Goal: Task Accomplishment & Management: Use online tool/utility

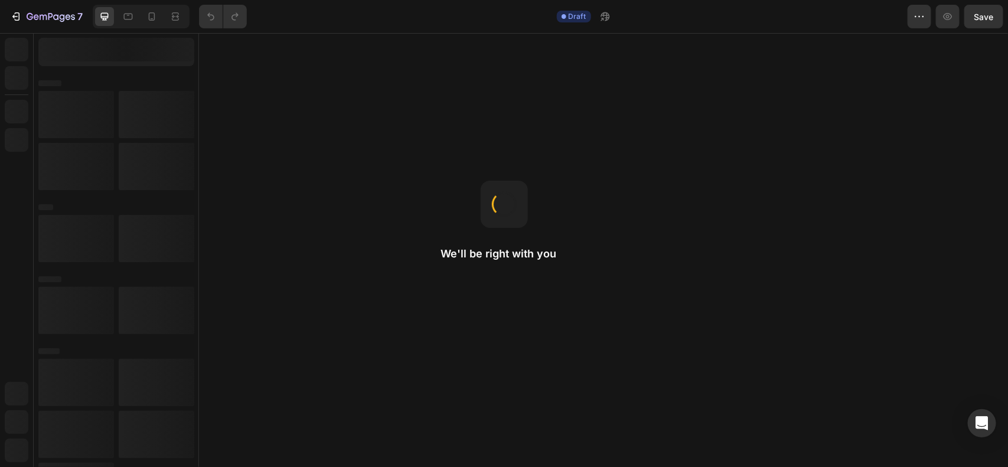
click at [252, 31] on div "7 Draft Preview Save" at bounding box center [504, 17] width 1008 height 34
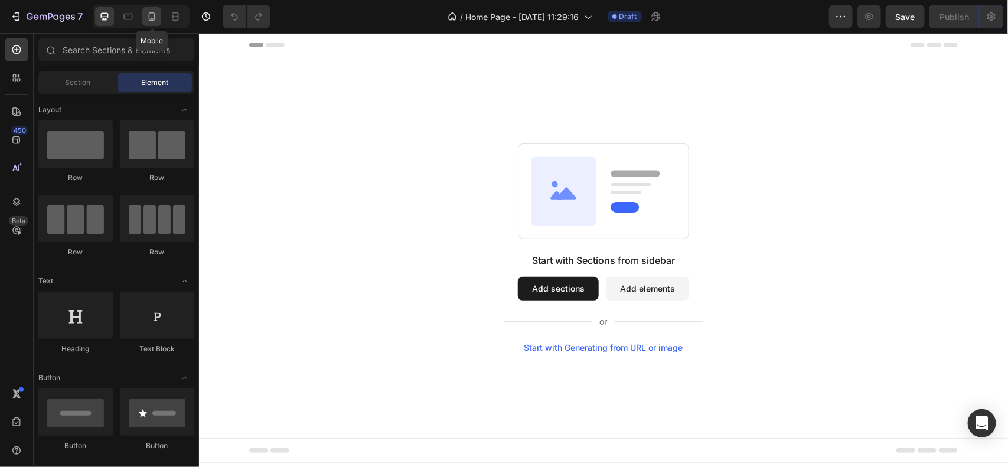
click at [155, 11] on icon at bounding box center [152, 17] width 12 height 12
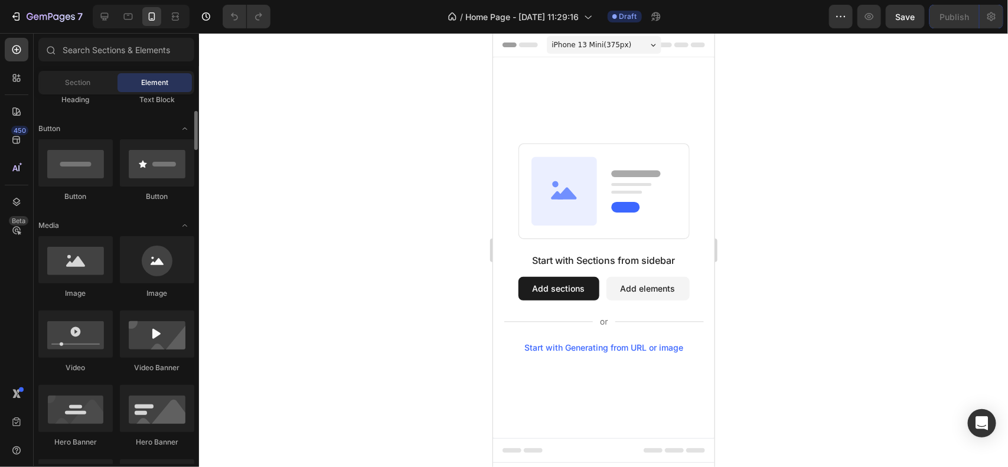
scroll to position [258, 0]
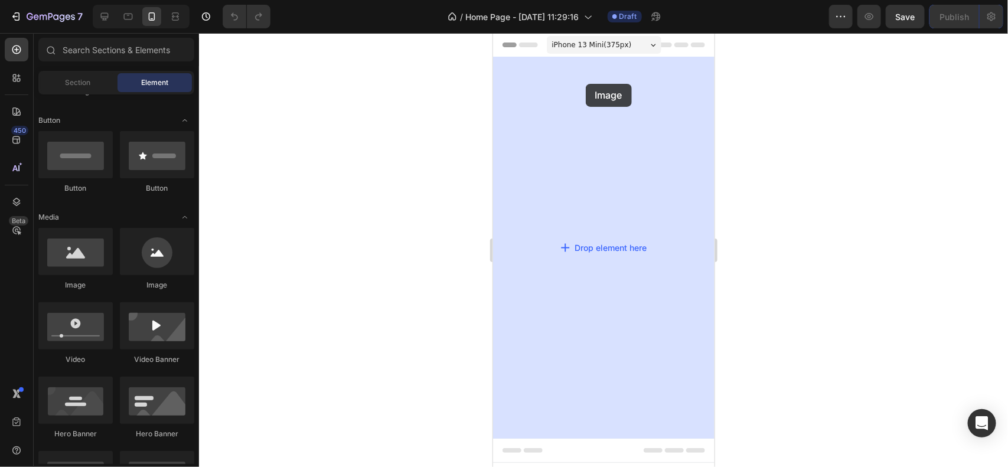
drag, startPoint x: 582, startPoint y: 286, endPoint x: 585, endPoint y: 83, distance: 203.2
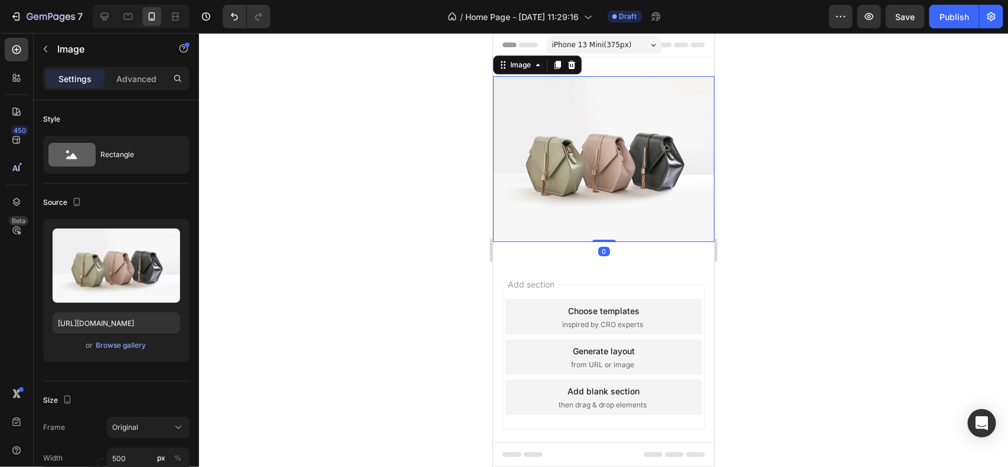
click at [369, 197] on div at bounding box center [603, 250] width 809 height 434
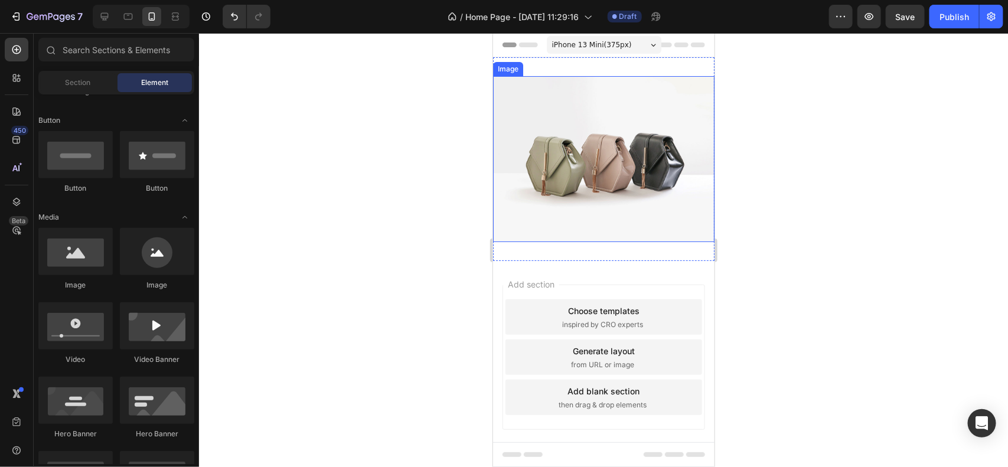
click at [596, 182] on img at bounding box center [603, 159] width 221 height 166
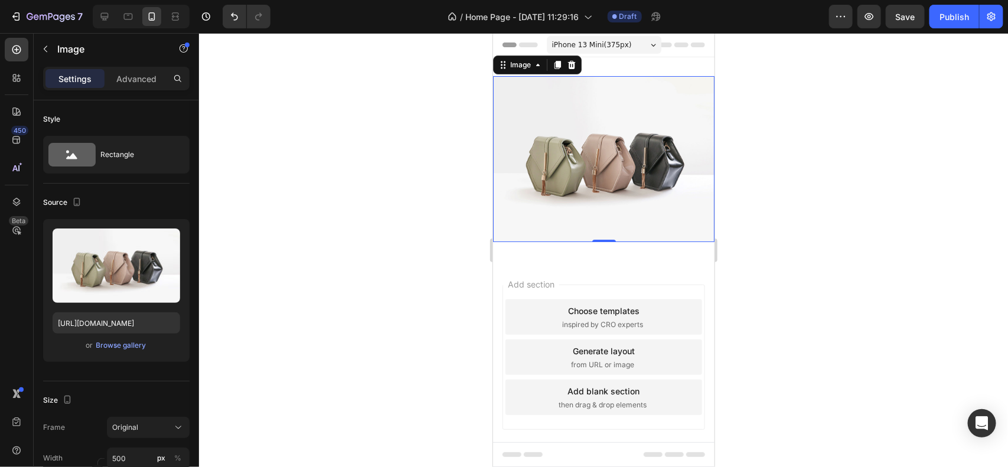
click at [256, 310] on div at bounding box center [603, 250] width 809 height 434
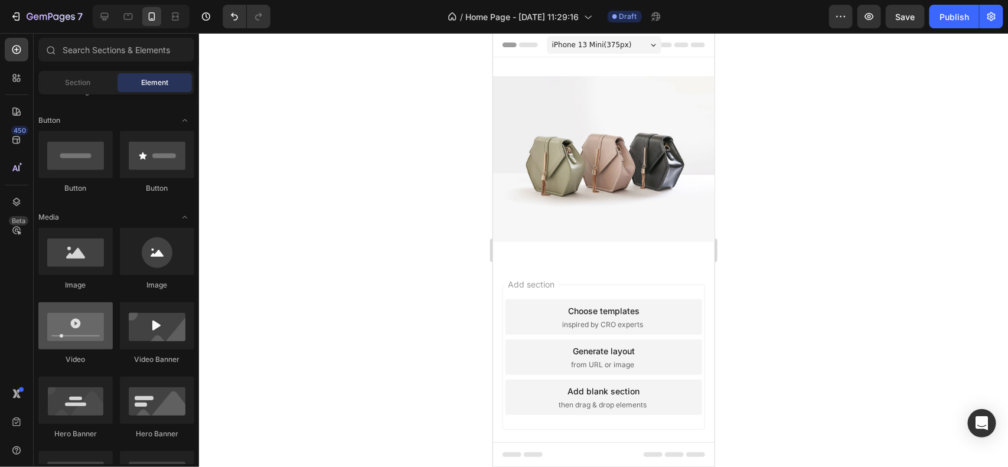
scroll to position [0, 0]
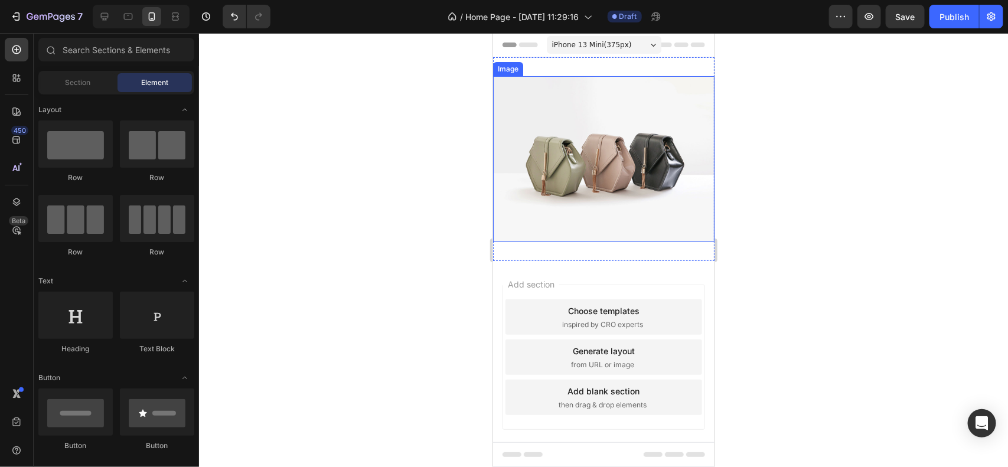
click at [602, 188] on img at bounding box center [603, 159] width 221 height 166
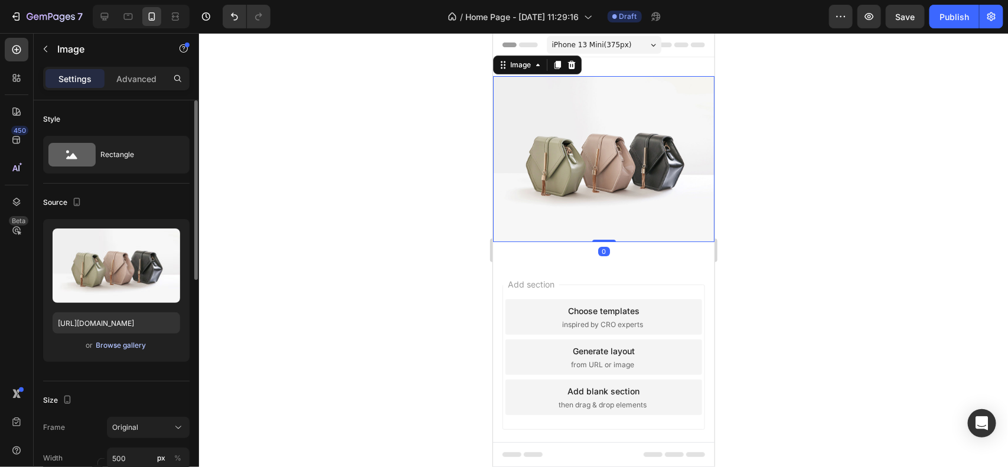
click at [110, 341] on div "Browse gallery" at bounding box center [121, 345] width 50 height 11
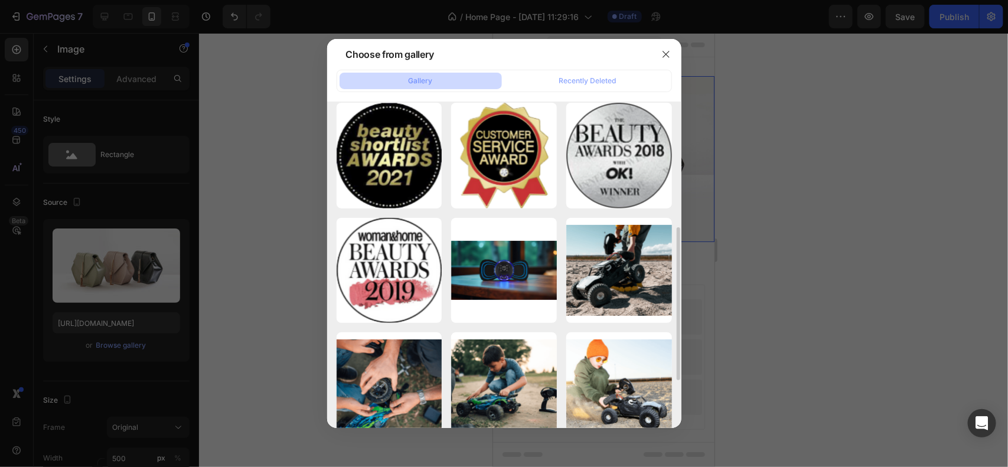
scroll to position [275, 0]
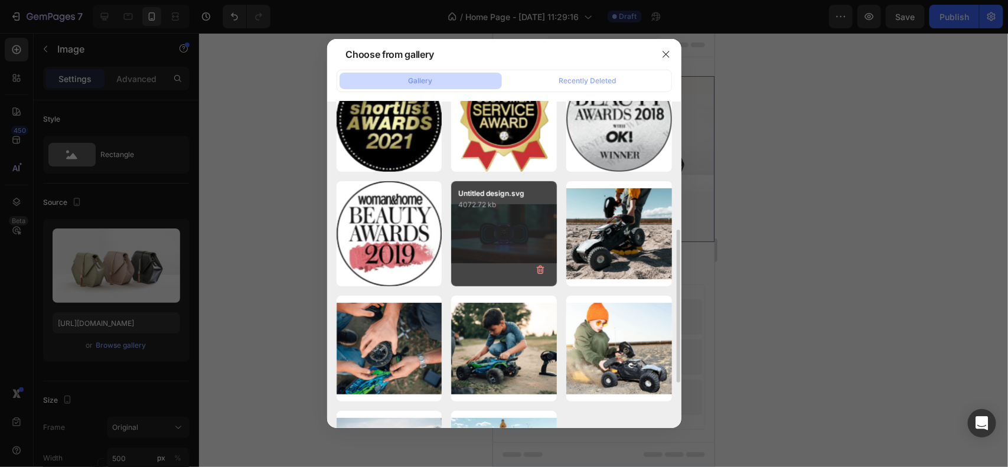
click at [507, 231] on div "Untitled design.svg 4072.72 kb" at bounding box center [504, 234] width 106 height 106
type input "https://cdn.shopify.com/s/files/1/0637/4100/1841/files/gempages_581715435645305…"
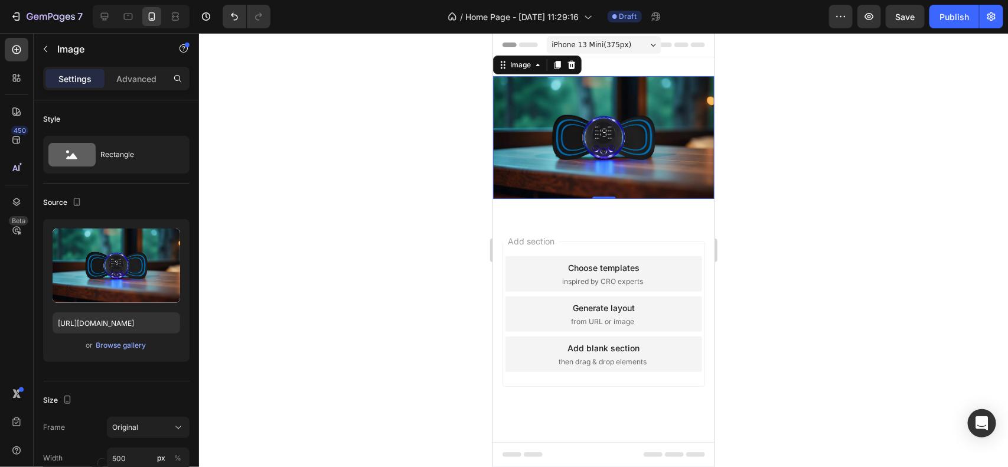
click at [566, 164] on img at bounding box center [603, 137] width 221 height 123
click at [569, 64] on icon at bounding box center [572, 64] width 8 height 8
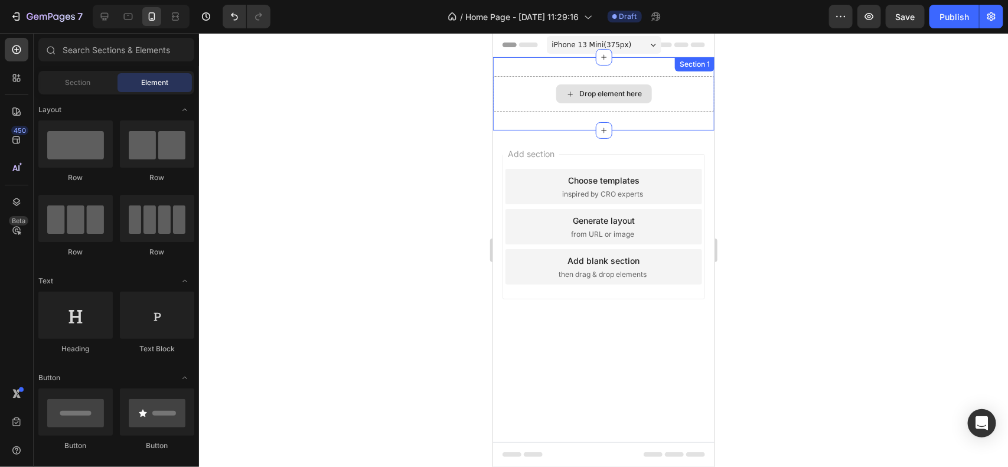
click at [530, 89] on div "Drop element here" at bounding box center [603, 93] width 221 height 35
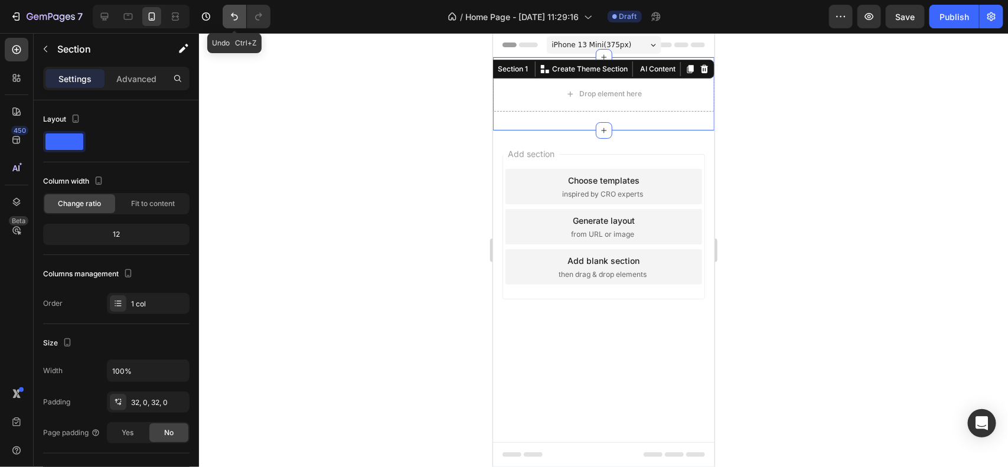
click at [225, 23] on button "Undo/Redo" at bounding box center [235, 17] width 24 height 24
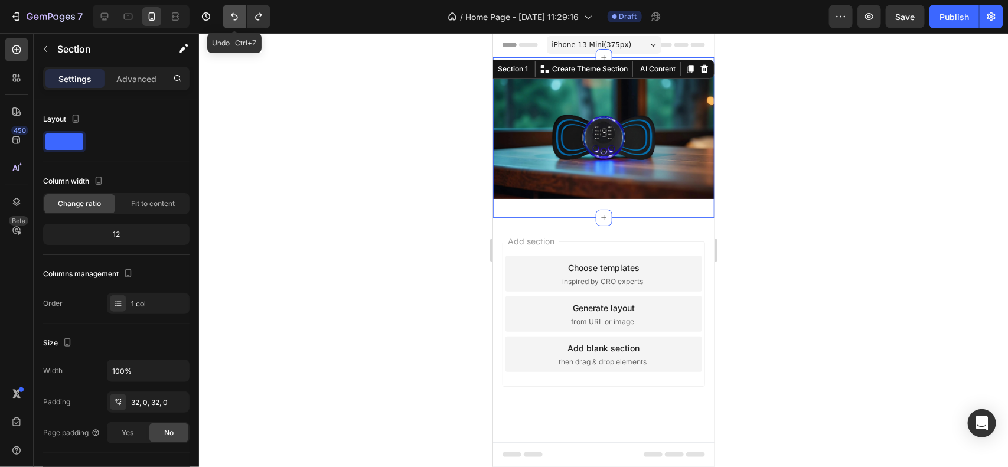
click at [225, 23] on button "Undo/Redo" at bounding box center [235, 17] width 24 height 24
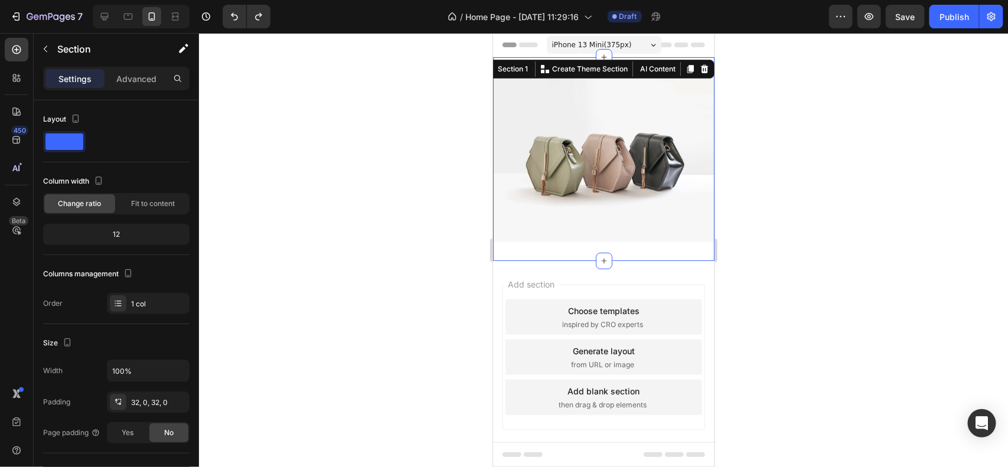
click at [371, 122] on div at bounding box center [603, 250] width 809 height 434
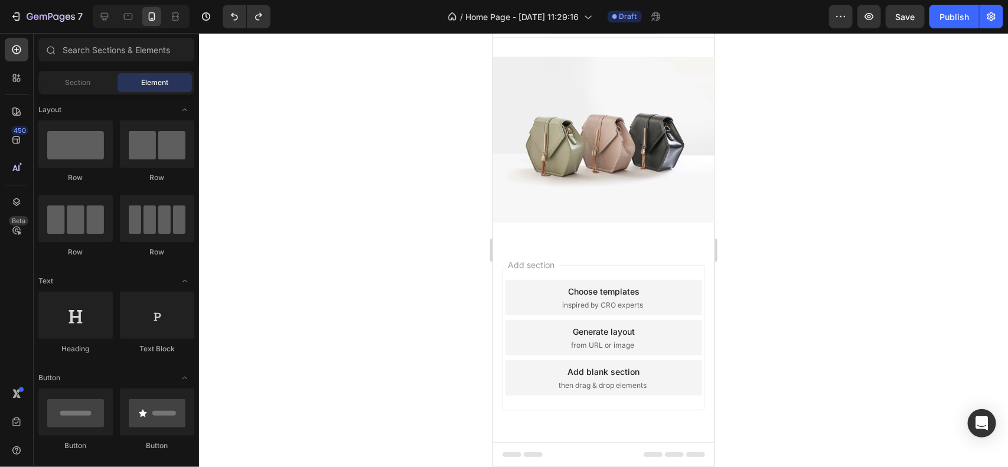
scroll to position [18, 0]
click at [89, 92] on div "Section" at bounding box center [78, 82] width 74 height 19
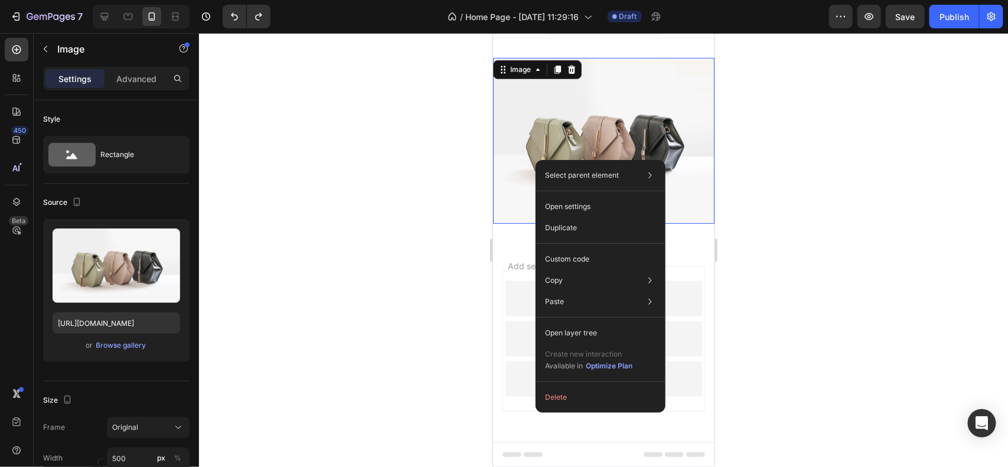
click at [434, 249] on div at bounding box center [603, 250] width 809 height 434
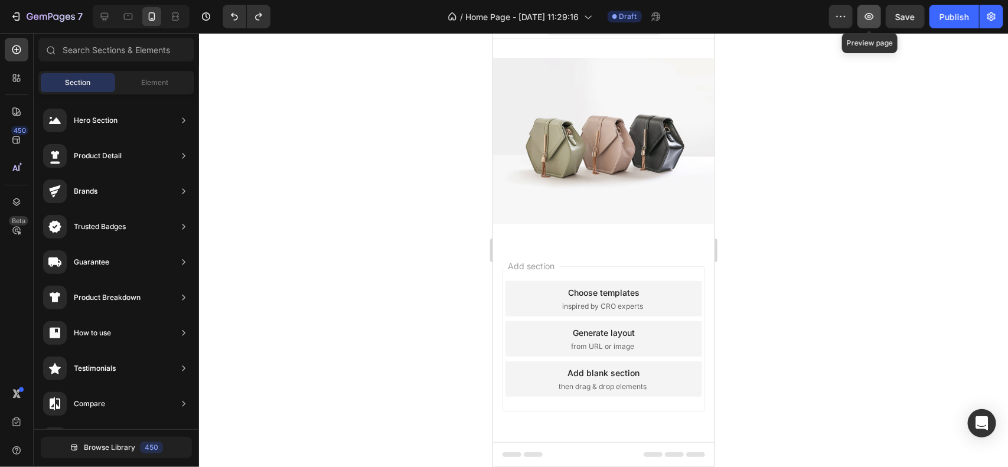
click at [870, 18] on icon "button" at bounding box center [869, 16] width 9 height 7
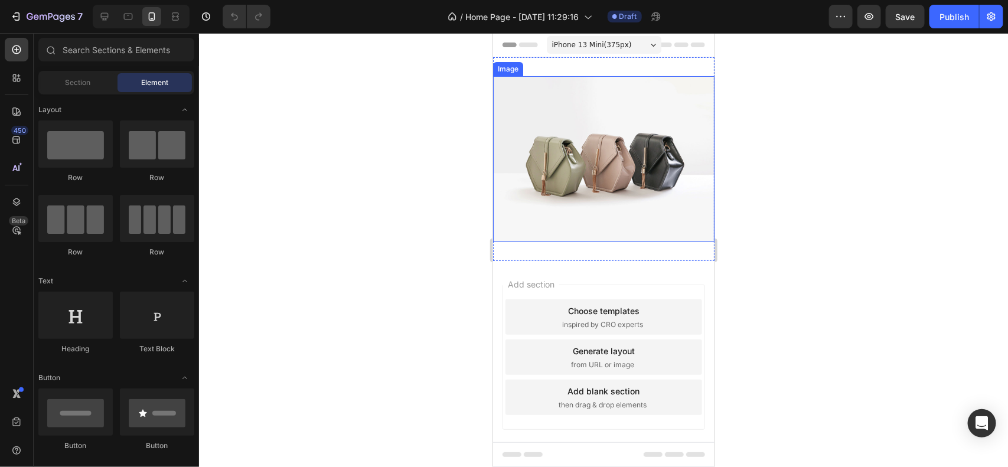
click at [604, 168] on img at bounding box center [603, 159] width 221 height 166
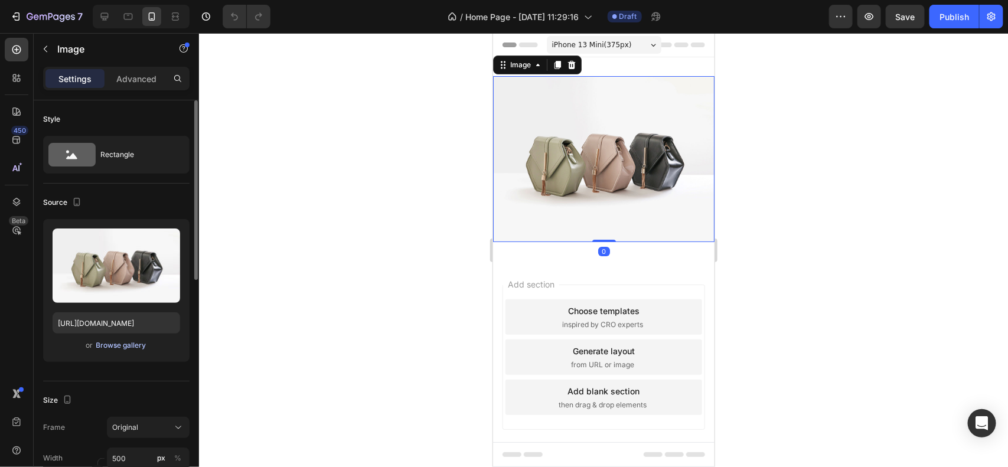
click at [127, 341] on div "Browse gallery" at bounding box center [121, 345] width 50 height 11
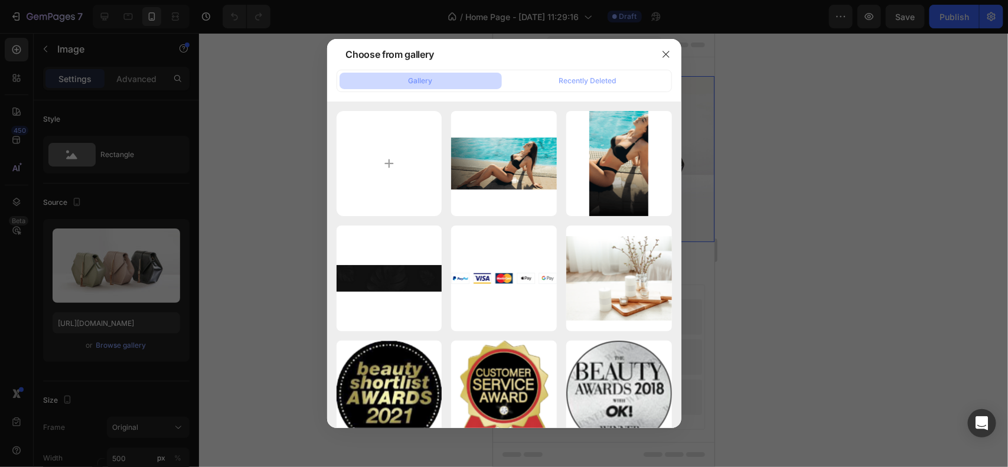
type input "C:\fakepath\Untitled design.svg"
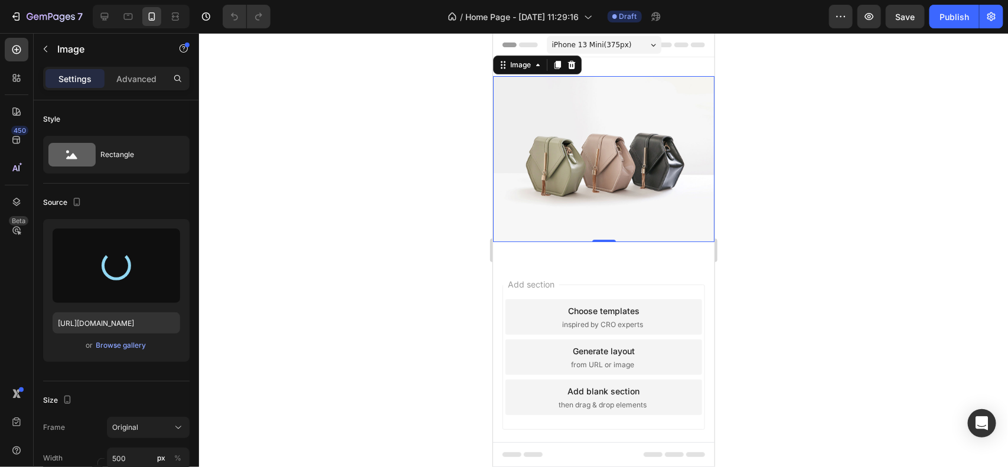
click at [370, 178] on div at bounding box center [603, 250] width 809 height 434
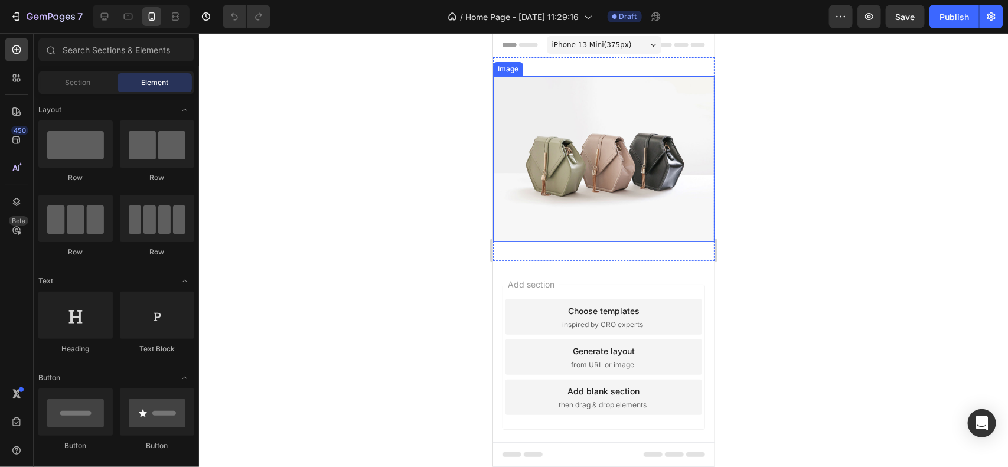
click at [577, 138] on img at bounding box center [603, 159] width 221 height 166
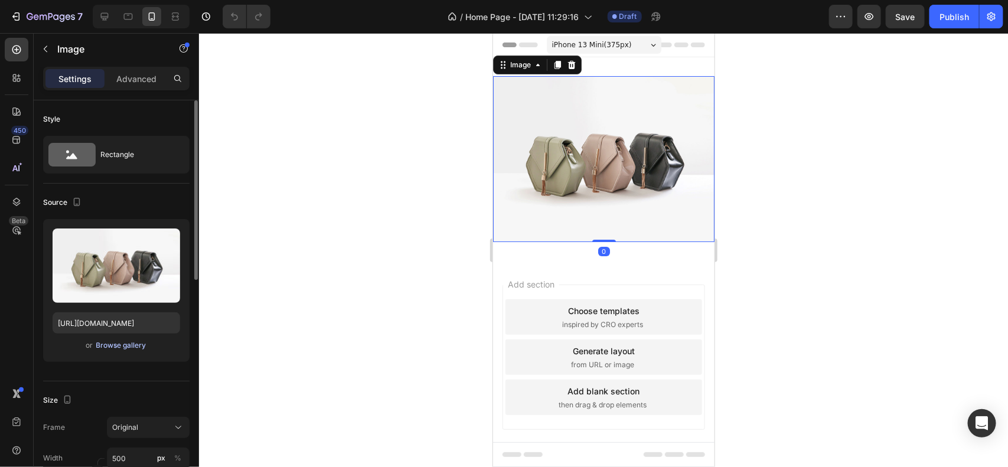
click at [113, 350] on div "Browse gallery" at bounding box center [121, 345] width 50 height 11
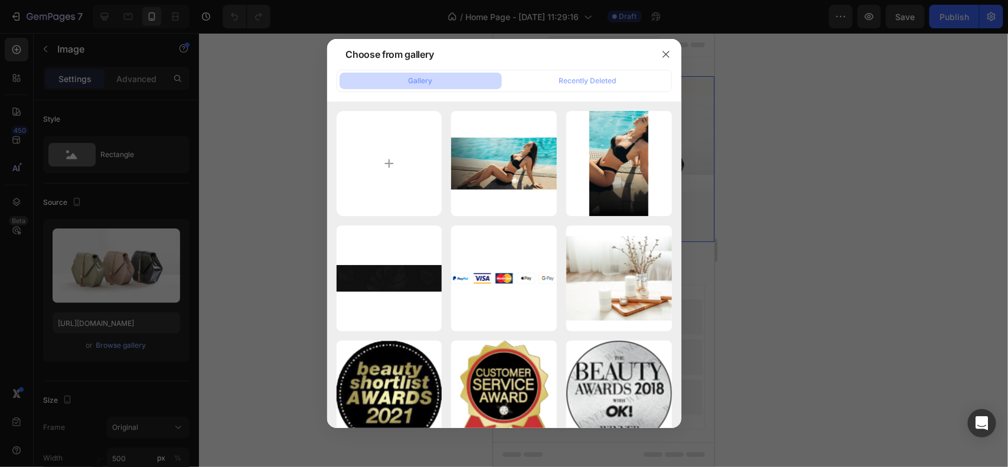
type input "C:\fakepath\Untitled design.svg"
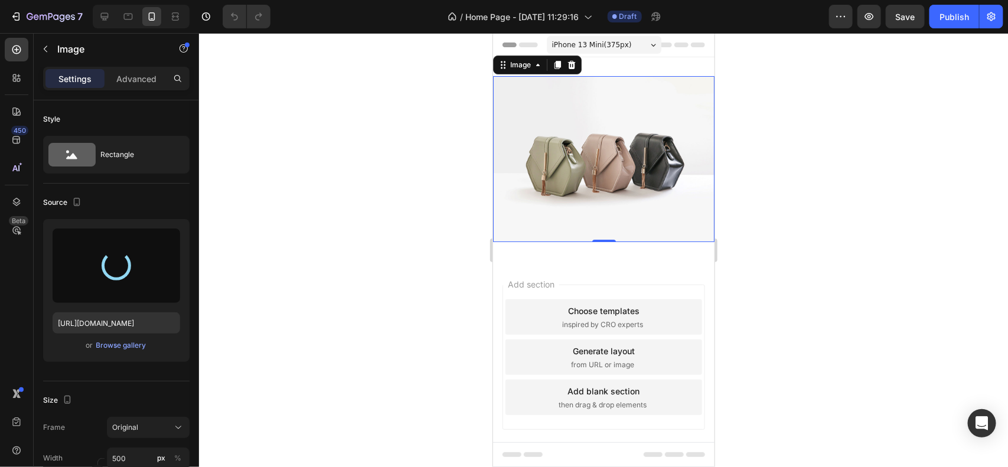
type input "[URL][DOMAIN_NAME]"
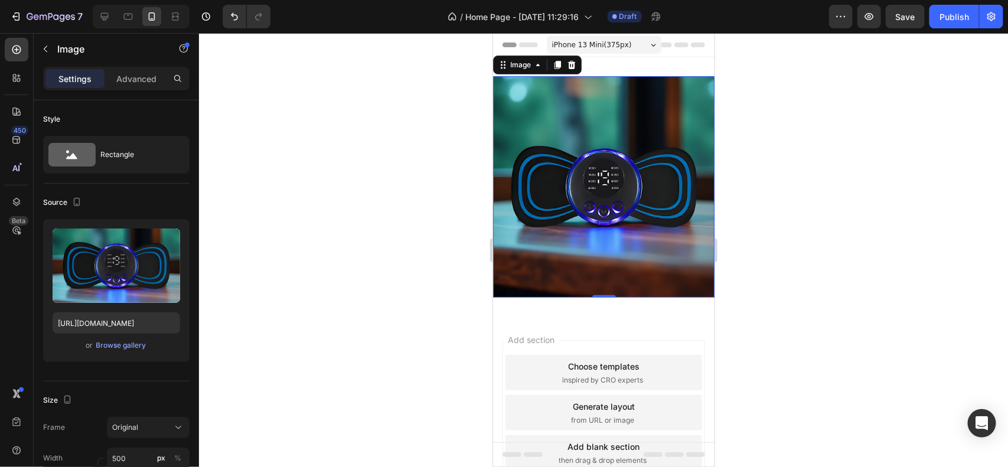
click at [386, 205] on div at bounding box center [603, 250] width 809 height 434
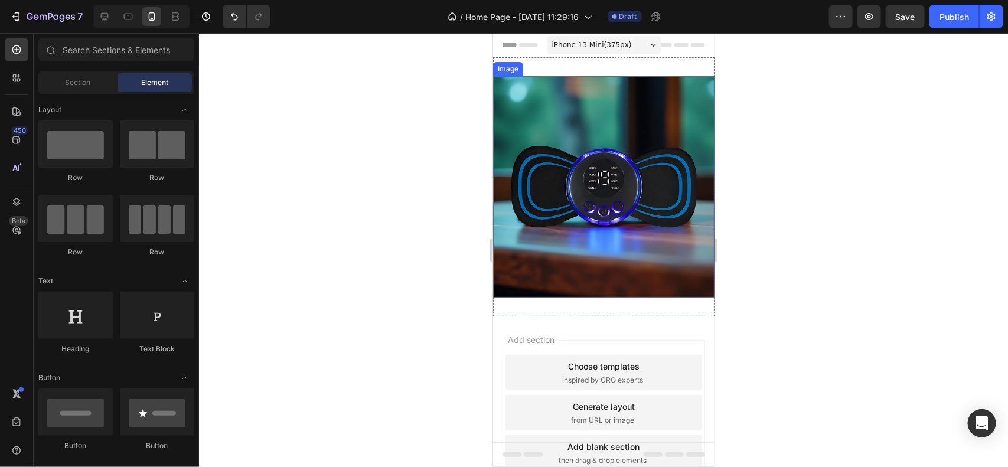
click at [615, 210] on img at bounding box center [603, 186] width 221 height 221
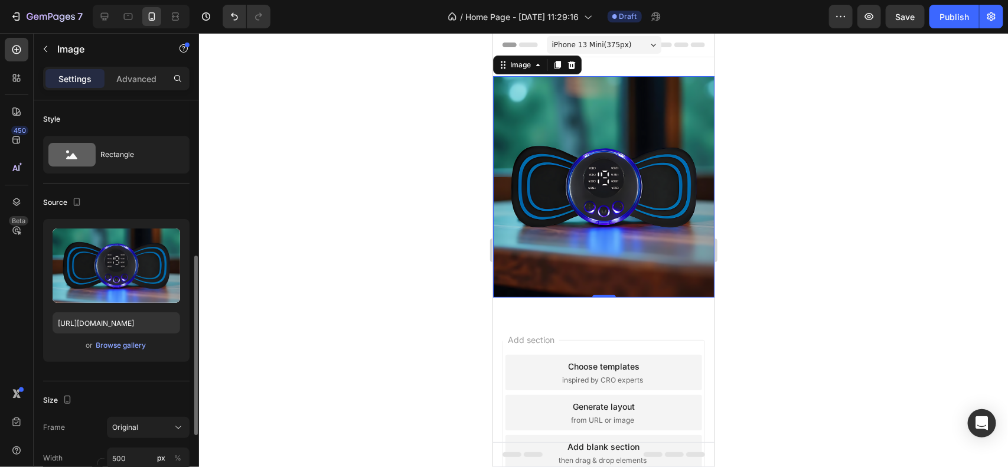
scroll to position [152, 0]
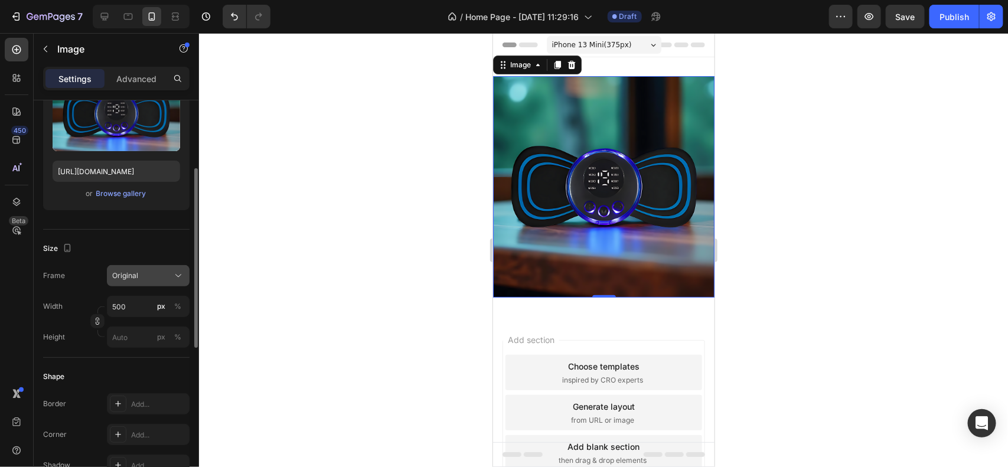
click at [138, 278] on div "Original" at bounding box center [141, 275] width 58 height 11
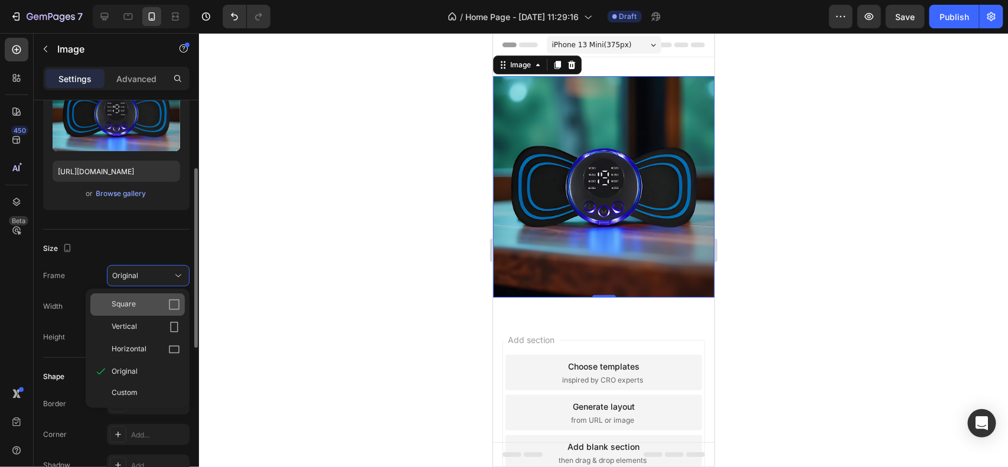
click at [169, 308] on icon at bounding box center [174, 304] width 11 height 11
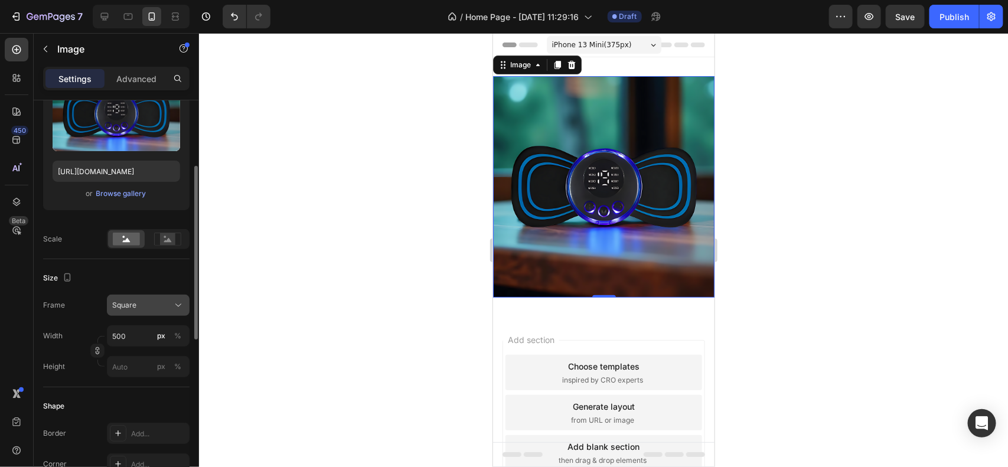
click at [169, 307] on div "Square" at bounding box center [141, 305] width 58 height 11
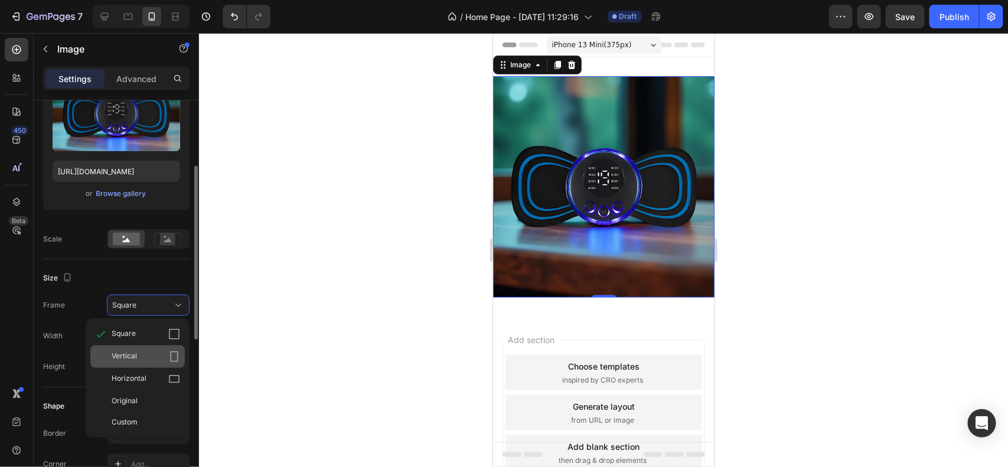
click at [157, 346] on div "Vertical" at bounding box center [137, 357] width 94 height 22
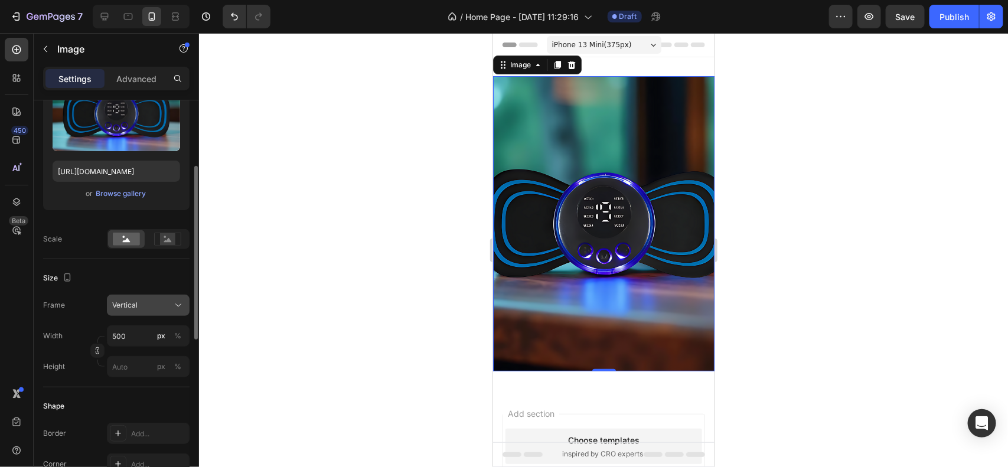
click at [165, 312] on button "Vertical" at bounding box center [148, 305] width 83 height 21
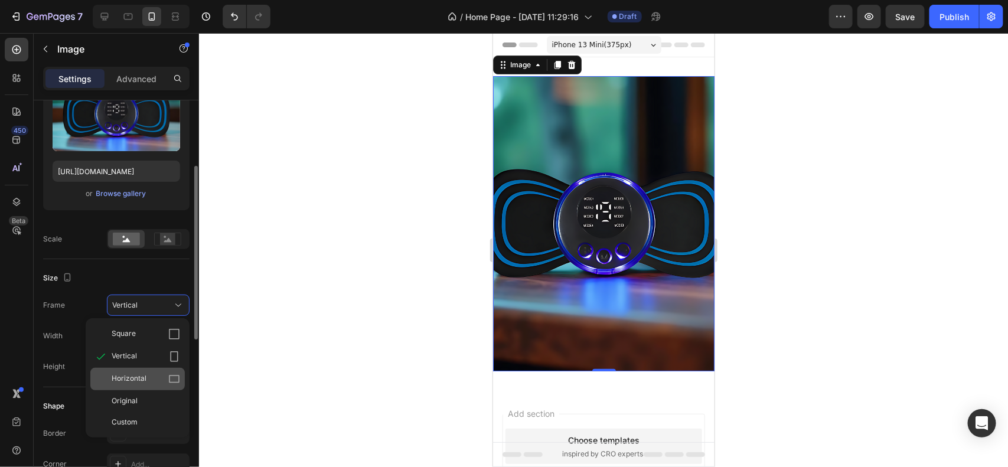
click at [157, 376] on div "Horizontal" at bounding box center [146, 379] width 69 height 12
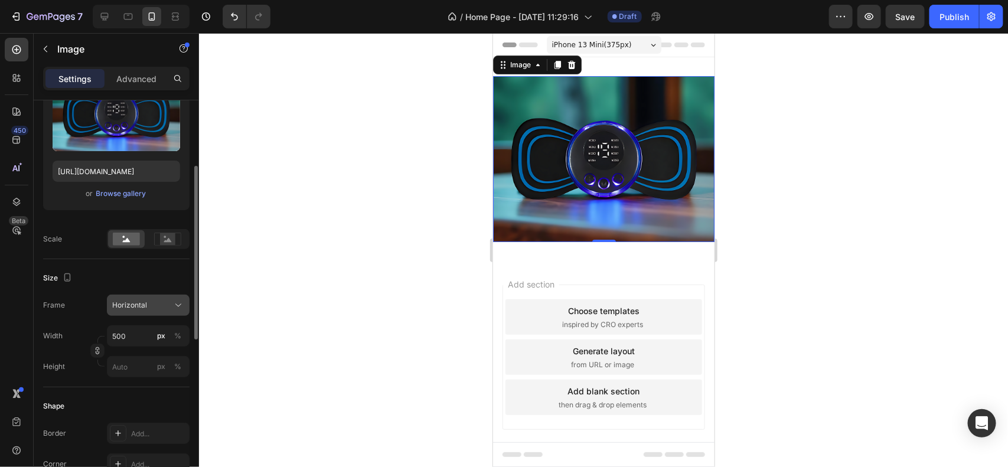
click at [172, 307] on icon at bounding box center [178, 305] width 12 height 12
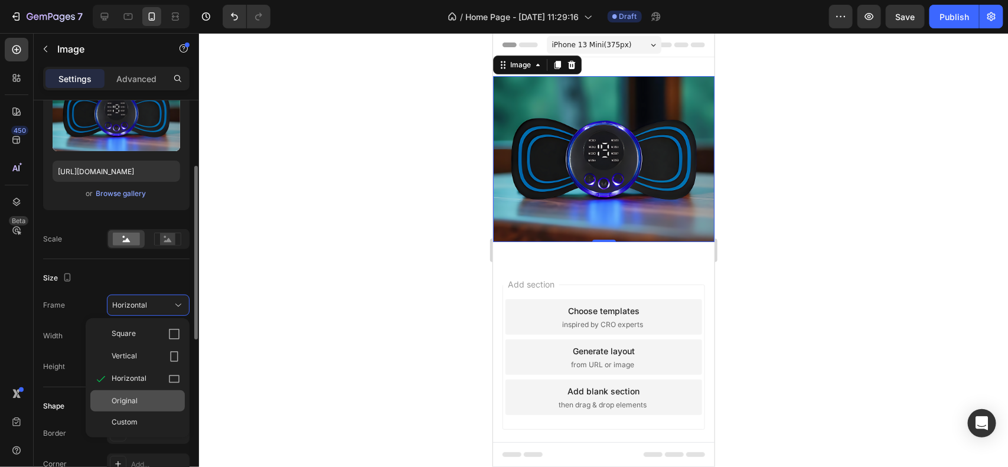
click at [118, 404] on span "Original" at bounding box center [125, 401] width 26 height 11
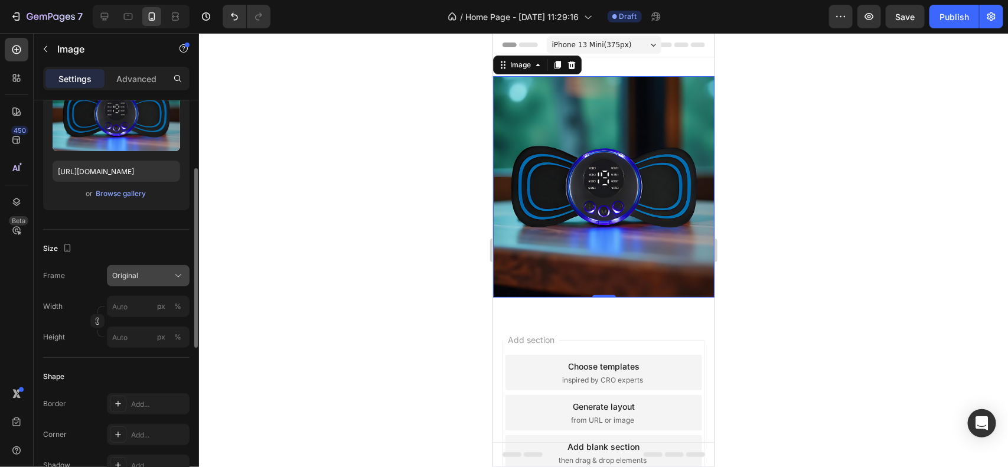
click at [149, 283] on button "Original" at bounding box center [148, 275] width 83 height 21
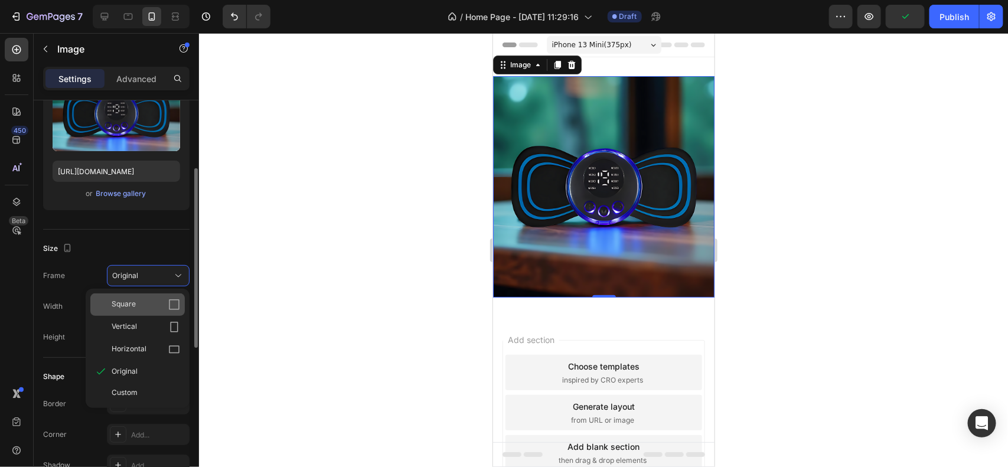
click at [159, 311] on div "Square" at bounding box center [137, 305] width 94 height 22
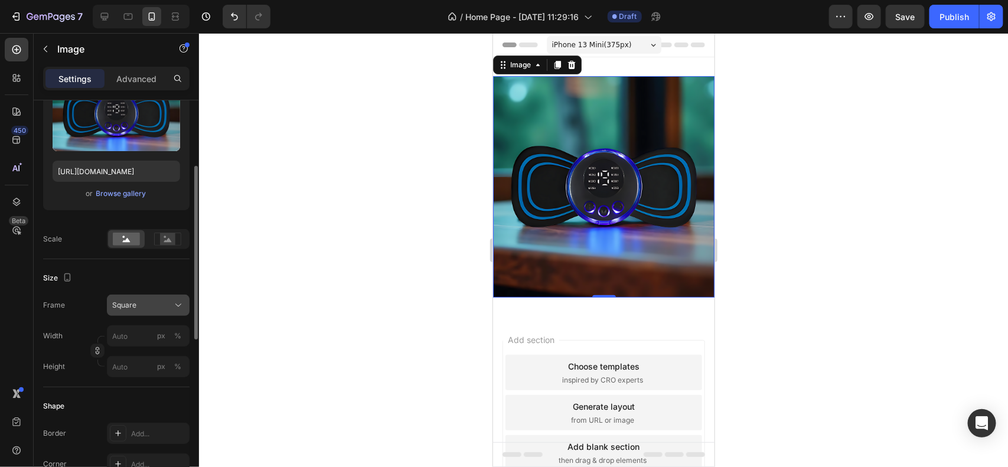
click at [163, 299] on div "Square" at bounding box center [148, 305] width 72 height 12
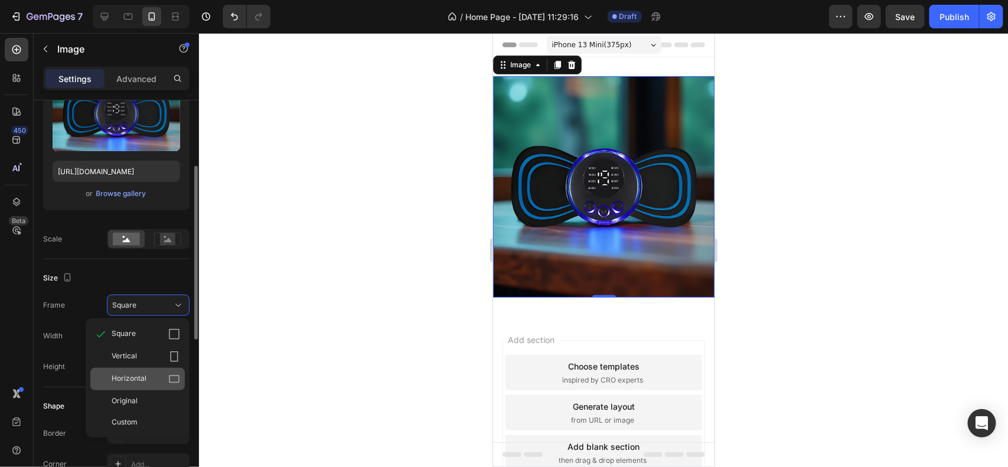
click at [144, 368] on div "Horizontal" at bounding box center [137, 379] width 94 height 22
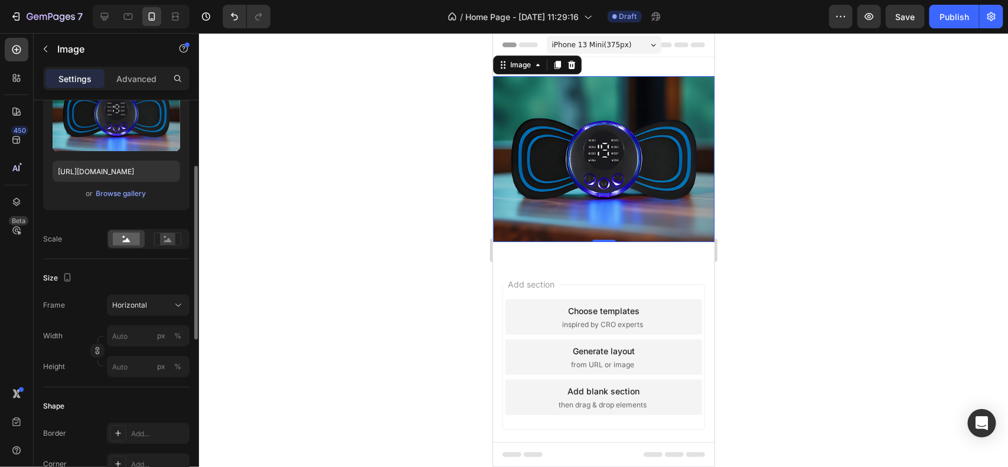
click at [444, 206] on div at bounding box center [603, 250] width 809 height 434
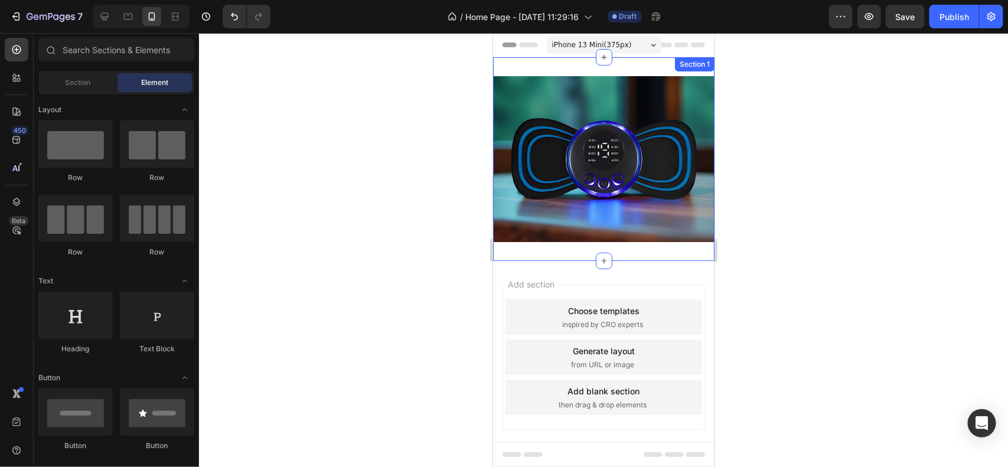
click at [520, 253] on div "Image Section 1" at bounding box center [603, 159] width 221 height 204
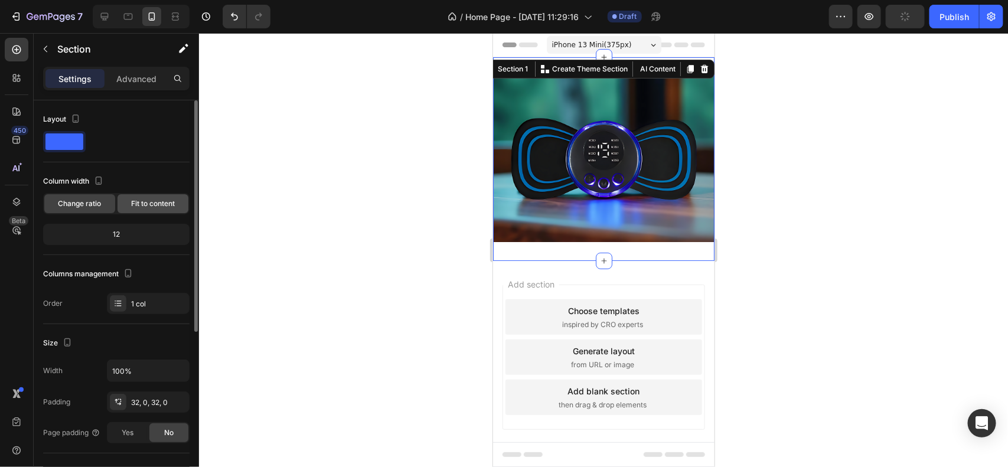
click at [175, 197] on div "Fit to content" at bounding box center [153, 203] width 71 height 19
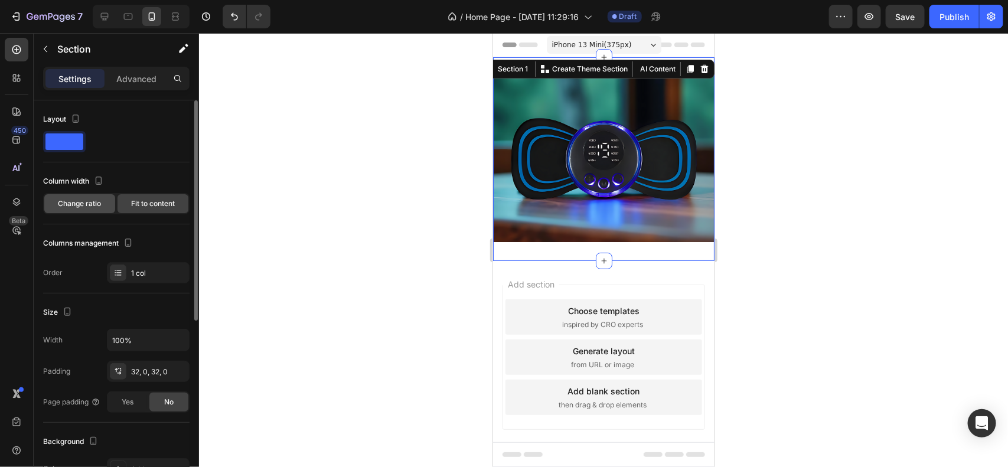
click at [93, 205] on span "Change ratio" at bounding box center [79, 203] width 43 height 11
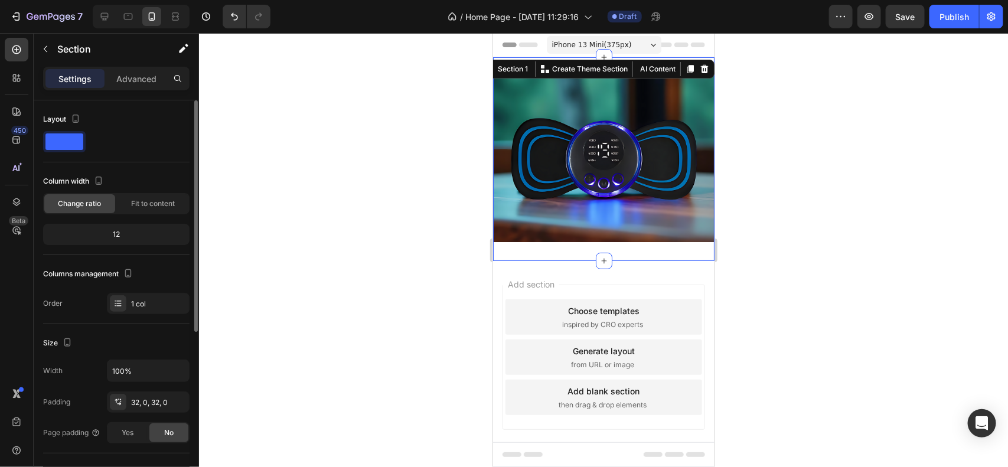
click at [138, 238] on div "12" at bounding box center [116, 234] width 142 height 17
click at [116, 238] on div "12" at bounding box center [116, 234] width 142 height 17
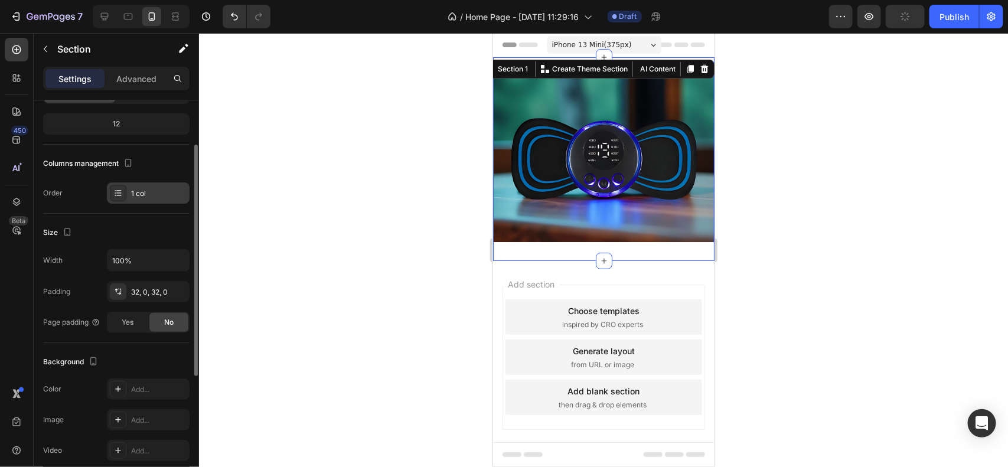
scroll to position [130, 0]
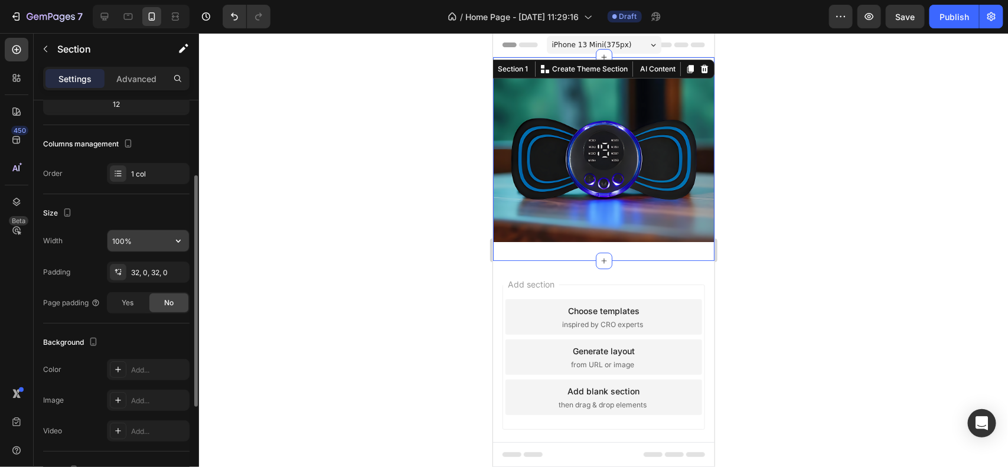
click at [144, 236] on input "100%" at bounding box center [148, 240] width 82 height 21
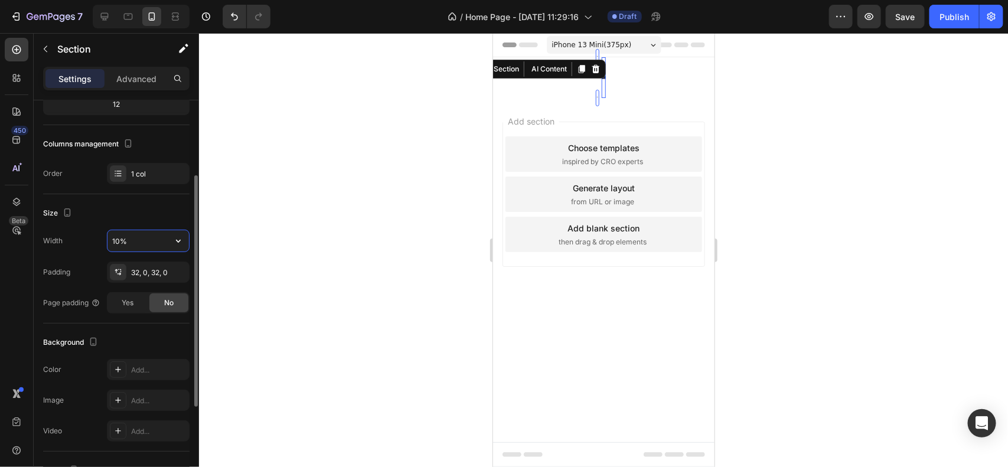
type input "100%"
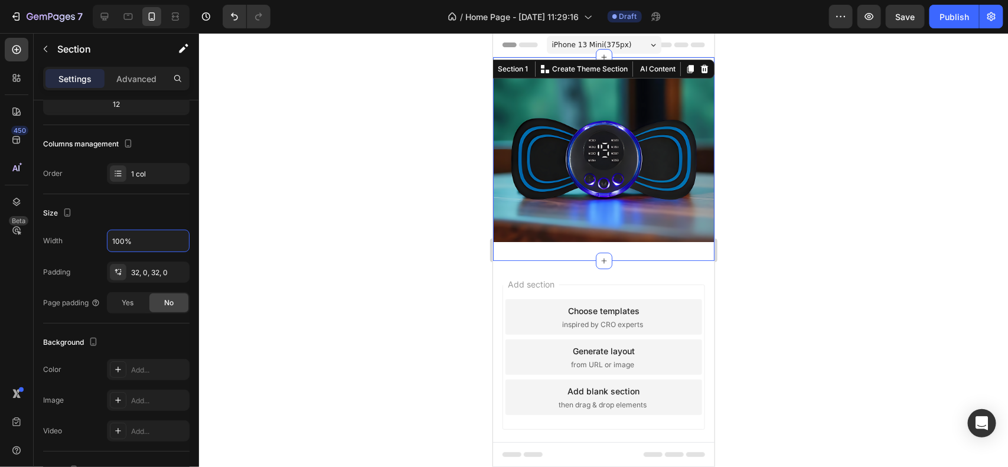
click at [322, 318] on div at bounding box center [603, 250] width 809 height 434
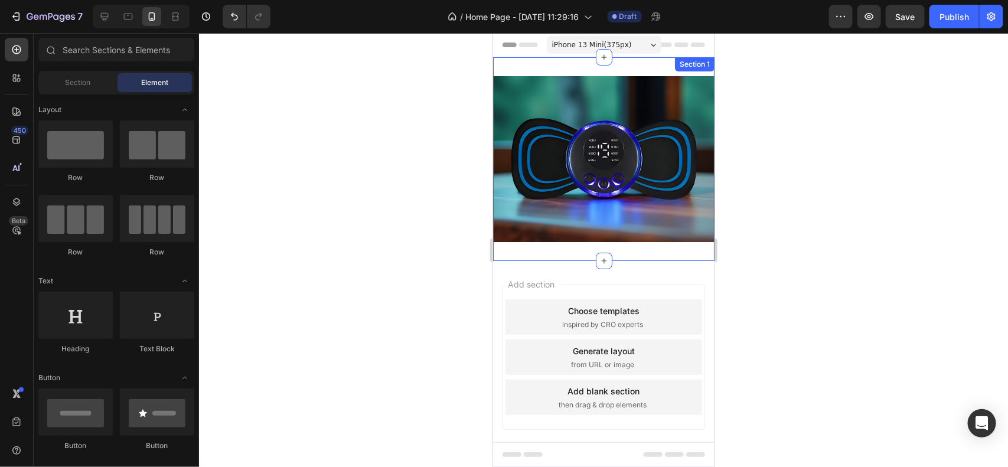
click at [554, 249] on div "Image Section 1" at bounding box center [603, 159] width 221 height 204
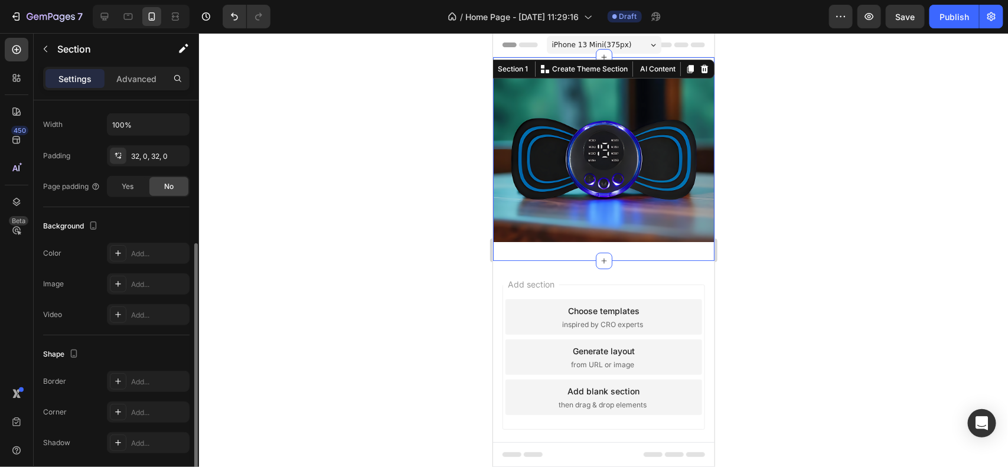
scroll to position [291, 0]
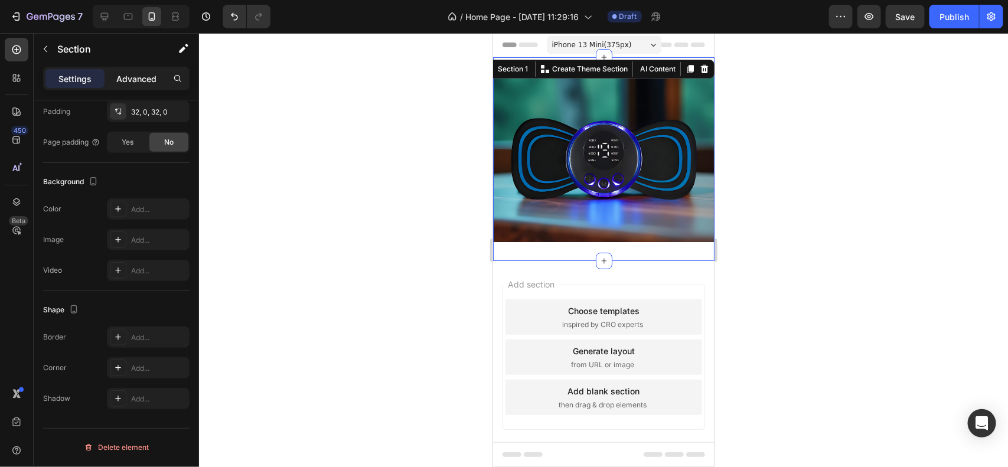
click at [134, 76] on p "Advanced" at bounding box center [136, 79] width 40 height 12
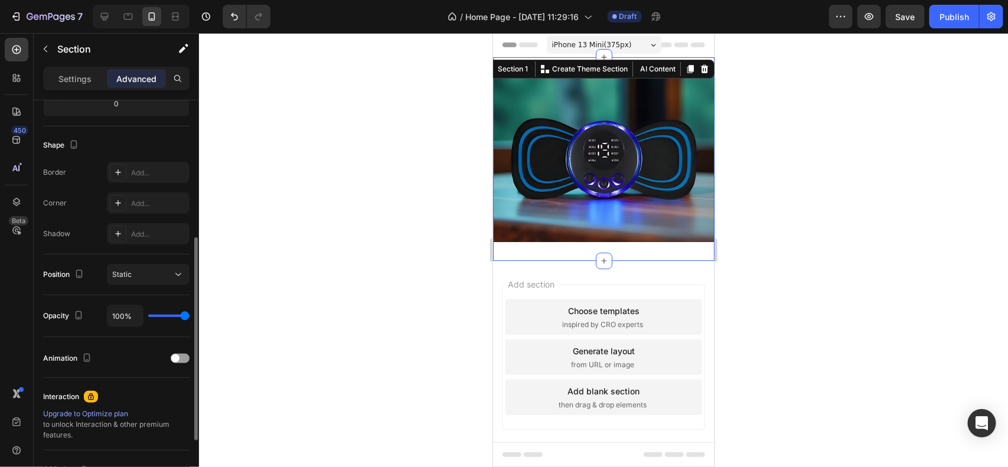
scroll to position [275, 0]
click at [181, 364] on div at bounding box center [180, 361] width 19 height 9
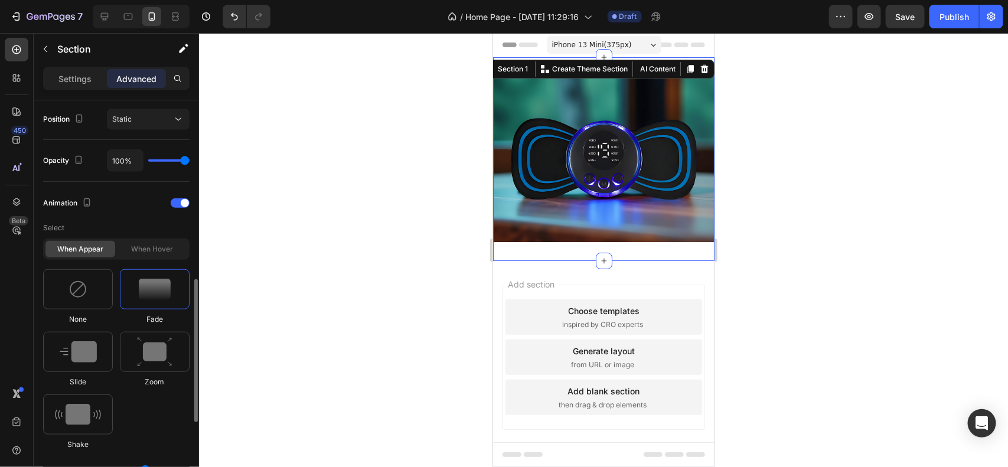
scroll to position [451, 0]
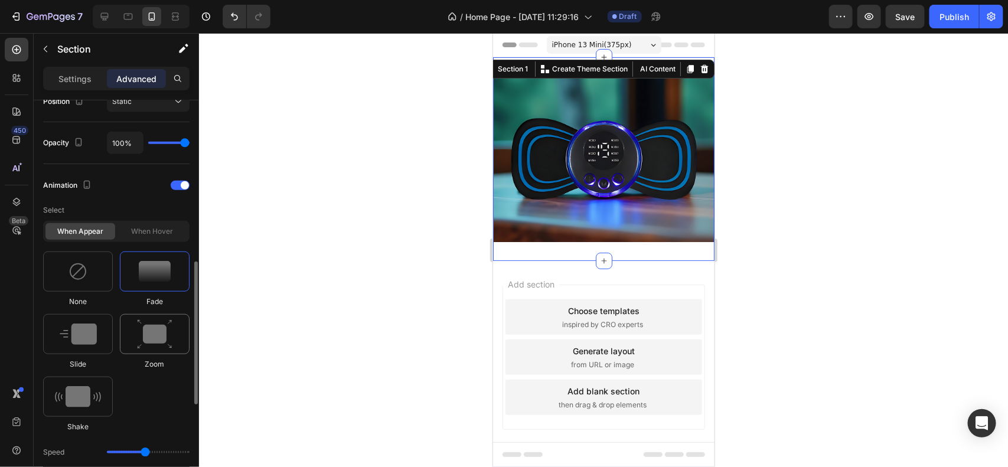
click at [160, 340] on img at bounding box center [154, 335] width 35 height 30
click at [93, 343] on img at bounding box center [78, 334] width 37 height 21
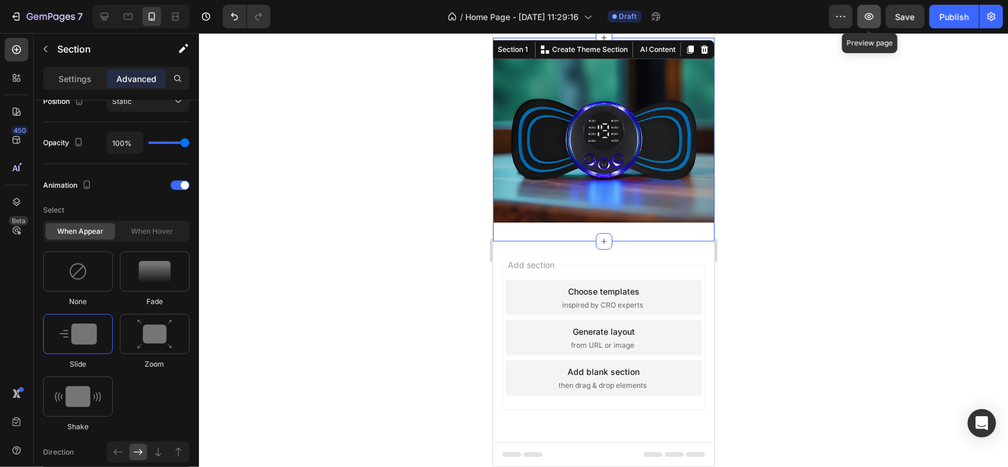
click at [867, 20] on icon "button" at bounding box center [869, 17] width 12 height 12
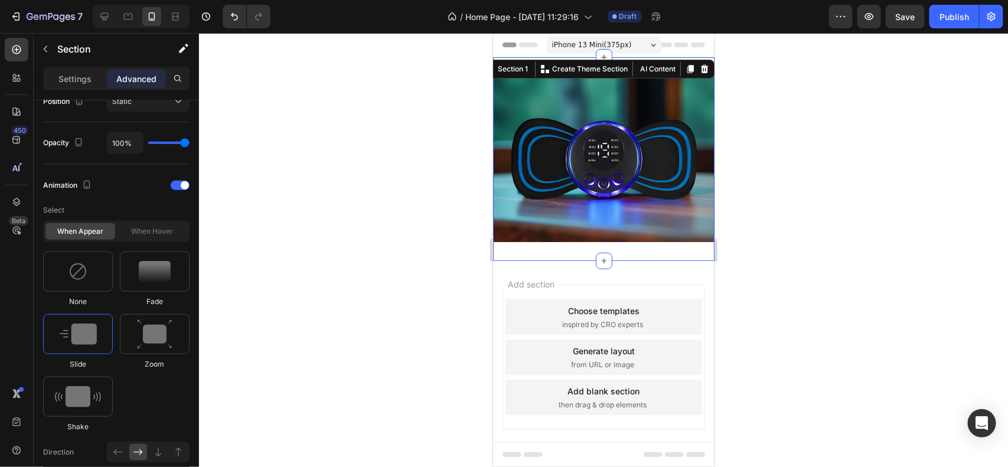
click at [437, 204] on div at bounding box center [603, 250] width 809 height 434
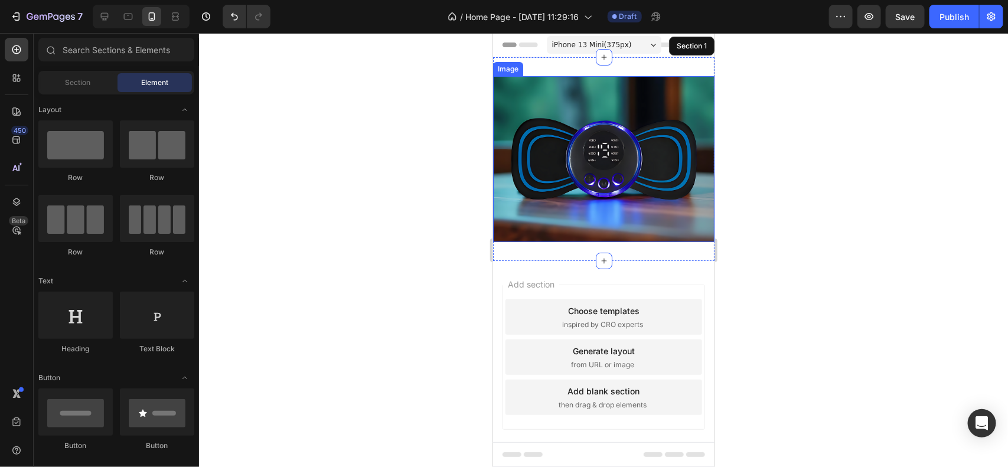
click at [520, 148] on img at bounding box center [603, 159] width 221 height 166
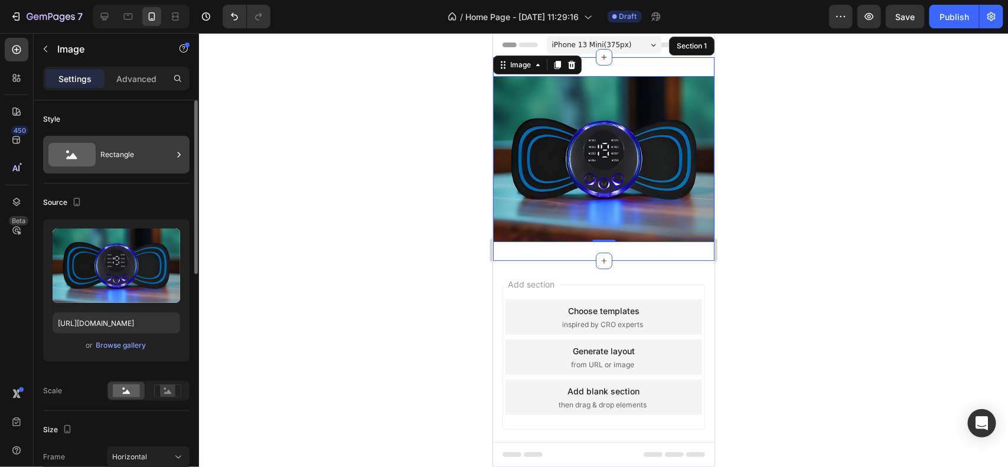
click at [148, 150] on div "Rectangle" at bounding box center [136, 154] width 72 height 27
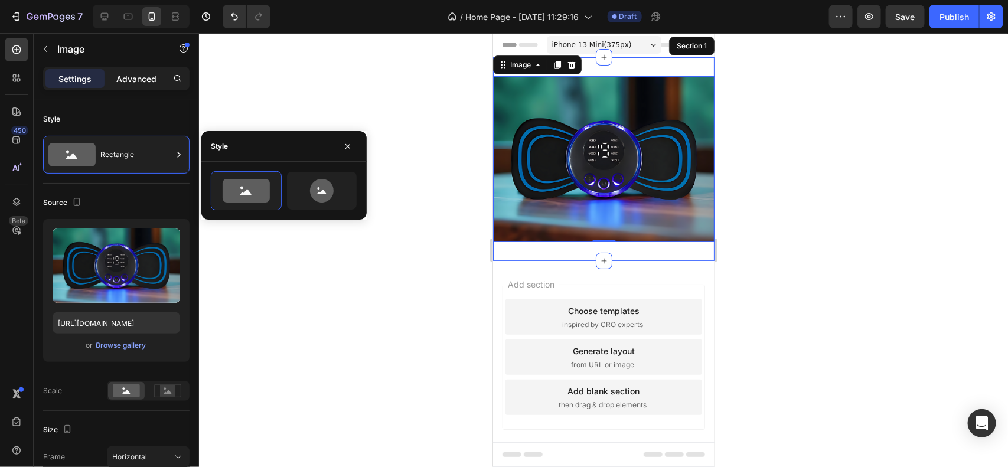
click at [148, 87] on div "Advanced" at bounding box center [136, 78] width 59 height 19
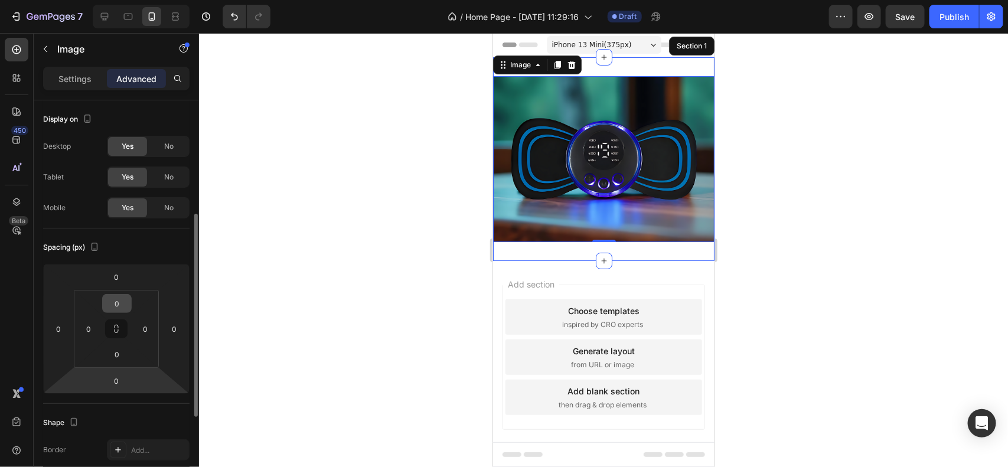
scroll to position [331, 0]
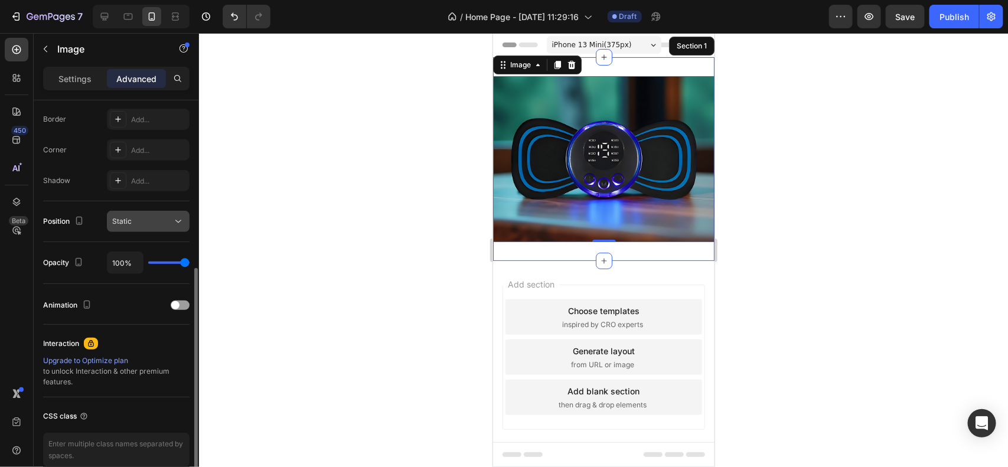
click at [174, 229] on button "Static" at bounding box center [148, 221] width 83 height 21
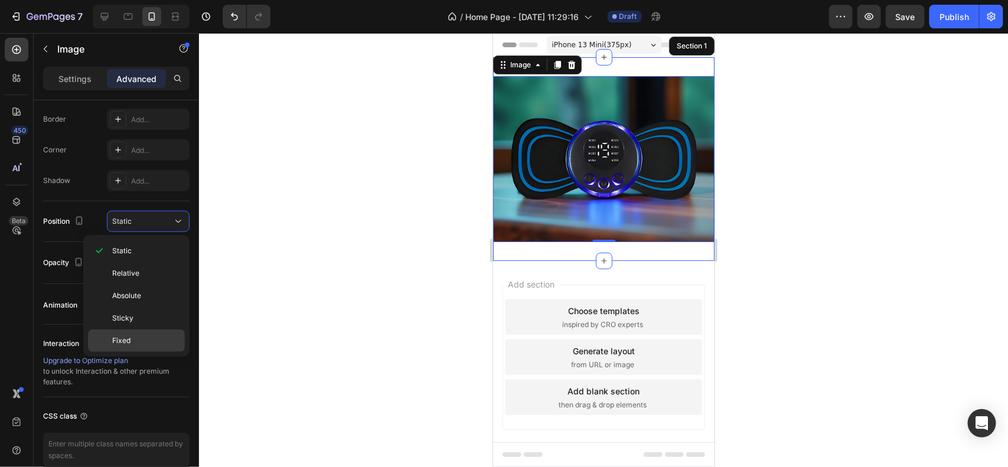
click at [133, 348] on div "Fixed" at bounding box center [136, 341] width 97 height 22
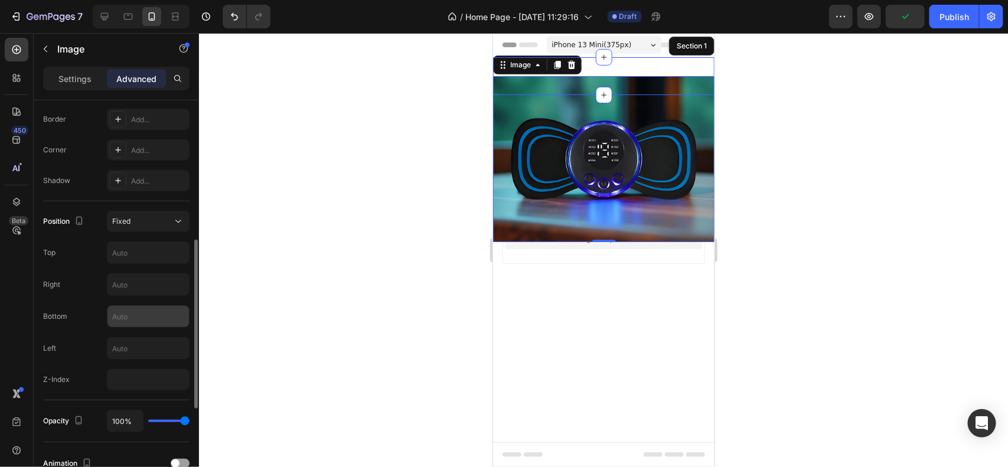
click at [144, 320] on input "text" at bounding box center [148, 316] width 82 height 21
type input "2"
click at [146, 261] on input "text" at bounding box center [148, 252] width 82 height 21
type input "2"
type input "1"
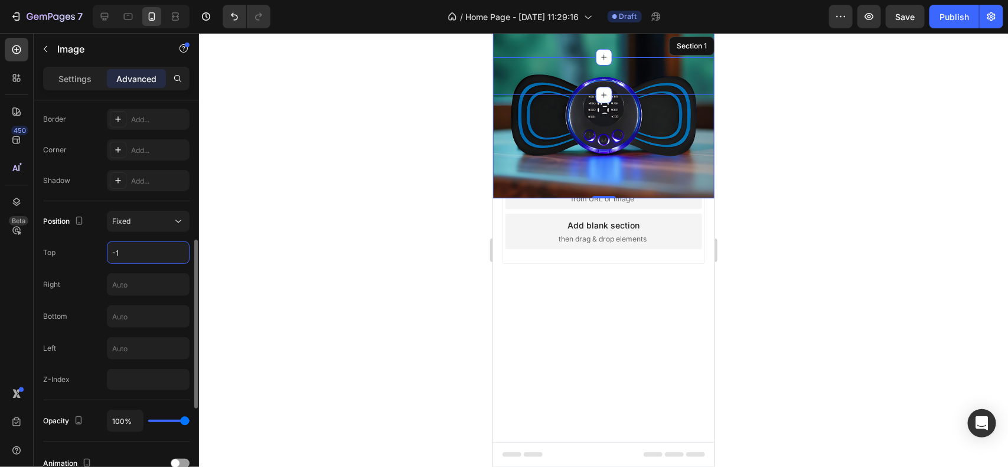
type input "-"
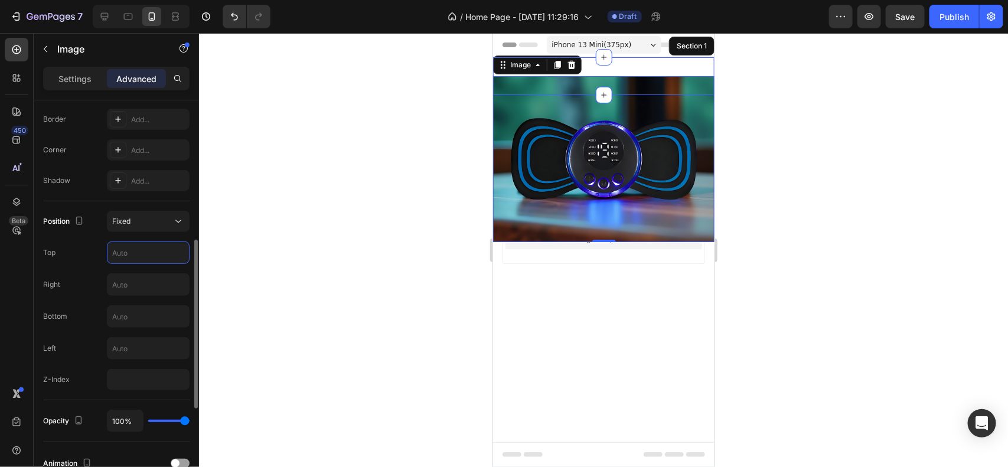
type input "1"
type input "2"
type input "3"
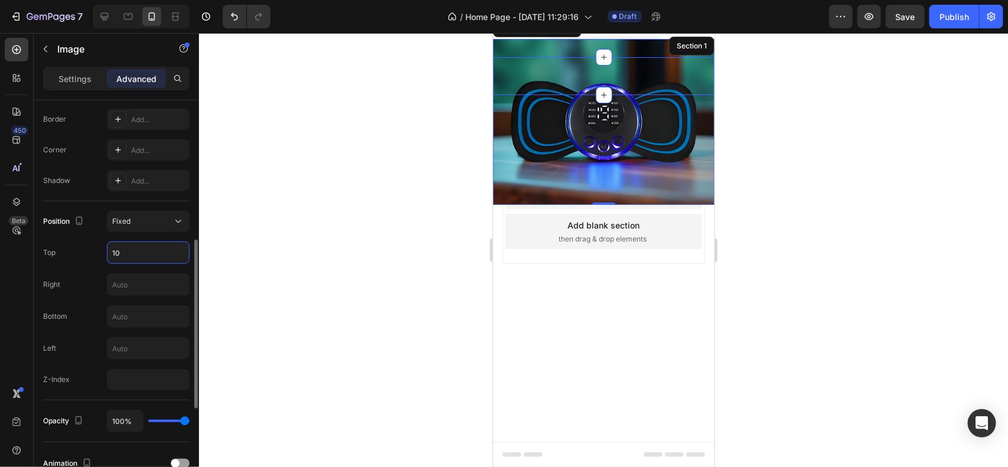
type input "1"
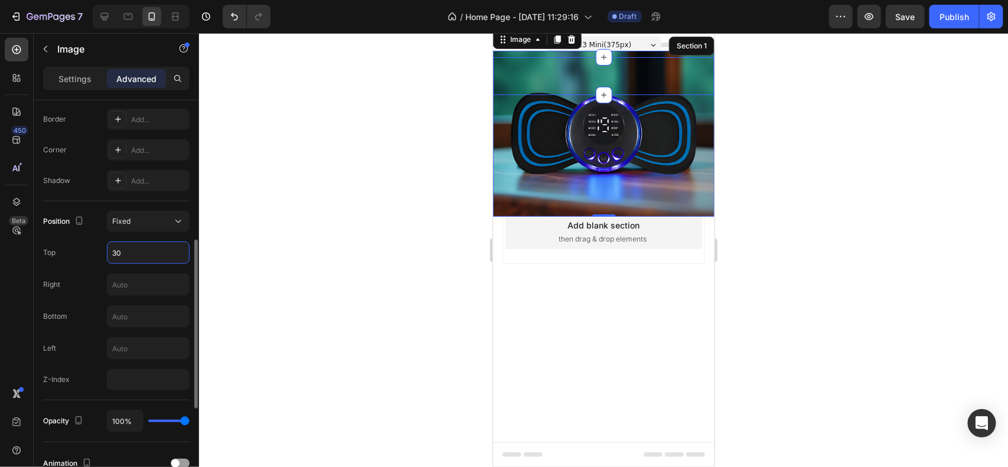
type input "3"
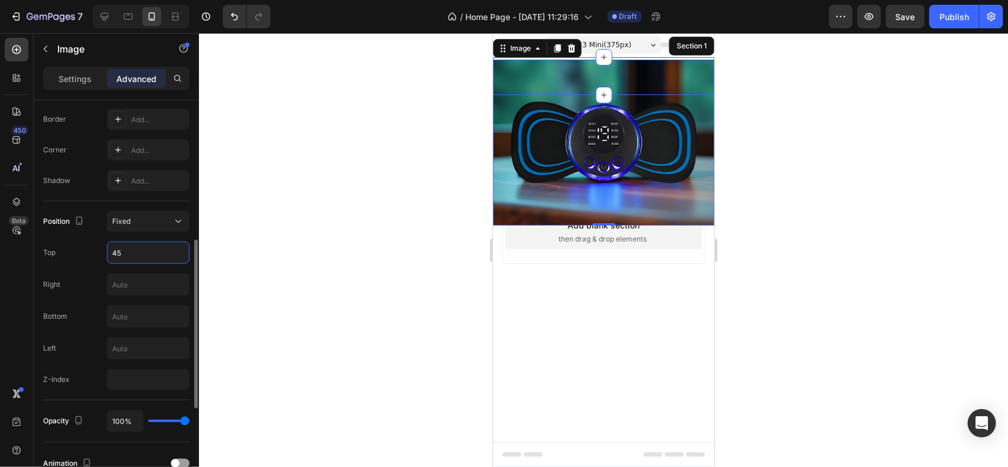
type input "4"
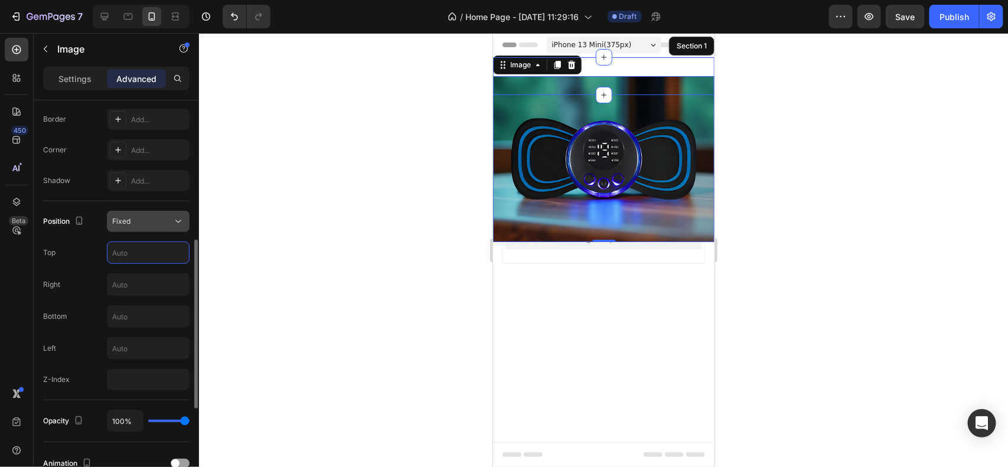
click at [167, 224] on div "Fixed" at bounding box center [142, 221] width 60 height 11
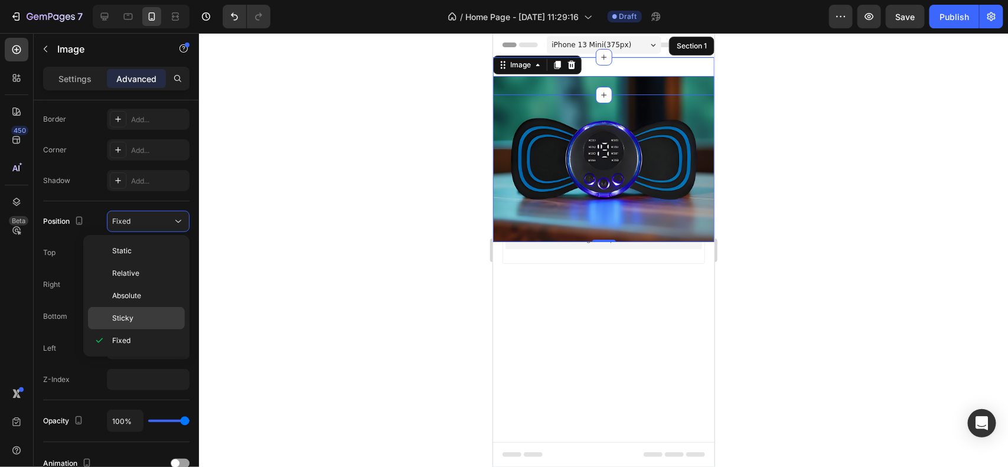
click at [128, 324] on span "Sticky" at bounding box center [122, 318] width 21 height 11
type input "0"
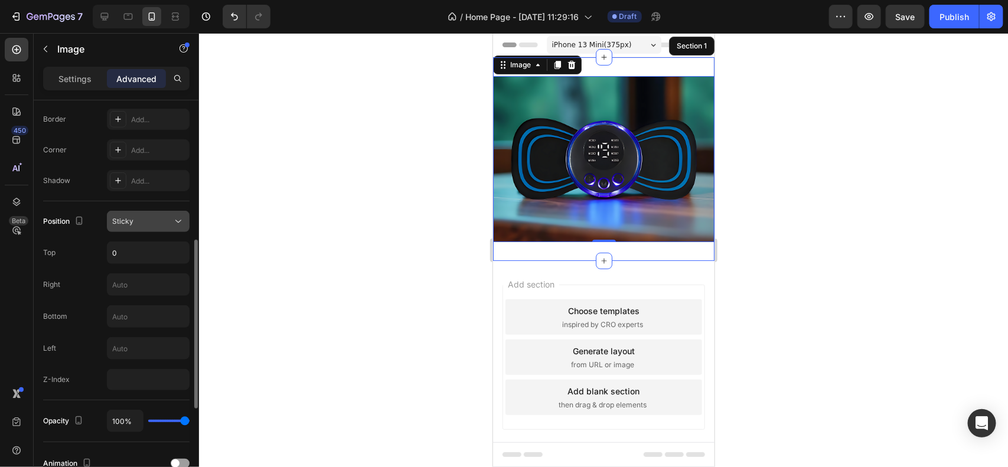
click at [156, 223] on div "Sticky" at bounding box center [142, 221] width 60 height 11
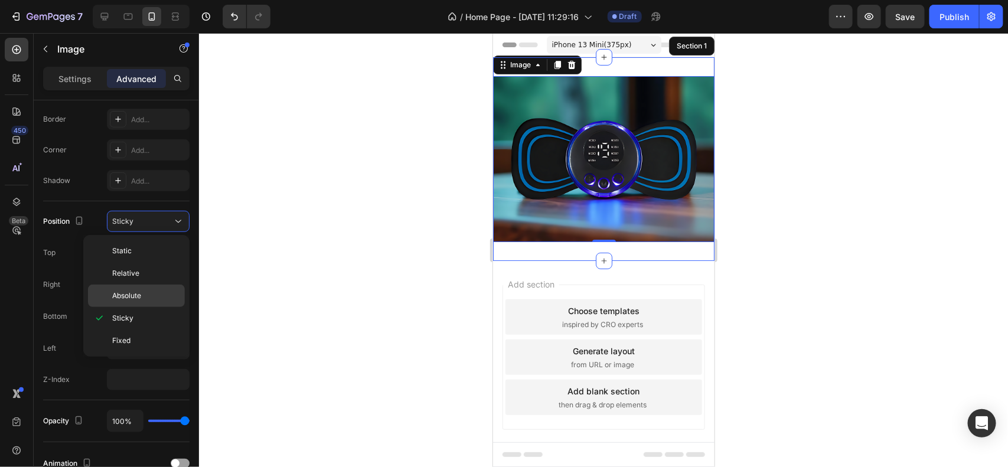
click at [137, 291] on span "Absolute" at bounding box center [126, 296] width 29 height 11
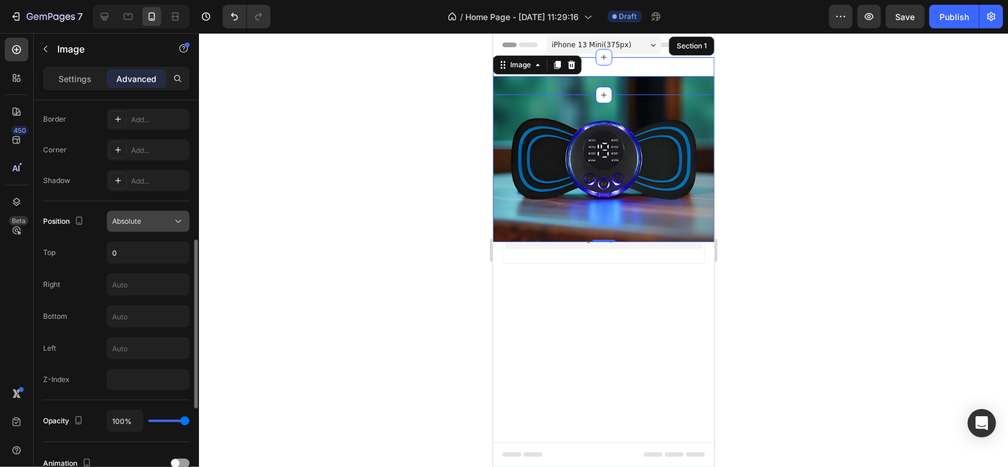
click at [161, 225] on div "Absolute" at bounding box center [142, 221] width 60 height 11
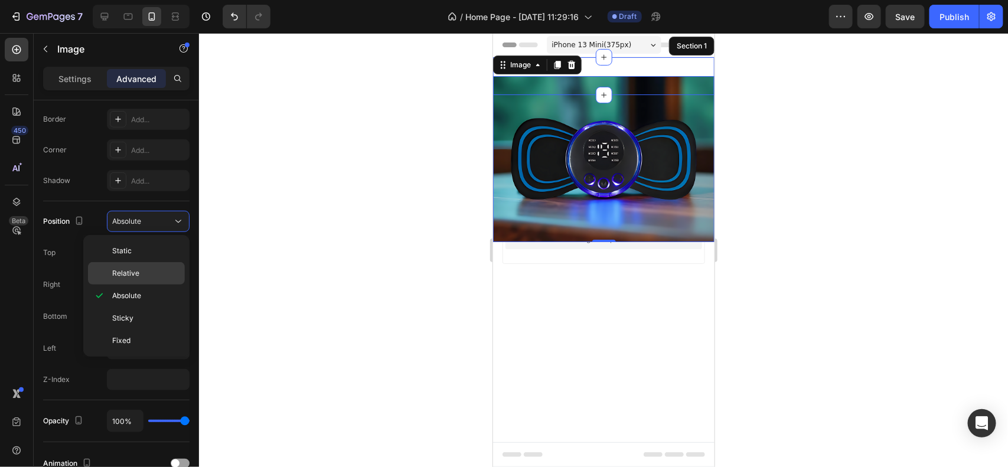
click at [140, 278] on p "Relative" at bounding box center [145, 273] width 67 height 11
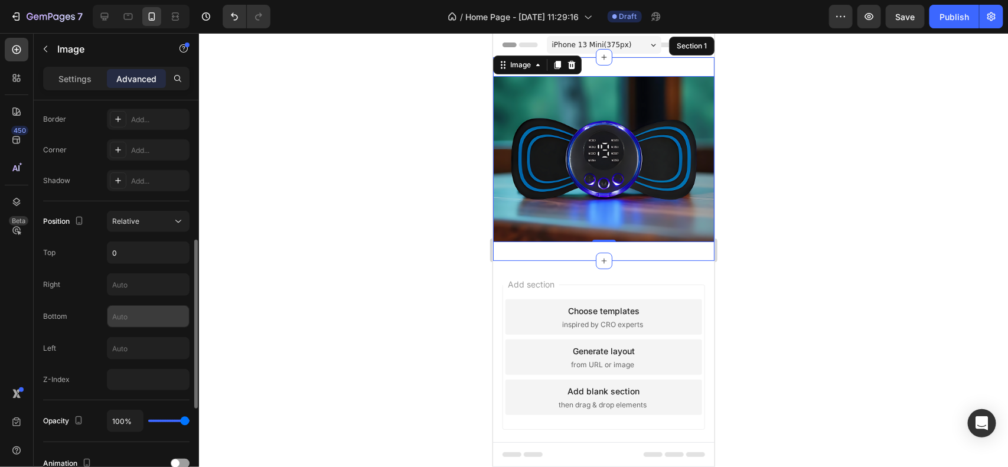
click at [146, 324] on input "text" at bounding box center [148, 316] width 82 height 21
type input "1"
type input "2"
type input "3"
click at [165, 263] on input "0" at bounding box center [148, 252] width 82 height 21
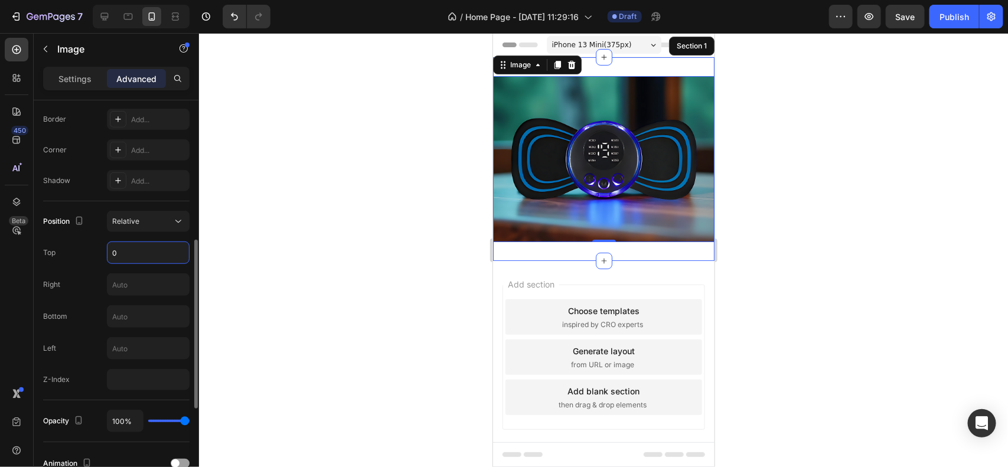
type input "1"
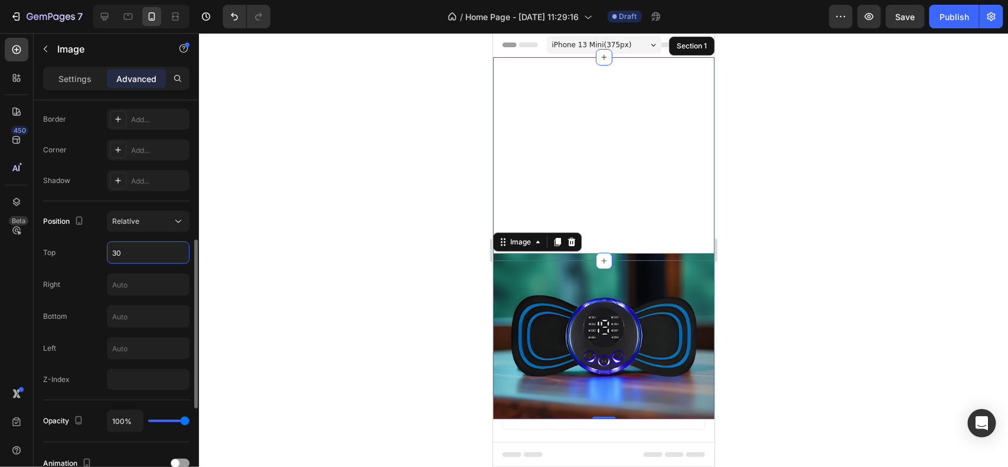
type input "3"
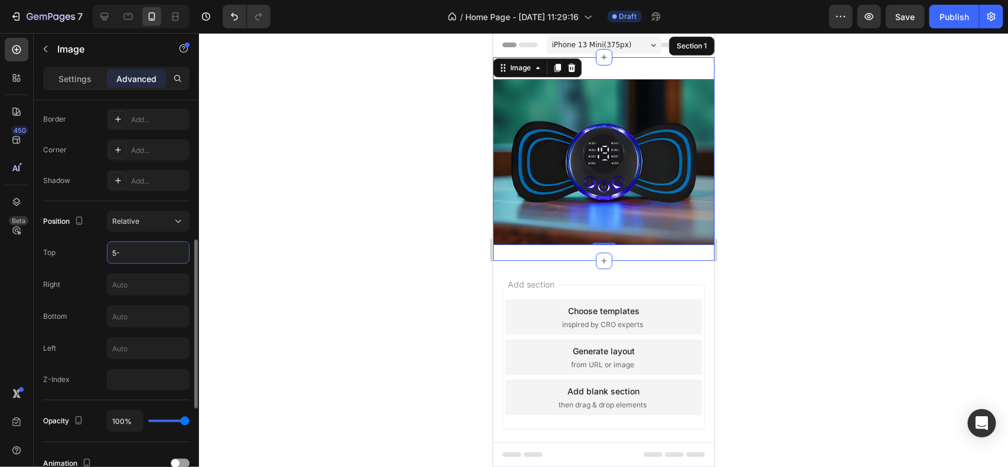
type input "5"
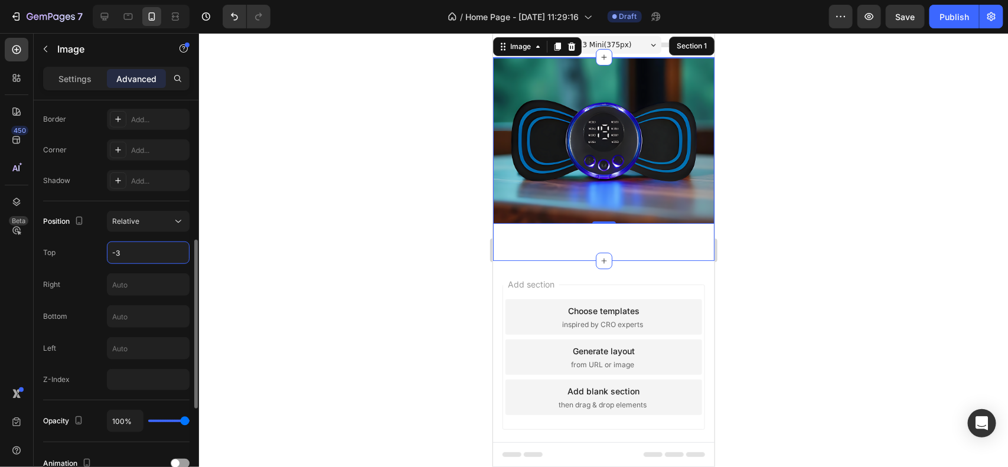
type input "-32"
click at [302, 194] on div at bounding box center [603, 250] width 809 height 434
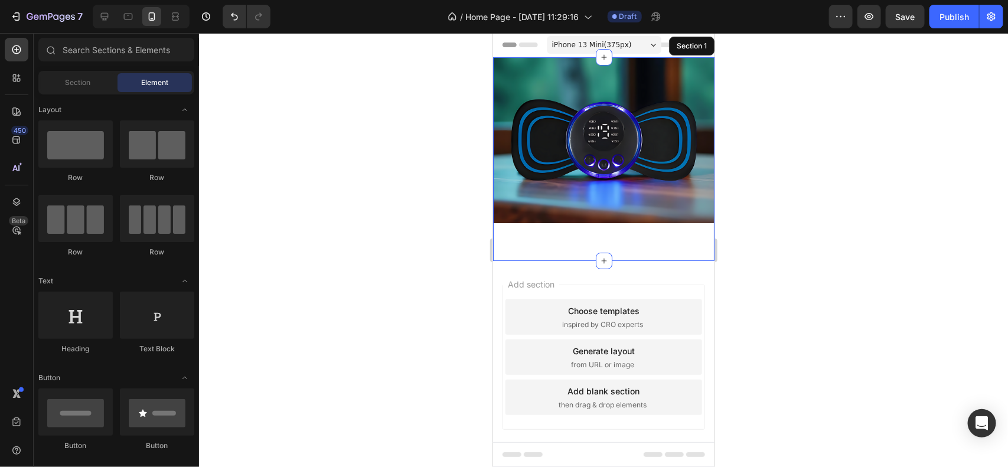
click at [827, 92] on div at bounding box center [603, 250] width 809 height 434
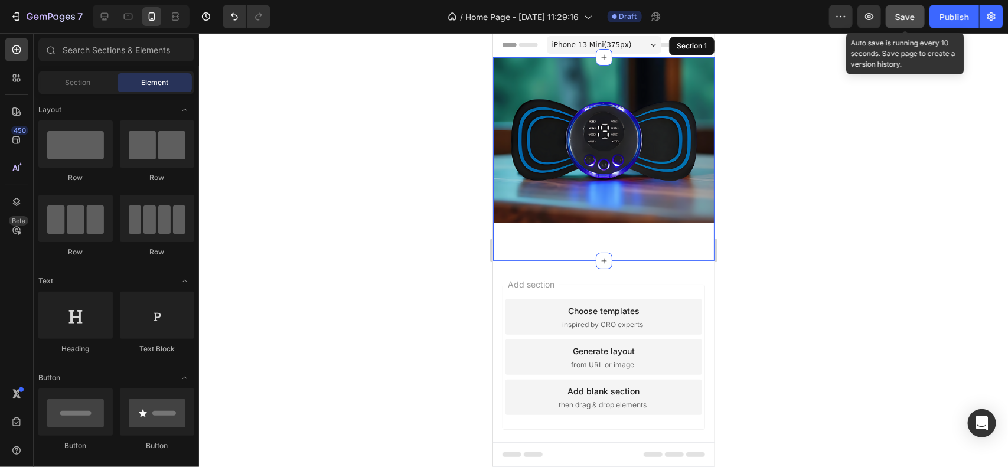
click at [896, 17] on span "Save" at bounding box center [905, 17] width 19 height 10
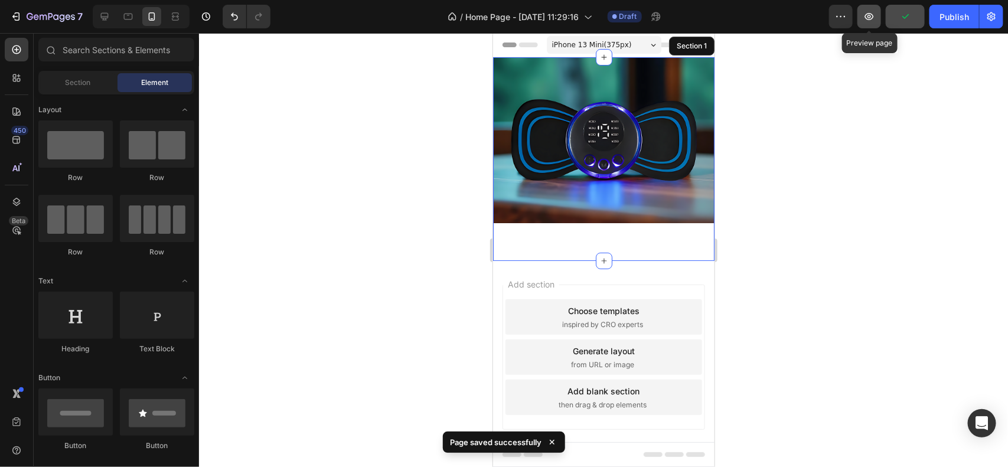
click at [876, 14] on button "button" at bounding box center [870, 17] width 24 height 24
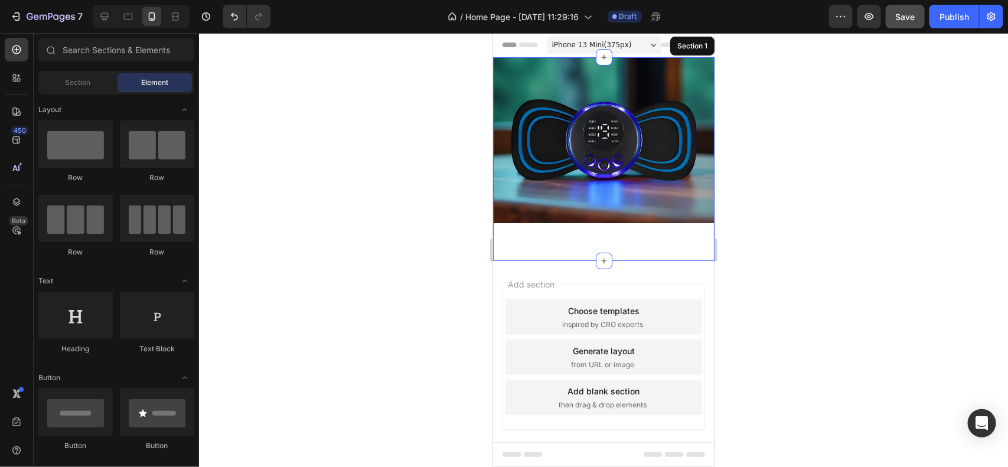
click at [729, 220] on div at bounding box center [603, 250] width 809 height 434
click at [351, 227] on div at bounding box center [603, 250] width 809 height 434
click at [555, 268] on div "Add section Choose templates inspired by CRO experts Generate layout from URL o…" at bounding box center [603, 373] width 221 height 226
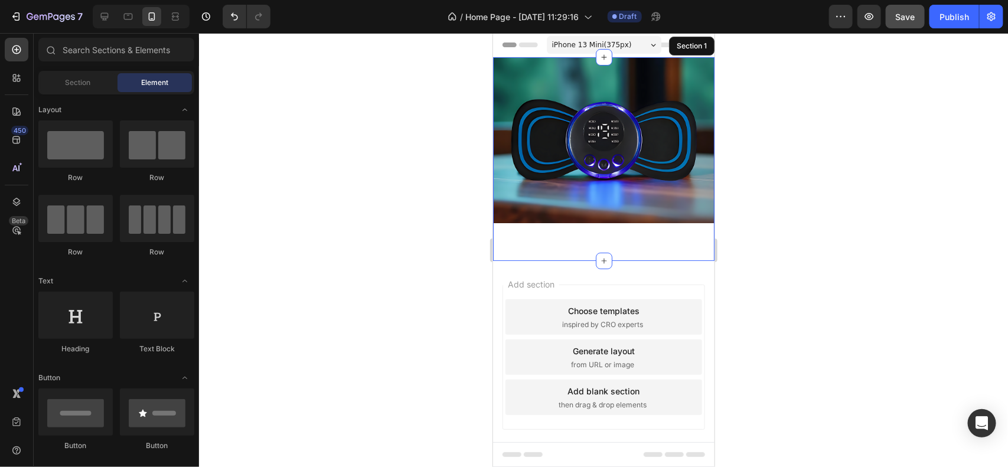
click at [555, 268] on div "Add section Choose templates inspired by CRO experts Generate layout from URL o…" at bounding box center [603, 373] width 221 height 226
click at [542, 284] on span "Add section" at bounding box center [531, 284] width 56 height 12
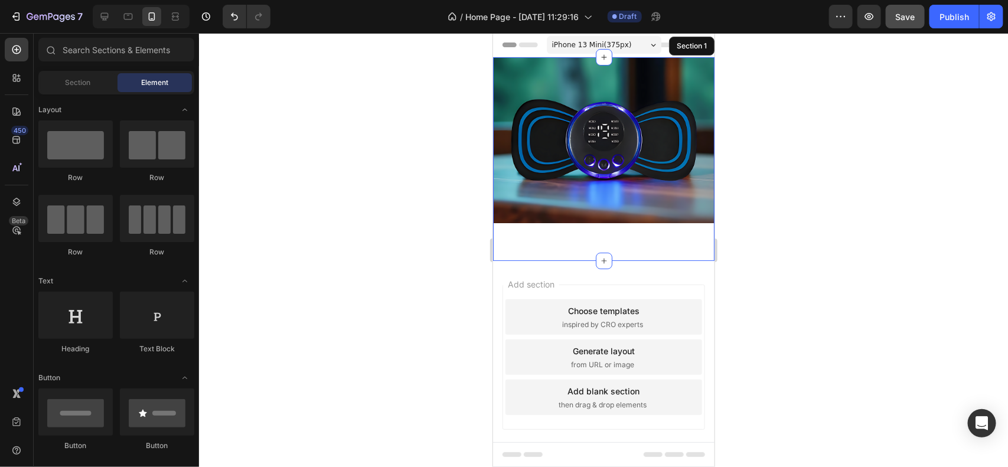
click at [542, 284] on span "Add section" at bounding box center [531, 284] width 56 height 12
click at [612, 152] on img at bounding box center [603, 140] width 221 height 166
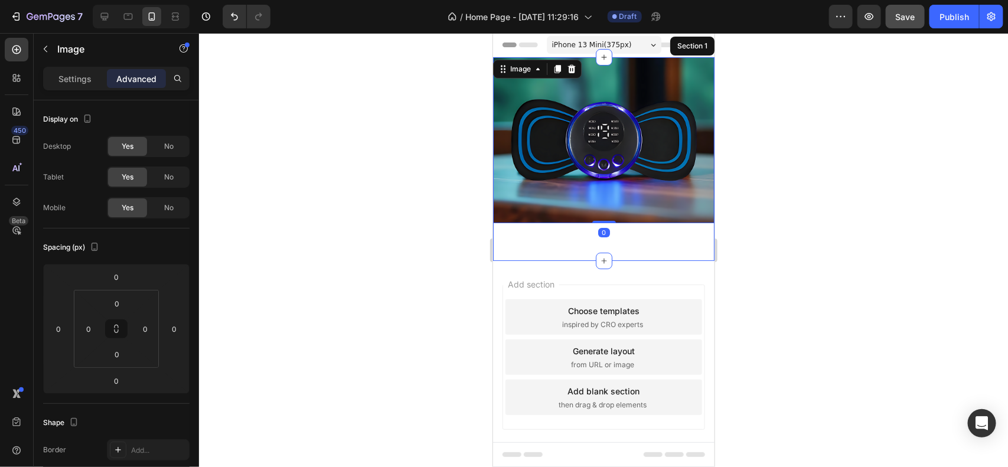
click at [571, 233] on div "Image 0" at bounding box center [603, 159] width 221 height 166
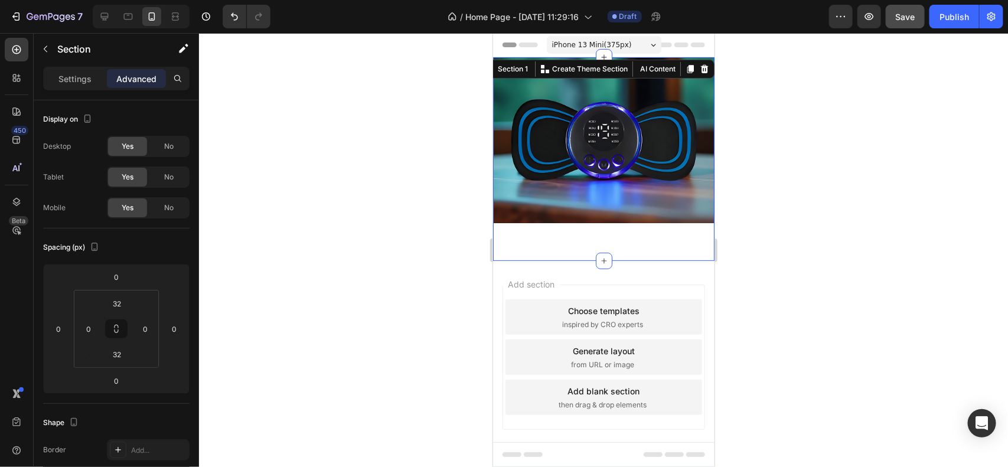
click at [467, 253] on div at bounding box center [603, 250] width 809 height 434
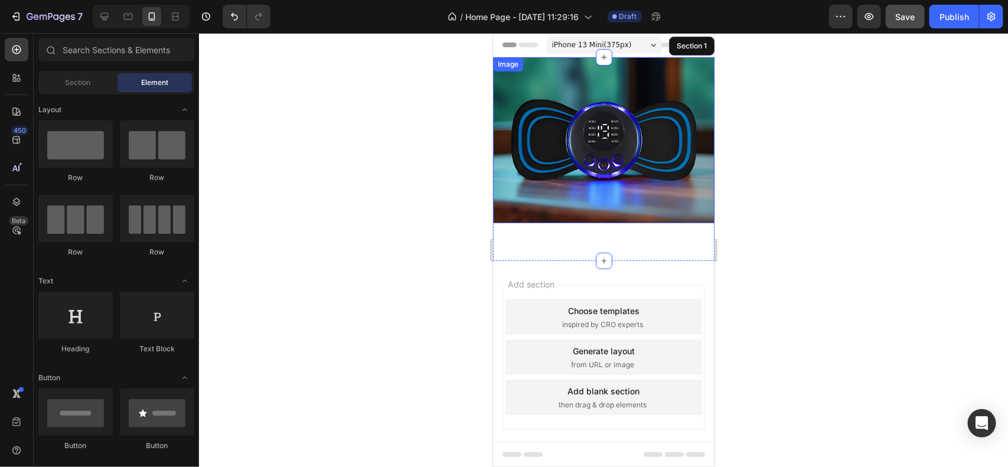
click at [603, 112] on img at bounding box center [603, 140] width 221 height 166
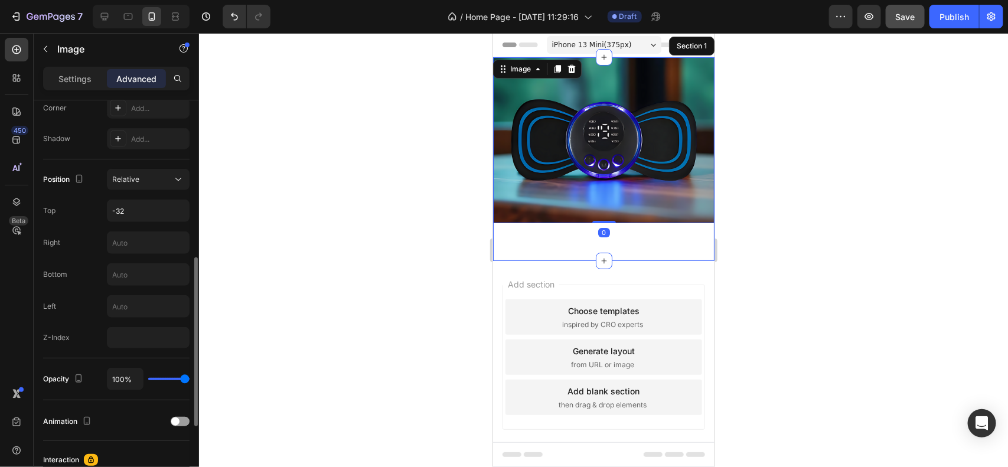
scroll to position [373, 0]
click at [159, 217] on input "-32" at bounding box center [148, 210] width 82 height 21
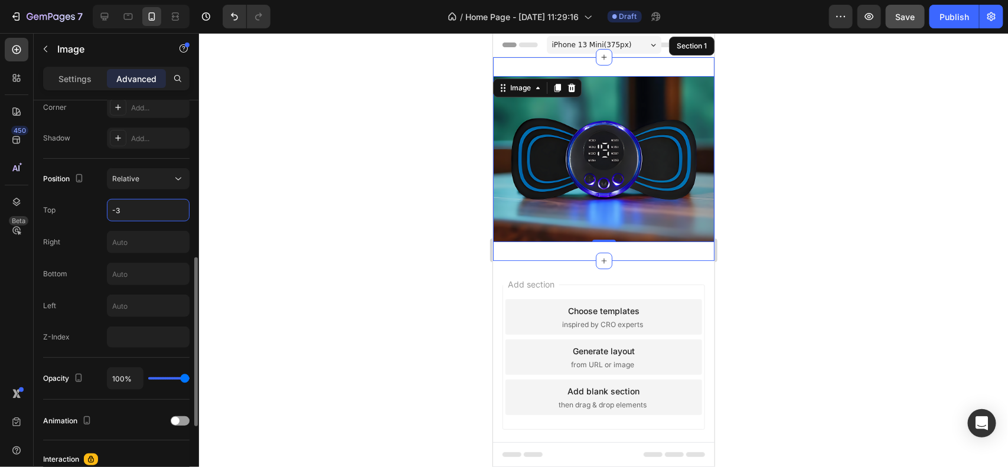
type input "-31"
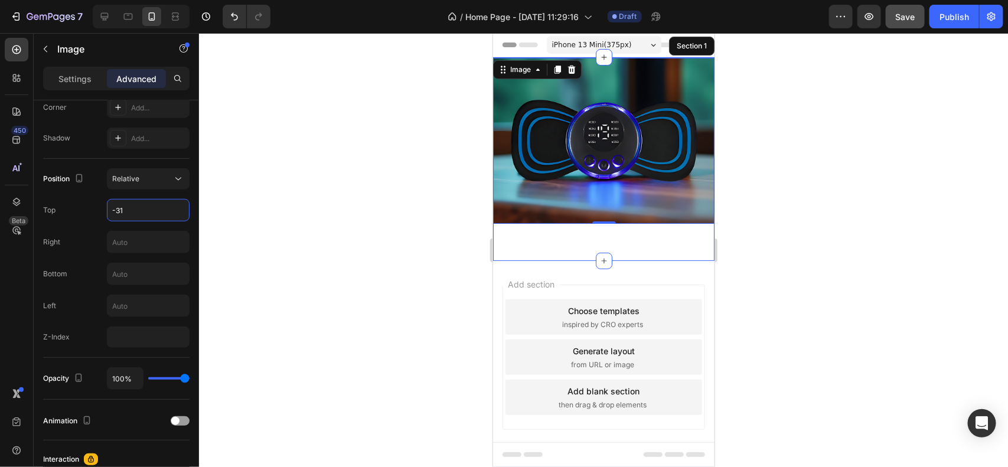
click at [418, 182] on div at bounding box center [603, 250] width 809 height 434
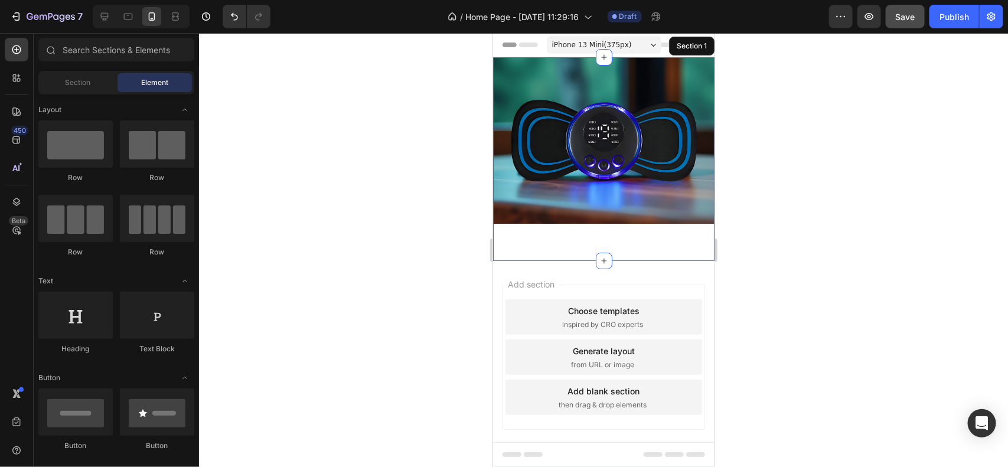
click at [418, 182] on div at bounding box center [603, 250] width 809 height 434
click at [638, 179] on img at bounding box center [603, 140] width 221 height 166
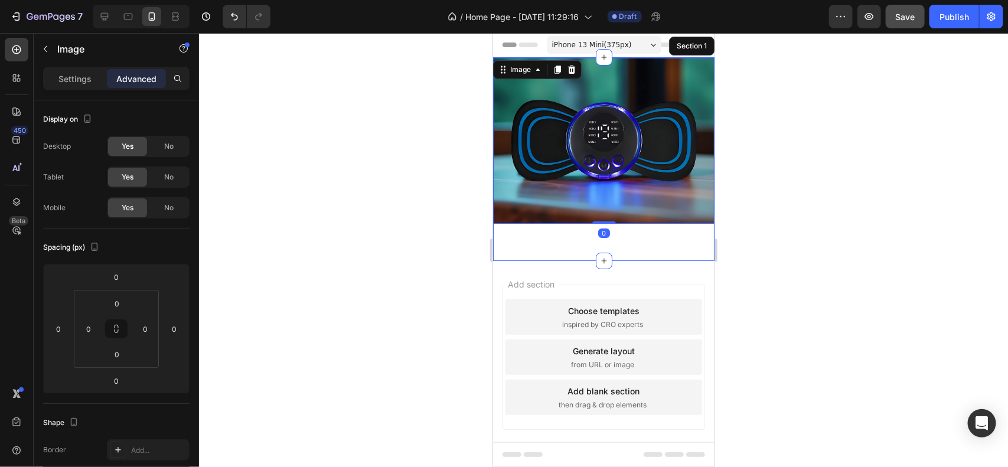
click at [786, 177] on div at bounding box center [603, 250] width 809 height 434
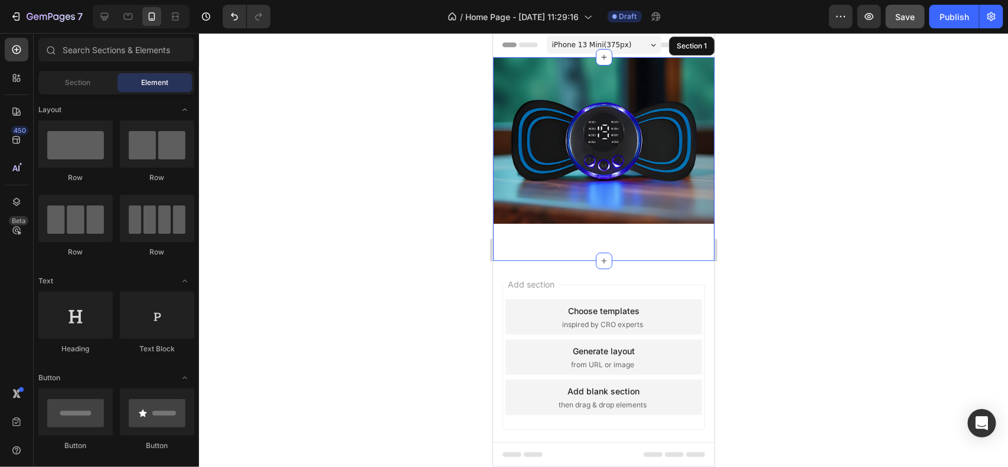
click at [786, 177] on div at bounding box center [603, 250] width 809 height 434
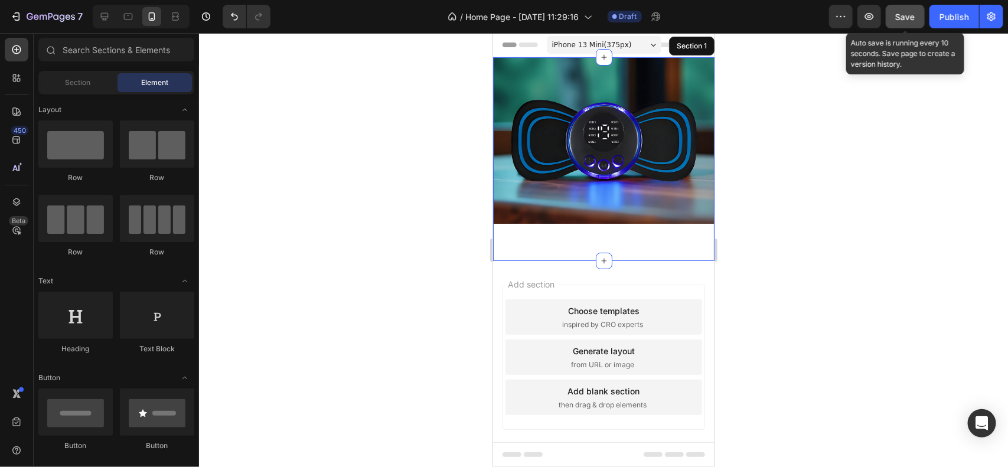
click at [910, 18] on span "Save" at bounding box center [905, 17] width 19 height 10
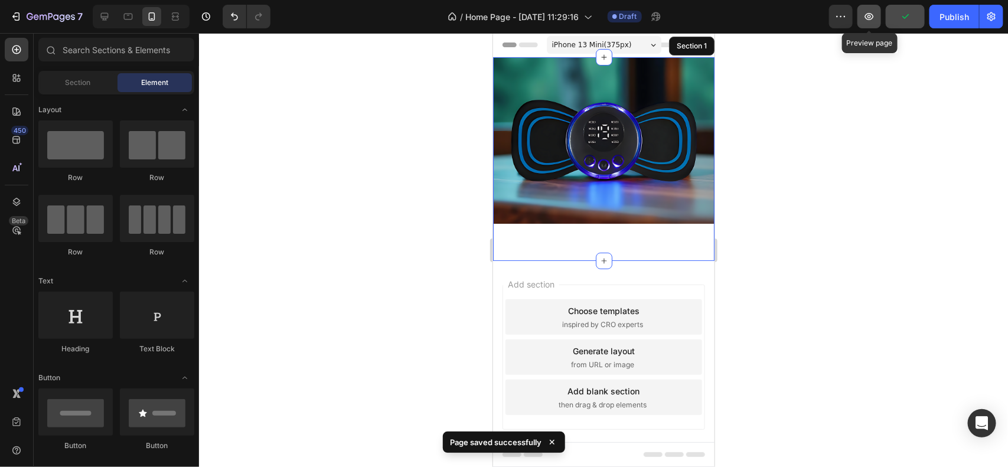
click at [871, 17] on icon "button" at bounding box center [869, 16] width 9 height 7
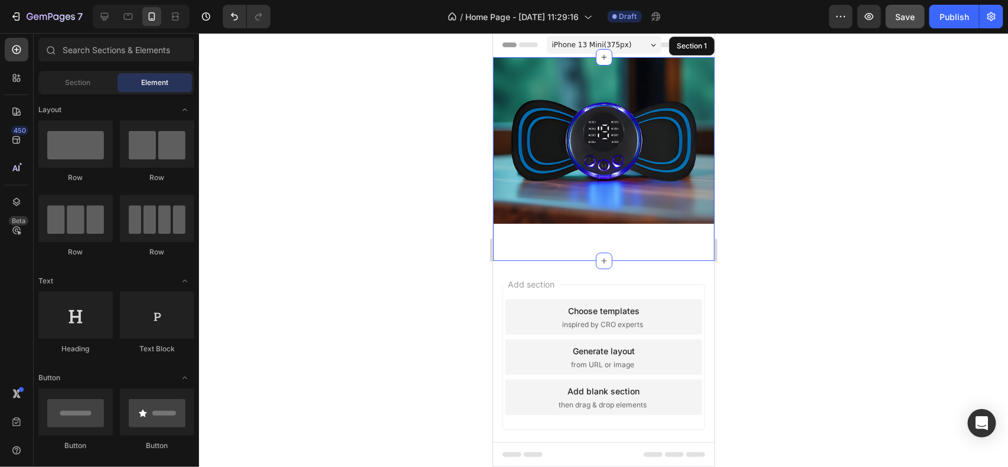
click at [406, 249] on div at bounding box center [603, 250] width 809 height 434
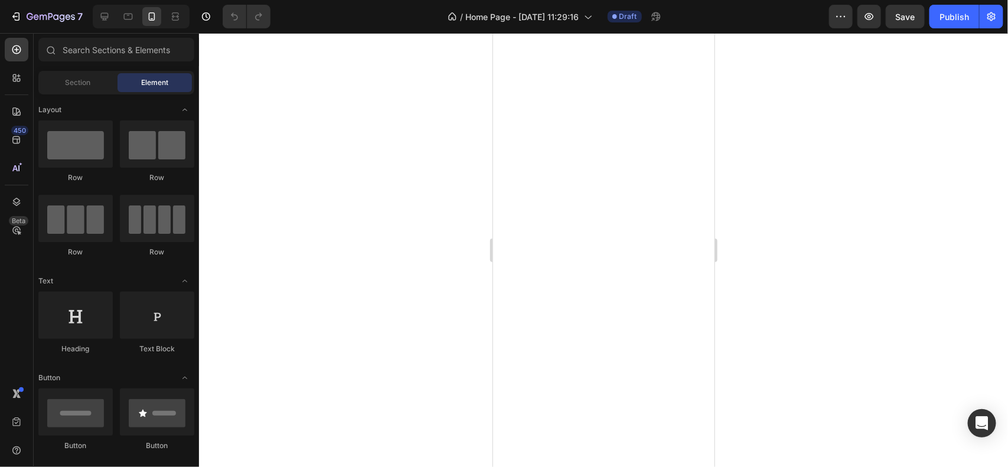
click at [754, 163] on div at bounding box center [603, 250] width 809 height 434
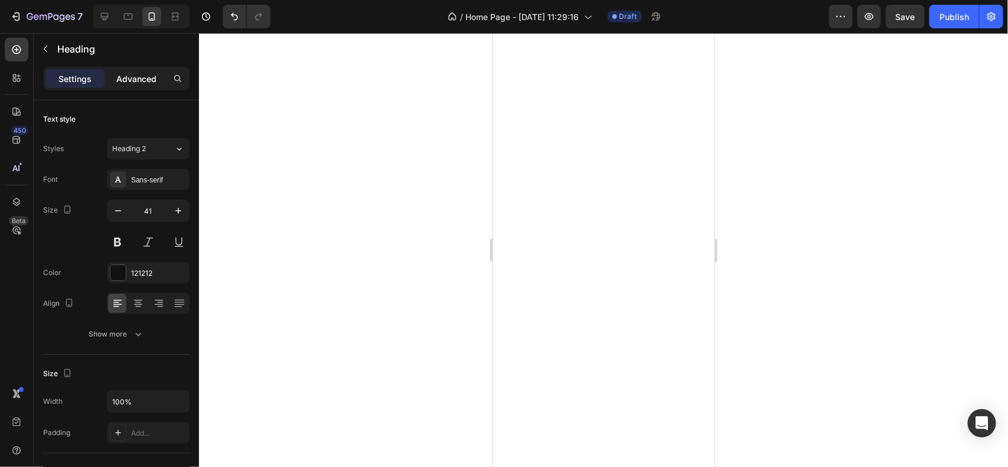
click at [148, 79] on p "Advanced" at bounding box center [136, 79] width 40 height 12
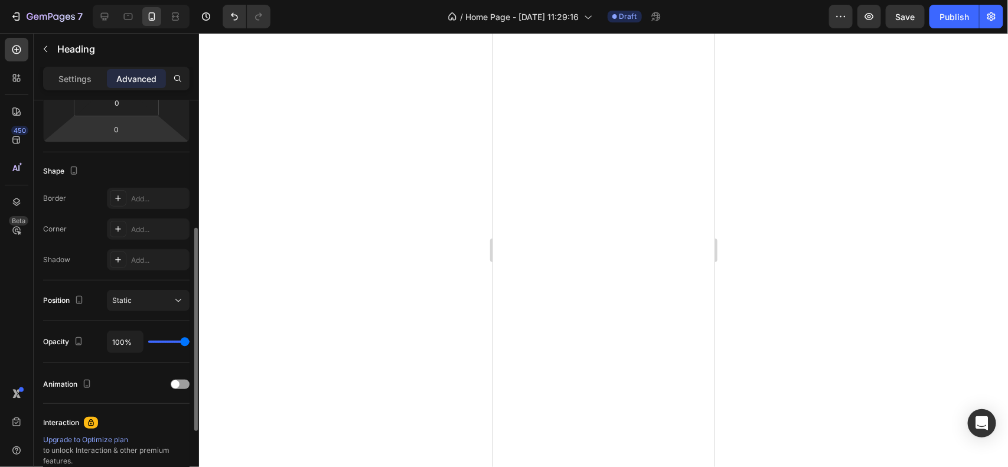
scroll to position [249, 0]
click at [146, 308] on div "Static" at bounding box center [142, 303] width 60 height 11
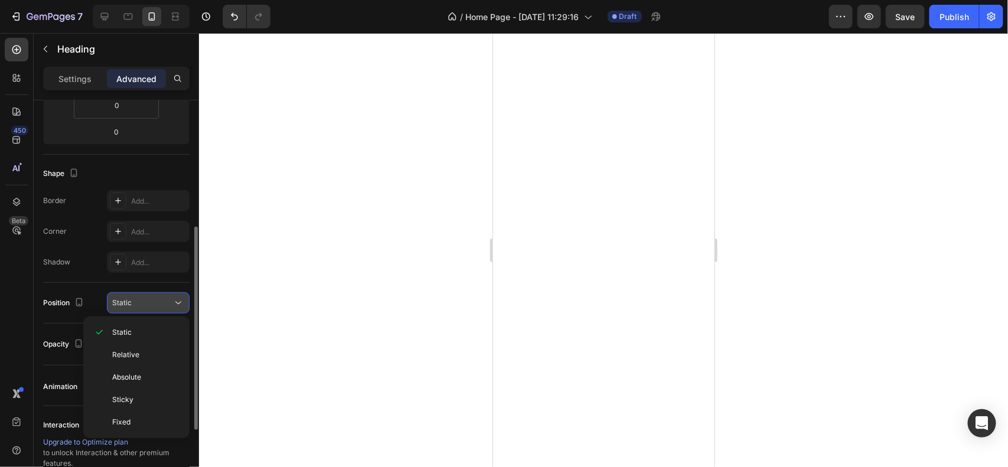
click at [132, 307] on div "Static" at bounding box center [142, 303] width 60 height 11
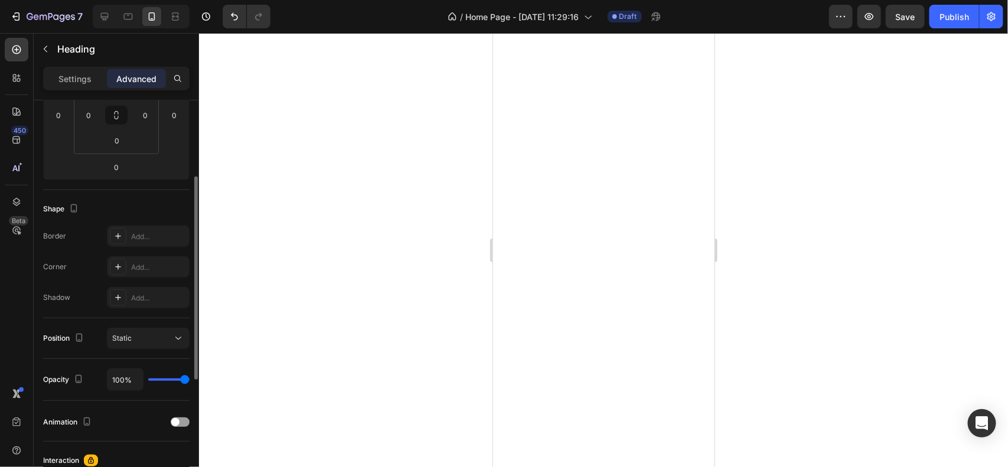
scroll to position [0, 0]
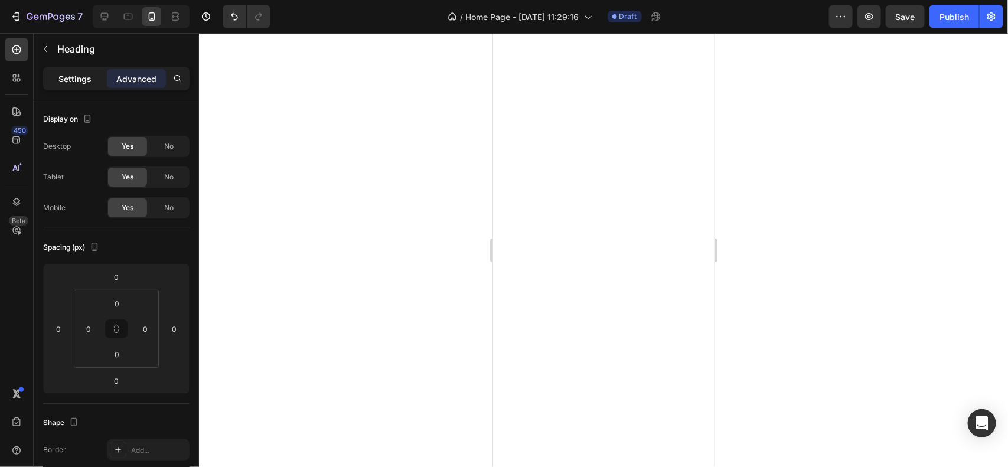
click at [80, 83] on p "Settings" at bounding box center [74, 79] width 33 height 12
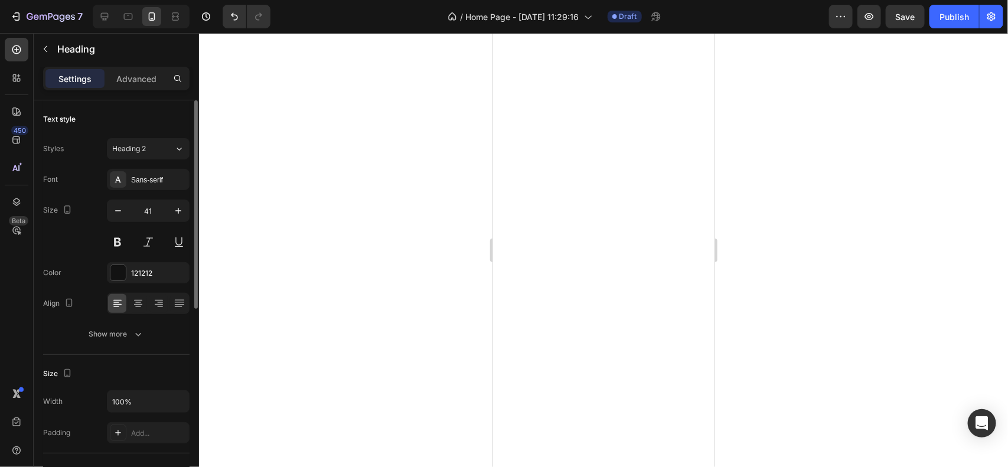
click at [106, 322] on div "Font Sans-serif Size 41 Color 121212 Align Show more" at bounding box center [116, 257] width 146 height 176
click at [118, 335] on div "Show more" at bounding box center [116, 334] width 55 height 12
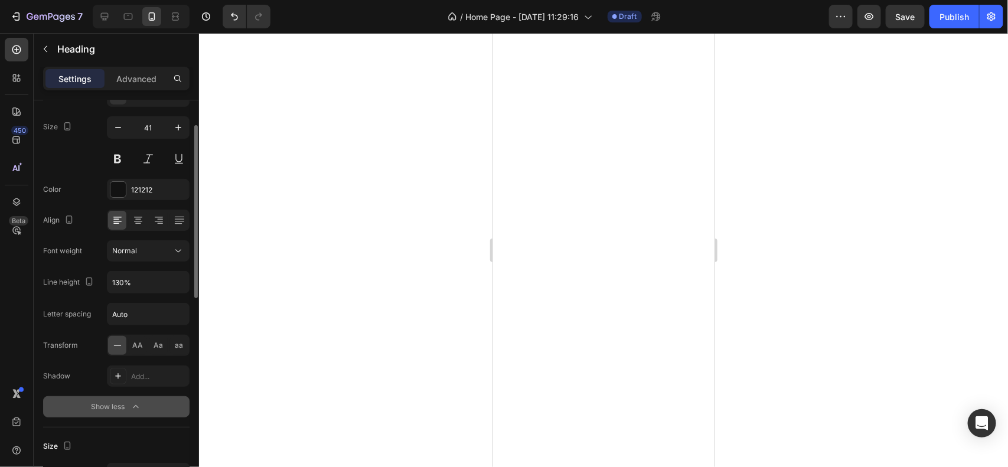
scroll to position [112, 0]
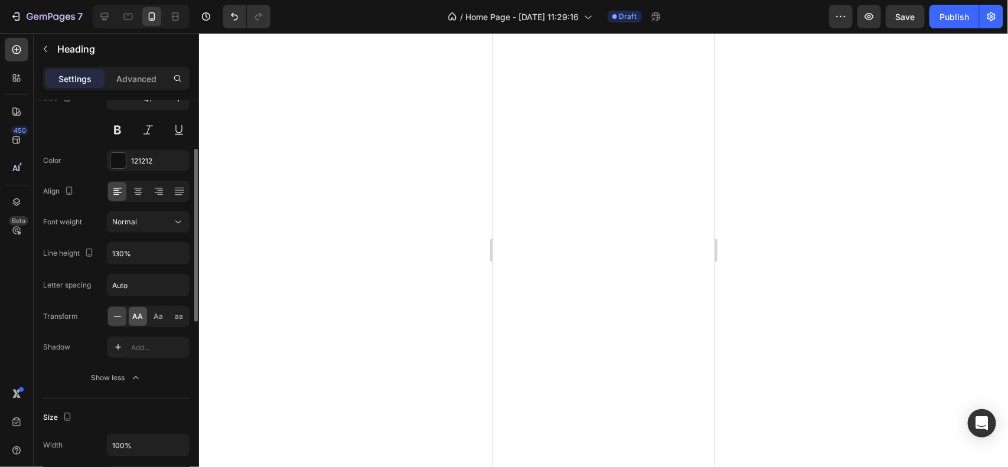
click at [136, 320] on span "AA" at bounding box center [138, 316] width 11 height 11
click at [362, 266] on div at bounding box center [603, 250] width 809 height 434
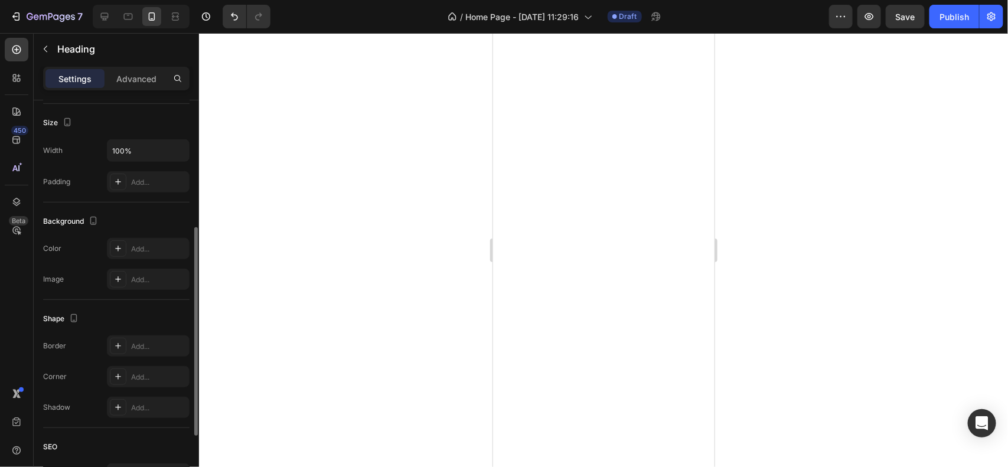
scroll to position [238, 0]
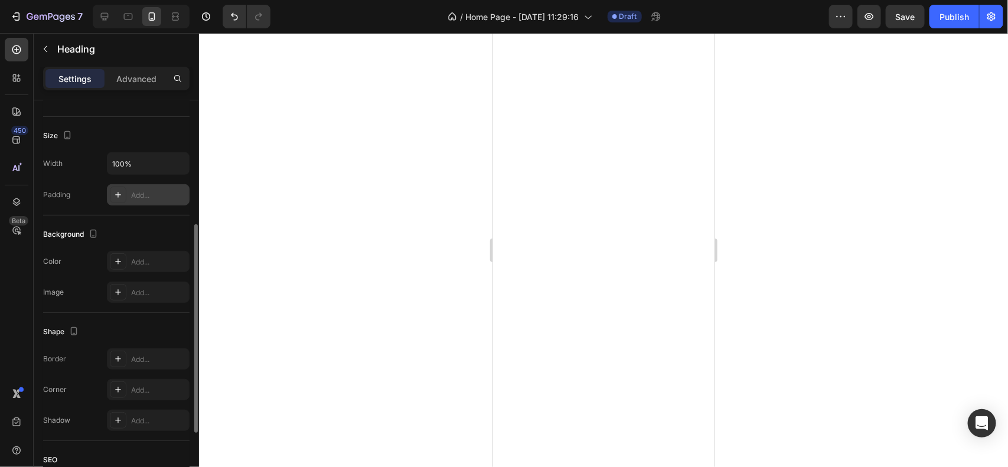
click at [116, 199] on icon at bounding box center [117, 194] width 9 height 9
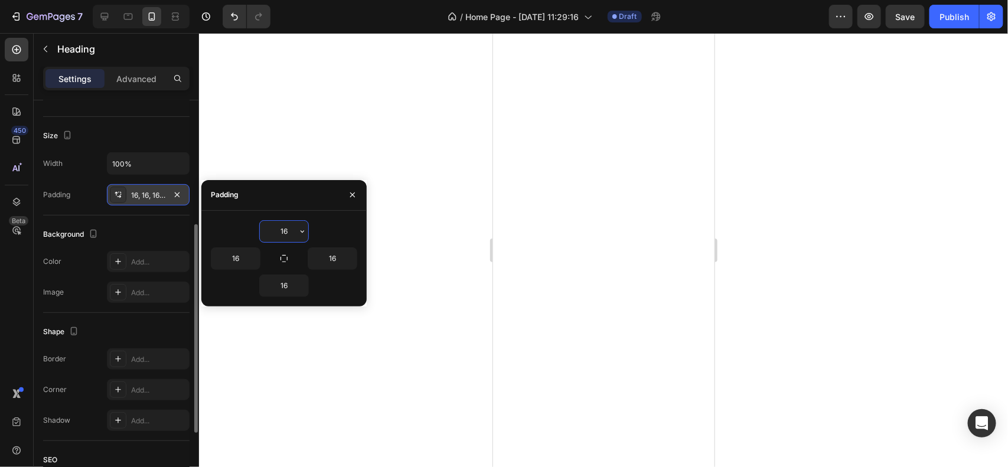
click at [265, 361] on div at bounding box center [603, 250] width 809 height 434
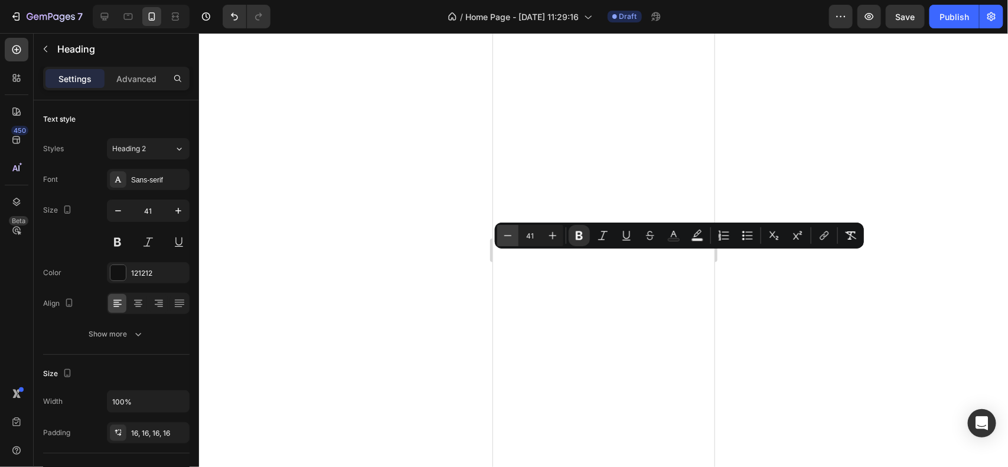
click at [508, 238] on icon "Editor contextual toolbar" at bounding box center [508, 236] width 12 height 12
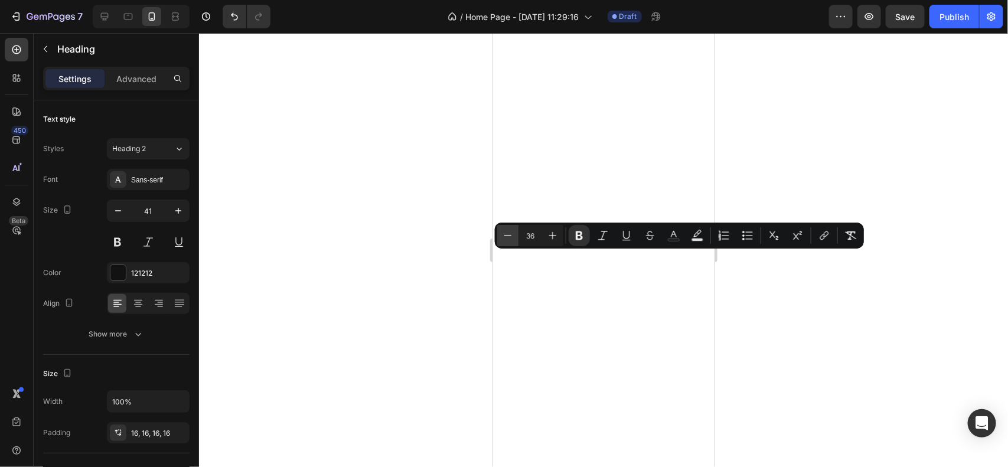
click at [508, 238] on icon "Editor contextual toolbar" at bounding box center [508, 236] width 12 height 12
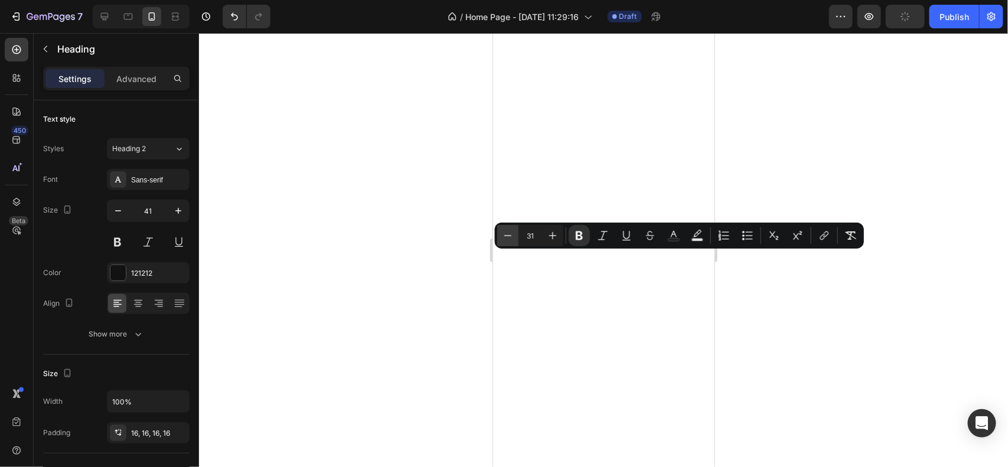
click at [508, 238] on icon "Editor contextual toolbar" at bounding box center [508, 236] width 12 height 12
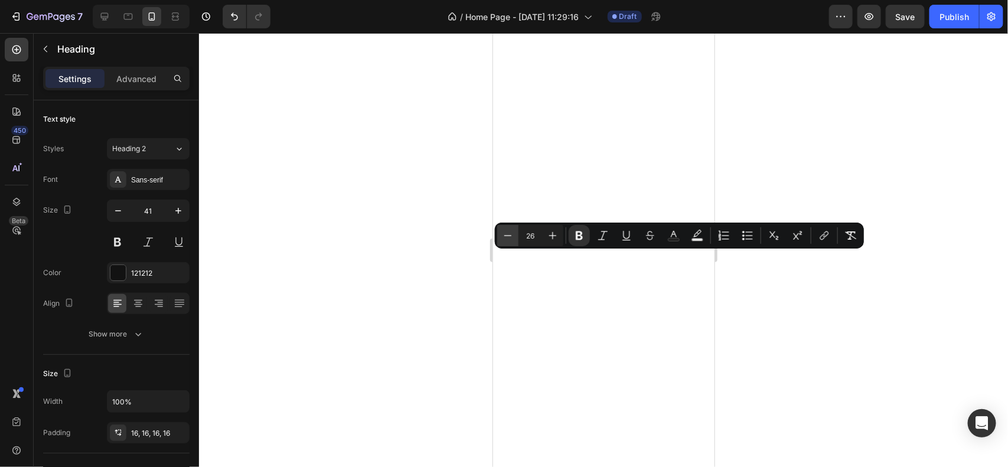
click at [508, 238] on icon "Editor contextual toolbar" at bounding box center [508, 236] width 12 height 12
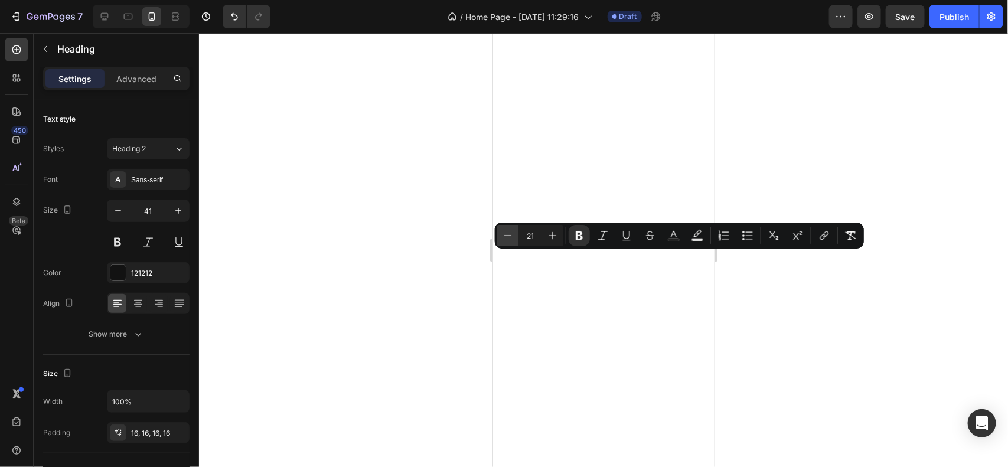
click at [508, 238] on icon "Editor contextual toolbar" at bounding box center [508, 236] width 12 height 12
click at [559, 234] on button "Plus" at bounding box center [552, 235] width 21 height 21
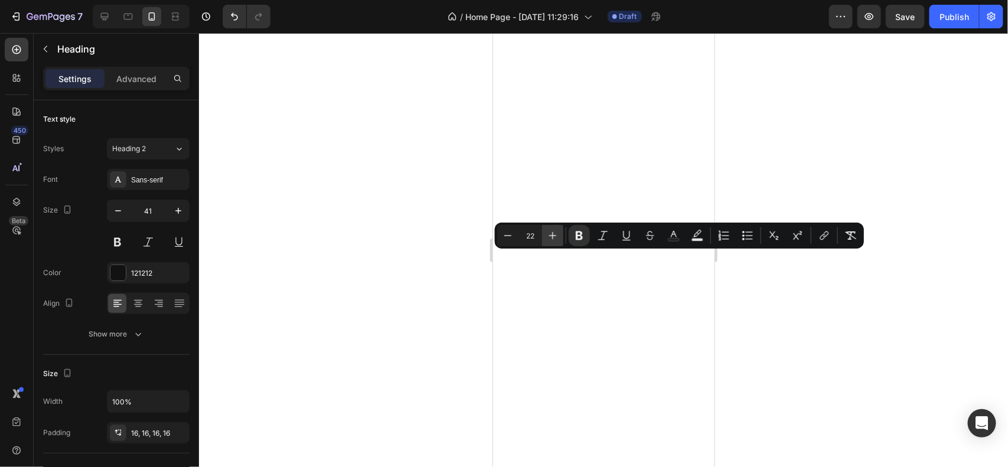
click at [559, 234] on button "Plus" at bounding box center [552, 235] width 21 height 21
type input "25"
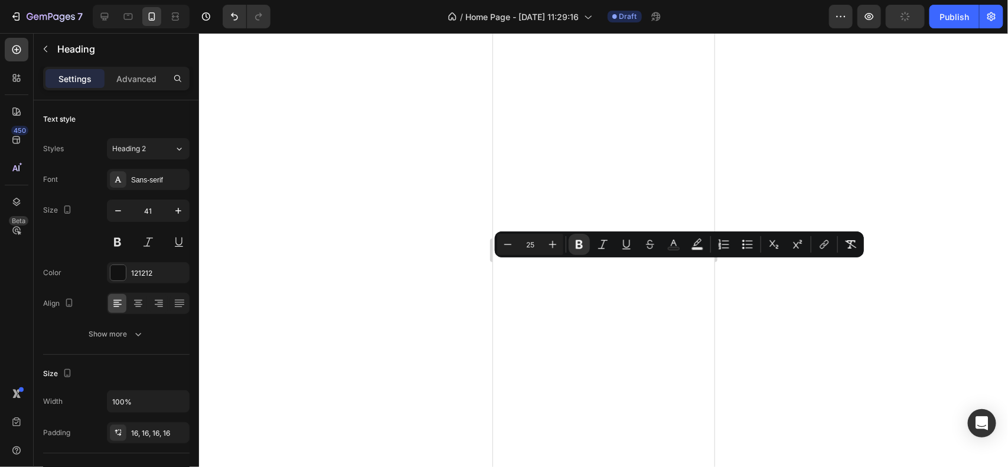
click at [410, 333] on div at bounding box center [603, 250] width 809 height 434
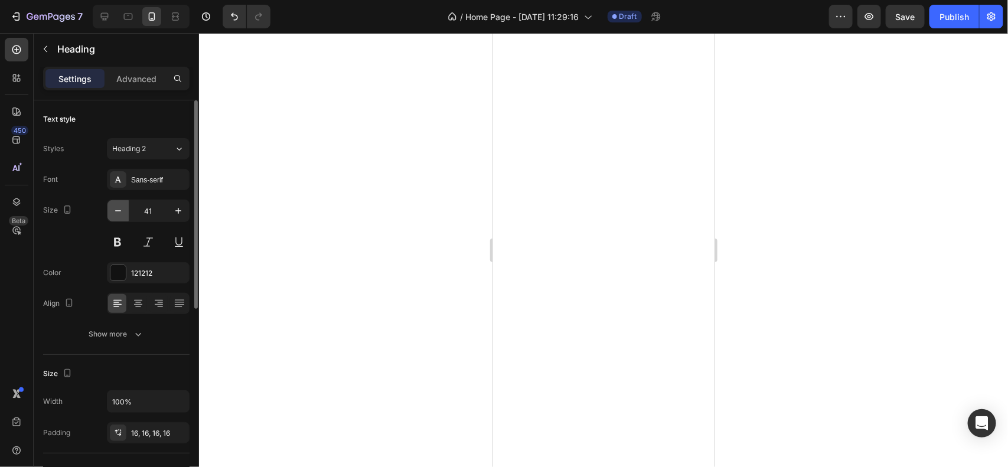
click at [114, 220] on button "button" at bounding box center [117, 210] width 21 height 21
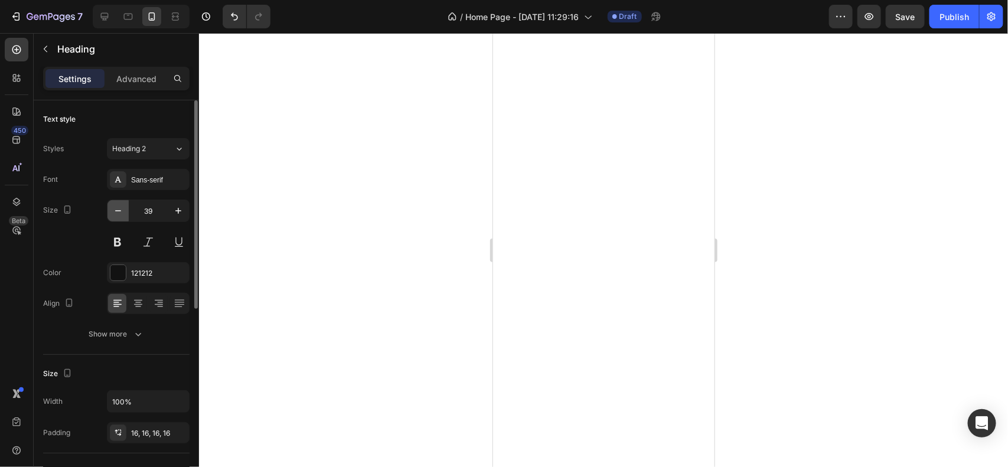
click at [114, 220] on button "button" at bounding box center [117, 210] width 21 height 21
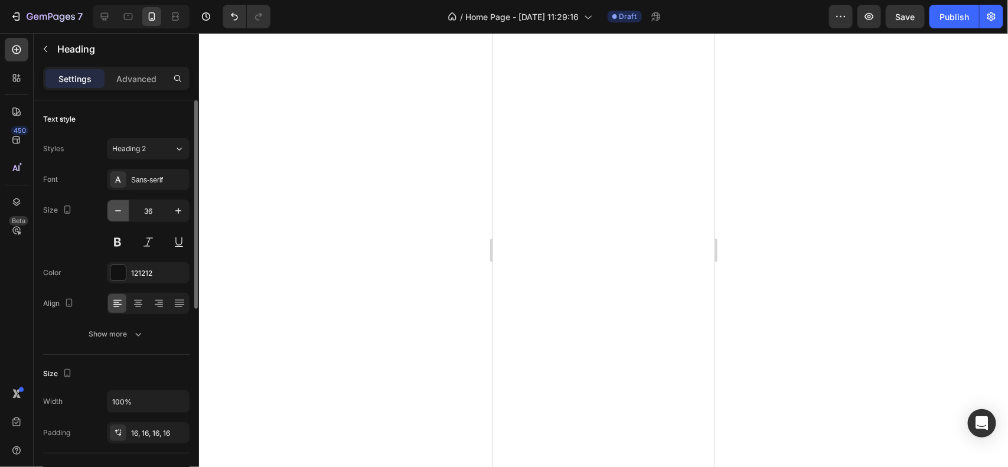
click at [114, 220] on button "button" at bounding box center [117, 210] width 21 height 21
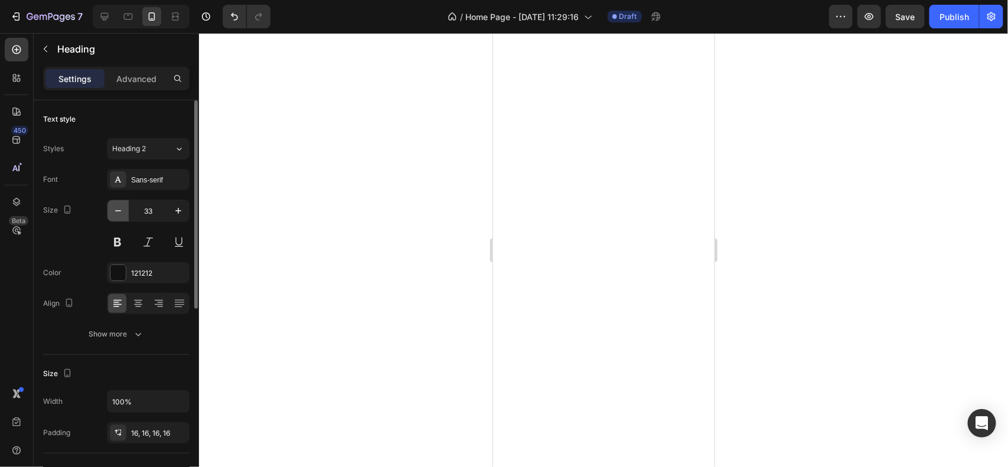
click at [114, 220] on button "button" at bounding box center [117, 210] width 21 height 21
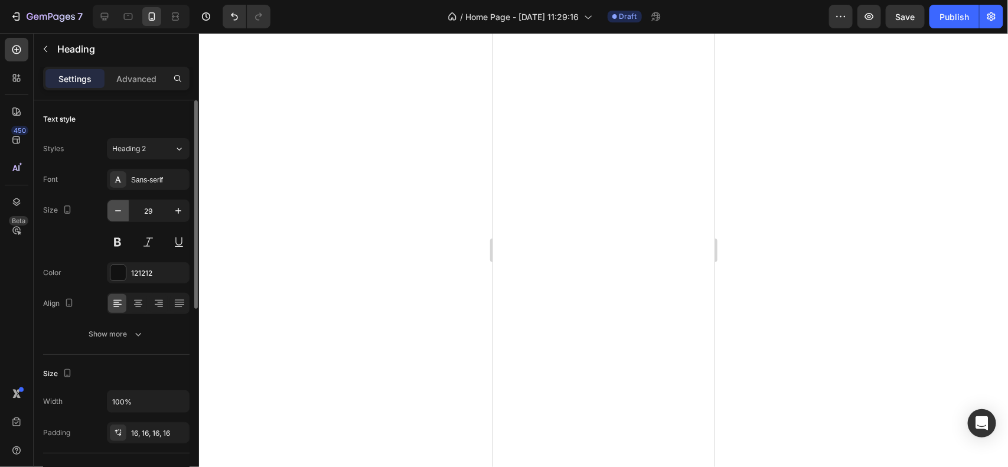
click at [114, 220] on button "button" at bounding box center [117, 210] width 21 height 21
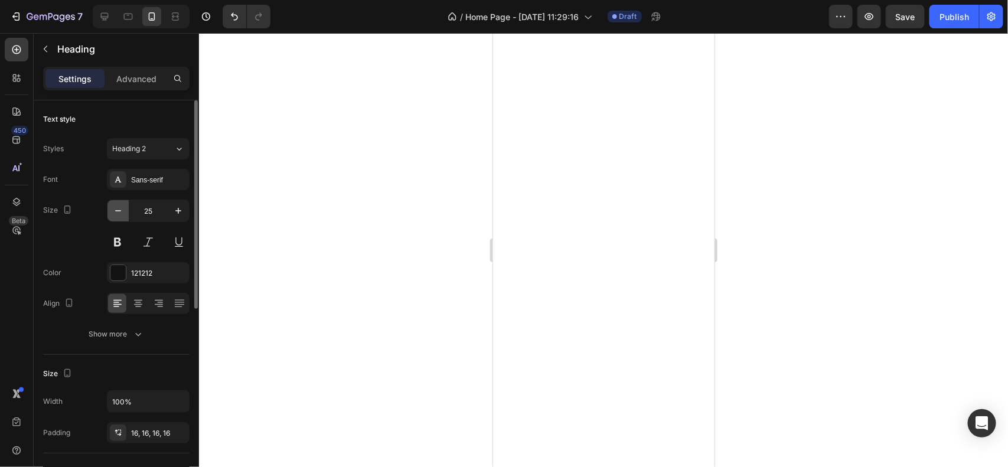
click at [123, 214] on icon "button" at bounding box center [118, 211] width 12 height 12
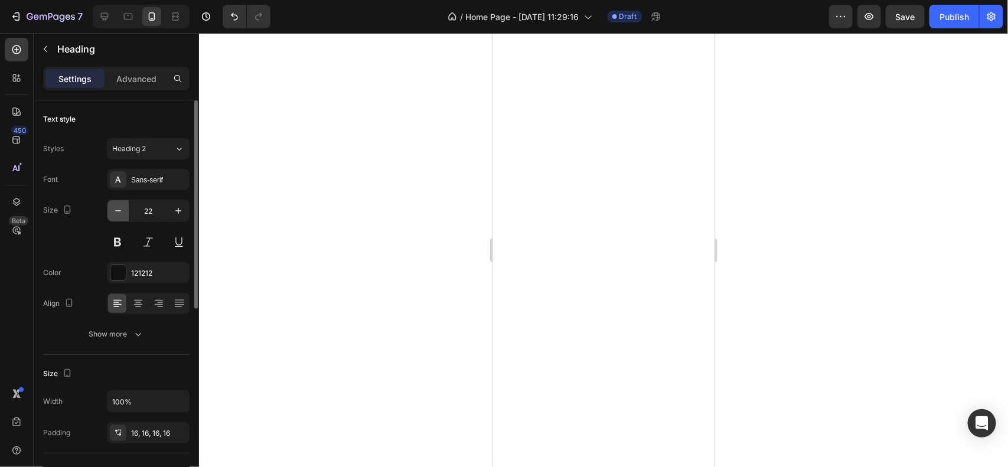
click at [123, 214] on icon "button" at bounding box center [118, 211] width 12 height 12
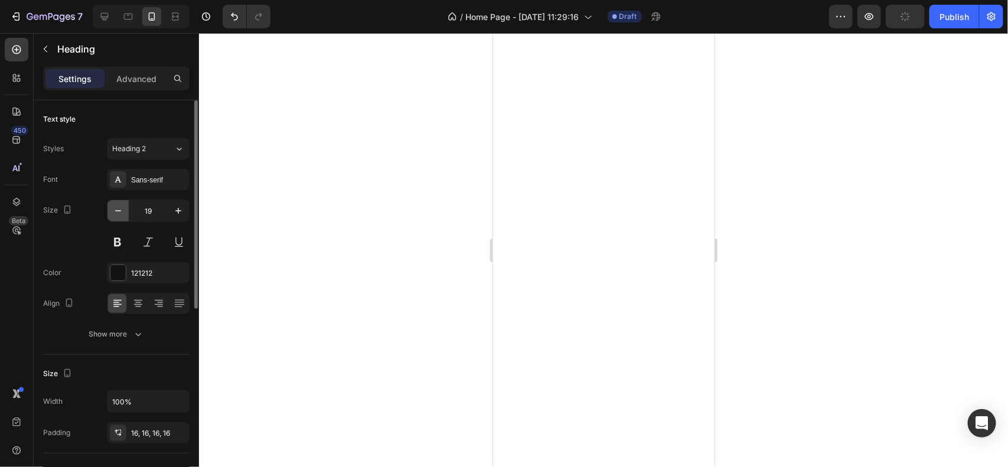
click at [123, 214] on icon "button" at bounding box center [118, 211] width 12 height 12
type input "16"
click at [144, 87] on div "Advanced" at bounding box center [136, 78] width 59 height 19
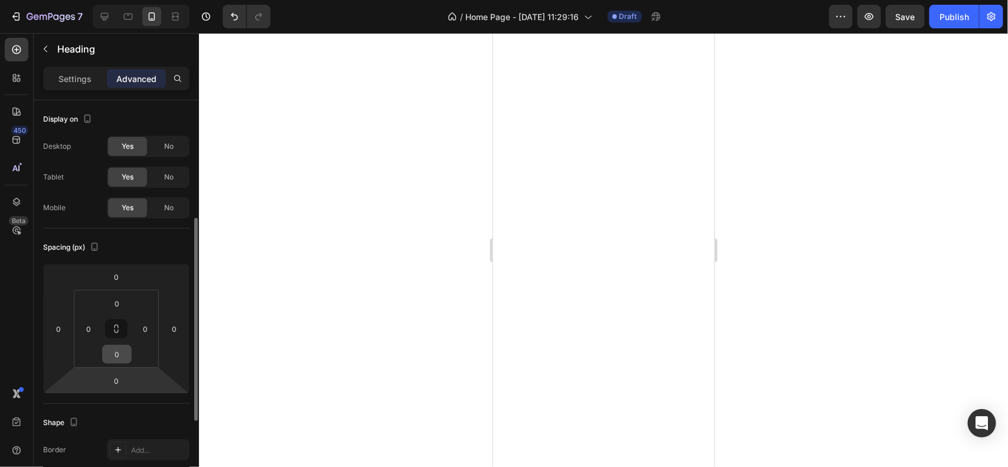
scroll to position [79, 0]
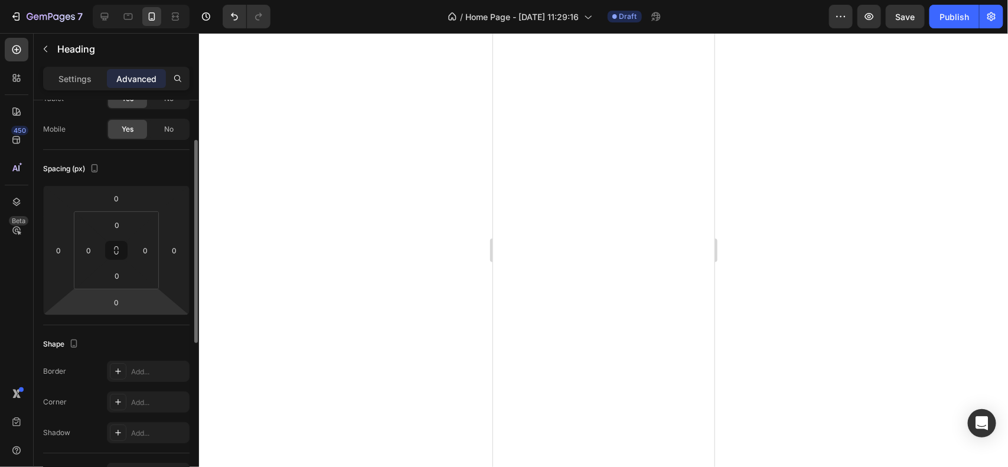
click at [229, 315] on div at bounding box center [603, 250] width 809 height 434
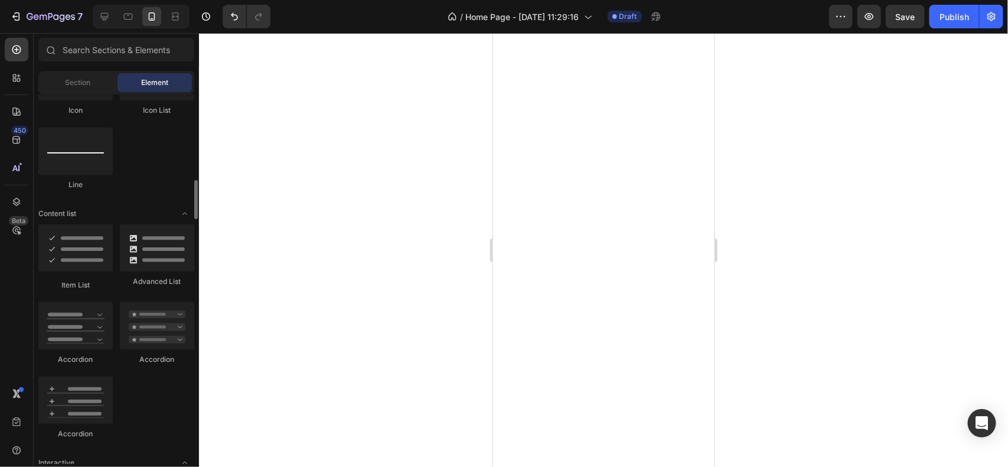
scroll to position [825, 0]
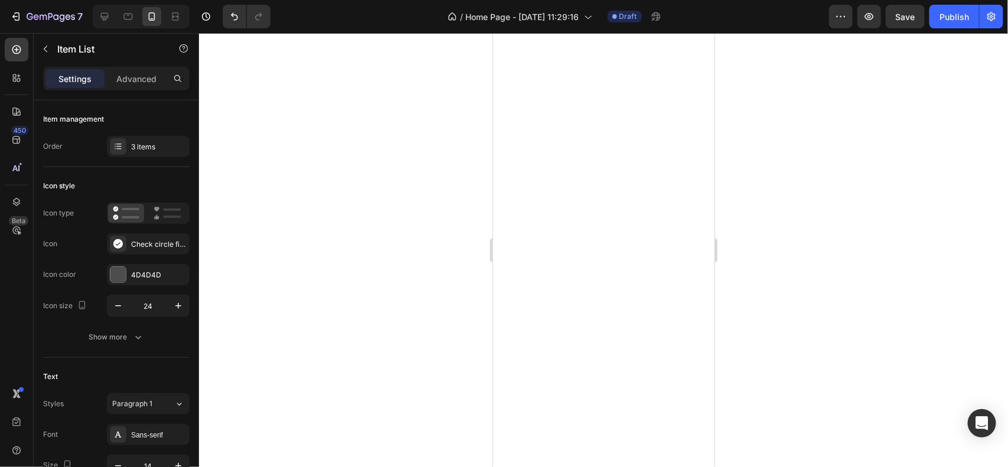
click at [439, 318] on div at bounding box center [603, 250] width 809 height 434
click at [422, 306] on div at bounding box center [603, 250] width 809 height 434
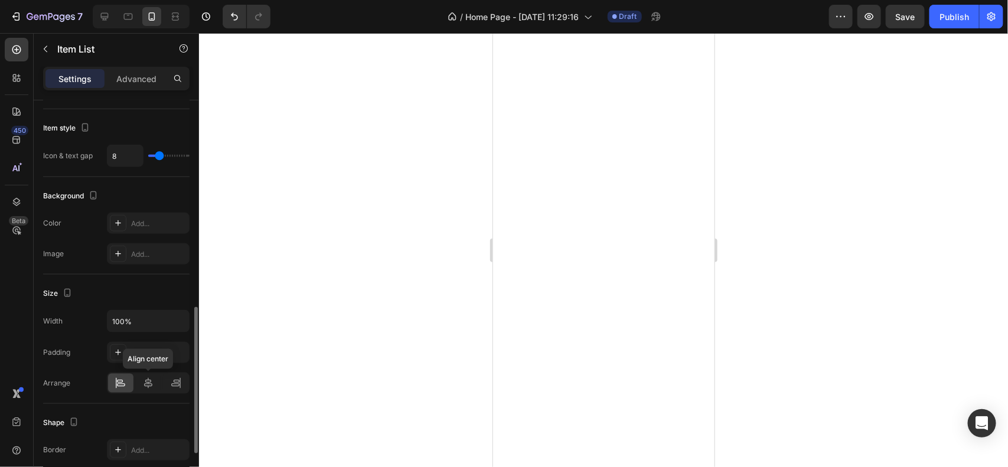
scroll to position [545, 0]
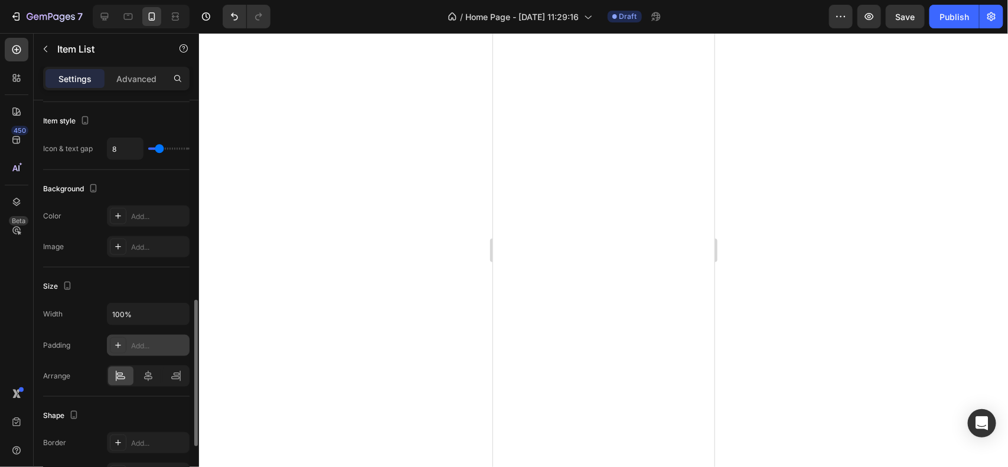
click at [123, 348] on div at bounding box center [118, 345] width 17 height 17
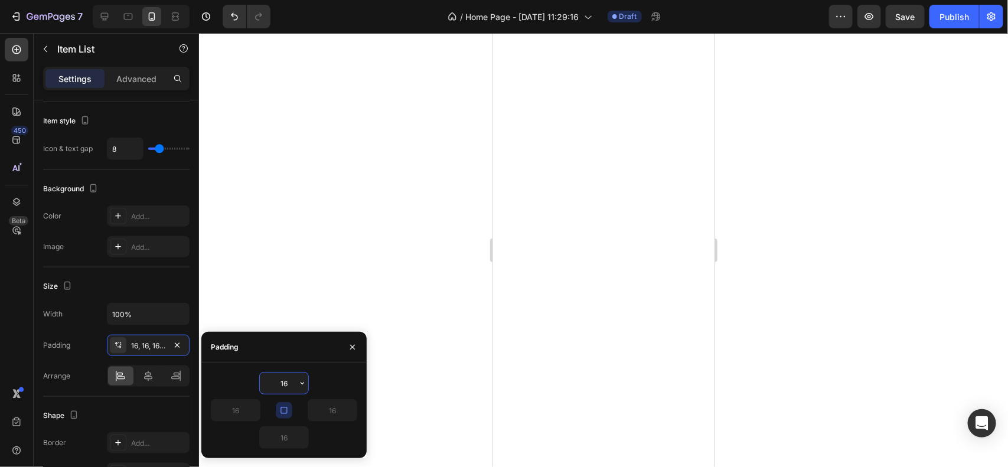
click at [295, 273] on div at bounding box center [603, 250] width 809 height 434
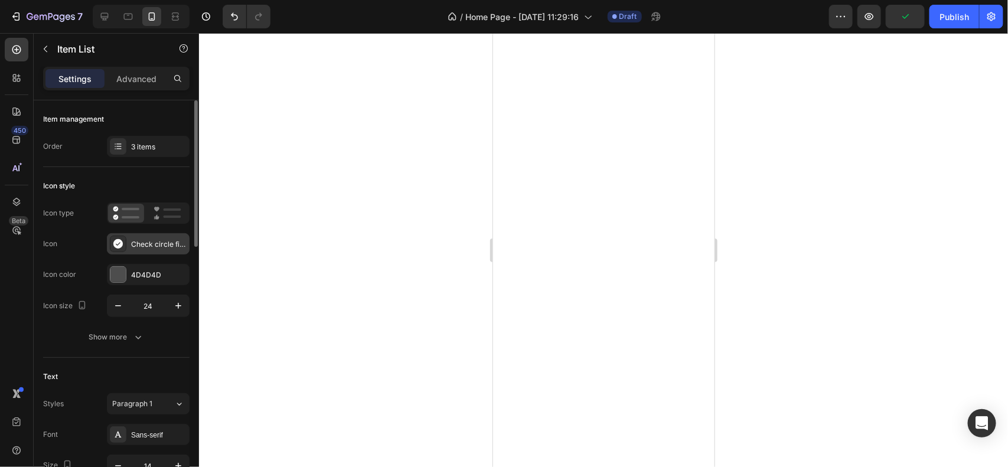
click at [119, 239] on icon at bounding box center [118, 244] width 12 height 12
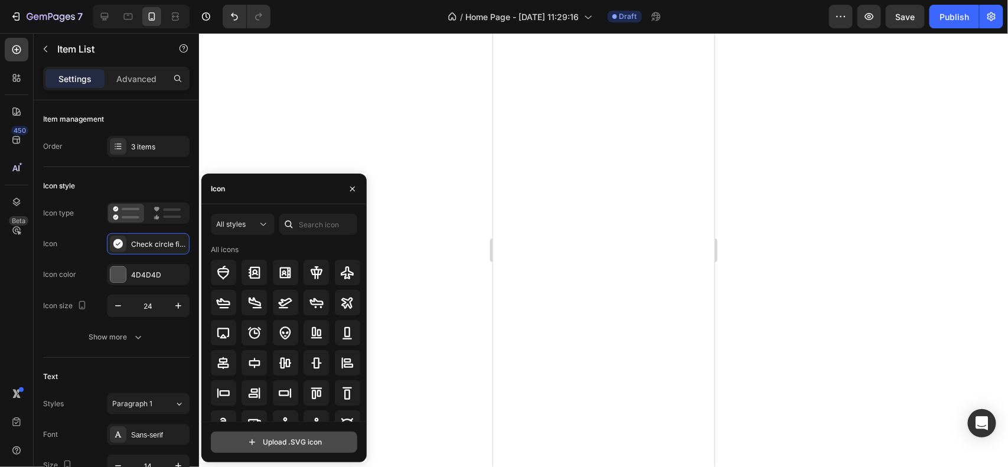
click at [329, 437] on input "file" at bounding box center [283, 442] width 145 height 20
type input "C:\fakepath\icons8-verified.svg"
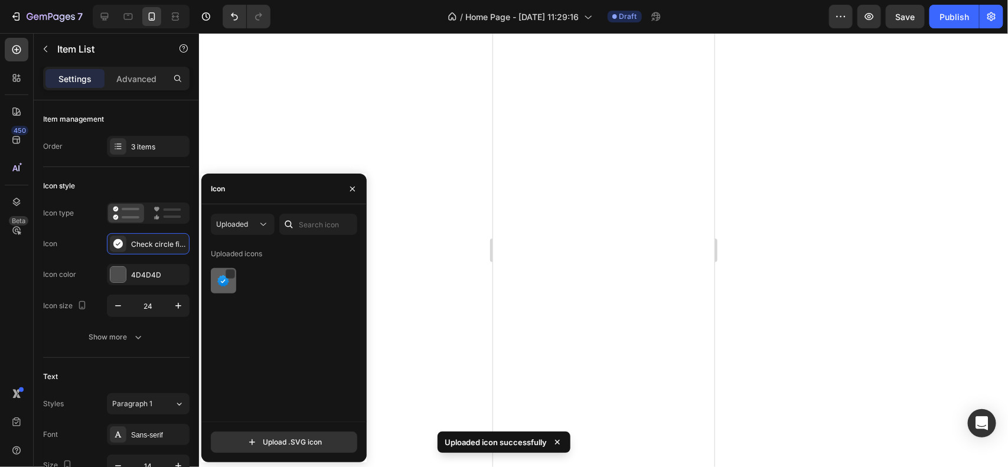
click at [228, 285] on img at bounding box center [223, 281] width 14 height 14
click at [349, 192] on icon "button" at bounding box center [352, 188] width 9 height 9
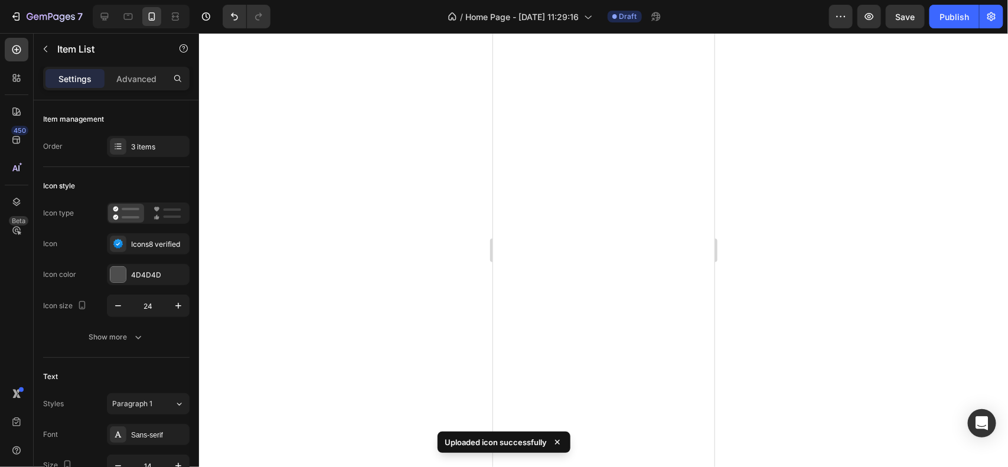
click at [417, 215] on div at bounding box center [603, 250] width 809 height 434
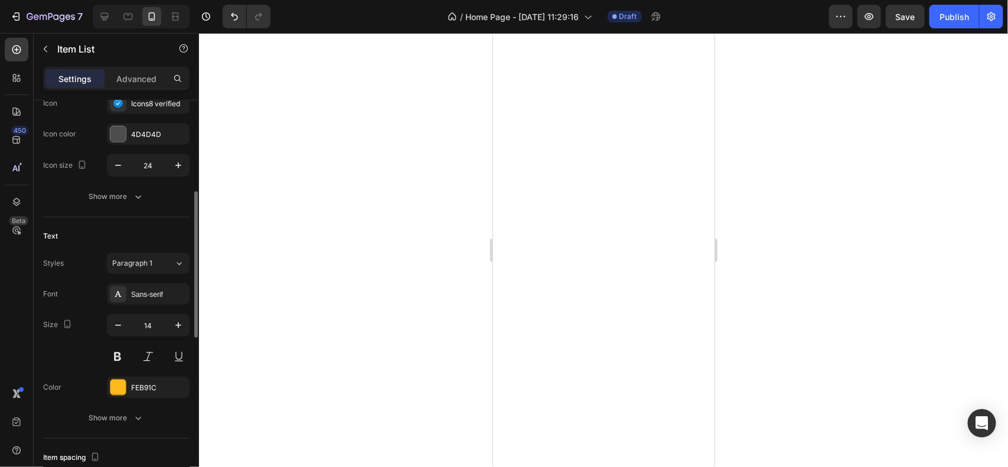
scroll to position [170, 0]
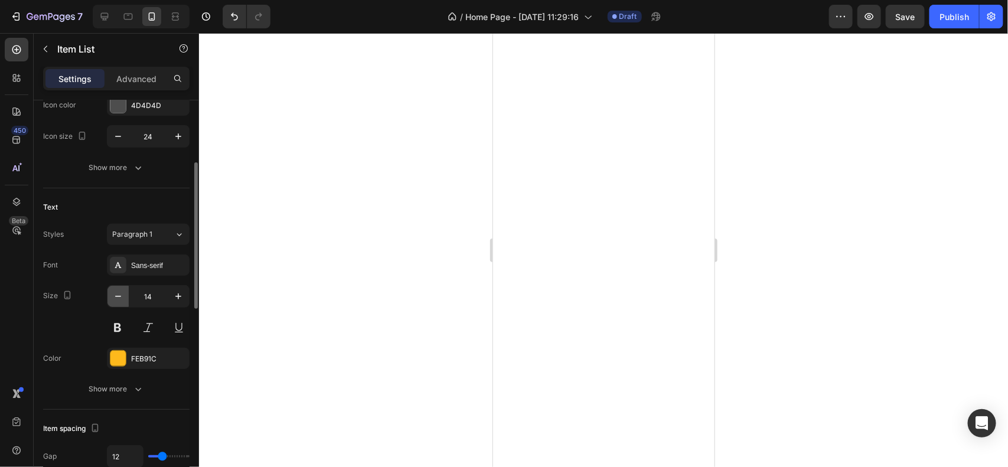
click at [120, 299] on icon "button" at bounding box center [118, 297] width 12 height 12
click at [173, 294] on icon "button" at bounding box center [178, 297] width 12 height 12
click at [117, 297] on icon "button" at bounding box center [118, 297] width 12 height 12
type input "12"
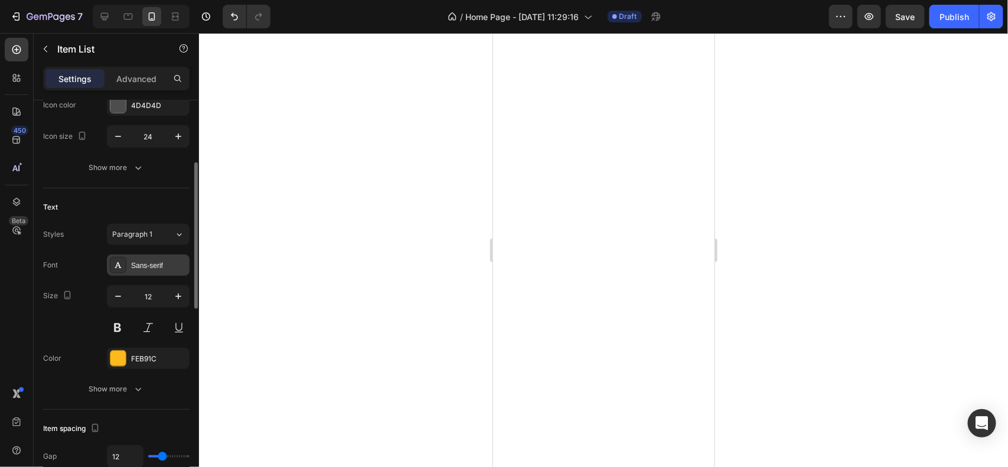
click at [144, 269] on div "Sans-serif" at bounding box center [159, 265] width 56 height 11
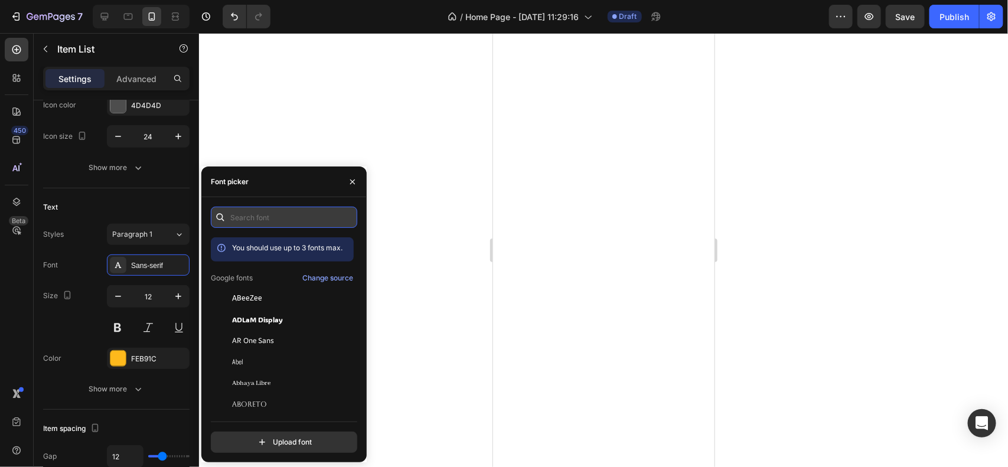
click at [281, 226] on input "text" at bounding box center [284, 217] width 146 height 21
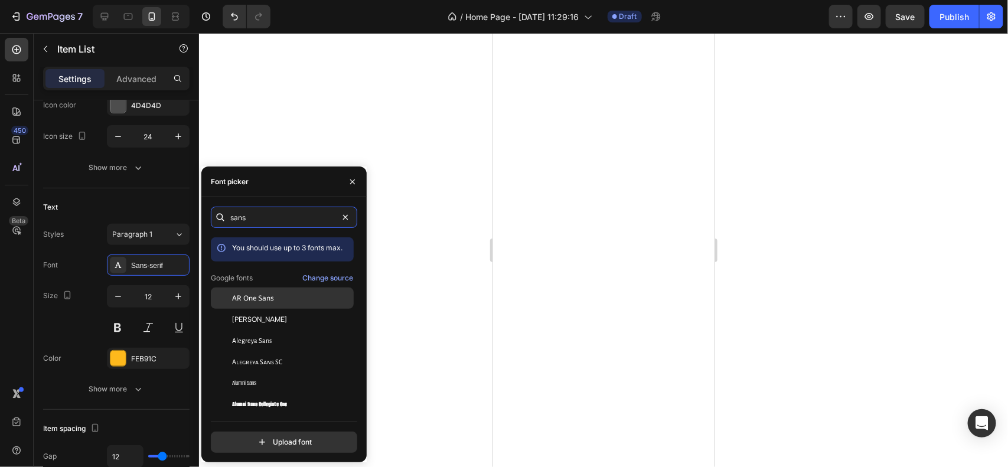
type input "sans"
click at [263, 303] on span "AR One Sans" at bounding box center [253, 298] width 42 height 11
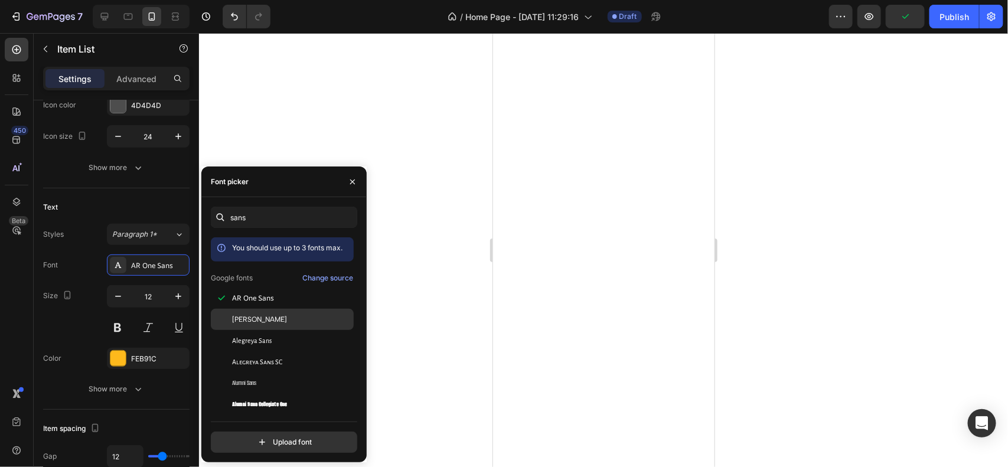
click at [258, 318] on span "[PERSON_NAME]" at bounding box center [259, 319] width 55 height 11
click at [250, 339] on span "Alegreya Sans" at bounding box center [252, 340] width 40 height 11
click at [250, 367] on span "Alegreya Sans SC" at bounding box center [257, 362] width 50 height 11
click at [247, 380] on span "Alumni Sans" at bounding box center [244, 383] width 24 height 11
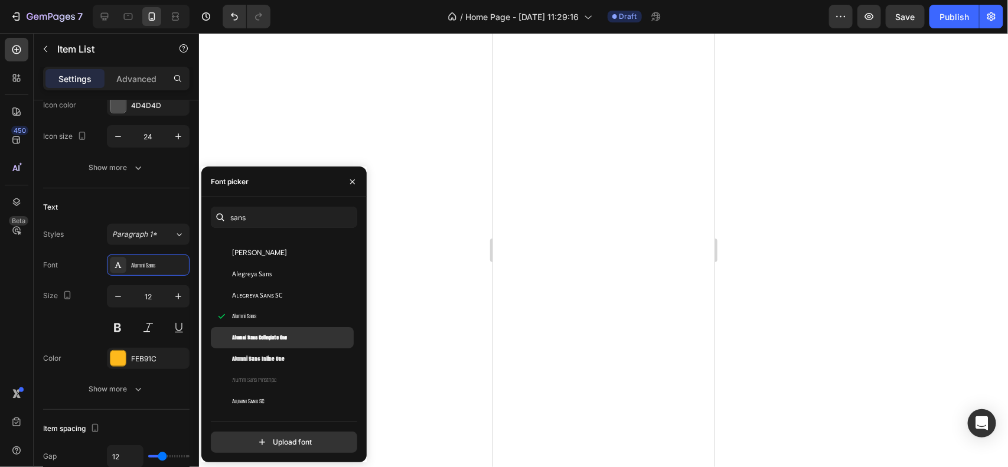
scroll to position [0, 0]
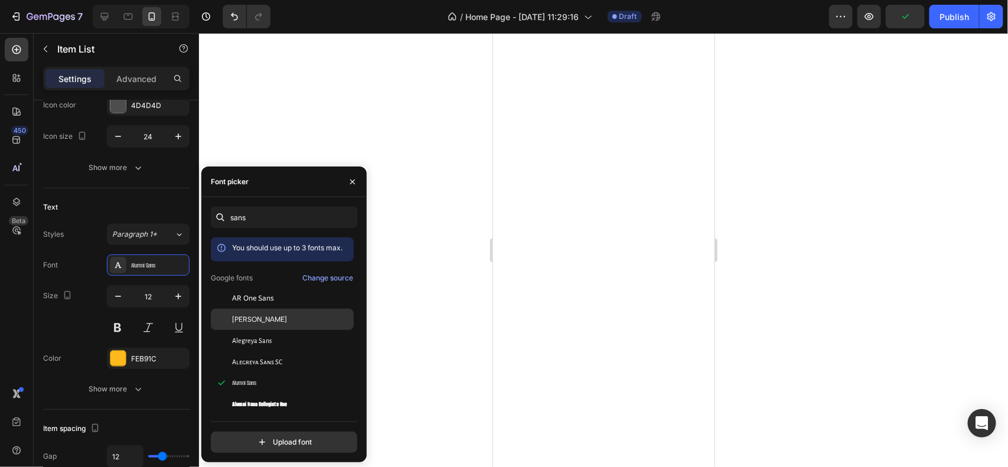
click at [286, 436] on div "[PERSON_NAME]" at bounding box center [282, 446] width 143 height 21
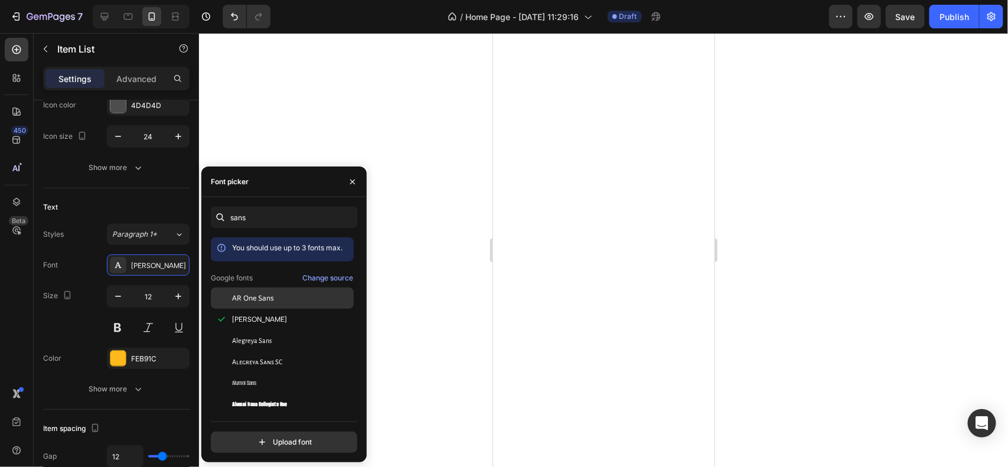
click at [288, 302] on div "AR One Sans" at bounding box center [291, 298] width 119 height 11
click at [281, 315] on div "[PERSON_NAME]" at bounding box center [291, 319] width 119 height 11
click at [260, 342] on span "Alegreya Sans" at bounding box center [252, 340] width 40 height 11
click at [181, 293] on icon "button" at bounding box center [178, 297] width 12 height 12
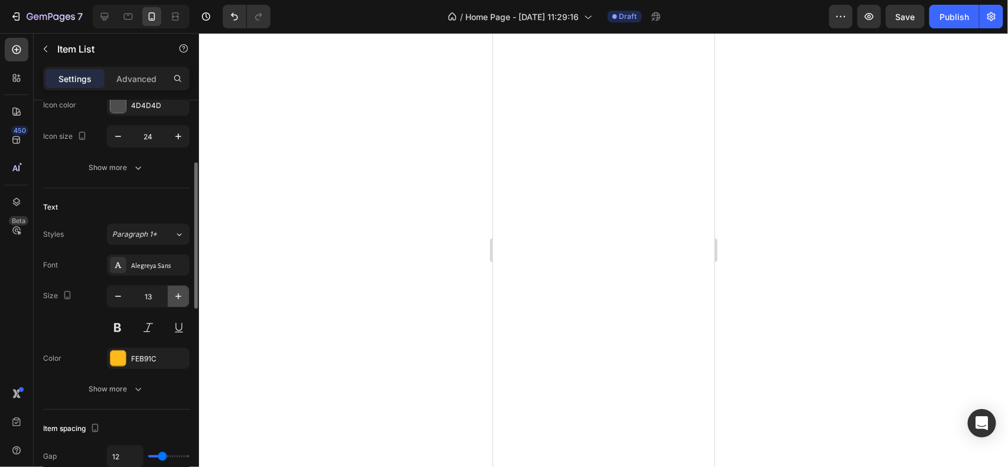
click at [181, 293] on icon "button" at bounding box center [178, 297] width 12 height 12
click at [116, 298] on icon "button" at bounding box center [118, 297] width 12 height 12
click at [173, 294] on icon "button" at bounding box center [178, 297] width 12 height 12
type input "13"
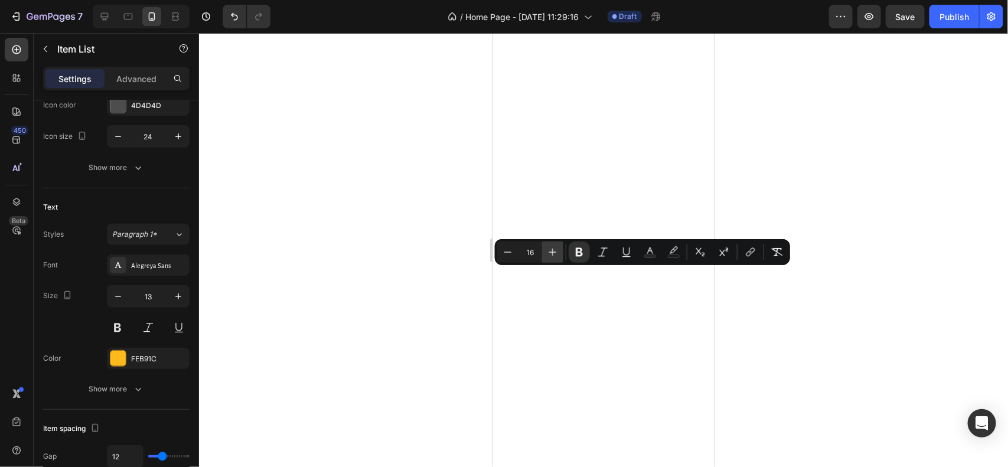
click at [550, 253] on icon "Editor contextual toolbar" at bounding box center [553, 252] width 12 height 12
type input "18"
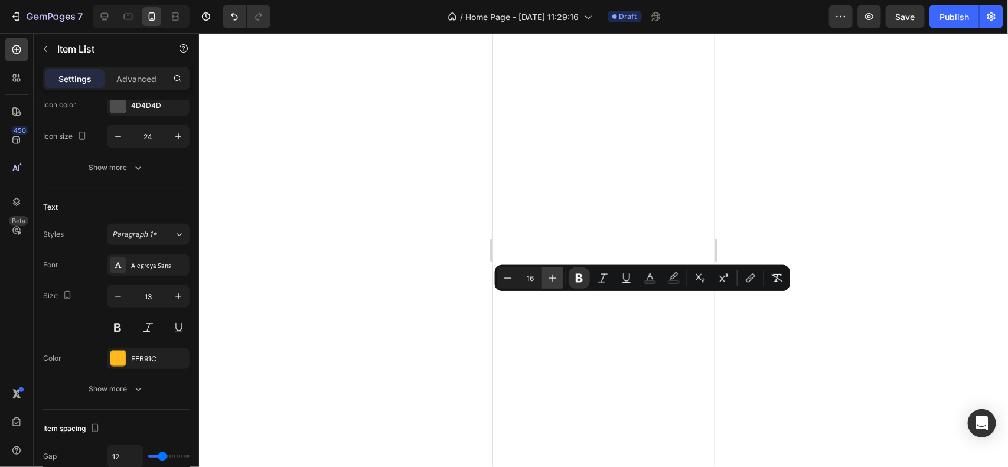
click at [559, 278] on icon "Editor contextual toolbar" at bounding box center [553, 278] width 12 height 12
type input "18"
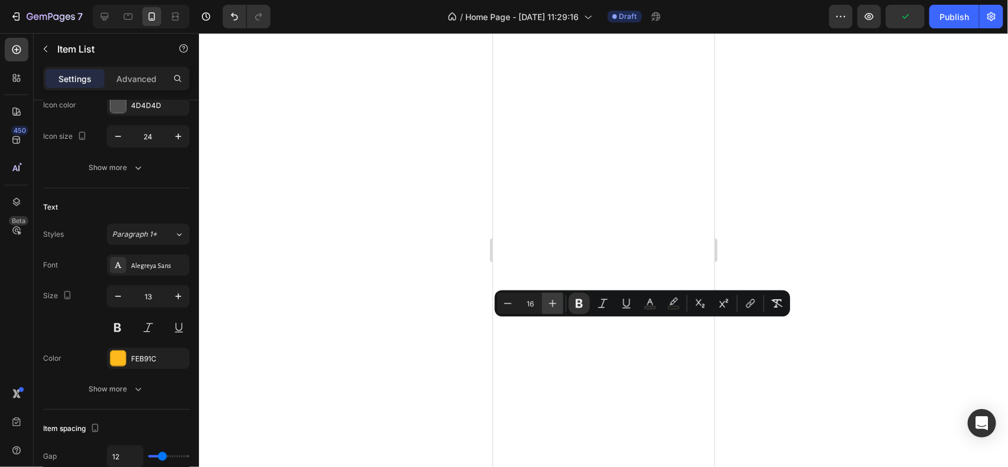
click at [552, 310] on button "Plus" at bounding box center [552, 303] width 21 height 21
type input "18"
click at [407, 359] on div at bounding box center [603, 250] width 809 height 434
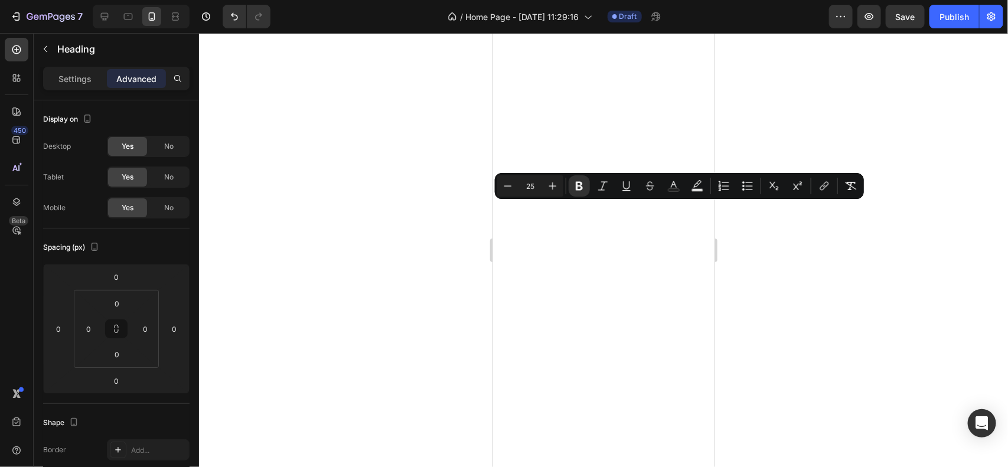
click at [366, 271] on div at bounding box center [603, 250] width 809 height 434
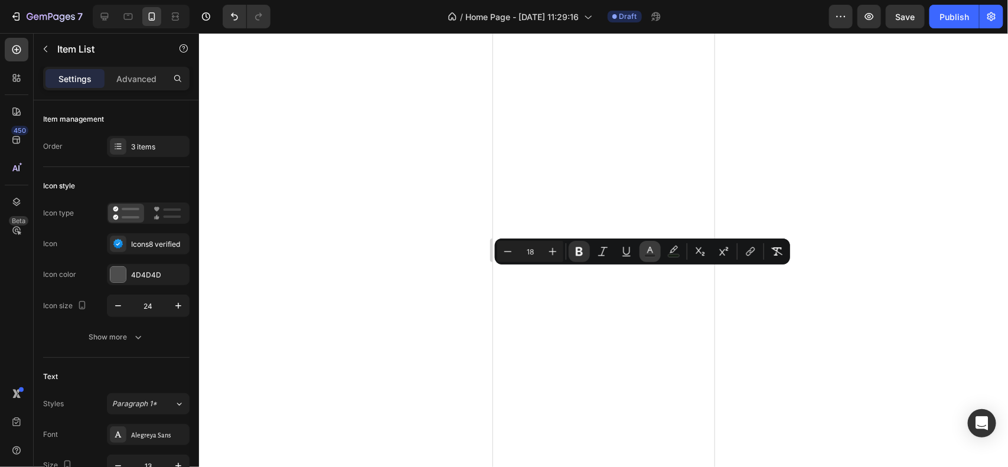
click at [656, 248] on button "color" at bounding box center [650, 251] width 21 height 21
type input "262626"
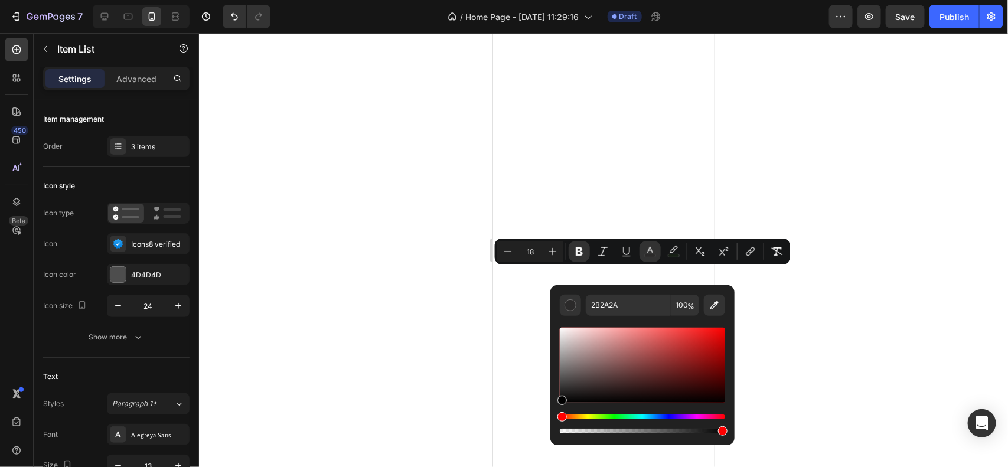
type input "000000"
drag, startPoint x: 566, startPoint y: 389, endPoint x: 555, endPoint y: 403, distance: 17.6
click at [555, 403] on div "000000 100 %" at bounding box center [642, 360] width 184 height 151
click at [437, 399] on div at bounding box center [603, 250] width 809 height 434
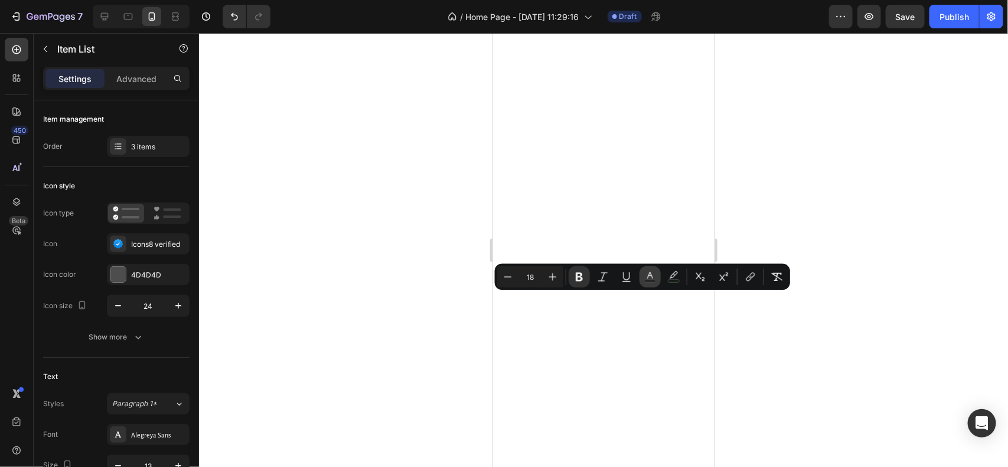
click at [651, 277] on icon "Editor contextual toolbar" at bounding box center [650, 277] width 12 height 12
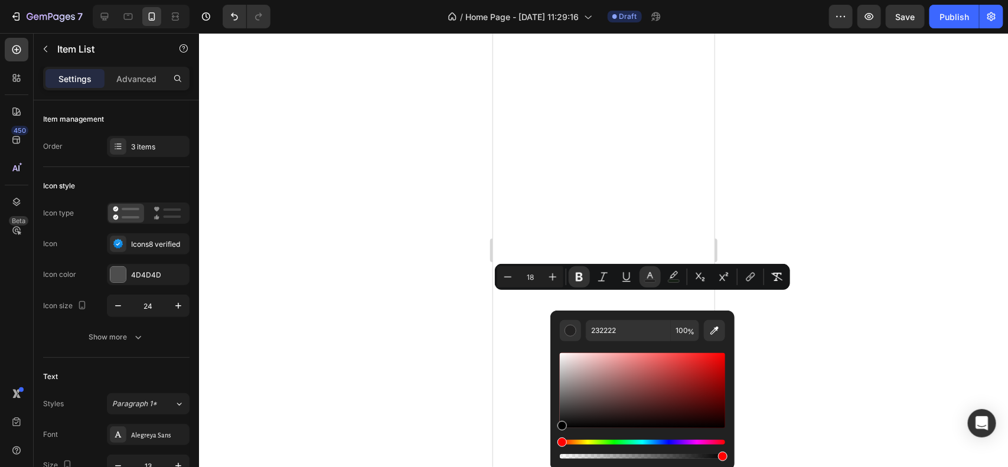
drag, startPoint x: 567, startPoint y: 417, endPoint x: 556, endPoint y: 429, distance: 15.9
click at [556, 429] on div "232222 100 %" at bounding box center [642, 386] width 184 height 151
type input "000000"
click at [482, 413] on div at bounding box center [603, 250] width 809 height 434
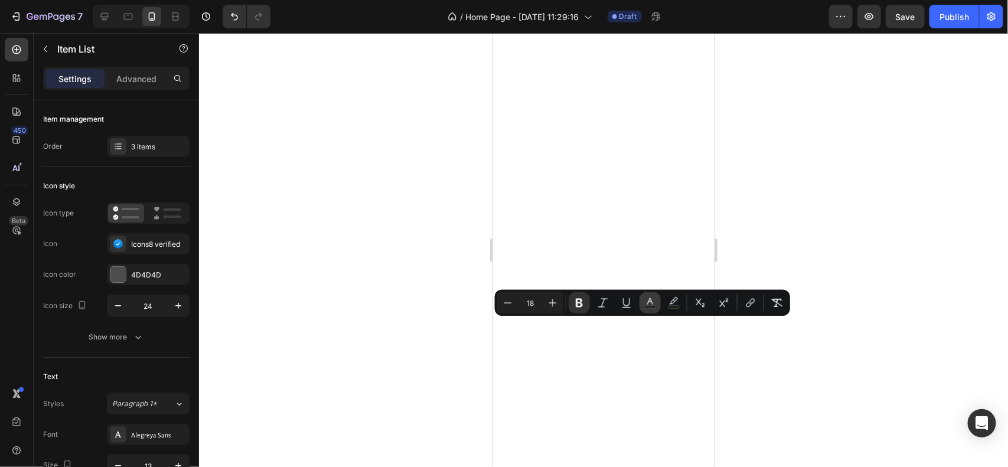
click at [650, 309] on button "color" at bounding box center [650, 302] width 21 height 21
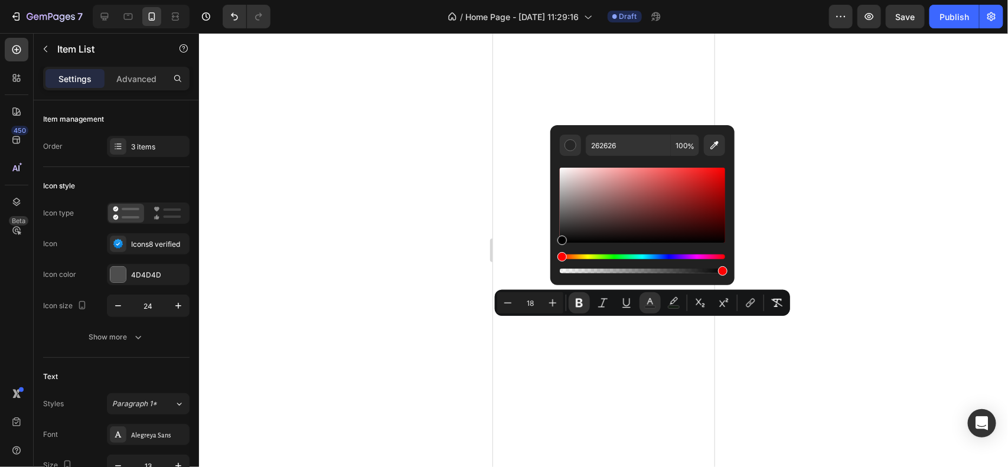
drag, startPoint x: 566, startPoint y: 237, endPoint x: 555, endPoint y: 245, distance: 13.1
click at [555, 245] on div "262626 100 %" at bounding box center [642, 200] width 184 height 151
type input "000000"
click at [413, 308] on div at bounding box center [603, 250] width 809 height 434
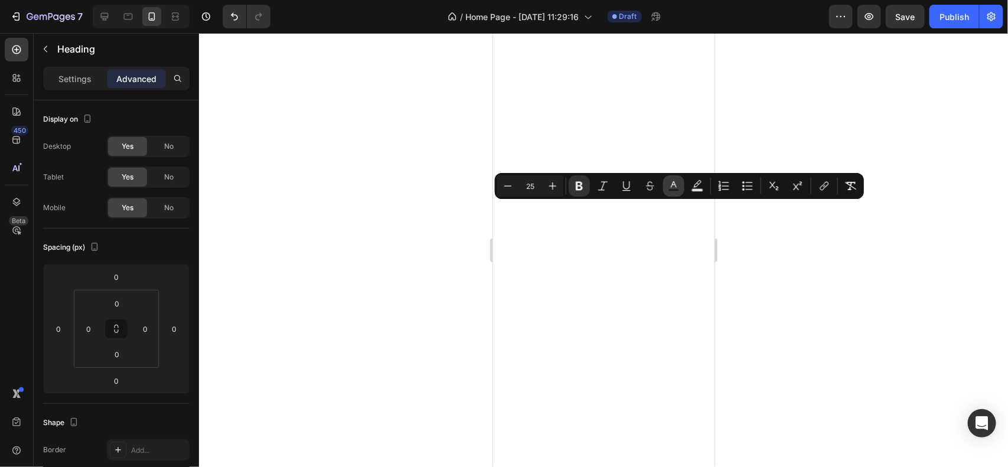
click at [670, 181] on icon "Editor contextual toolbar" at bounding box center [674, 186] width 12 height 12
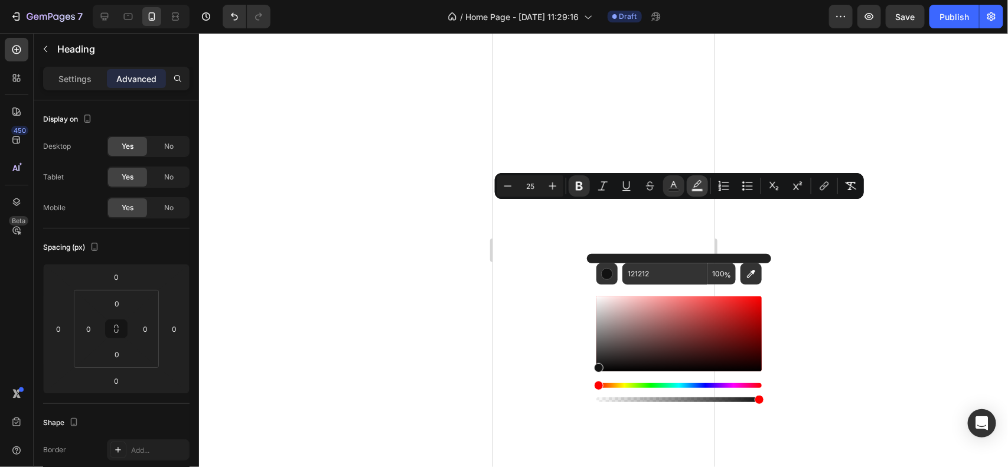
click at [693, 185] on icon "Editor contextual toolbar" at bounding box center [698, 186] width 12 height 12
type input "000000"
type input "77"
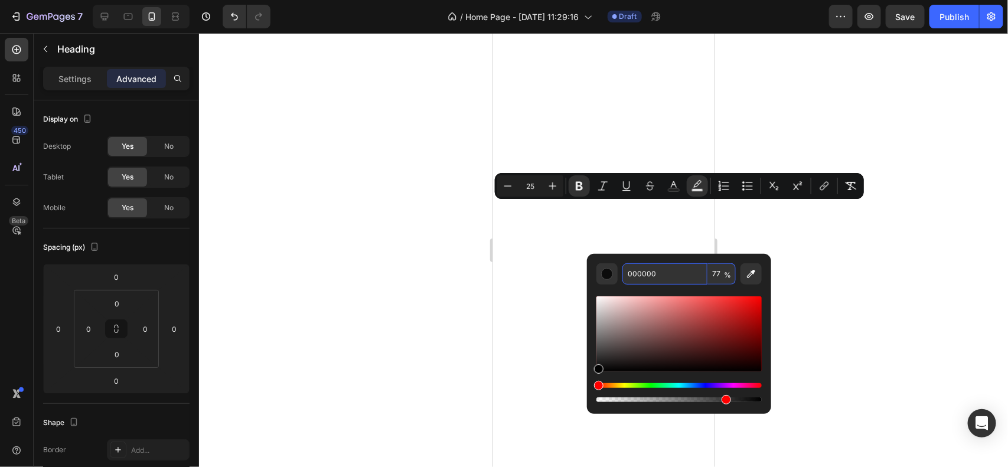
click at [728, 276] on span "%" at bounding box center [727, 275] width 7 height 13
click at [723, 276] on input "77" at bounding box center [722, 273] width 28 height 21
type input "0"
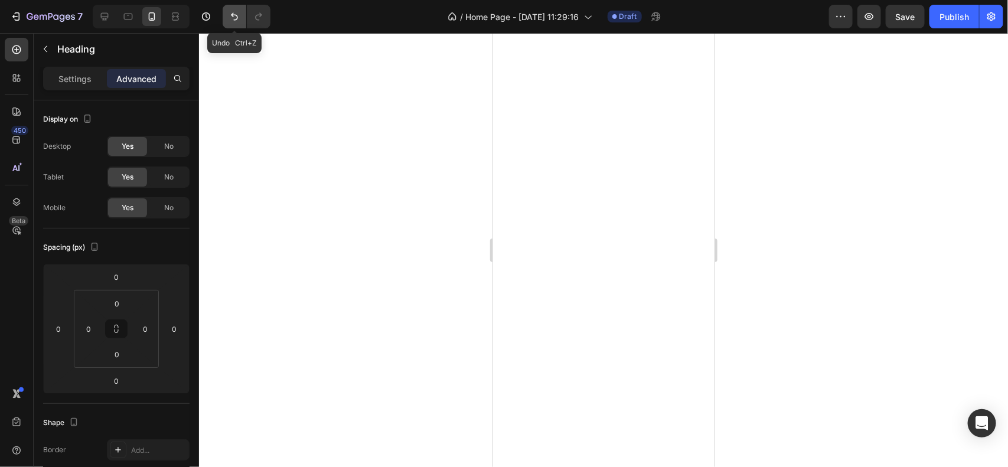
click at [244, 13] on button "Undo/Redo" at bounding box center [235, 17] width 24 height 24
click at [236, 22] on icon "Undo/Redo" at bounding box center [235, 17] width 12 height 12
click at [377, 216] on div at bounding box center [603, 250] width 809 height 434
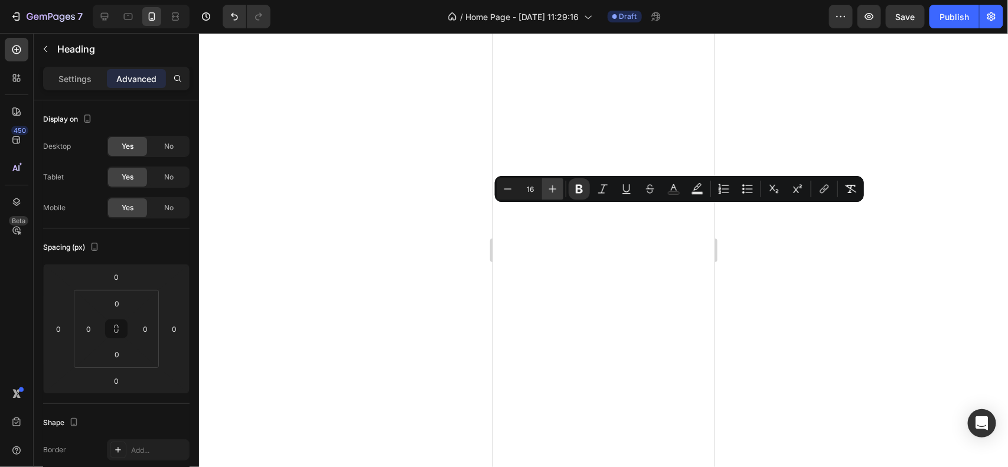
click at [551, 193] on icon "Editor contextual toolbar" at bounding box center [553, 189] width 12 height 12
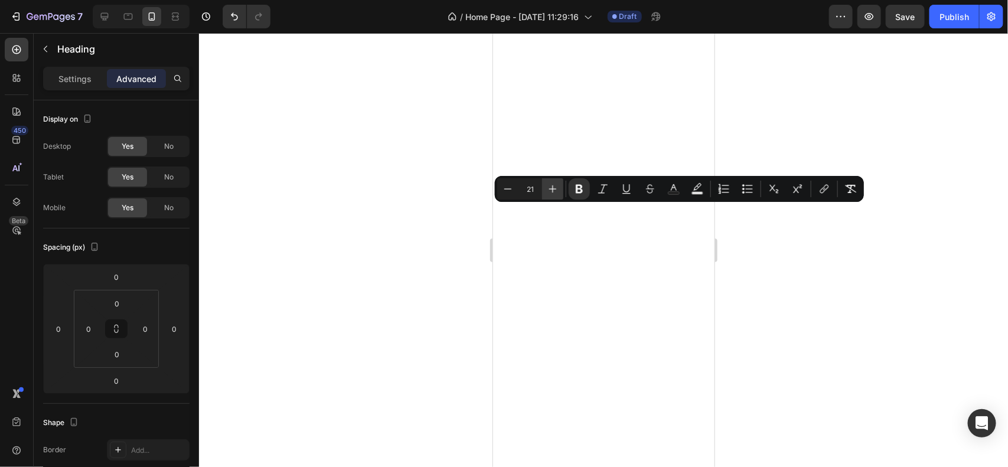
click at [551, 193] on icon "Editor contextual toolbar" at bounding box center [553, 189] width 12 height 12
type input "25"
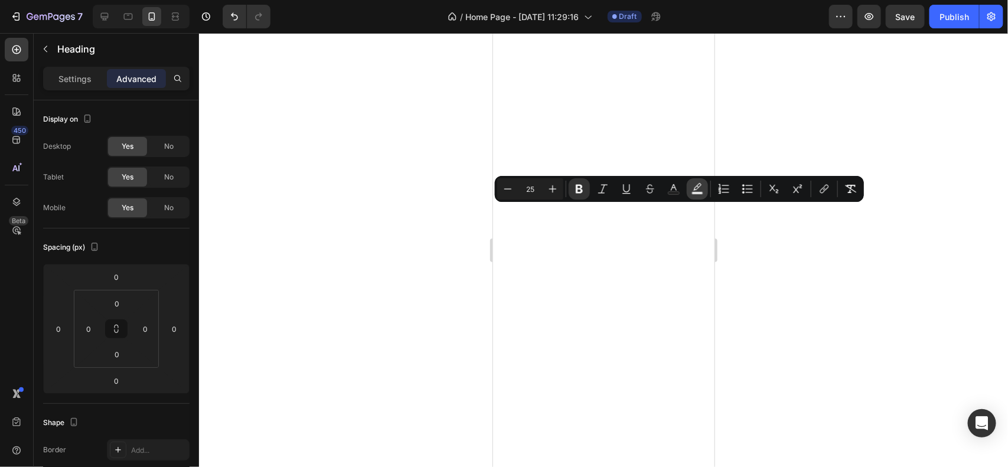
click at [694, 185] on icon "Editor contextual toolbar" at bounding box center [698, 189] width 12 height 12
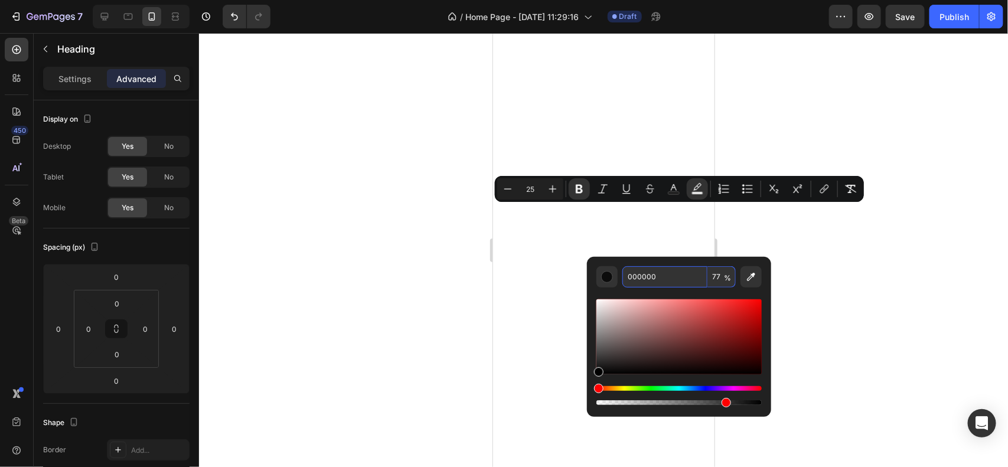
click at [720, 276] on input "77" at bounding box center [722, 276] width 28 height 21
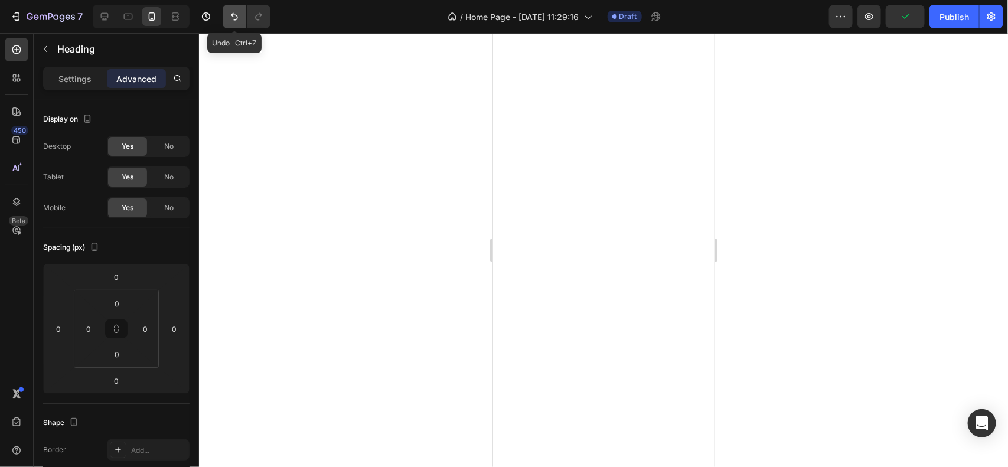
click at [242, 17] on button "Undo/Redo" at bounding box center [235, 17] width 24 height 24
click at [243, 18] on button "Undo/Redo" at bounding box center [235, 17] width 24 height 24
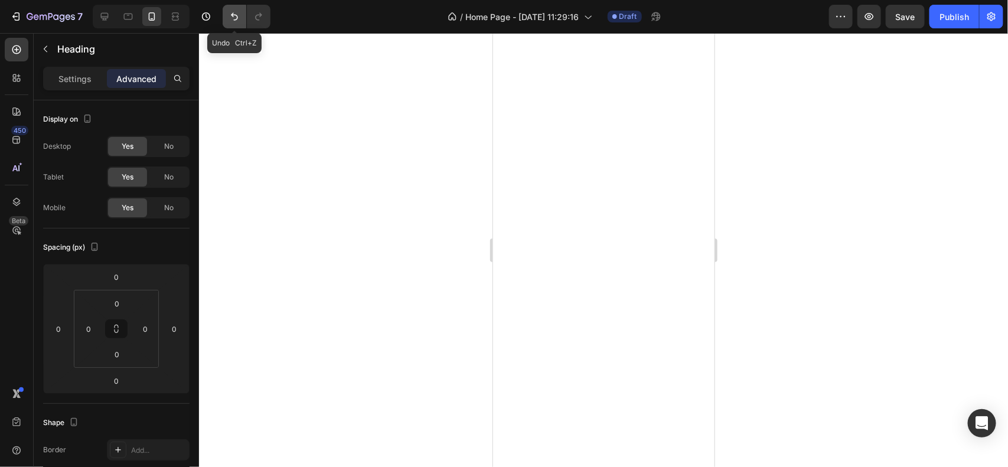
click at [243, 18] on button "Undo/Redo" at bounding box center [235, 17] width 24 height 24
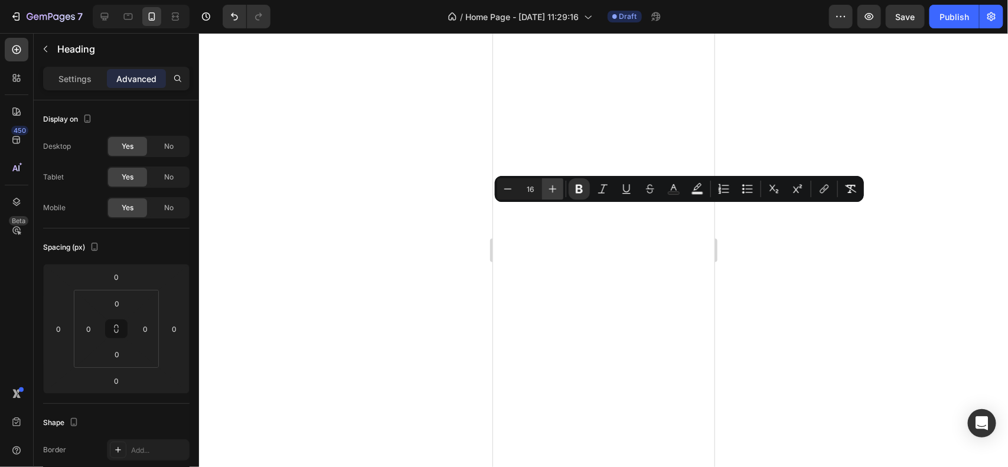
click at [558, 188] on icon "Editor contextual toolbar" at bounding box center [553, 189] width 12 height 12
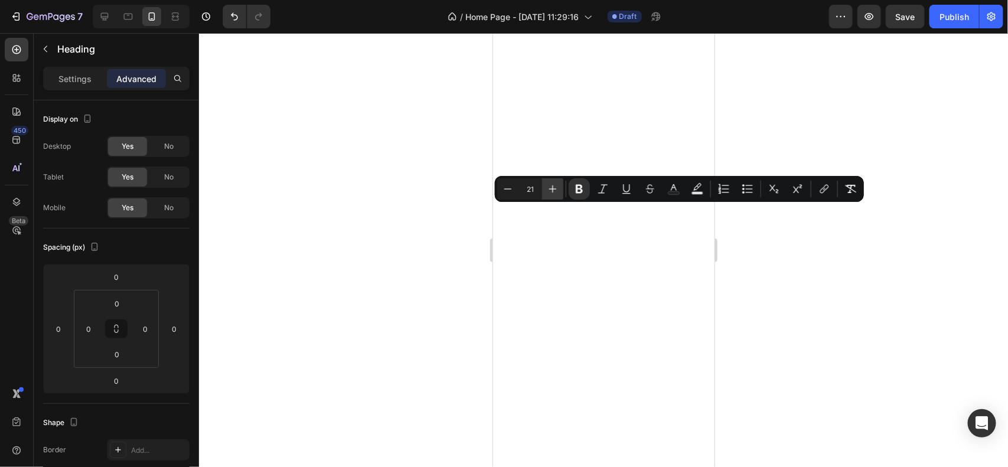
click at [558, 188] on icon "Editor contextual toolbar" at bounding box center [553, 189] width 12 height 12
type input "25"
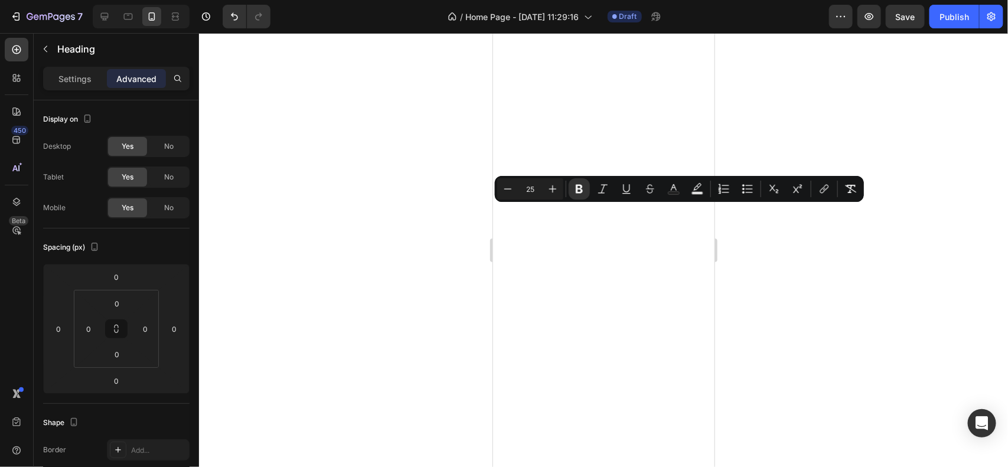
click at [398, 351] on div at bounding box center [603, 250] width 809 height 434
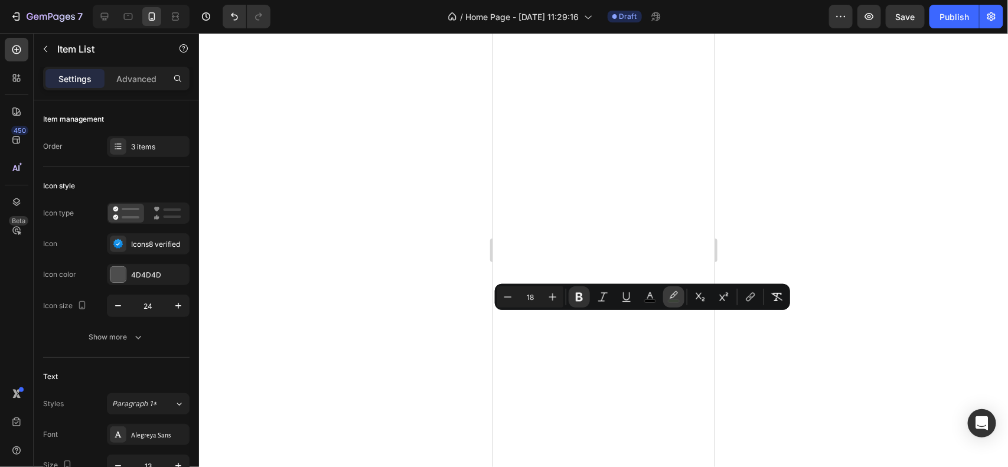
click at [674, 302] on rect "Editor contextual toolbar" at bounding box center [674, 301] width 11 height 3
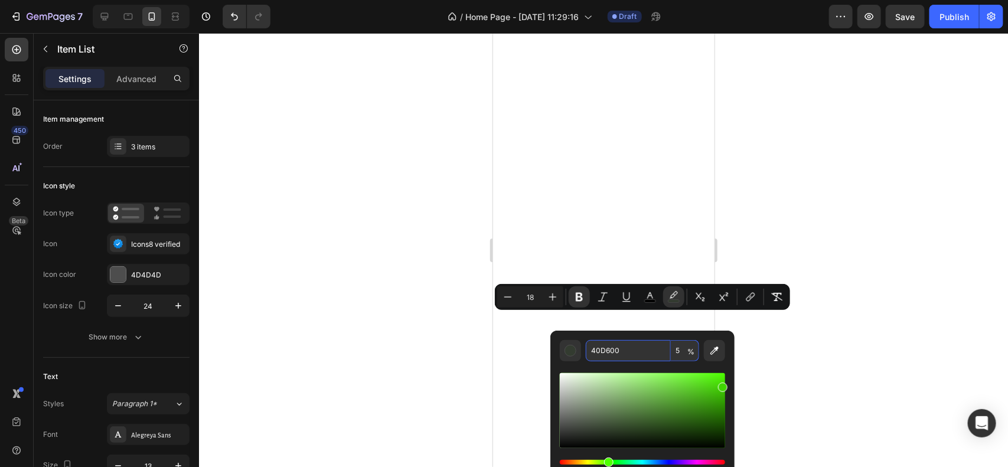
click at [683, 356] on input "5" at bounding box center [685, 350] width 28 height 21
type input "0"
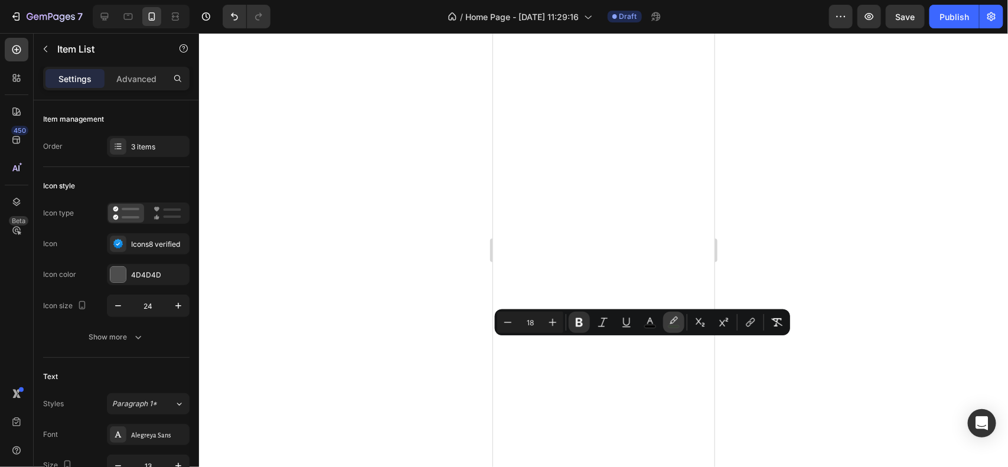
click at [679, 324] on icon "Editor contextual toolbar" at bounding box center [674, 323] width 12 height 12
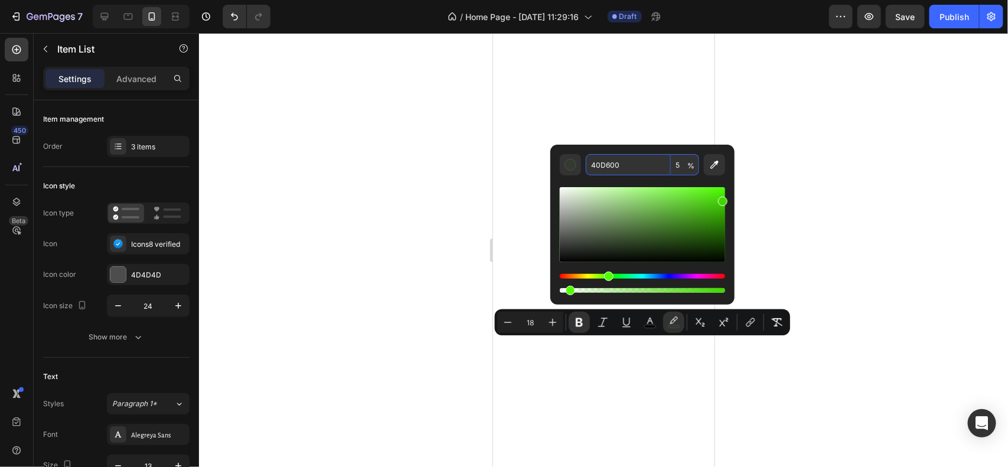
click at [685, 162] on input "5" at bounding box center [685, 164] width 28 height 21
type input "0"
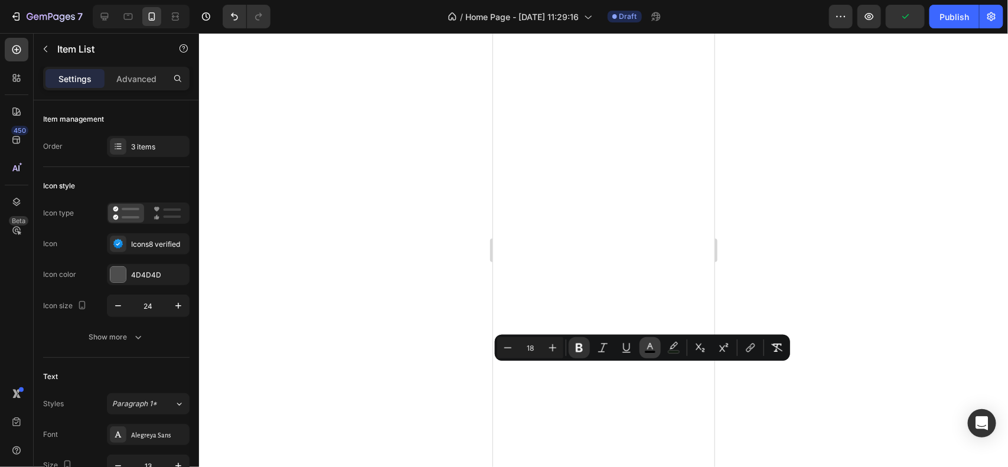
click at [651, 347] on icon "Editor contextual toolbar" at bounding box center [650, 346] width 6 height 6
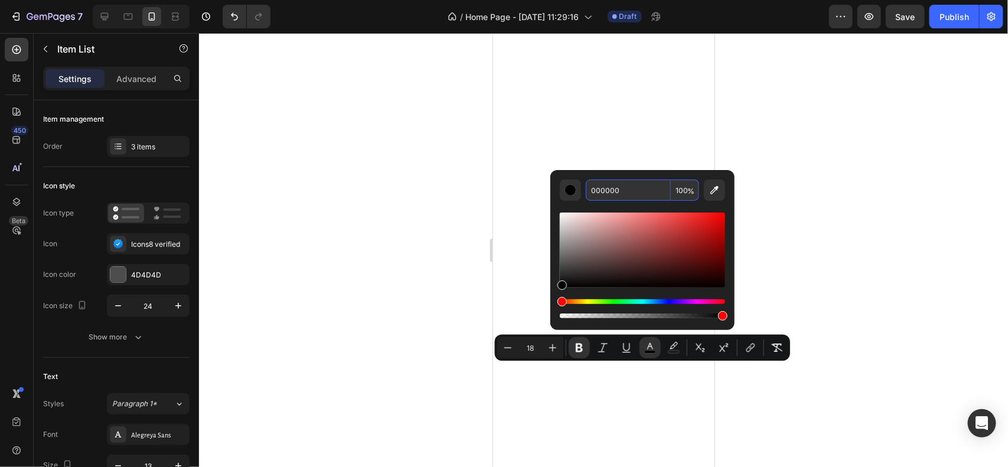
click at [686, 192] on input "100" at bounding box center [685, 190] width 28 height 21
click at [689, 190] on span "%" at bounding box center [690, 191] width 7 height 13
click at [684, 191] on input "0" at bounding box center [685, 190] width 28 height 21
type input "2"
type input "100"
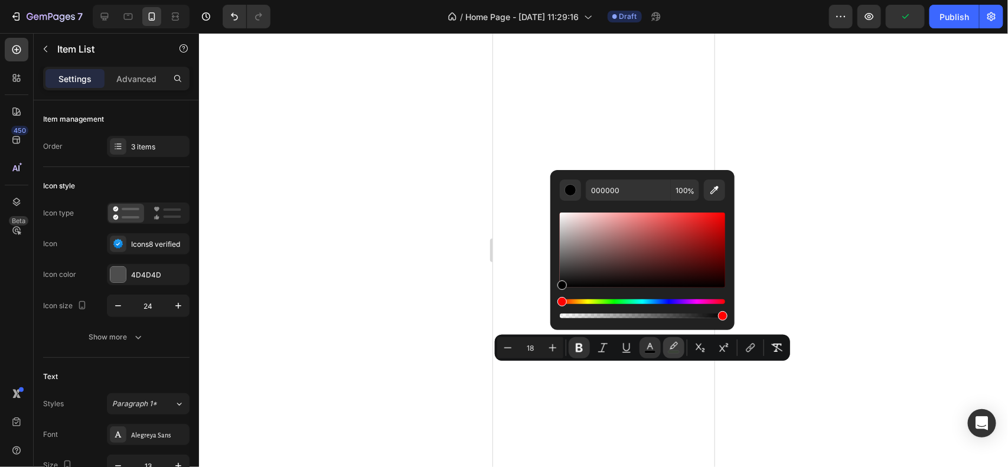
click at [675, 351] on rect "Editor contextual toolbar" at bounding box center [674, 352] width 11 height 3
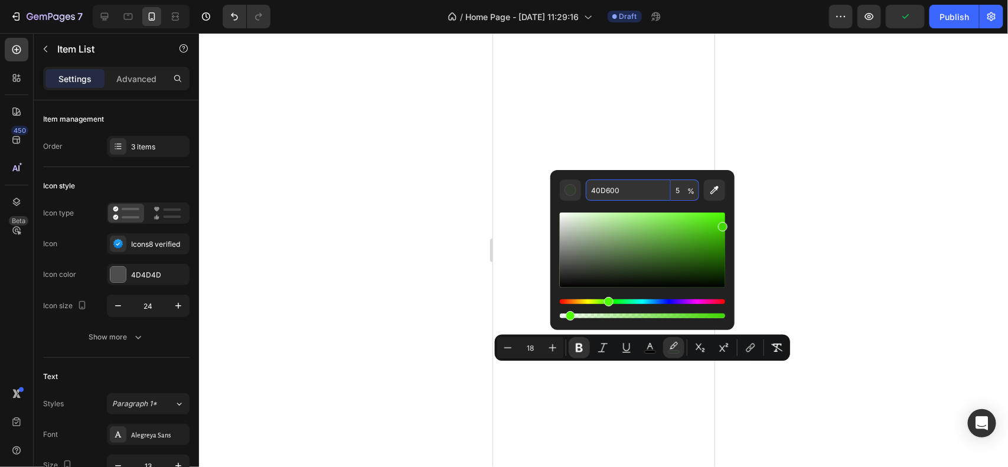
click at [681, 193] on input "5" at bounding box center [685, 190] width 28 height 21
type input "0"
click at [392, 295] on div at bounding box center [603, 250] width 809 height 434
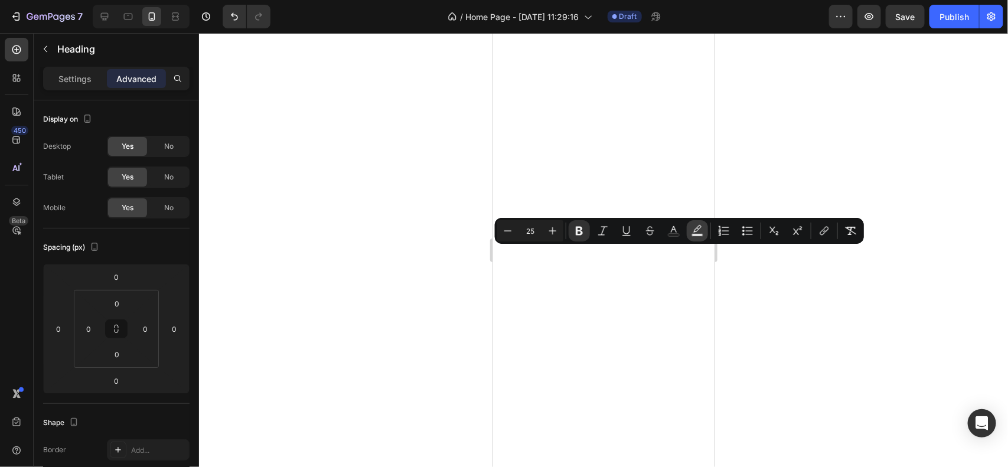
click at [695, 232] on icon "Editor contextual toolbar" at bounding box center [698, 231] width 12 height 12
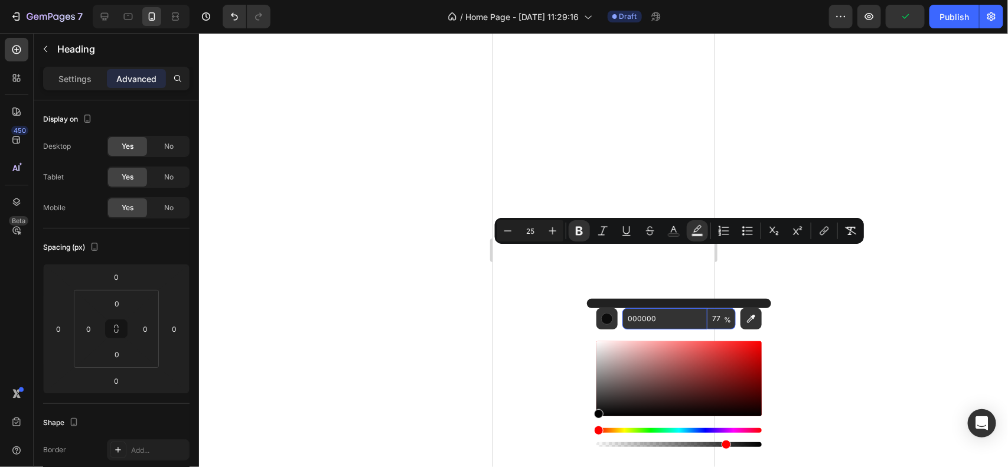
click at [721, 321] on input "77" at bounding box center [722, 318] width 28 height 21
type input "0"
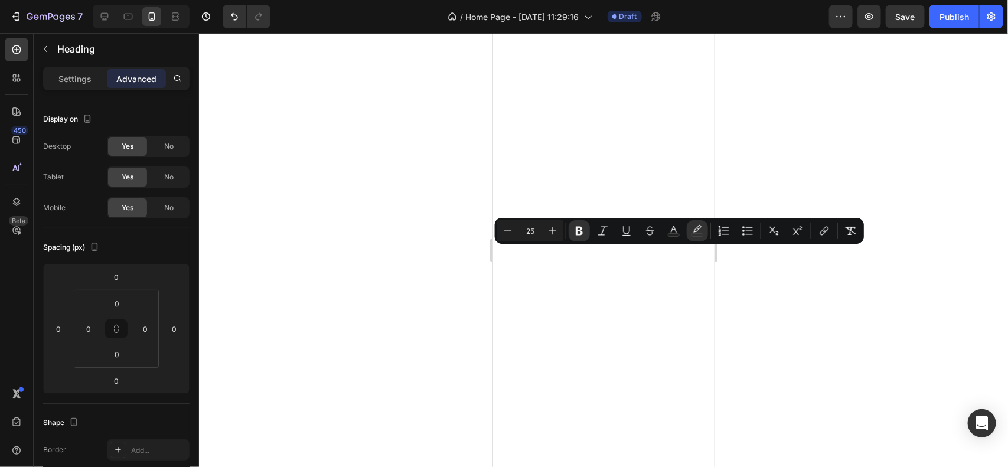
click at [376, 328] on div at bounding box center [603, 250] width 809 height 434
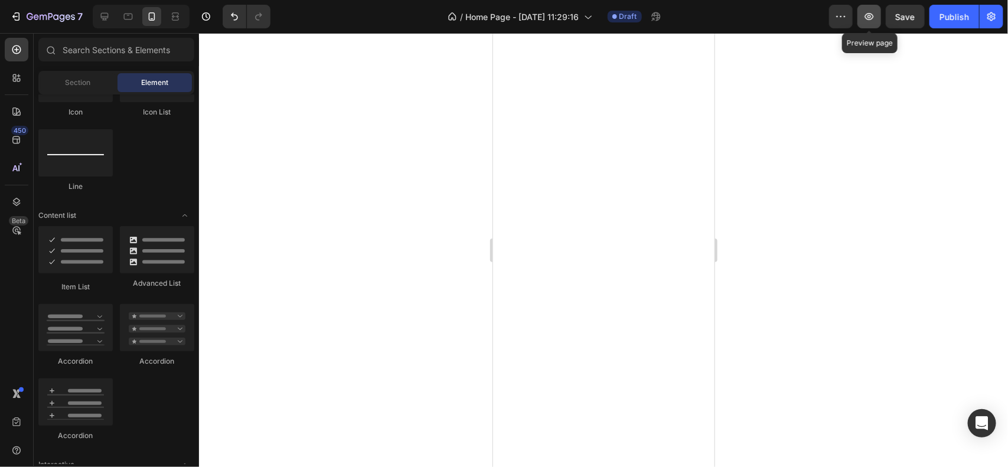
click at [875, 19] on icon "button" at bounding box center [869, 17] width 12 height 12
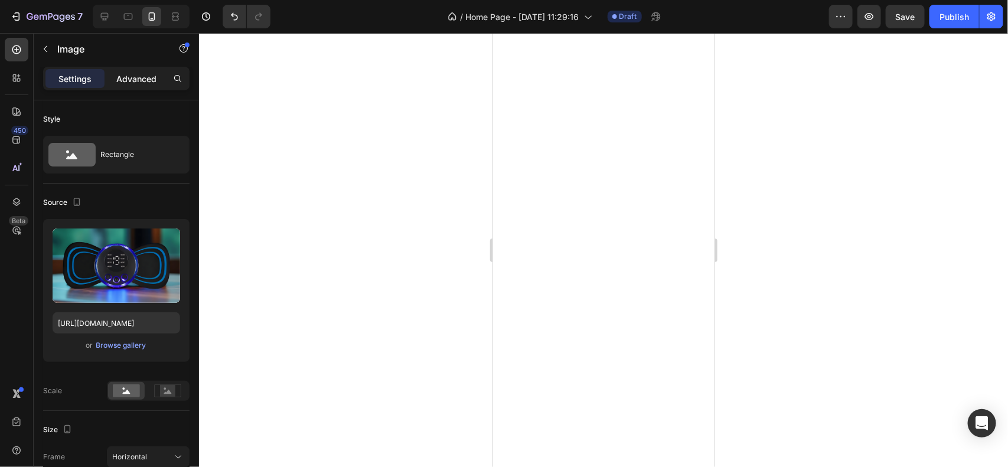
click at [146, 84] on p "Advanced" at bounding box center [136, 79] width 40 height 12
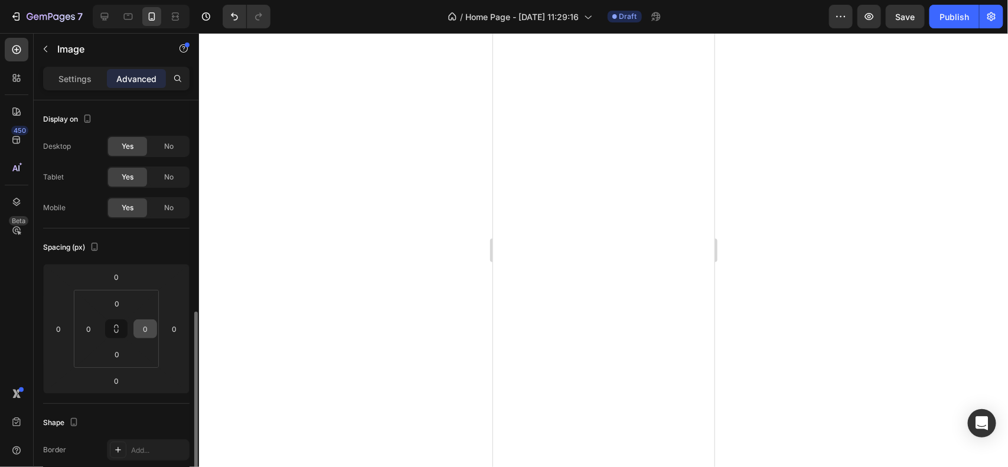
scroll to position [317, 0]
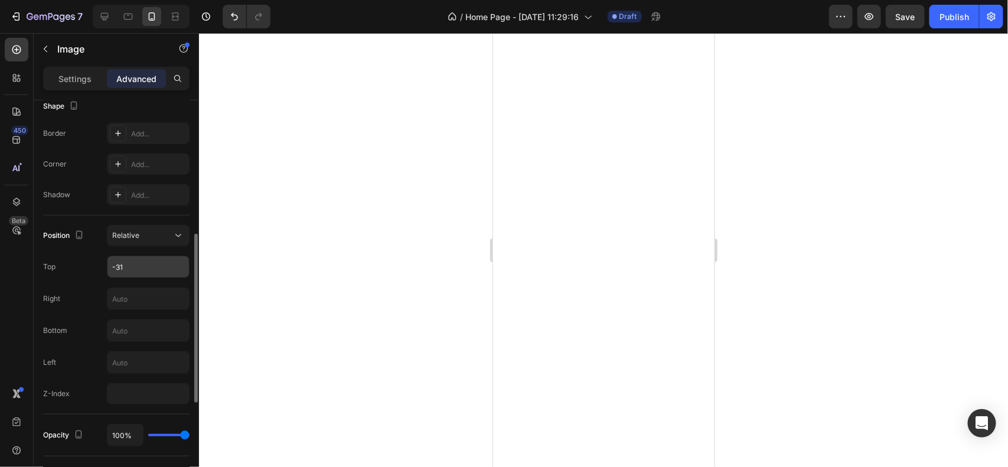
click at [145, 275] on input "-31" at bounding box center [148, 266] width 82 height 21
type input "-32"
click at [289, 226] on div at bounding box center [603, 250] width 809 height 434
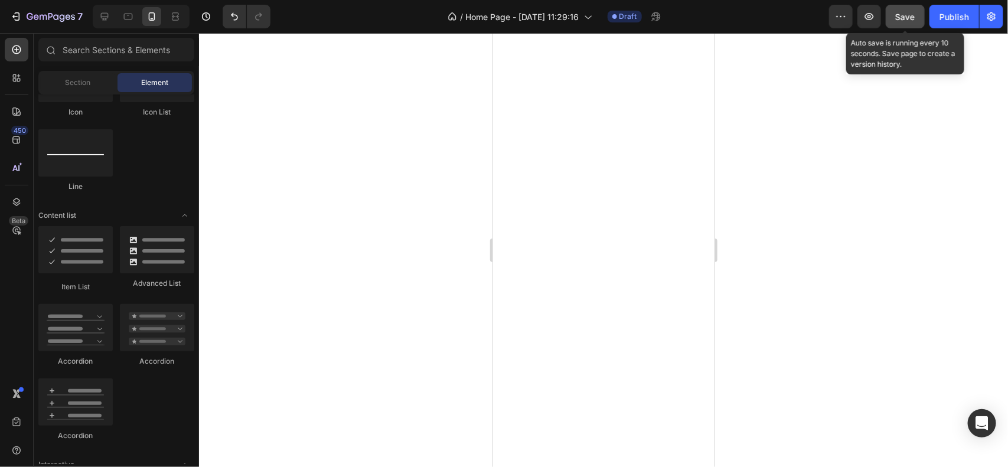
click at [920, 28] on button "Save" at bounding box center [905, 17] width 39 height 24
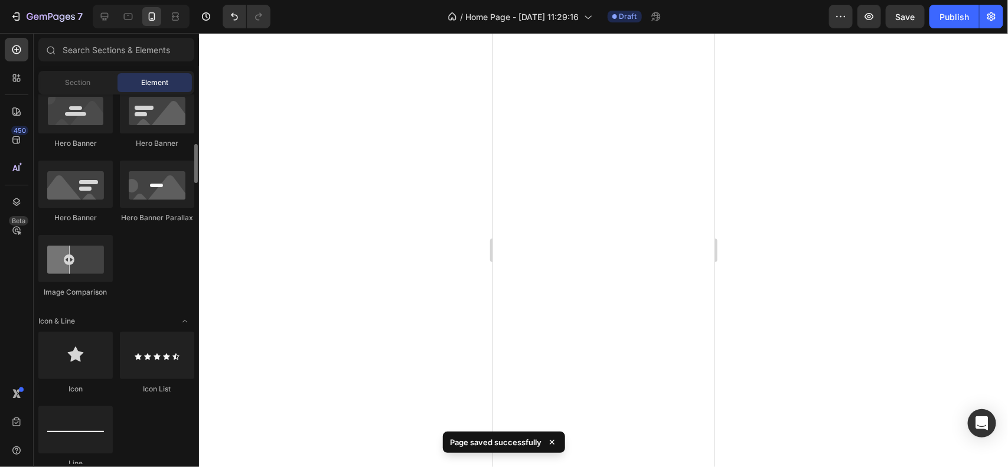
scroll to position [514, 0]
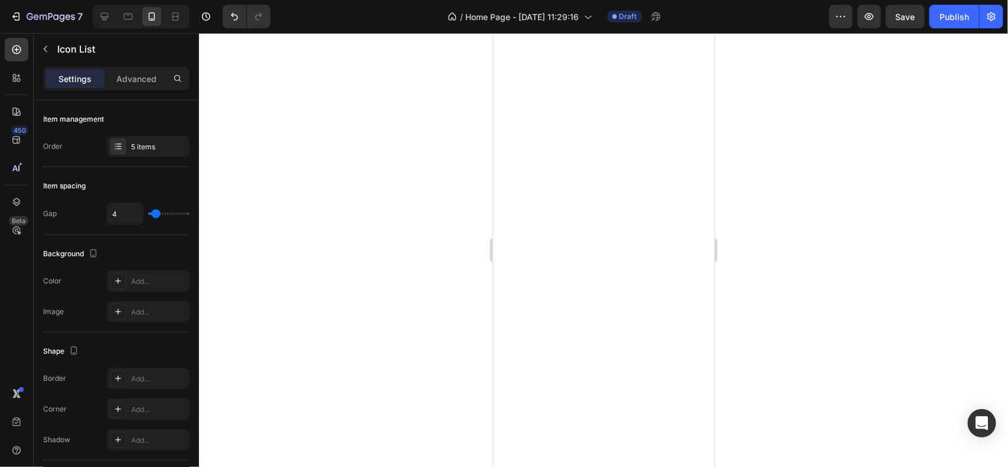
click at [384, 284] on div at bounding box center [603, 250] width 809 height 434
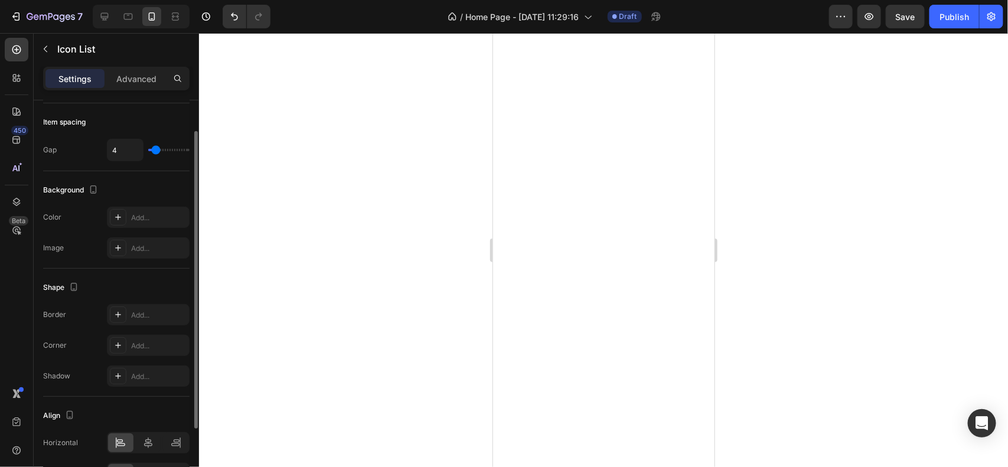
scroll to position [74, 0]
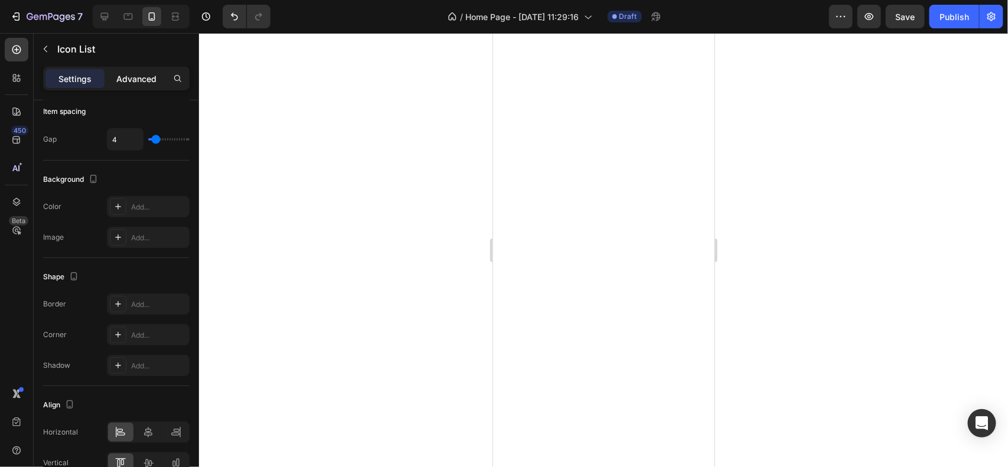
click at [155, 76] on p "Advanced" at bounding box center [136, 79] width 40 height 12
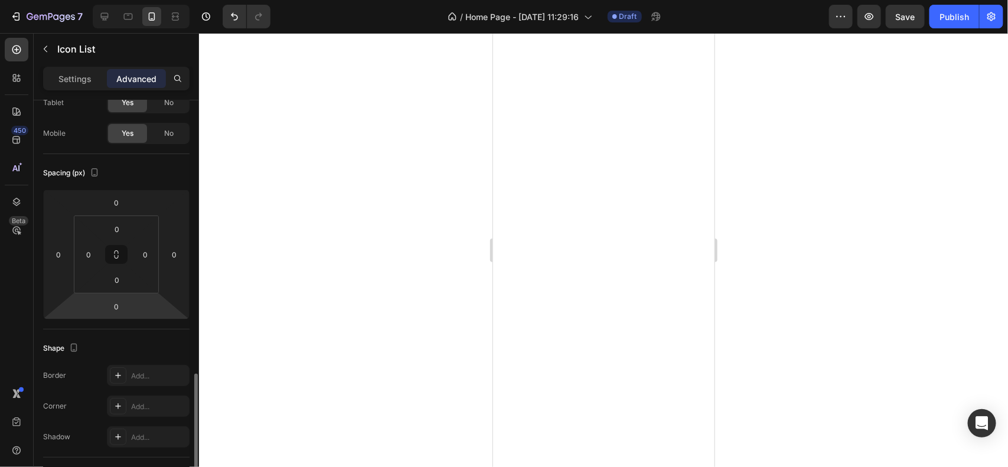
scroll to position [245, 0]
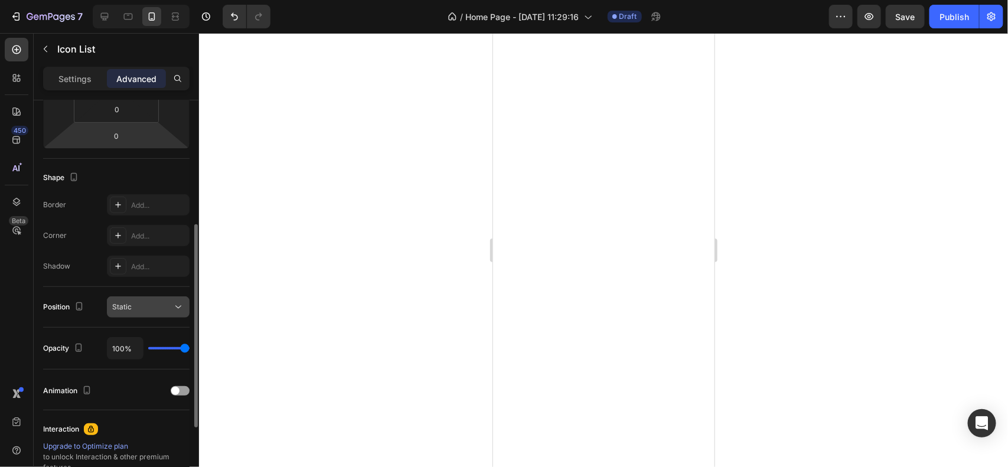
click at [144, 308] on div "Static" at bounding box center [142, 307] width 60 height 11
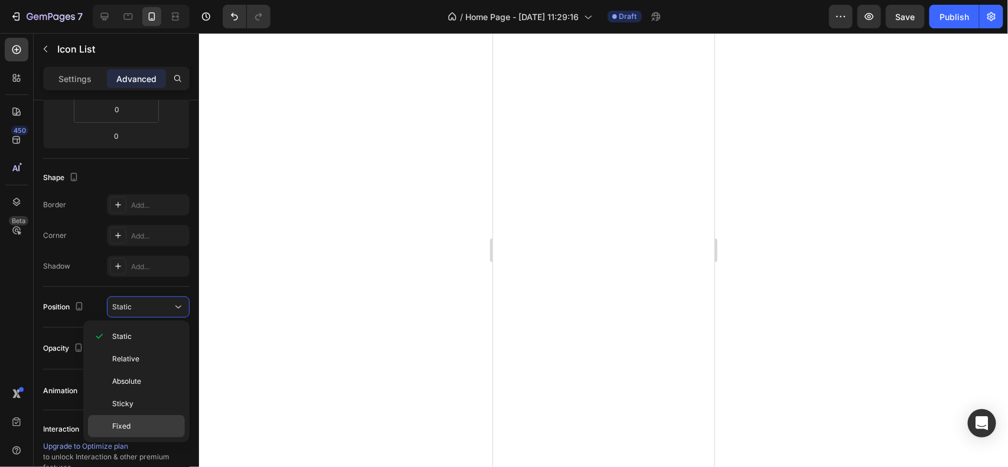
click at [131, 422] on p "Fixed" at bounding box center [145, 426] width 67 height 11
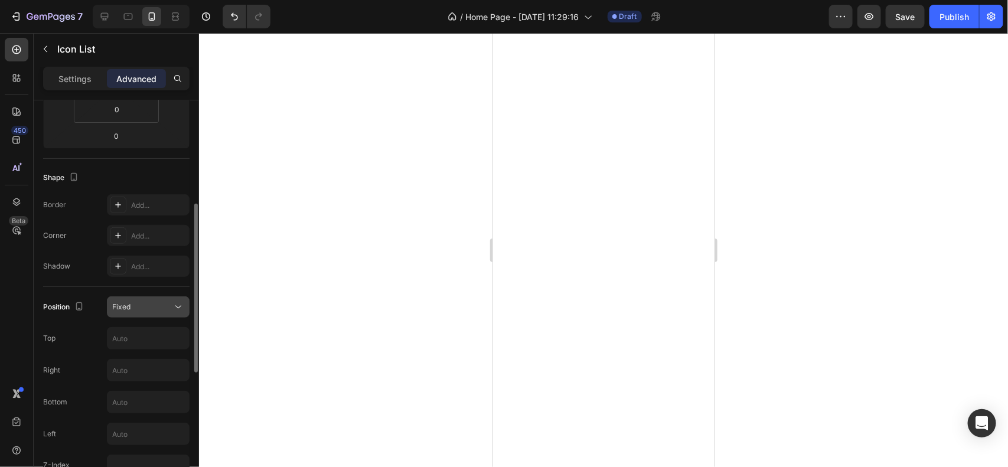
click at [139, 306] on div "Fixed" at bounding box center [142, 307] width 60 height 11
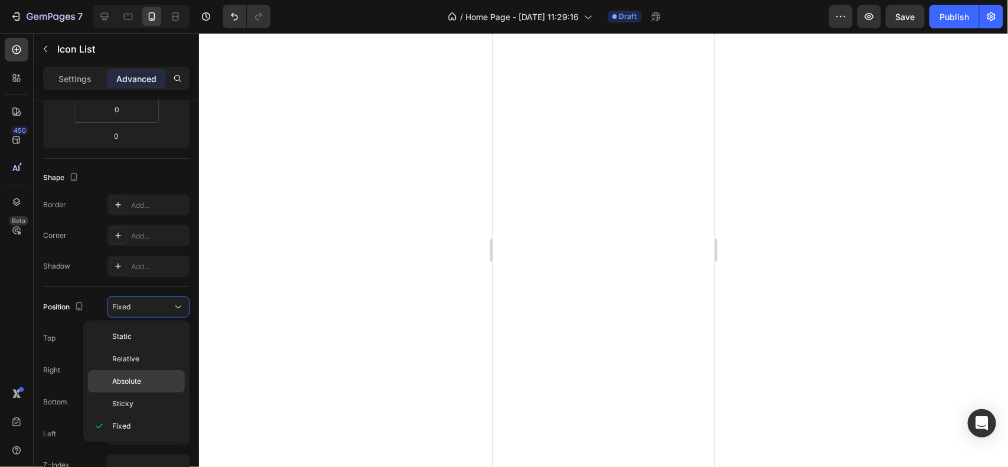
click at [125, 393] on div "Absolute" at bounding box center [136, 404] width 97 height 22
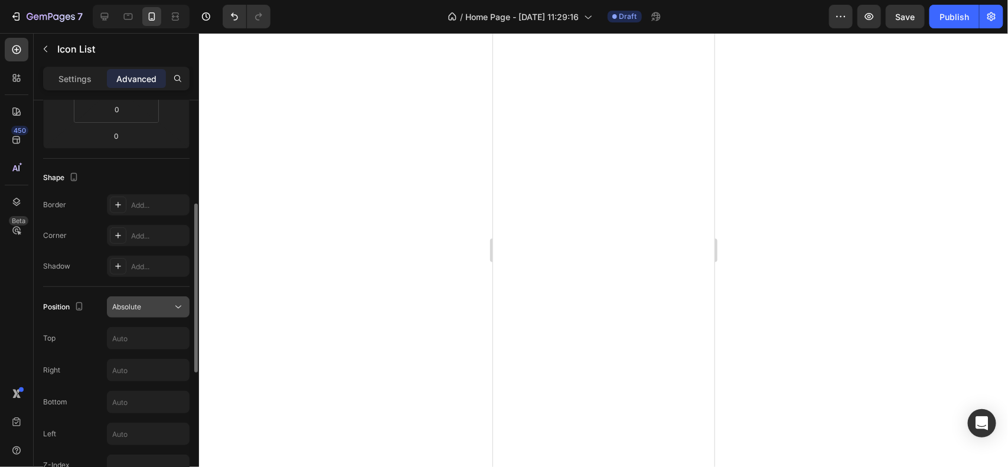
click at [138, 312] on span "Absolute" at bounding box center [126, 307] width 29 height 11
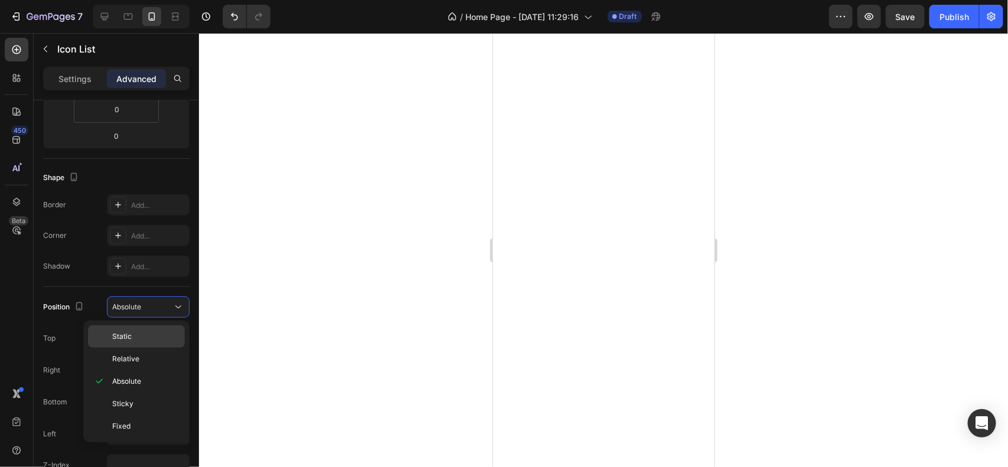
click at [132, 348] on div "Static" at bounding box center [136, 359] width 97 height 22
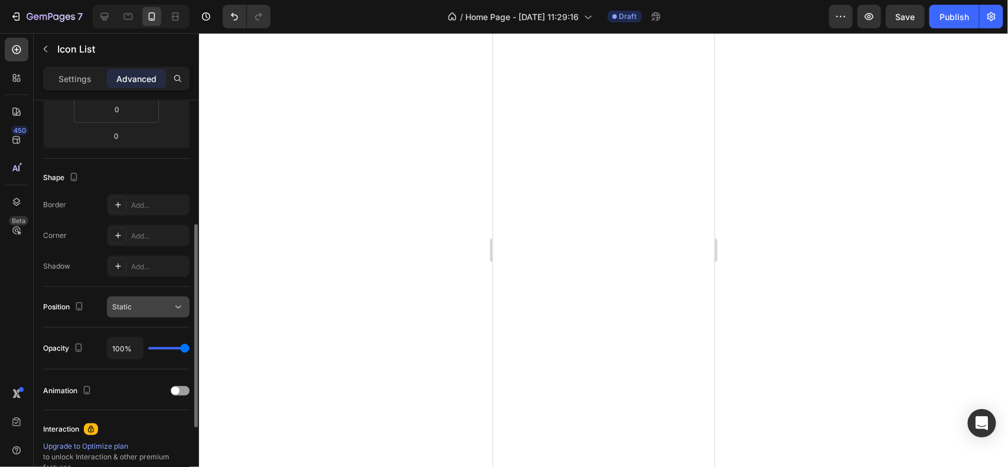
click at [147, 300] on button "Static" at bounding box center [148, 306] width 83 height 21
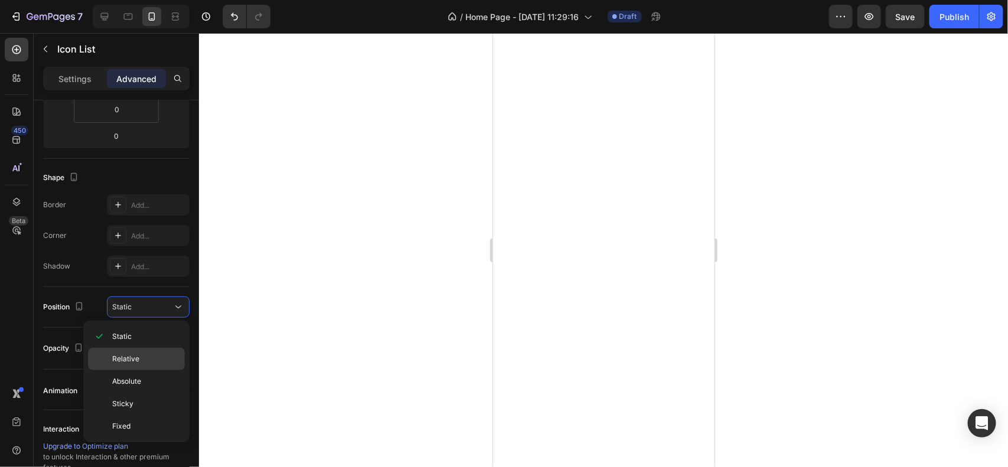
click at [133, 359] on span "Relative" at bounding box center [125, 359] width 27 height 11
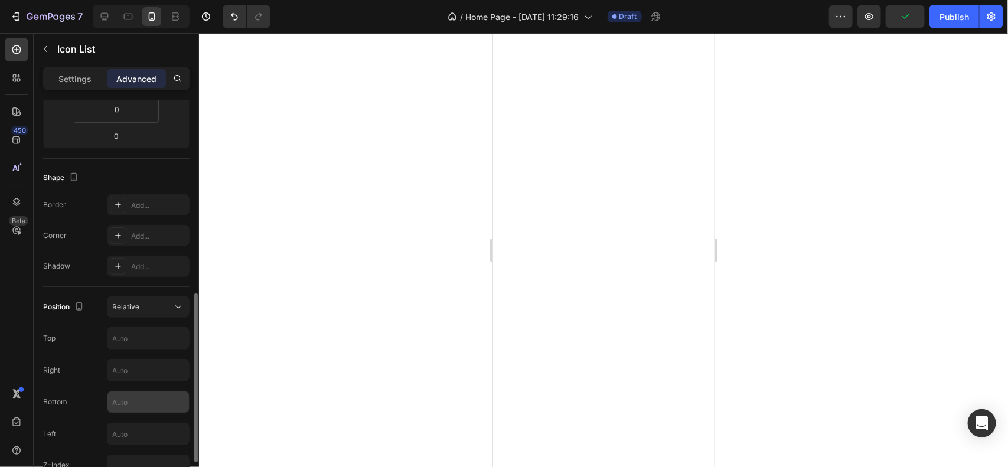
scroll to position [308, 0]
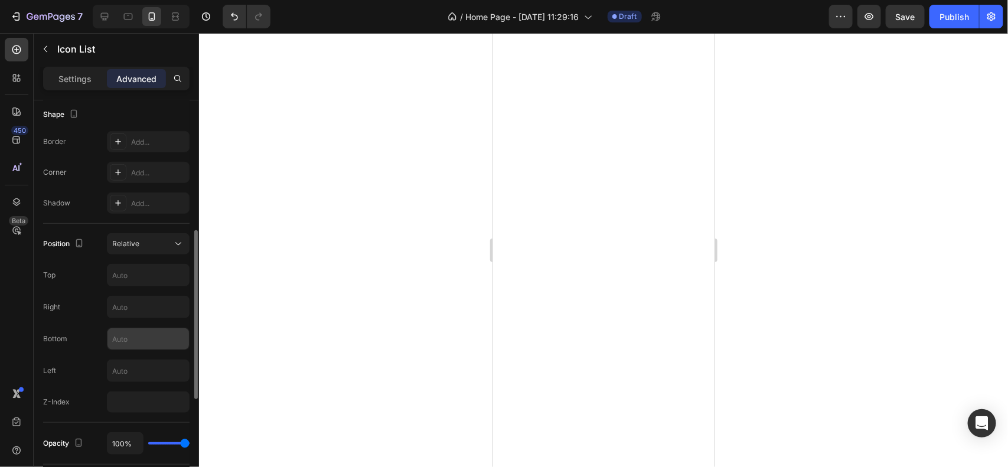
click at [151, 337] on input "text" at bounding box center [148, 338] width 82 height 21
type input "2"
type input "4"
type input "30"
click at [295, 278] on div at bounding box center [603, 250] width 809 height 434
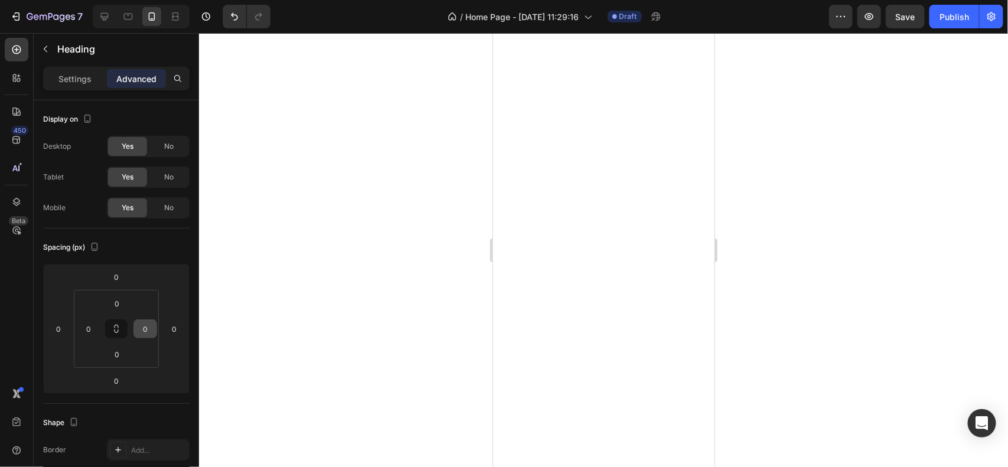
scroll to position [254, 0]
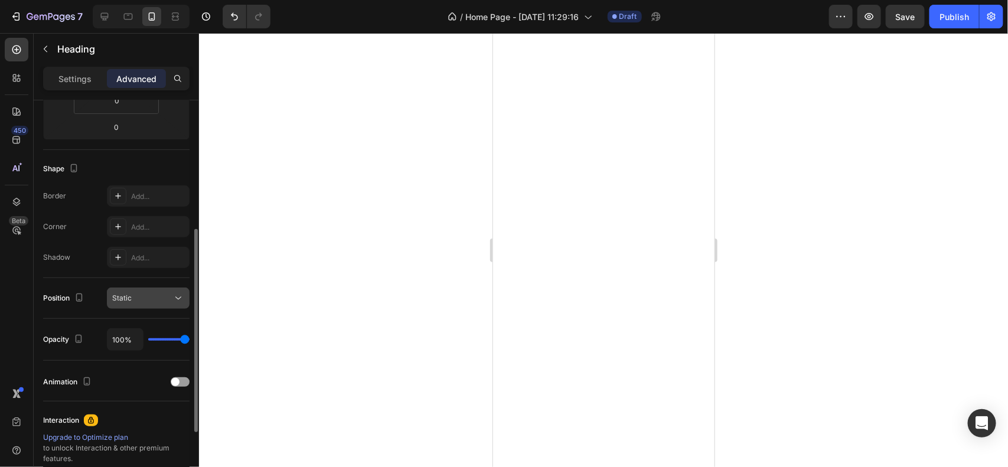
click at [141, 299] on div "Static" at bounding box center [142, 298] width 60 height 11
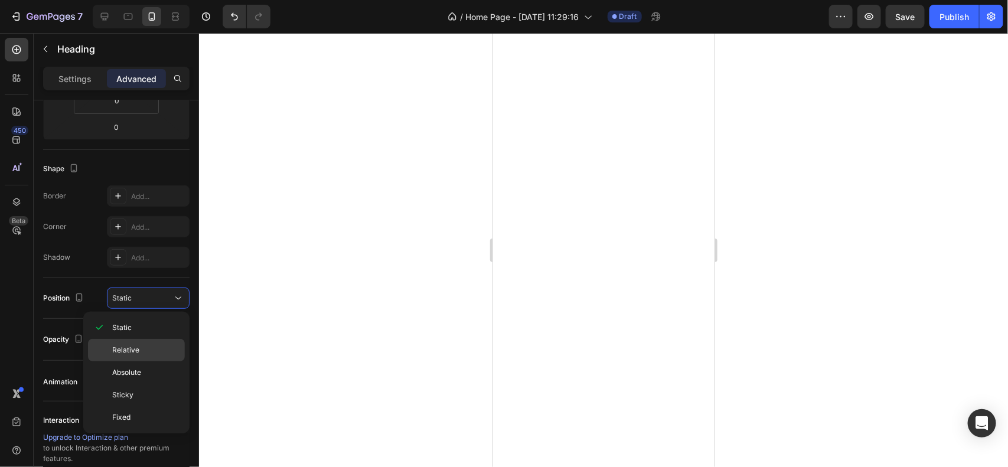
click at [130, 361] on div "Relative" at bounding box center [136, 372] width 97 height 22
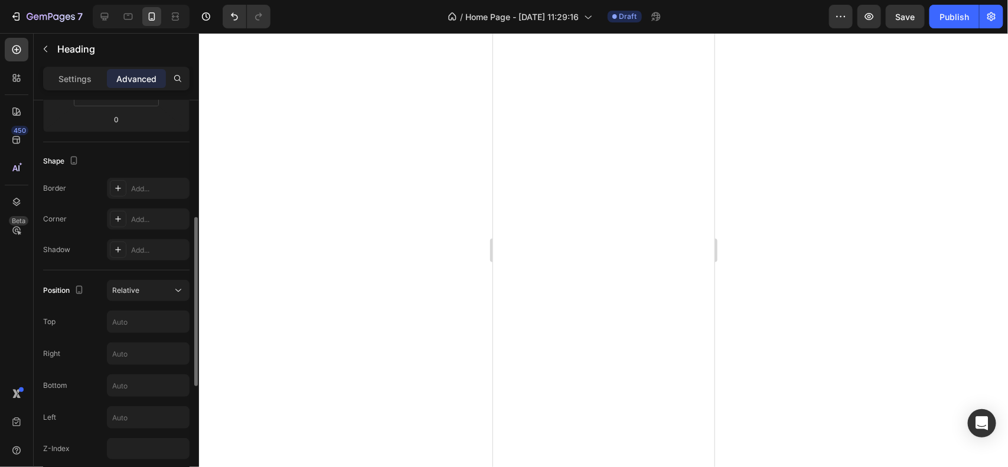
scroll to position [269, 0]
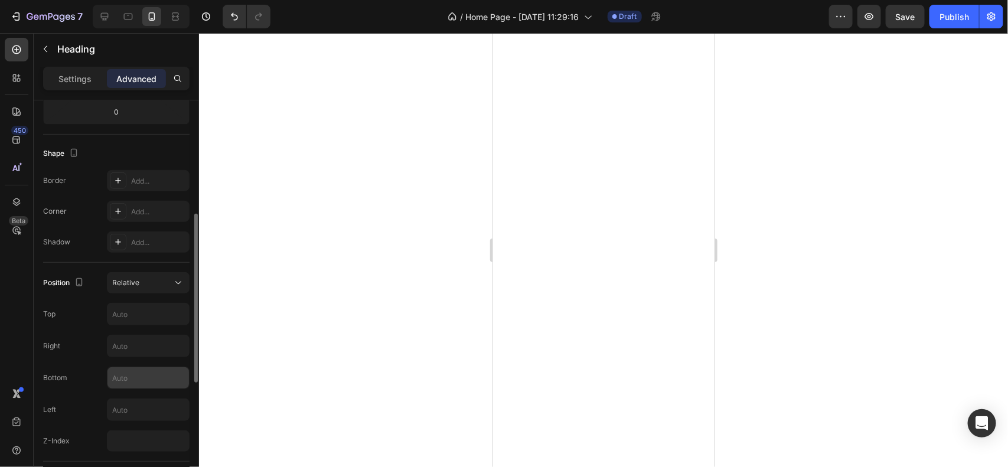
click at [171, 380] on input "text" at bounding box center [148, 377] width 82 height 21
type input "30"
click at [358, 305] on div at bounding box center [603, 250] width 809 height 434
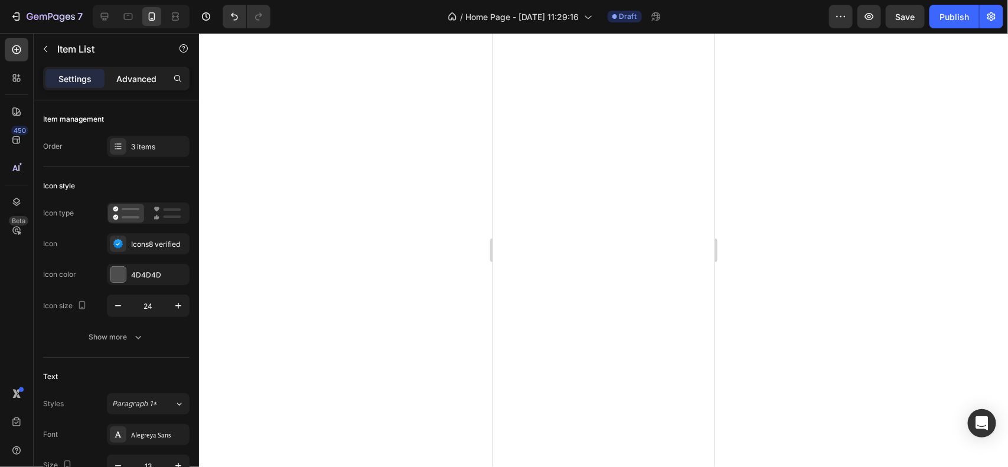
click at [140, 85] on div "Advanced" at bounding box center [136, 78] width 59 height 19
type input "100%"
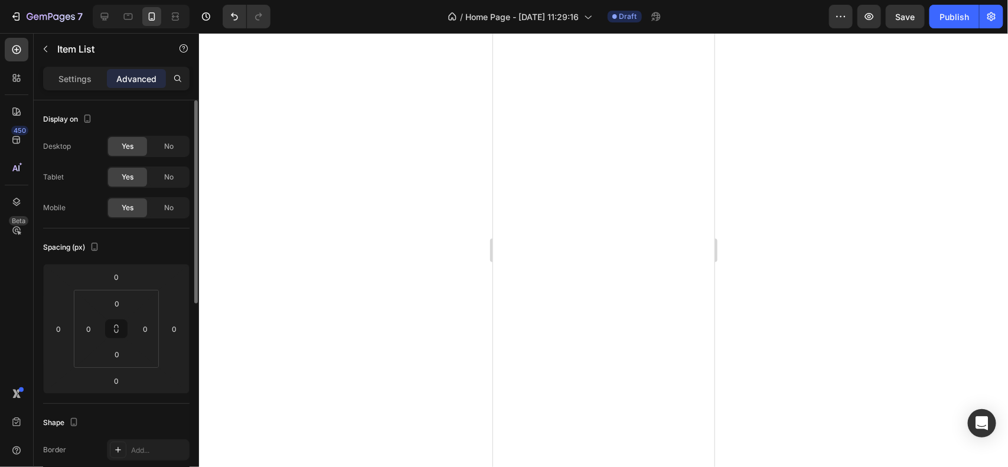
scroll to position [322, 0]
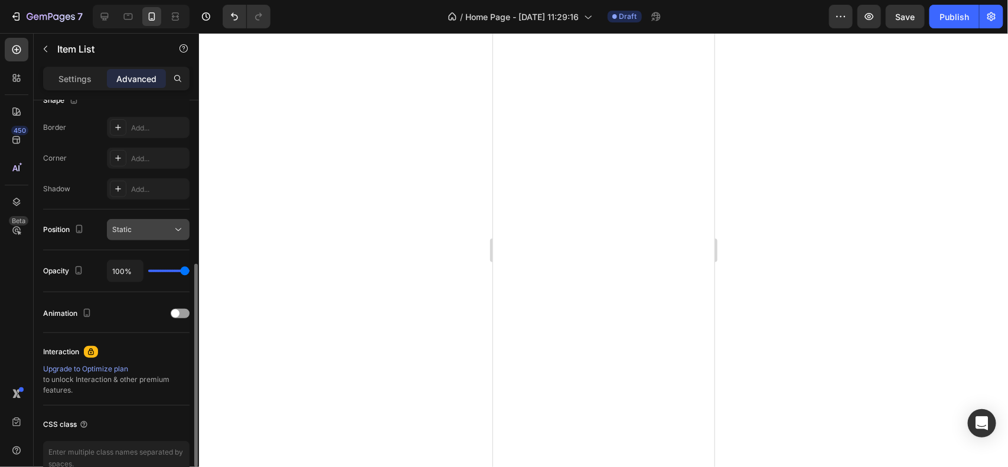
click at [152, 221] on button "Static" at bounding box center [148, 229] width 83 height 21
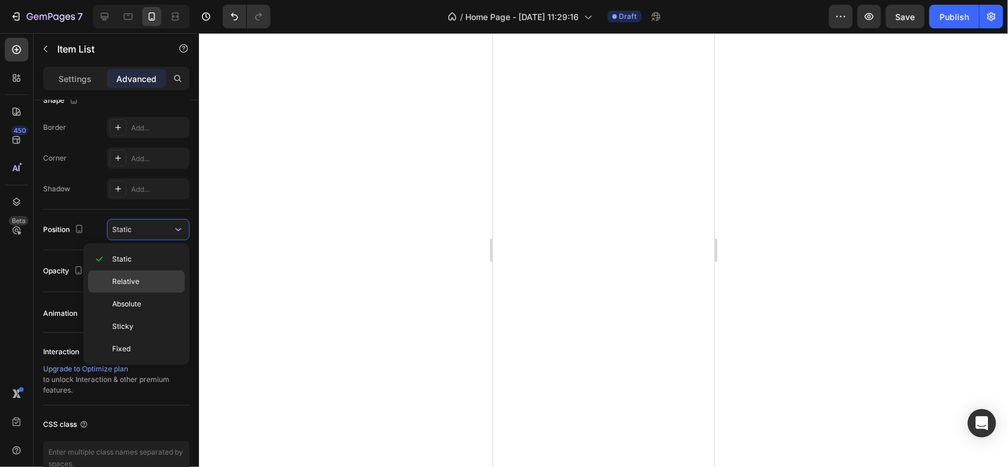
click at [136, 279] on span "Relative" at bounding box center [125, 281] width 27 height 11
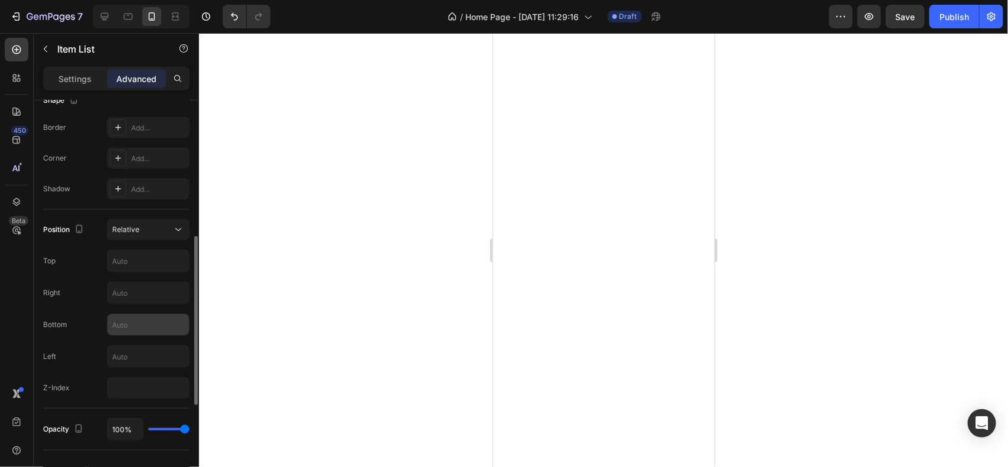
click at [156, 316] on input "text" at bounding box center [148, 324] width 82 height 21
type input "30"
click at [428, 293] on div at bounding box center [603, 250] width 809 height 434
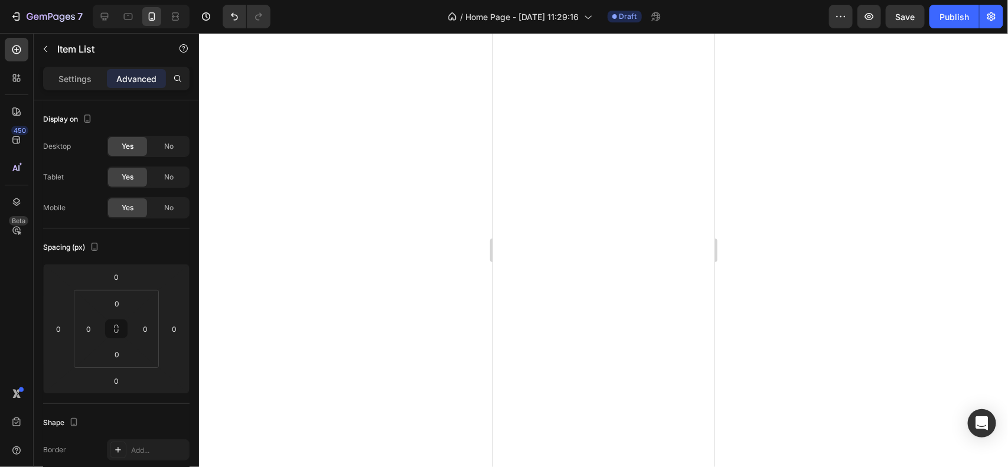
click at [407, 337] on div at bounding box center [603, 250] width 809 height 434
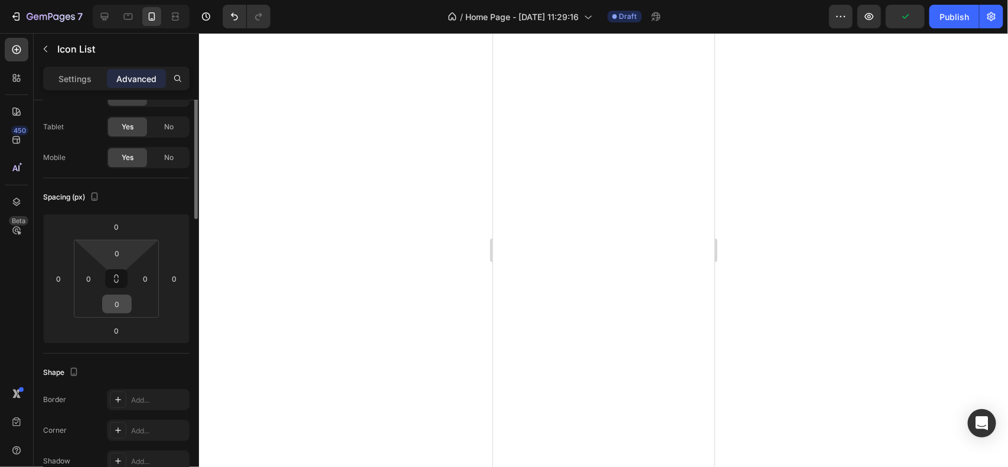
scroll to position [0, 0]
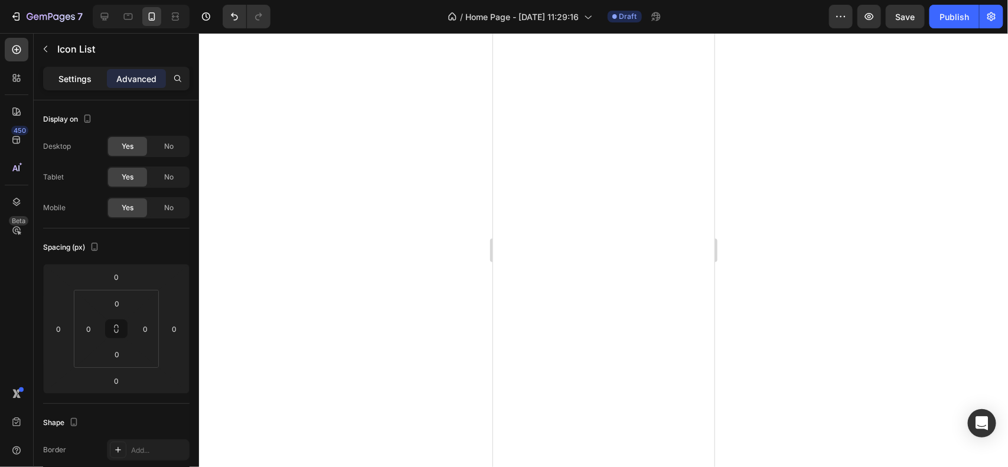
click at [86, 70] on div "Settings" at bounding box center [74, 78] width 59 height 19
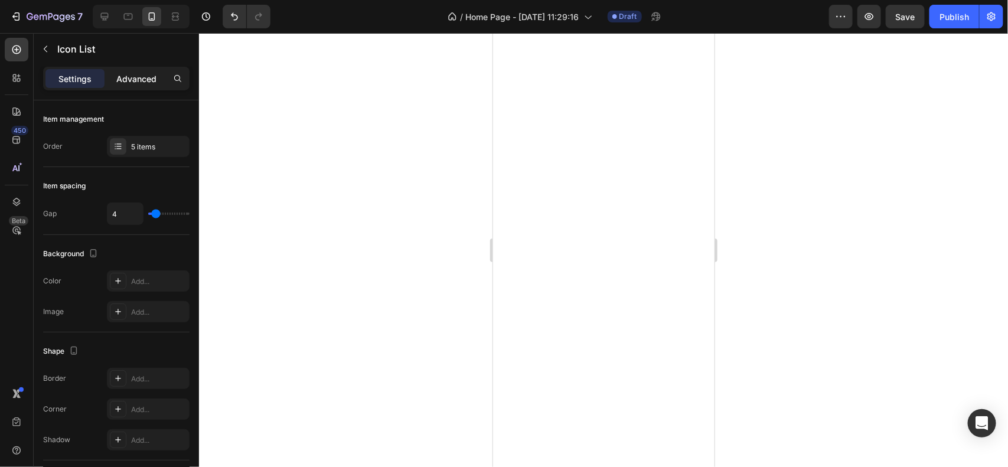
click at [129, 69] on div "Advanced" at bounding box center [136, 78] width 59 height 19
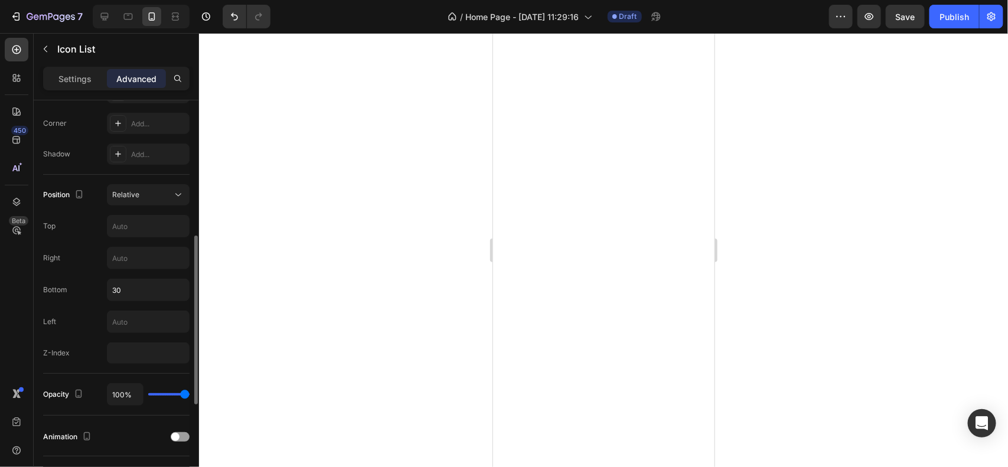
scroll to position [346, 0]
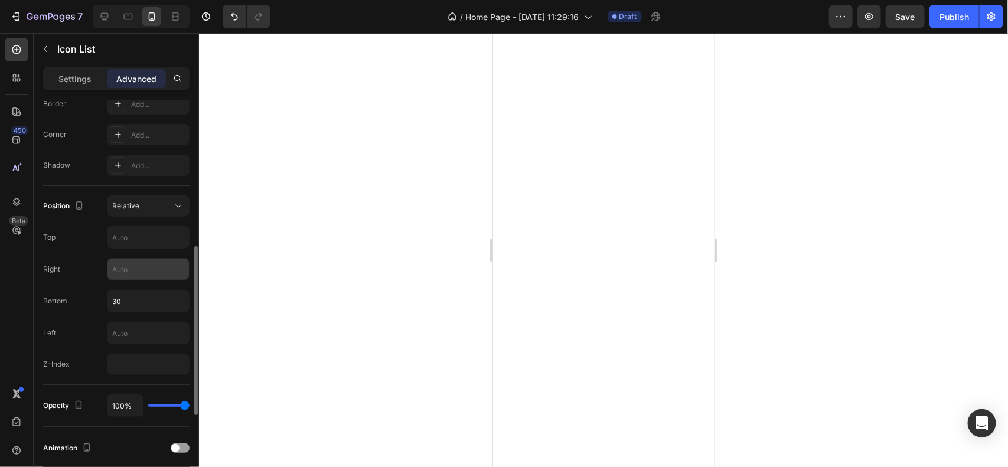
click at [158, 276] on input "text" at bounding box center [148, 269] width 82 height 21
type input "2"
type input "1"
click at [138, 328] on input "text" at bounding box center [148, 332] width 82 height 21
type input "1"
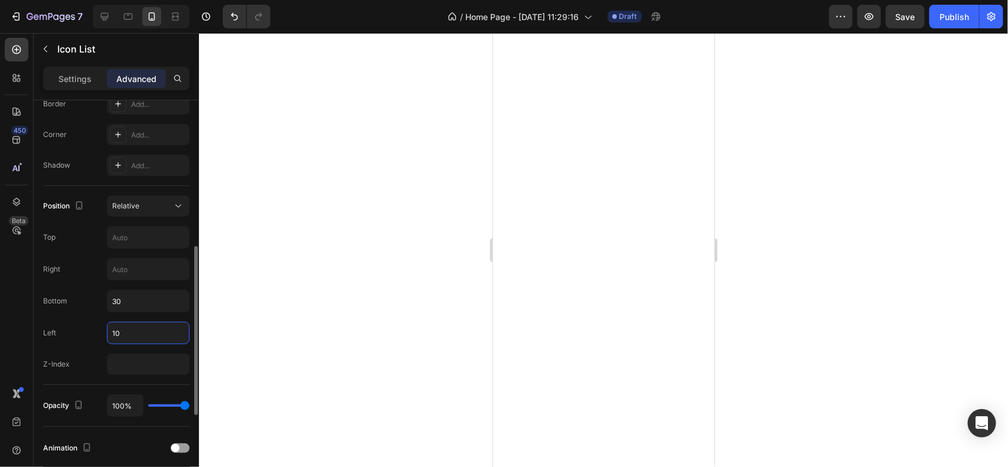
type input "1"
type input "2"
type input "16"
click at [331, 291] on div at bounding box center [603, 250] width 809 height 434
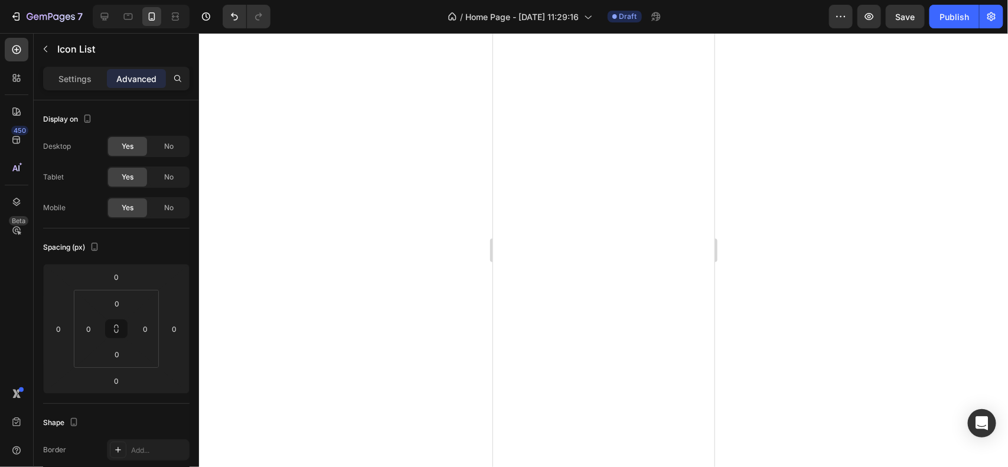
click at [424, 243] on div at bounding box center [603, 250] width 809 height 434
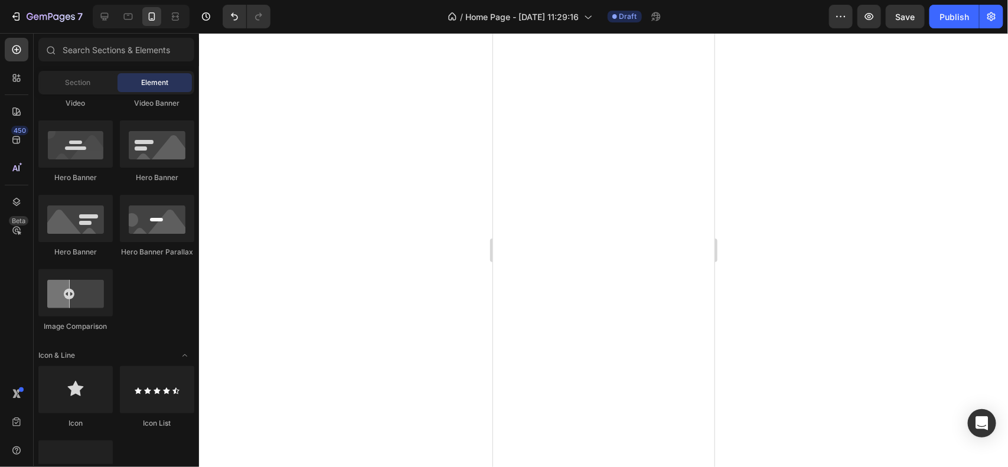
click at [421, 304] on div at bounding box center [603, 250] width 809 height 434
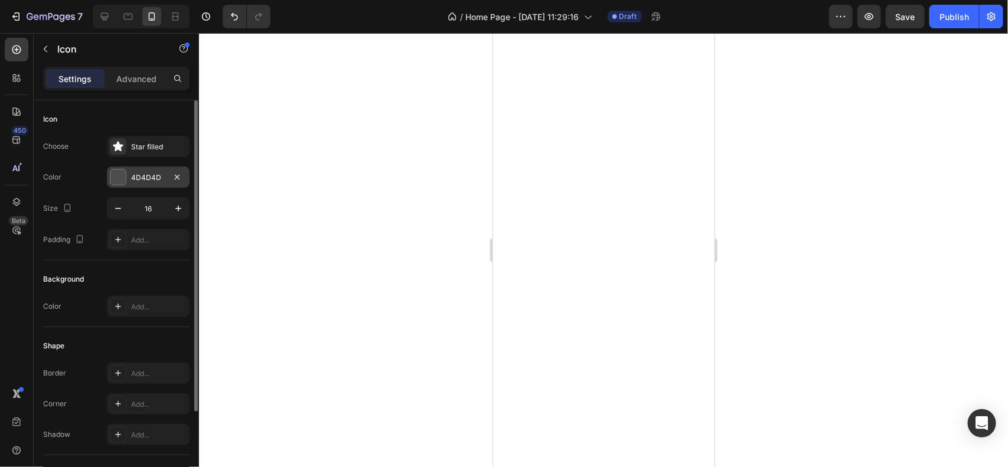
click at [133, 176] on div "4D4D4D" at bounding box center [148, 177] width 34 height 11
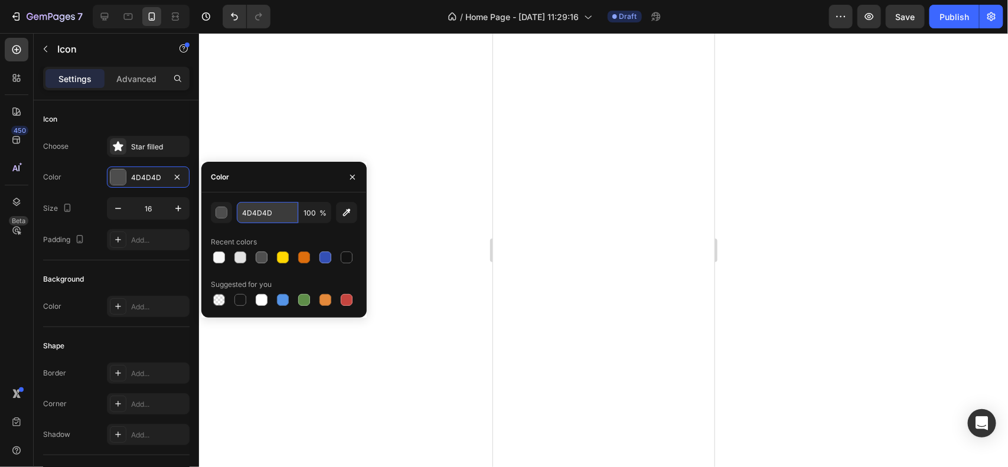
click at [289, 218] on input "4D4D4D" at bounding box center [267, 212] width 61 height 21
paste input "FFD700"
type input "FFD700"
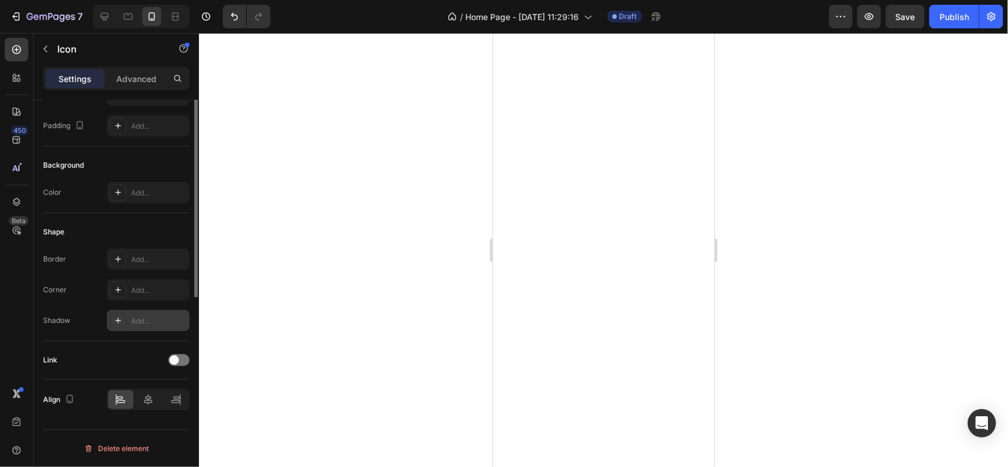
scroll to position [0, 0]
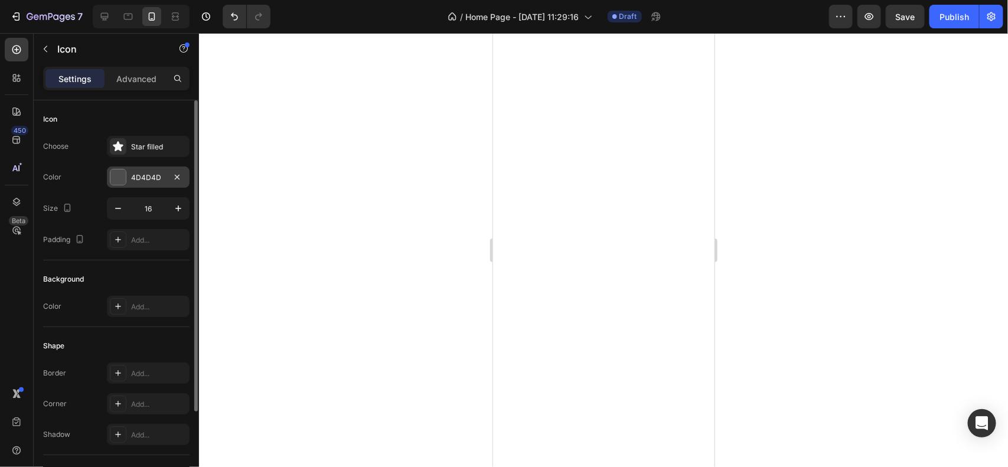
click at [139, 181] on div "4D4D4D" at bounding box center [148, 177] width 34 height 11
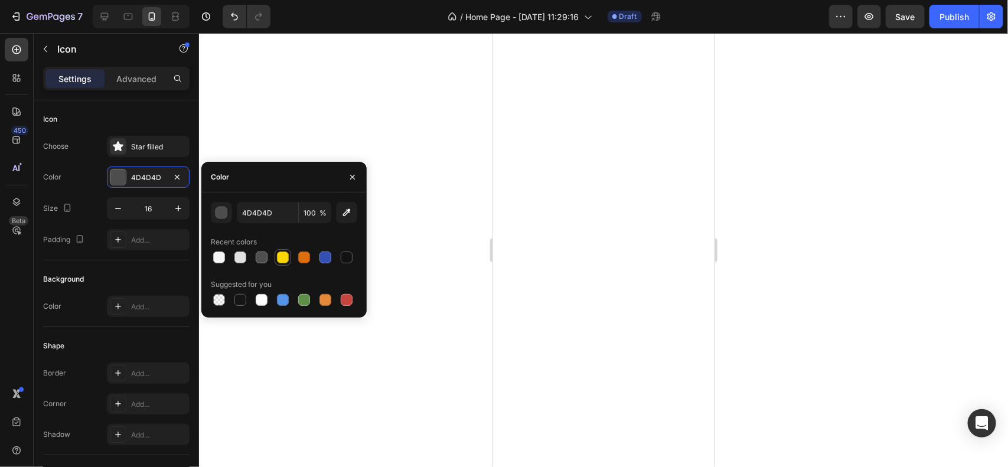
click at [282, 256] on div at bounding box center [283, 258] width 12 height 12
type input "FFD700"
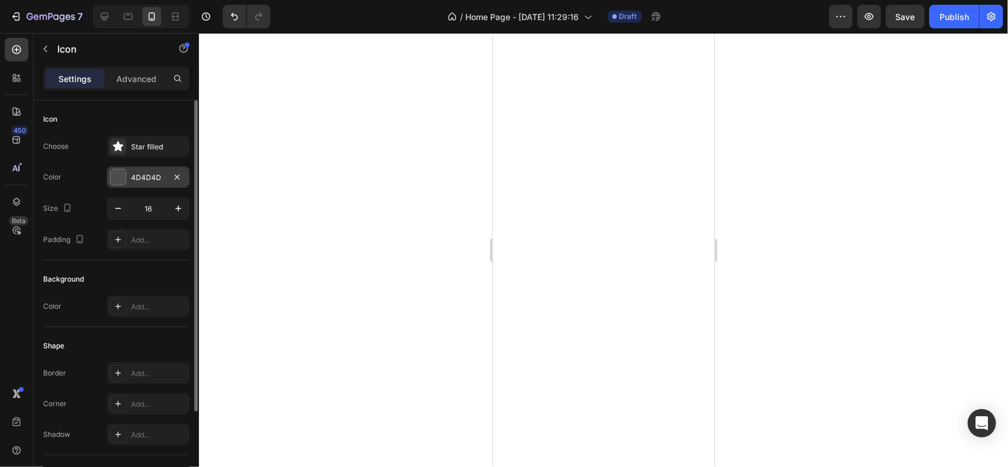
click at [158, 185] on div "4D4D4D" at bounding box center [148, 177] width 83 height 21
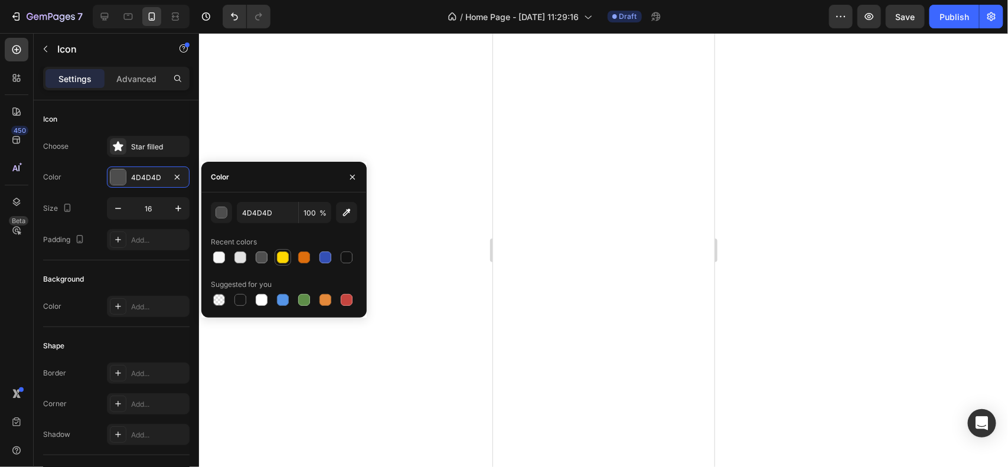
click at [278, 256] on div at bounding box center [283, 258] width 12 height 12
type input "FFD700"
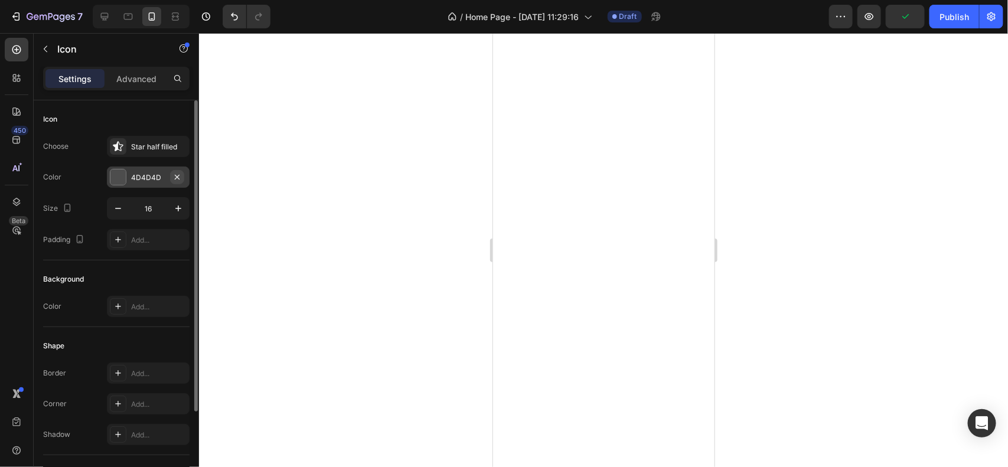
click at [176, 178] on icon "button" at bounding box center [176, 176] width 9 height 9
click at [129, 175] on div "Add..." at bounding box center [148, 177] width 83 height 21
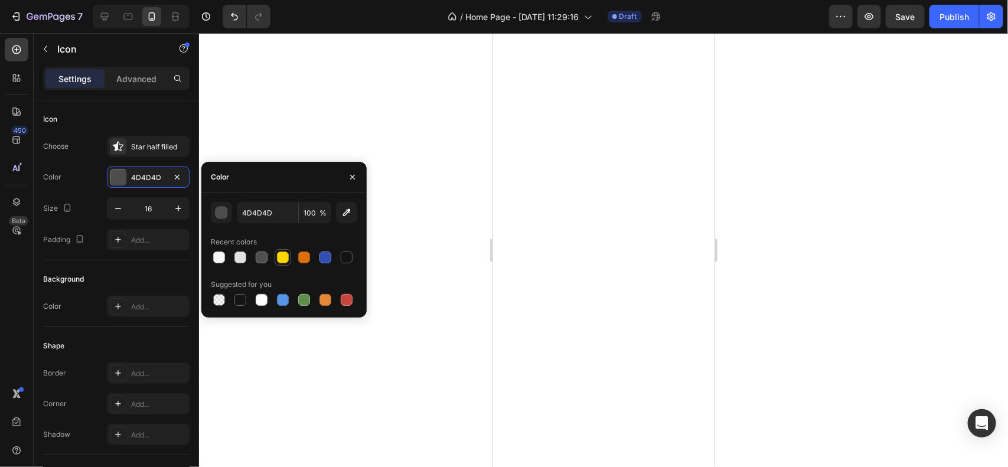
click at [277, 255] on div at bounding box center [283, 258] width 12 height 12
type input "FFD700"
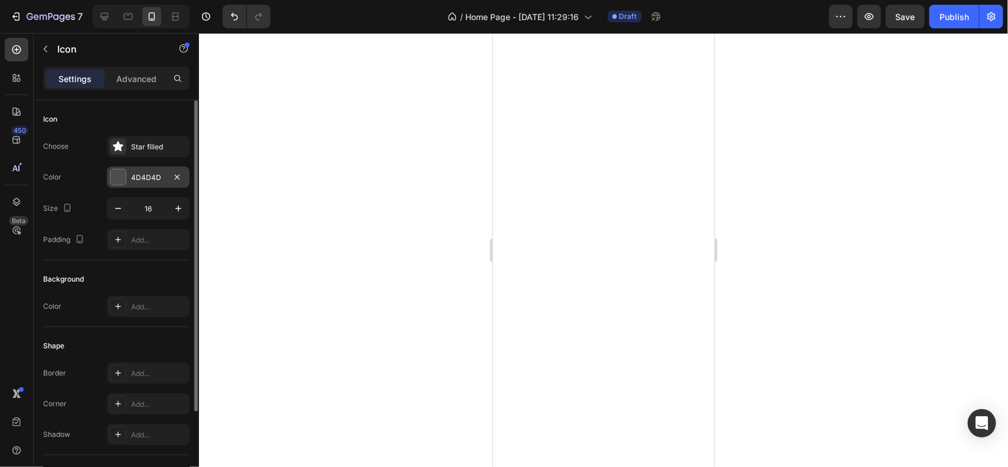
click at [128, 172] on div "4D4D4D" at bounding box center [148, 177] width 83 height 21
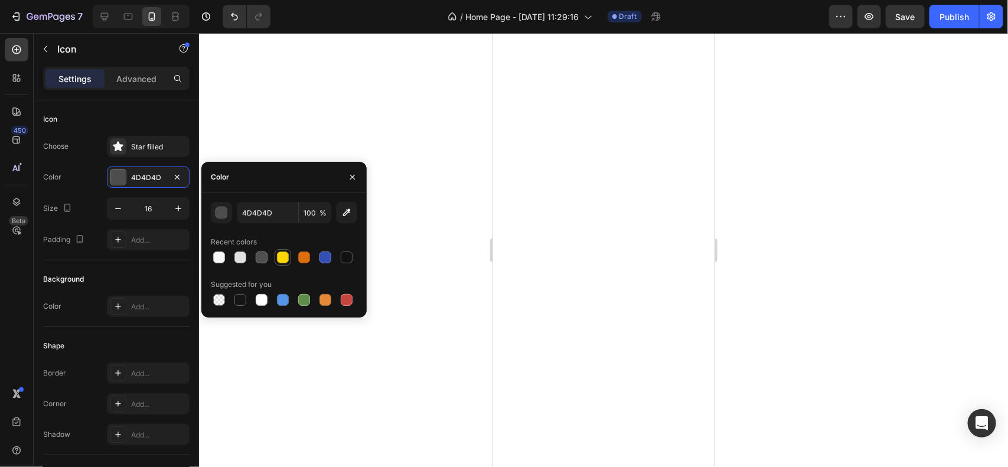
click at [284, 256] on div at bounding box center [283, 258] width 12 height 12
type input "FFD700"
click at [385, 104] on div at bounding box center [603, 250] width 809 height 434
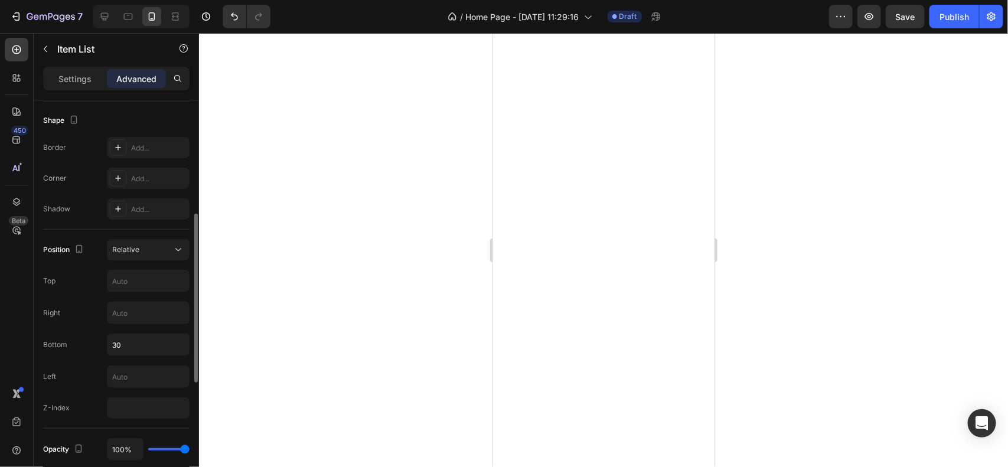
scroll to position [291, 0]
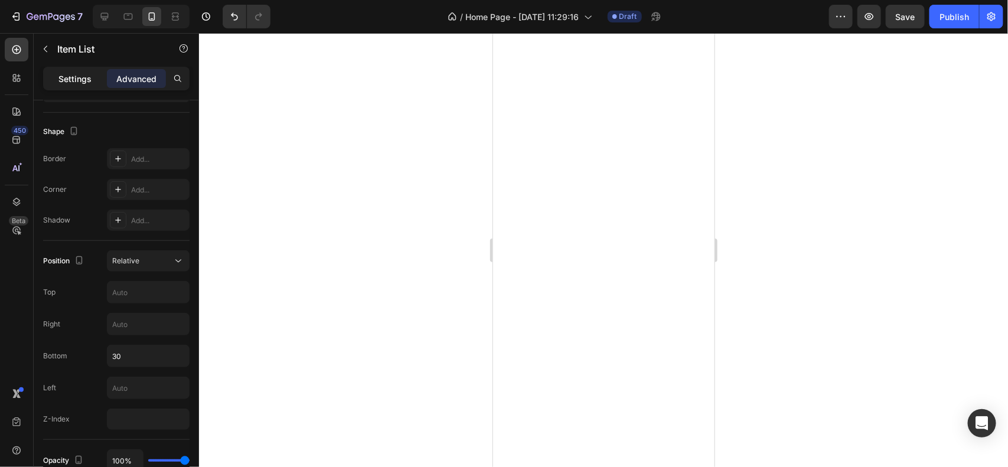
click at [89, 83] on p "Settings" at bounding box center [74, 79] width 33 height 12
type input "8"
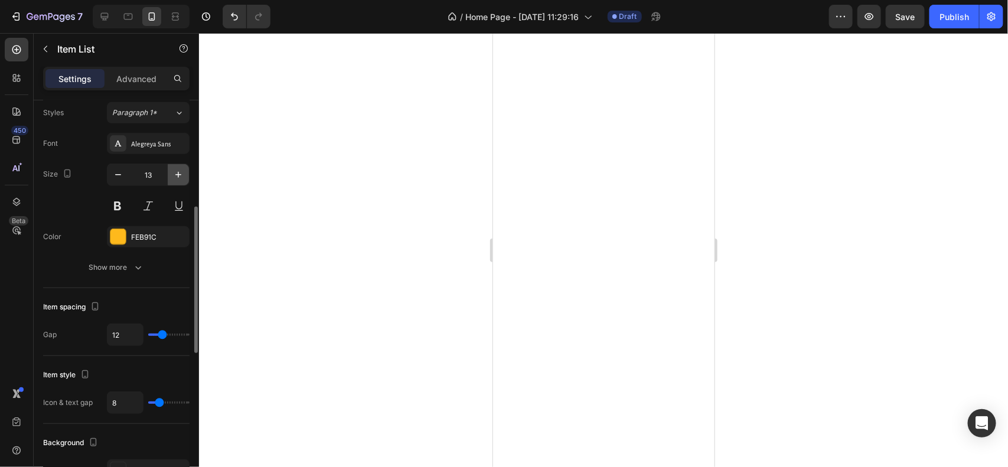
click at [181, 174] on icon "button" at bounding box center [178, 175] width 12 height 12
type input "14"
click at [762, 317] on div at bounding box center [603, 250] width 809 height 434
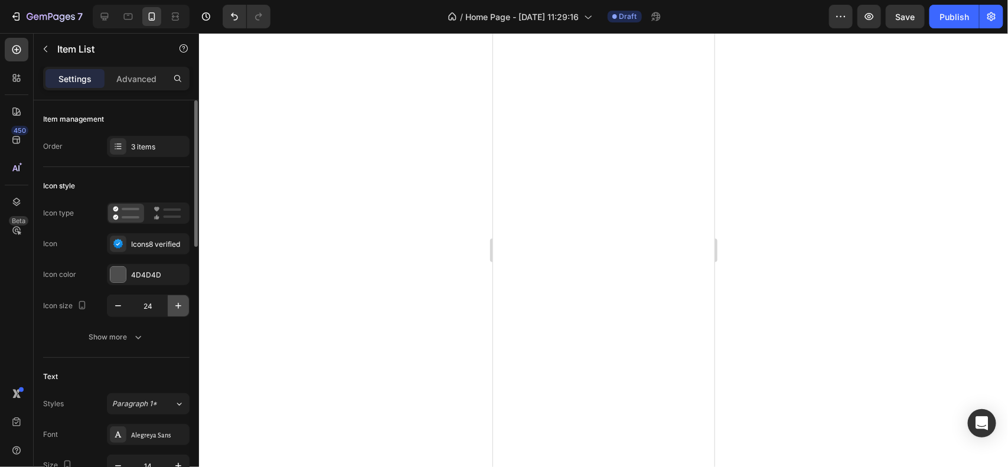
click at [174, 302] on icon "button" at bounding box center [178, 306] width 12 height 12
type input "27"
click at [289, 301] on div at bounding box center [603, 250] width 809 height 434
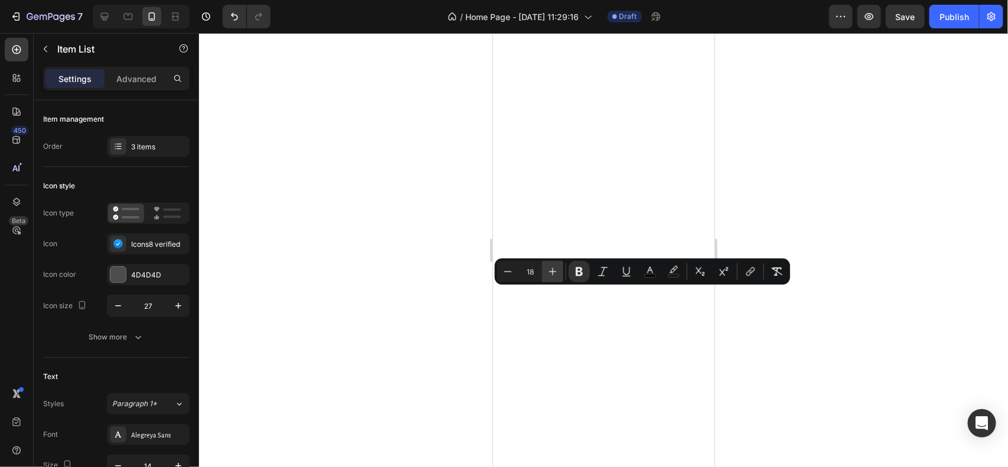
click at [556, 268] on icon "Editor contextual toolbar" at bounding box center [553, 272] width 12 height 12
type input "20"
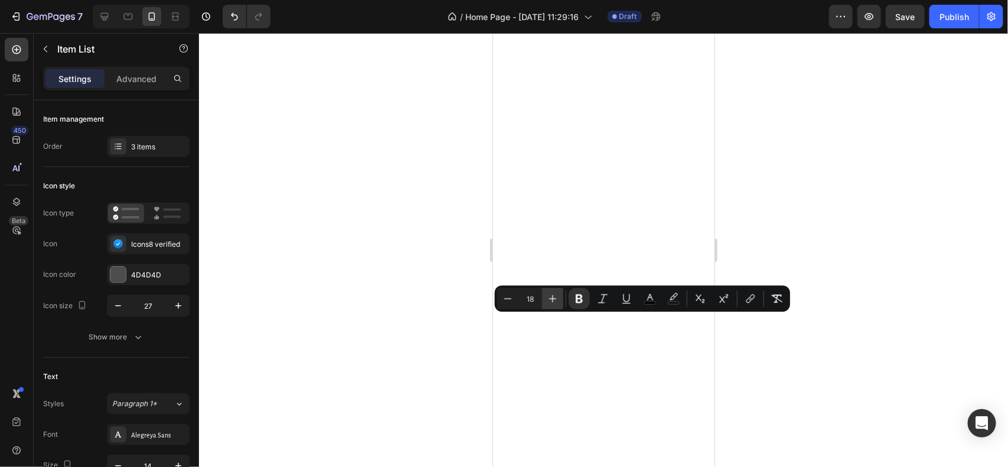
click at [550, 302] on icon "Editor contextual toolbar" at bounding box center [553, 299] width 12 height 12
type input "20"
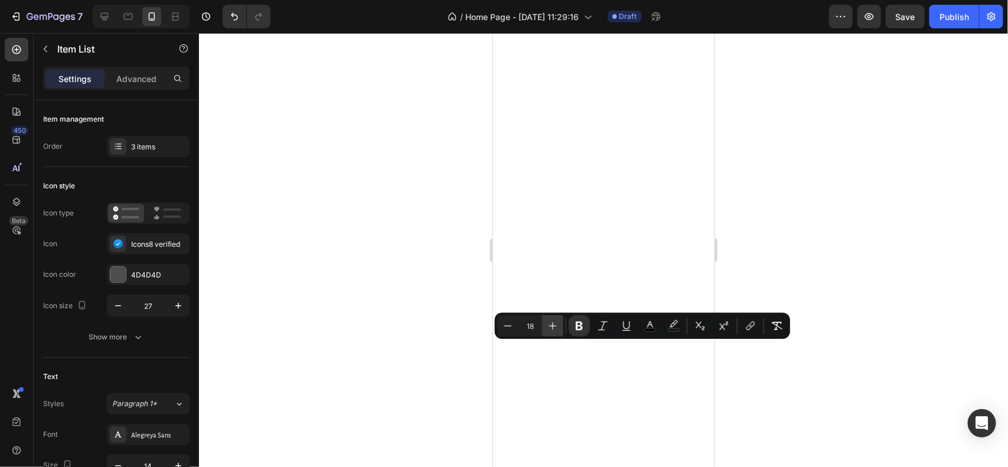
click at [552, 327] on icon "Editor contextual toolbar" at bounding box center [553, 326] width 12 height 12
type input "20"
click at [377, 335] on div at bounding box center [603, 250] width 809 height 434
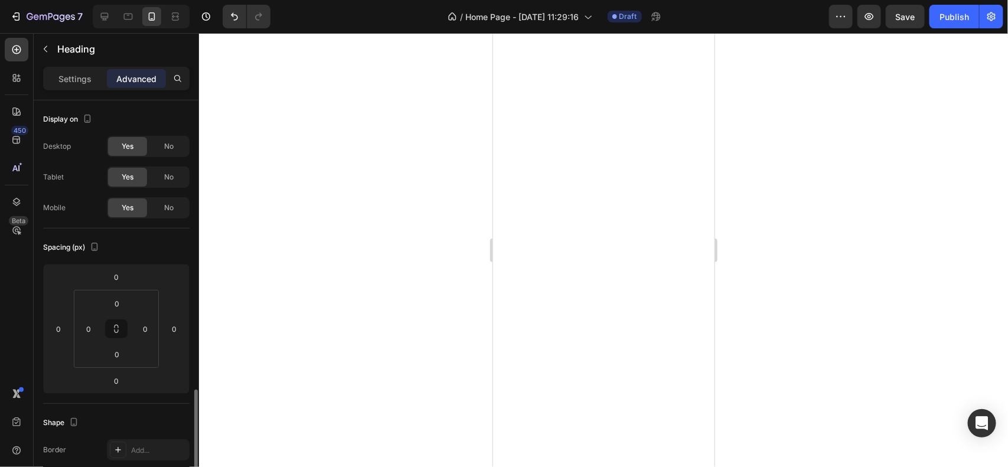
scroll to position [272, 0]
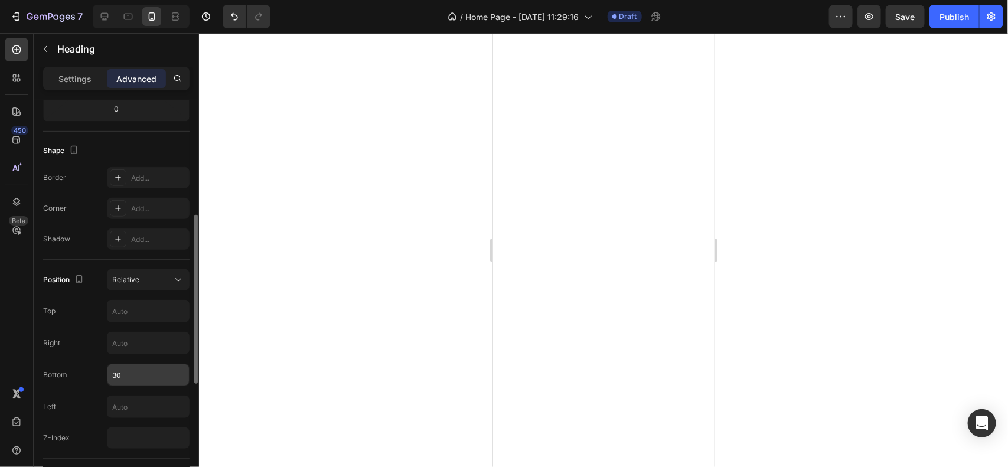
click at [135, 373] on input "30" at bounding box center [148, 374] width 82 height 21
type input "25"
click at [426, 276] on div at bounding box center [603, 250] width 809 height 434
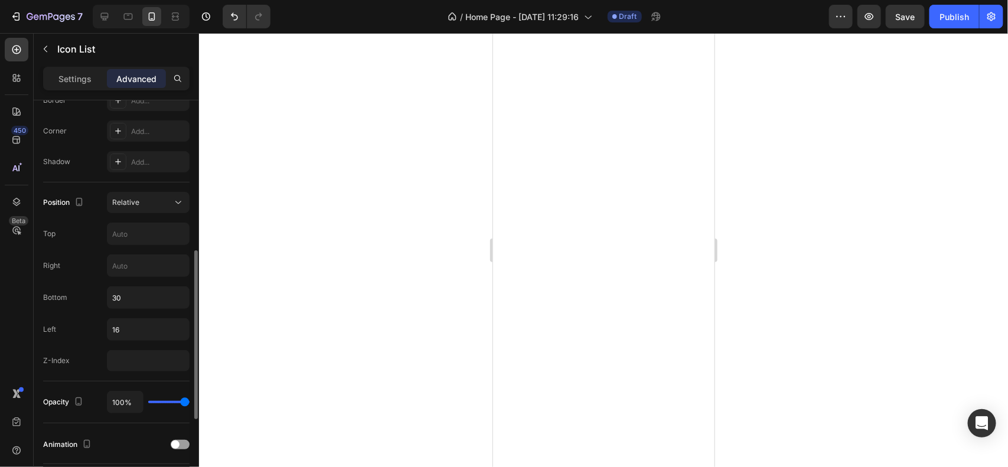
scroll to position [351, 0]
click at [162, 298] on input "30" at bounding box center [148, 295] width 82 height 21
type input "24"
click at [394, 281] on div at bounding box center [603, 250] width 809 height 434
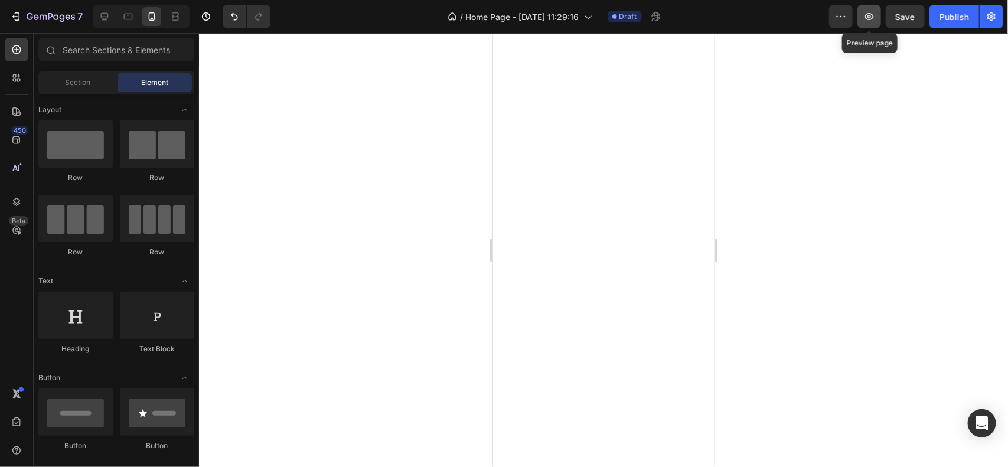
click at [859, 22] on button "button" at bounding box center [870, 17] width 24 height 24
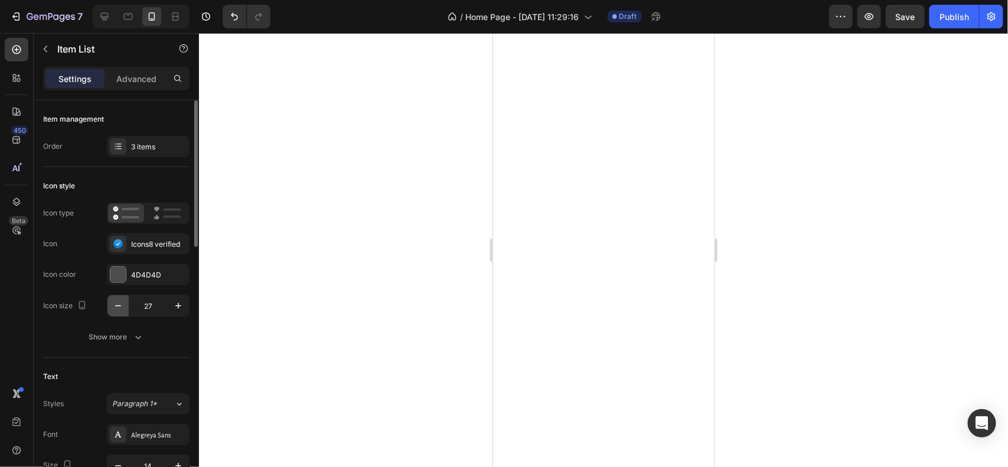
click at [119, 311] on icon "button" at bounding box center [118, 306] width 12 height 12
click at [175, 303] on icon "button" at bounding box center [178, 306] width 12 height 12
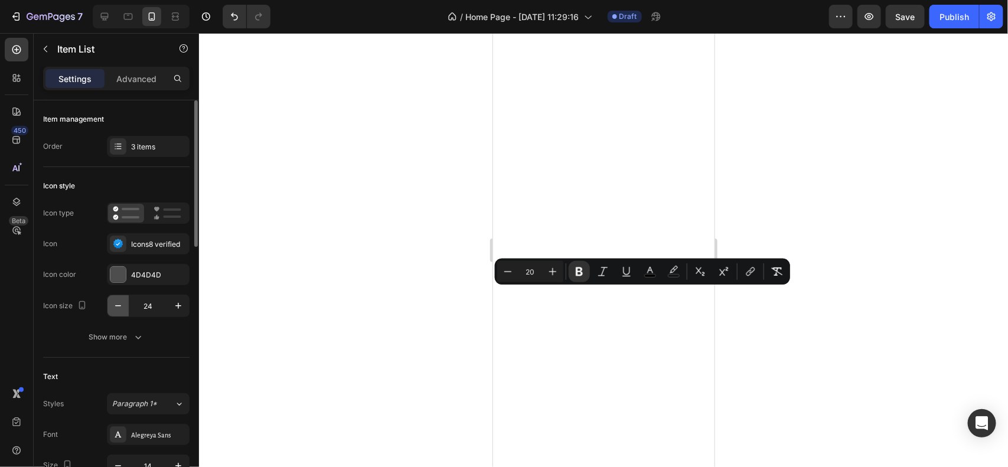
click at [112, 308] on icon "button" at bounding box center [118, 306] width 12 height 12
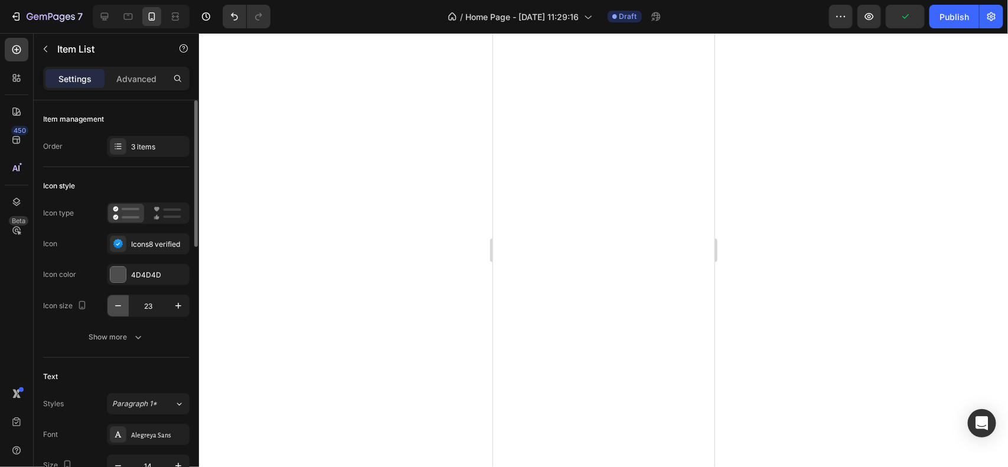
click at [112, 308] on icon "button" at bounding box center [118, 306] width 12 height 12
click at [171, 302] on button "button" at bounding box center [178, 305] width 21 height 21
type input "23"
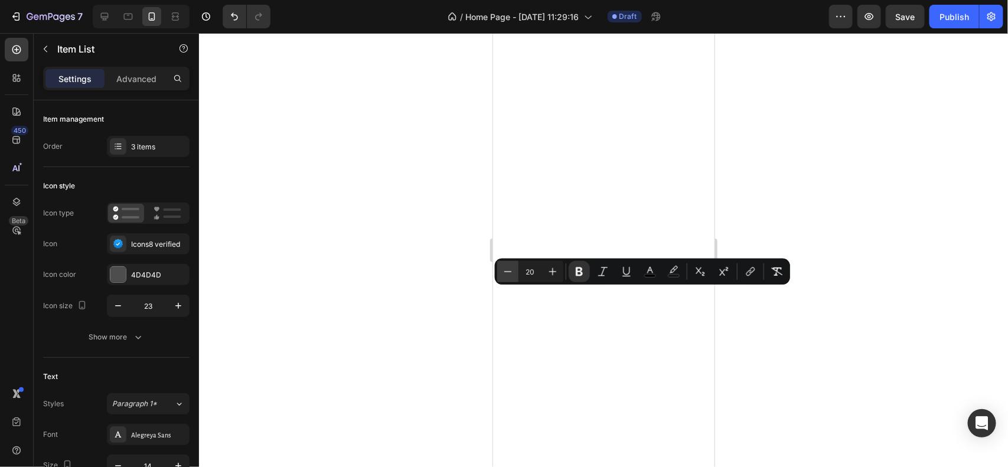
click at [511, 278] on button "Minus" at bounding box center [507, 271] width 21 height 21
click at [510, 278] on button "Minus" at bounding box center [507, 271] width 21 height 21
click at [551, 278] on button "Plus" at bounding box center [552, 271] width 21 height 21
type input "19"
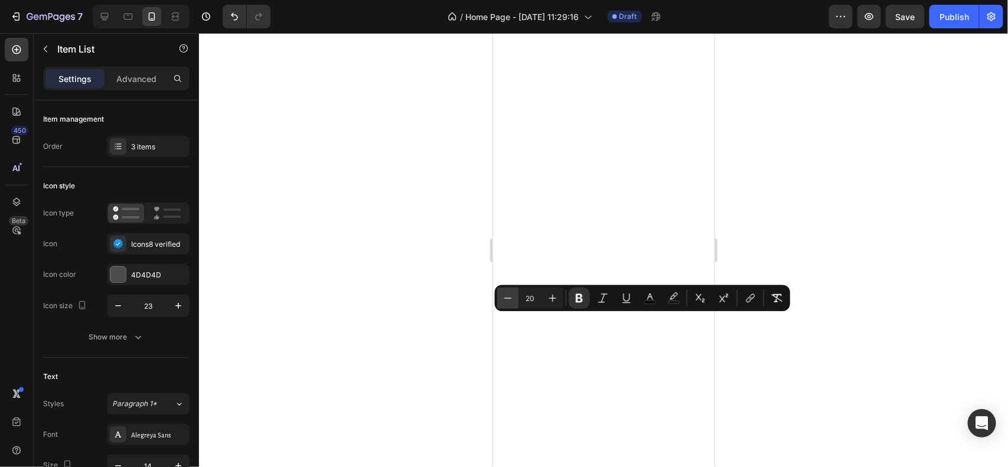
click at [511, 297] on icon "Editor contextual toolbar" at bounding box center [508, 298] width 12 height 12
type input "18"
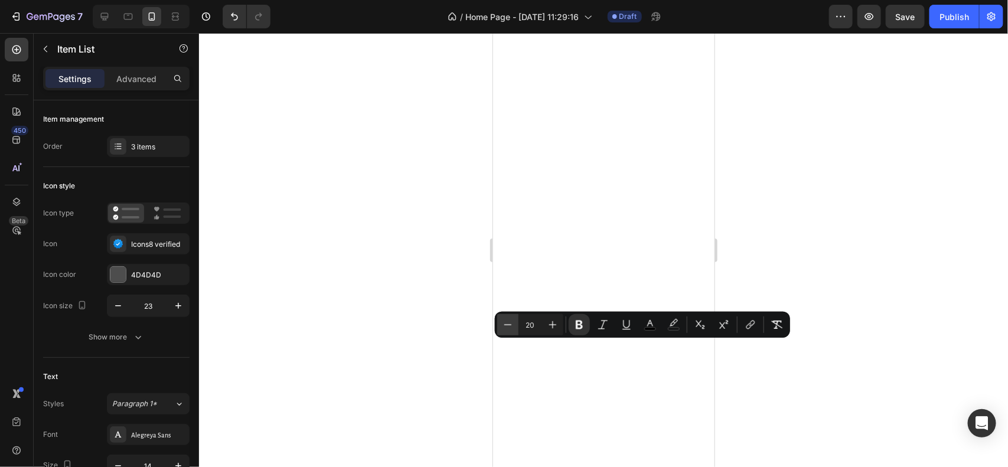
click at [509, 325] on icon "Editor contextual toolbar" at bounding box center [508, 324] width 8 height 1
type input "18"
click at [424, 324] on div at bounding box center [603, 250] width 809 height 434
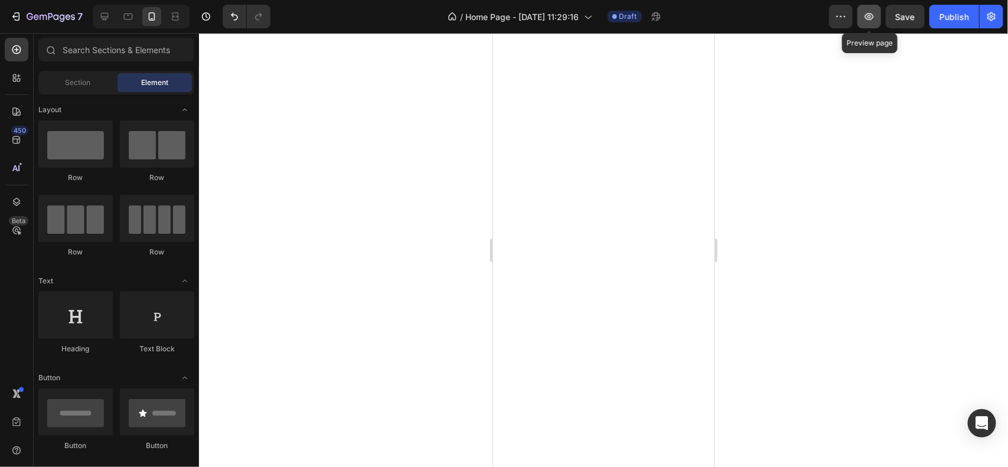
click at [858, 17] on button "button" at bounding box center [870, 17] width 24 height 24
click at [863, 21] on button "button" at bounding box center [870, 17] width 24 height 24
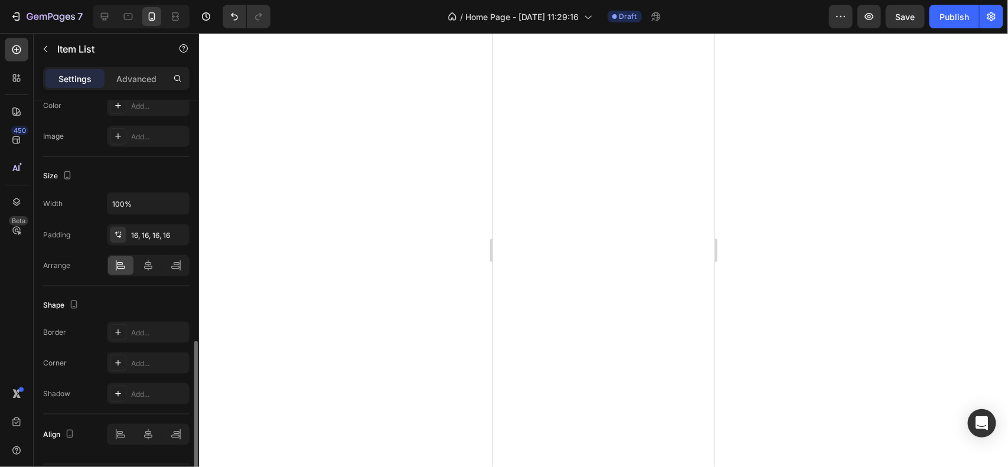
scroll to position [656, 0]
click at [402, 231] on div at bounding box center [603, 250] width 809 height 434
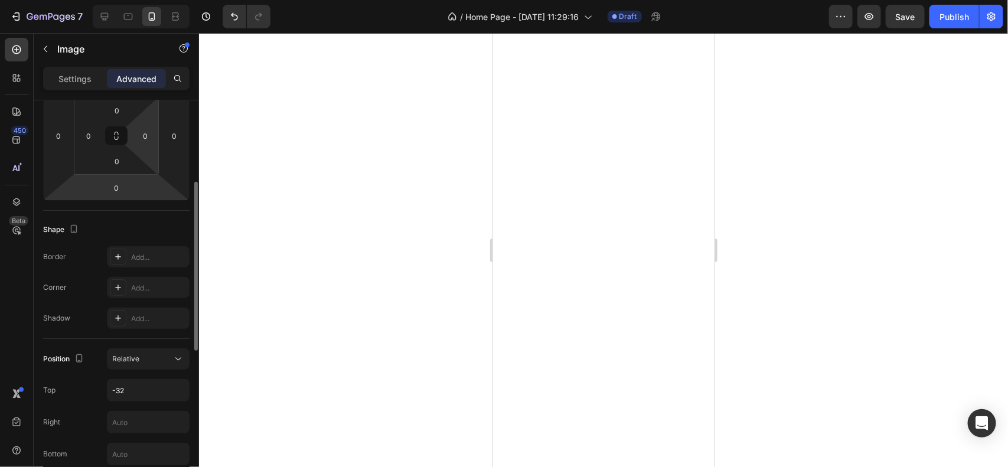
scroll to position [196, 0]
click at [411, 227] on div at bounding box center [603, 250] width 809 height 434
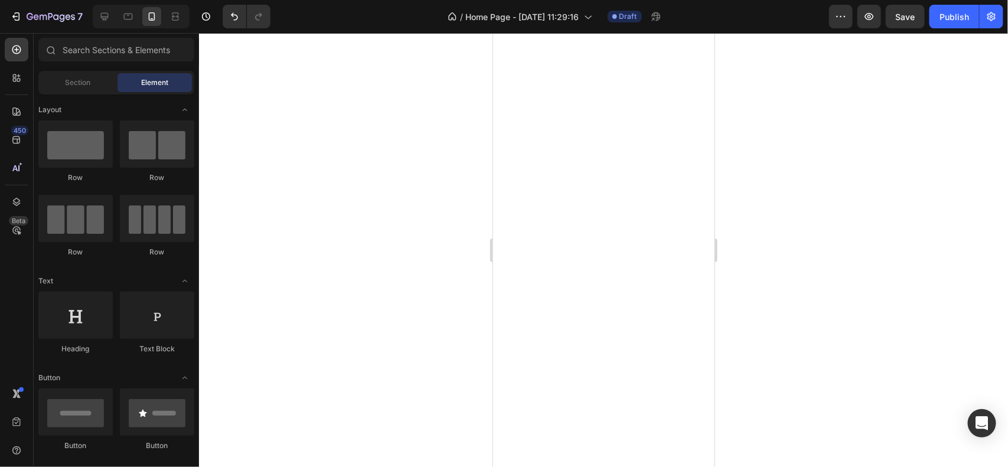
click at [424, 223] on div at bounding box center [603, 250] width 809 height 434
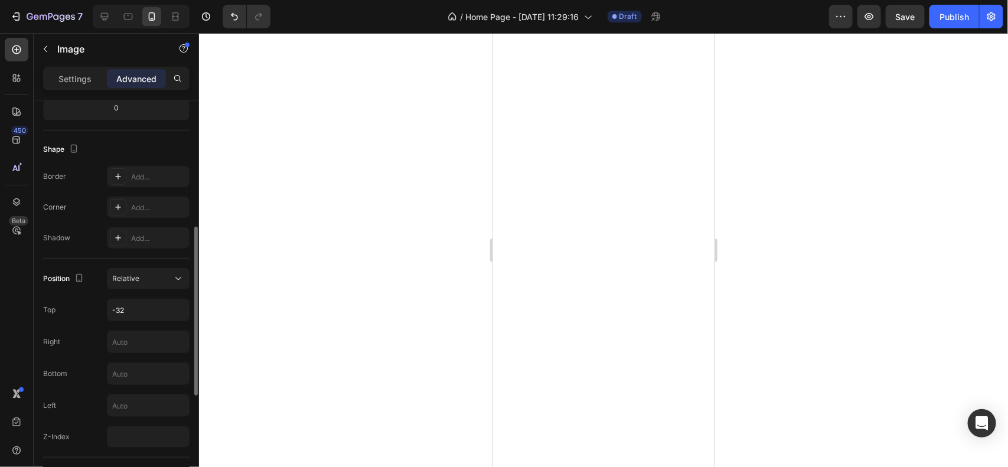
scroll to position [281, 0]
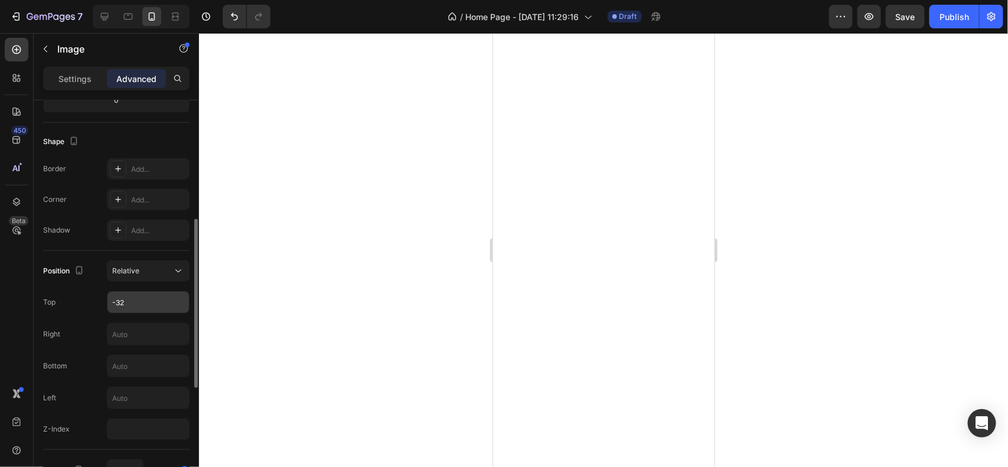
click at [129, 309] on input "-32" at bounding box center [148, 302] width 82 height 21
type input "-31"
click at [341, 223] on div at bounding box center [603, 250] width 809 height 434
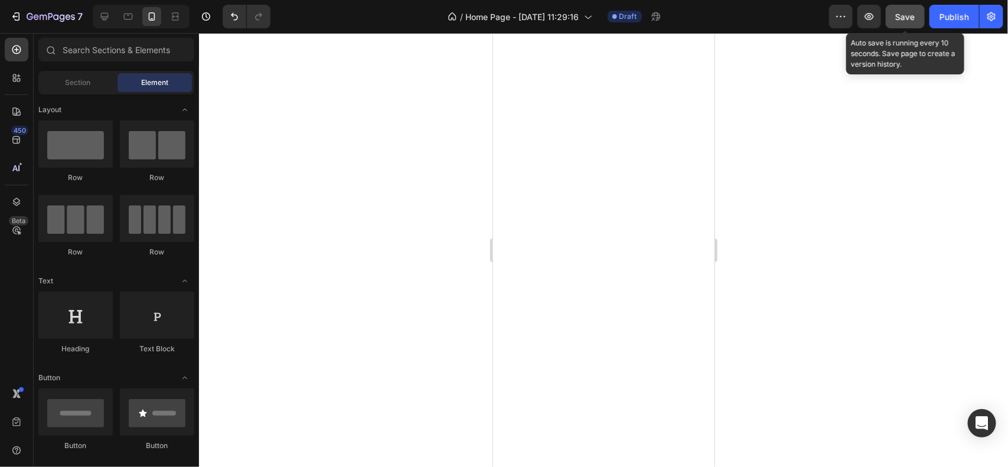
click at [889, 10] on button "Save" at bounding box center [905, 17] width 39 height 24
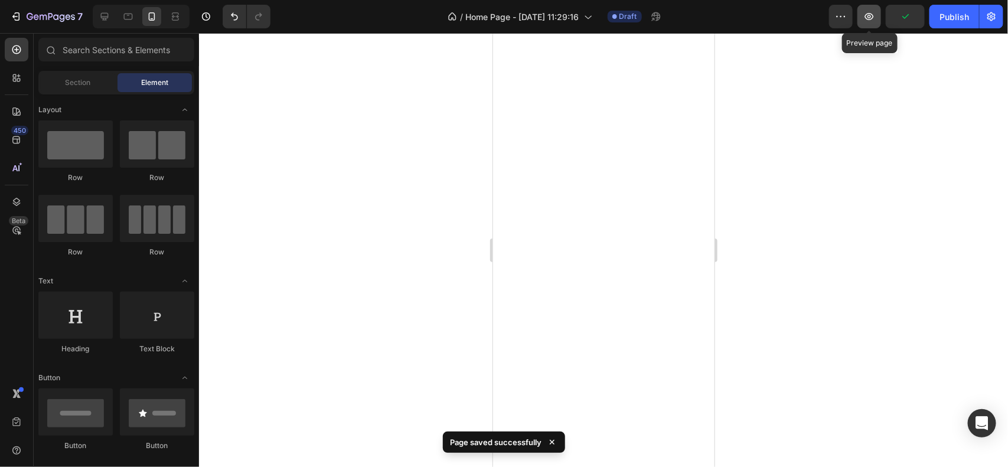
click at [875, 13] on icon "button" at bounding box center [869, 17] width 12 height 12
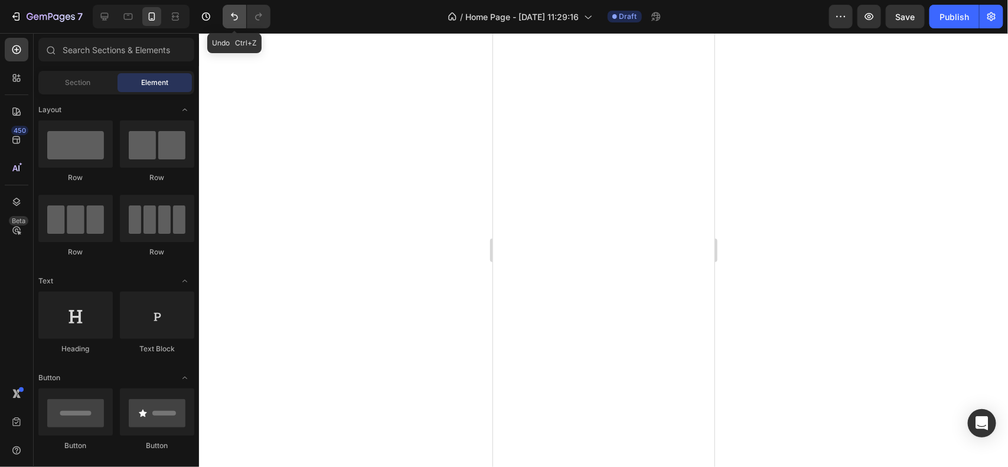
click at [231, 14] on icon "Undo/Redo" at bounding box center [235, 17] width 12 height 12
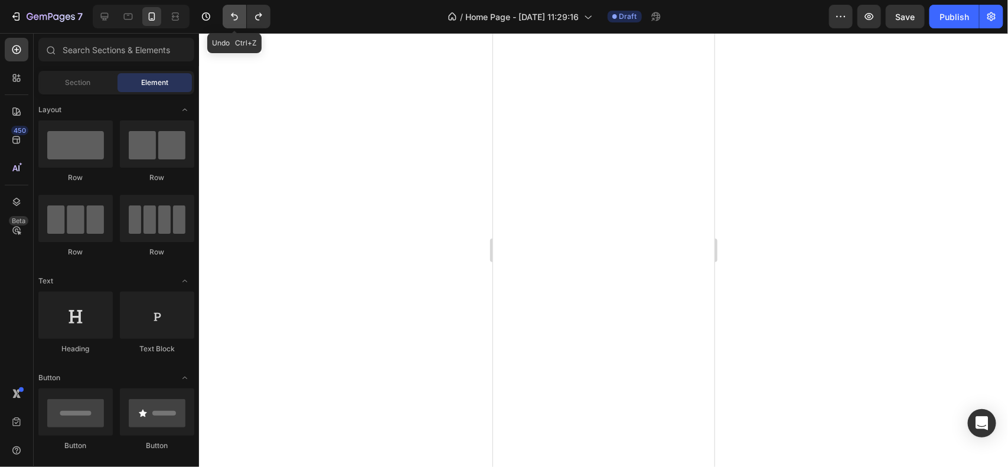
click at [231, 14] on icon "Undo/Redo" at bounding box center [235, 17] width 12 height 12
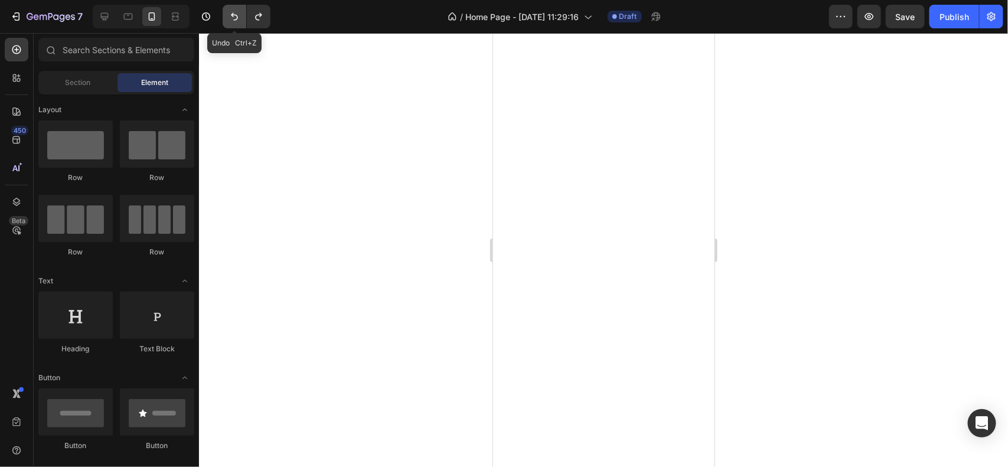
click at [231, 14] on icon "Undo/Redo" at bounding box center [235, 17] width 12 height 12
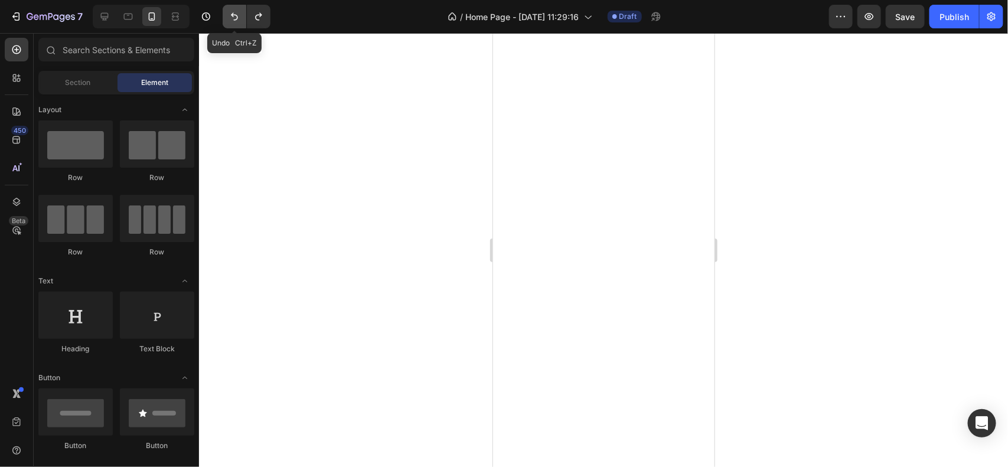
click at [231, 14] on icon "Undo/Redo" at bounding box center [235, 17] width 12 height 12
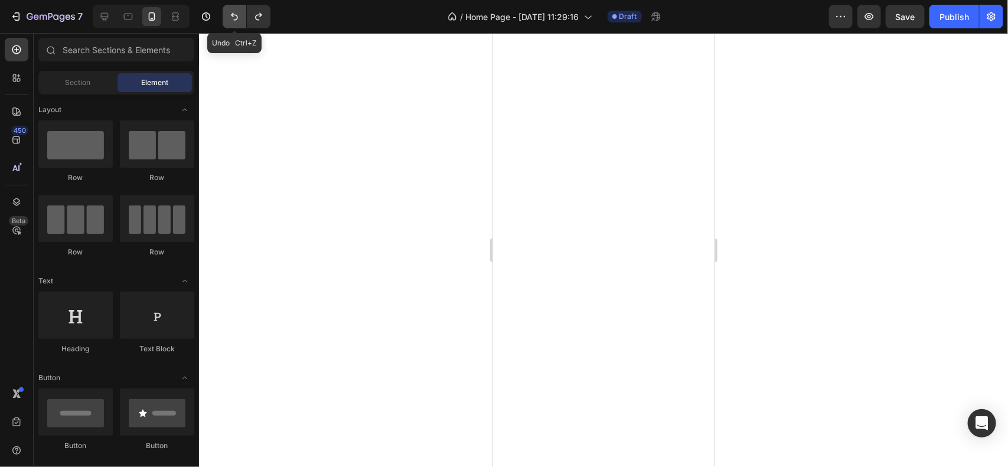
click at [231, 14] on icon "Undo/Redo" at bounding box center [235, 17] width 12 height 12
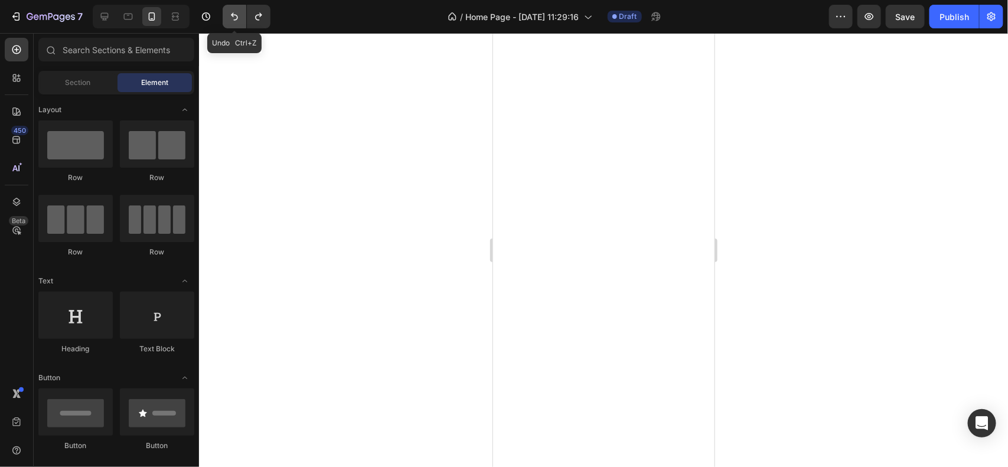
click at [231, 14] on icon "Undo/Redo" at bounding box center [235, 17] width 12 height 12
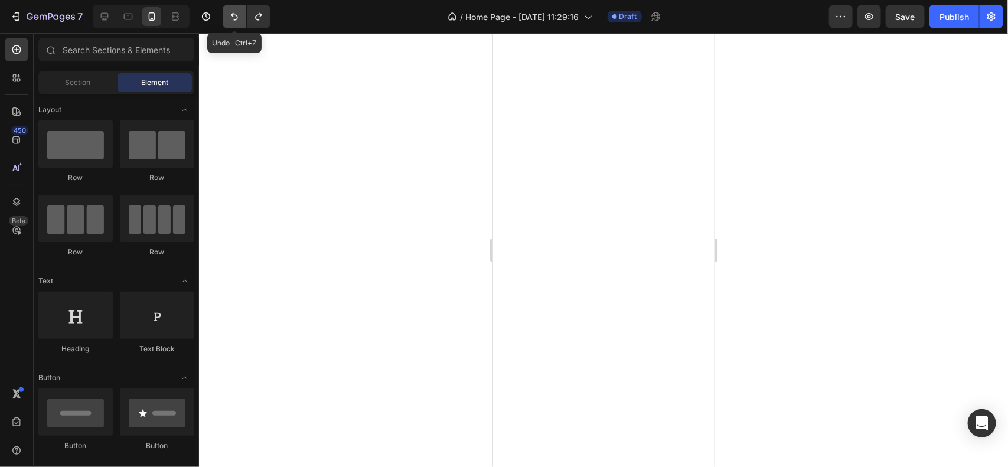
click at [231, 14] on icon "Undo/Redo" at bounding box center [235, 17] width 12 height 12
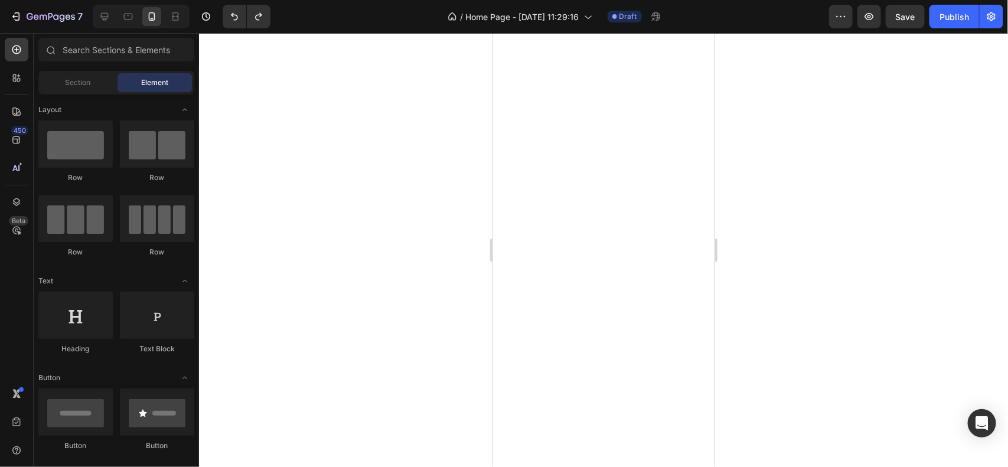
click at [429, 283] on div at bounding box center [603, 250] width 809 height 434
click at [233, 23] on button "Undo/Redo" at bounding box center [235, 17] width 24 height 24
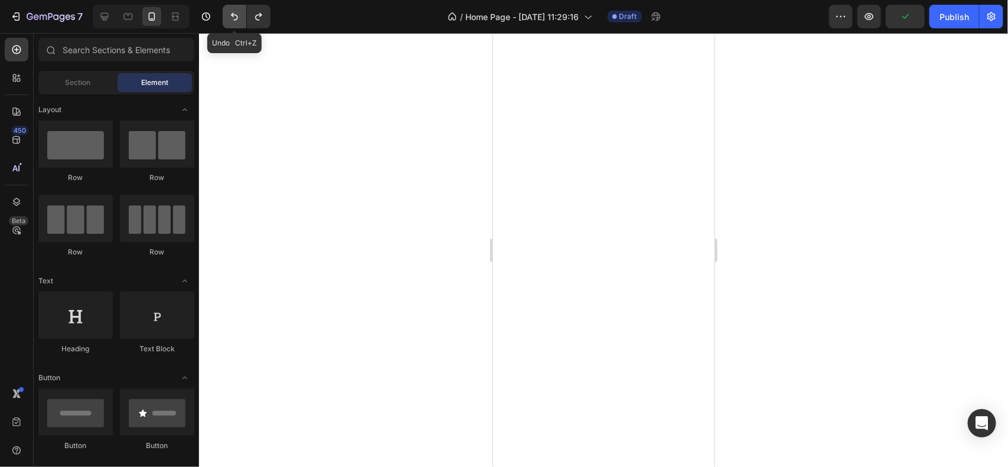
click at [233, 23] on button "Undo/Redo" at bounding box center [235, 17] width 24 height 24
click at [865, 15] on icon "button" at bounding box center [869, 17] width 12 height 12
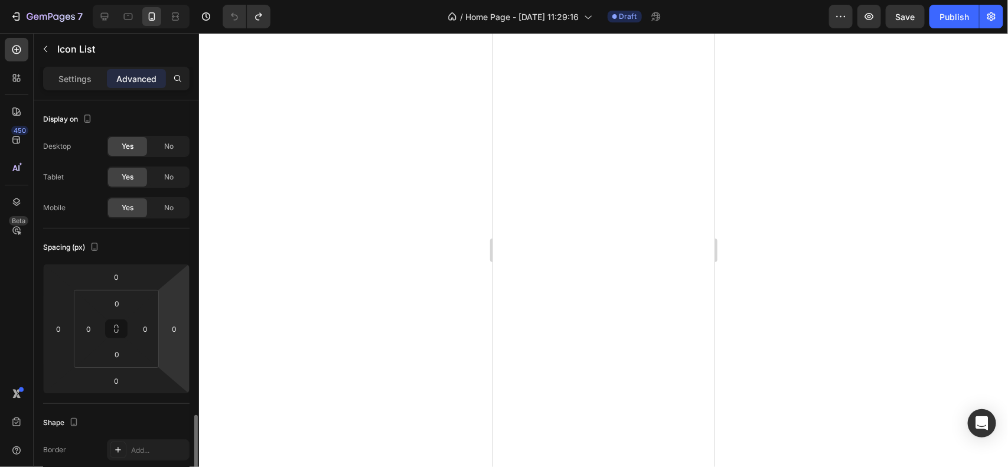
scroll to position [247, 0]
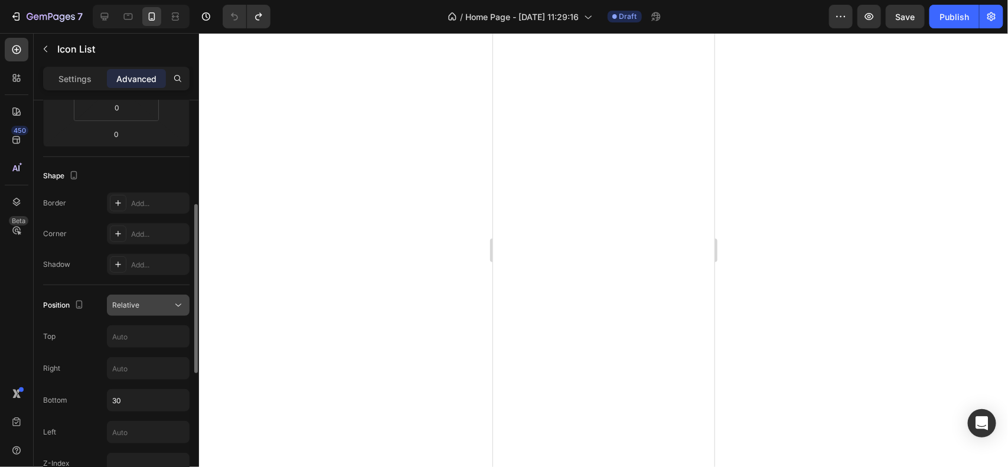
click at [159, 303] on div "Relative" at bounding box center [142, 305] width 60 height 11
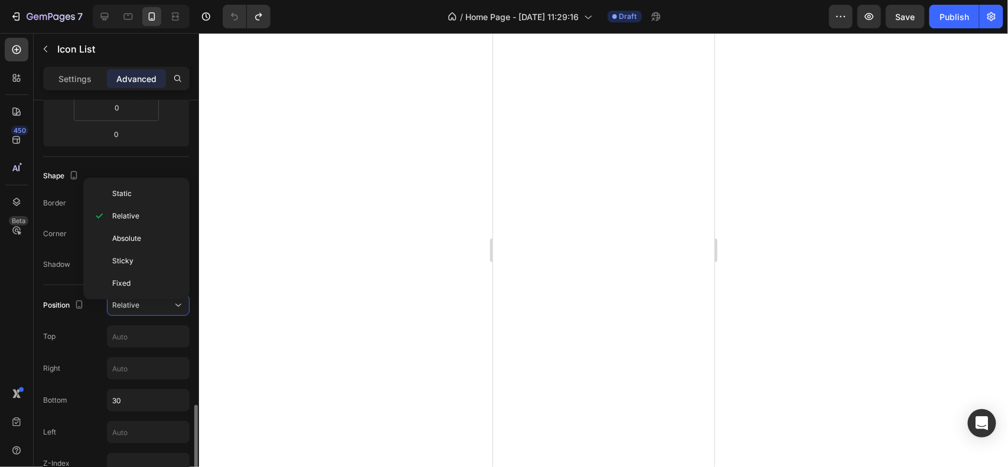
scroll to position [388, 0]
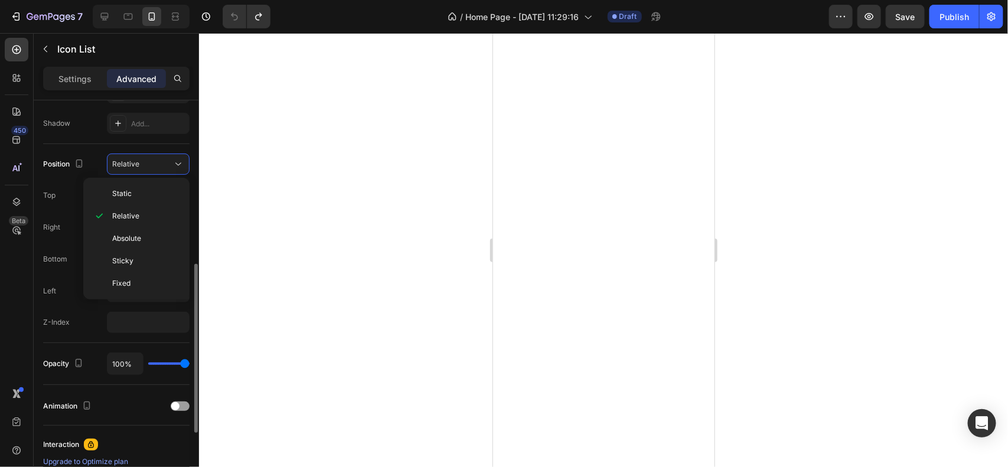
click at [93, 326] on div "Z-Index" at bounding box center [116, 322] width 146 height 21
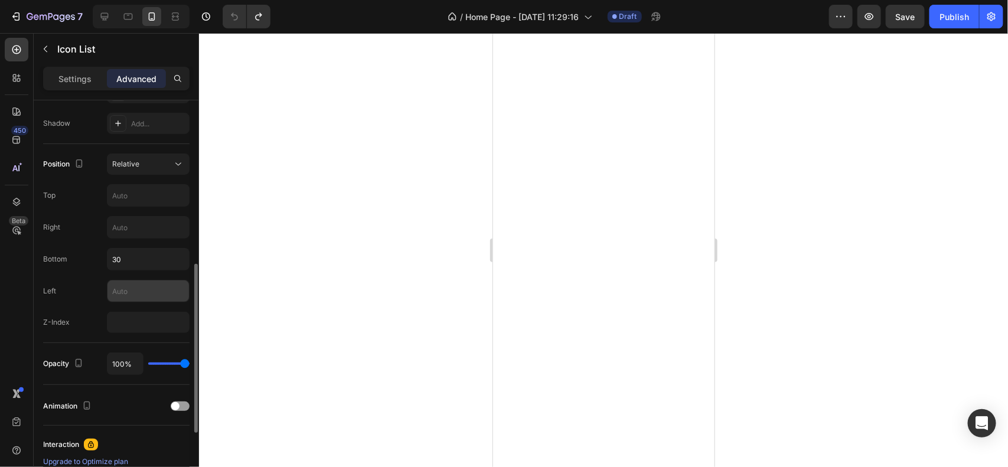
click at [133, 296] on input "text" at bounding box center [148, 291] width 82 height 21
type input "2"
type input "20"
click at [327, 247] on div at bounding box center [603, 250] width 809 height 434
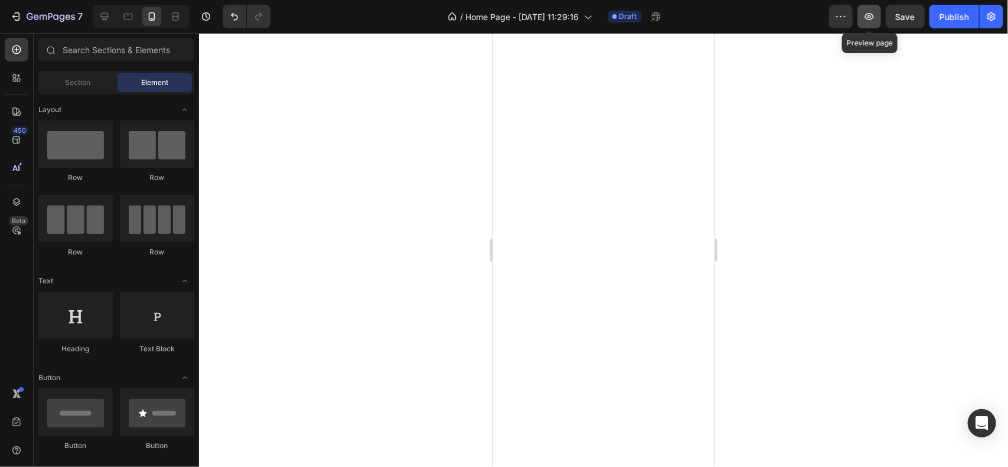
click at [863, 14] on button "button" at bounding box center [870, 17] width 24 height 24
click at [237, 11] on icon "Undo/Redo" at bounding box center [235, 17] width 12 height 12
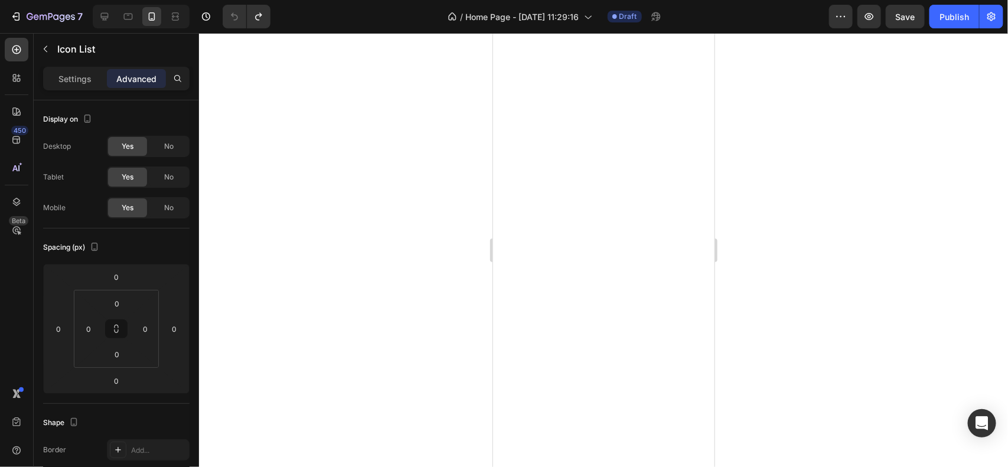
click at [330, 299] on div at bounding box center [603, 250] width 809 height 434
click at [180, 331] on input "0" at bounding box center [174, 329] width 18 height 18
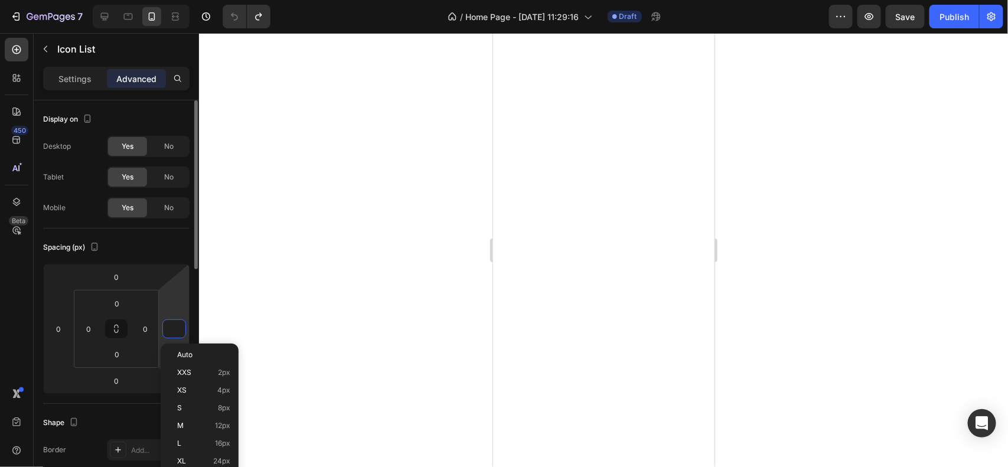
type input "1"
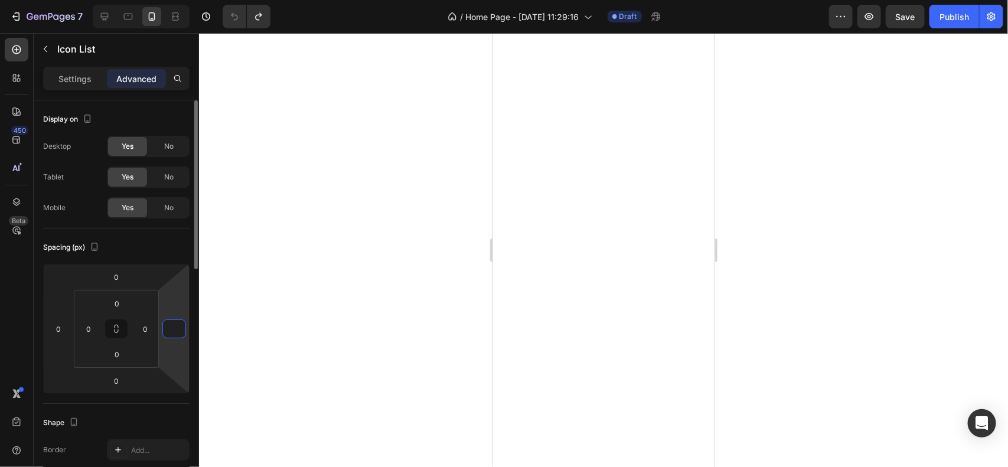
type input "1"
type input "3"
type input "4"
type input "1"
type input "3"
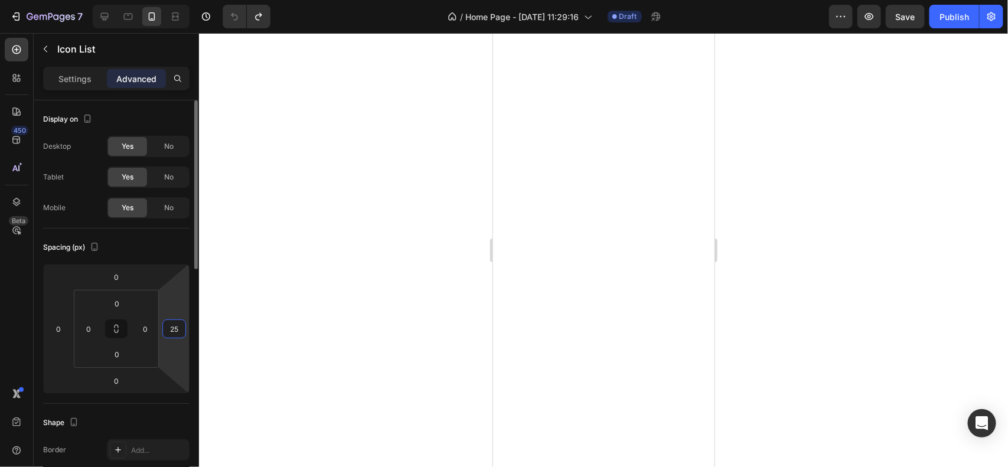
type input "250"
click at [406, 328] on div at bounding box center [603, 250] width 809 height 434
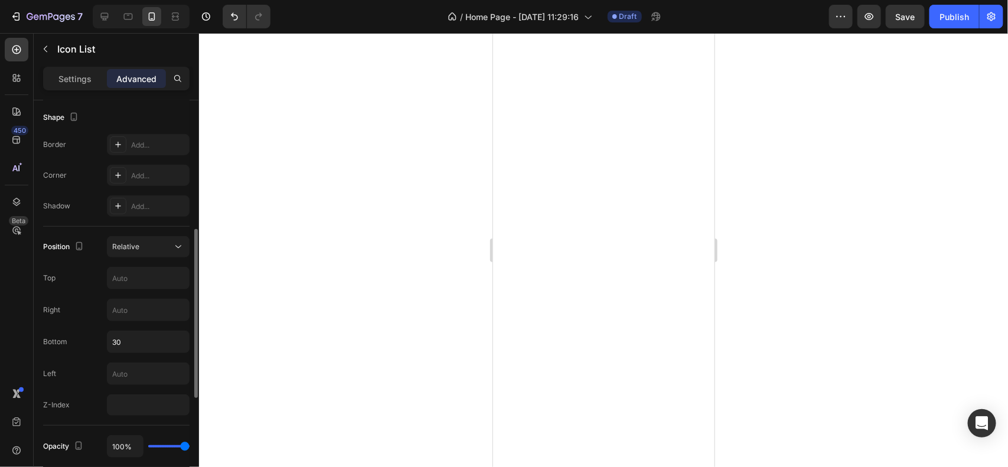
scroll to position [306, 0]
click at [141, 347] on input "30" at bounding box center [148, 341] width 82 height 21
type input "30"
click at [138, 369] on input "text" at bounding box center [148, 373] width 82 height 21
type input "3"
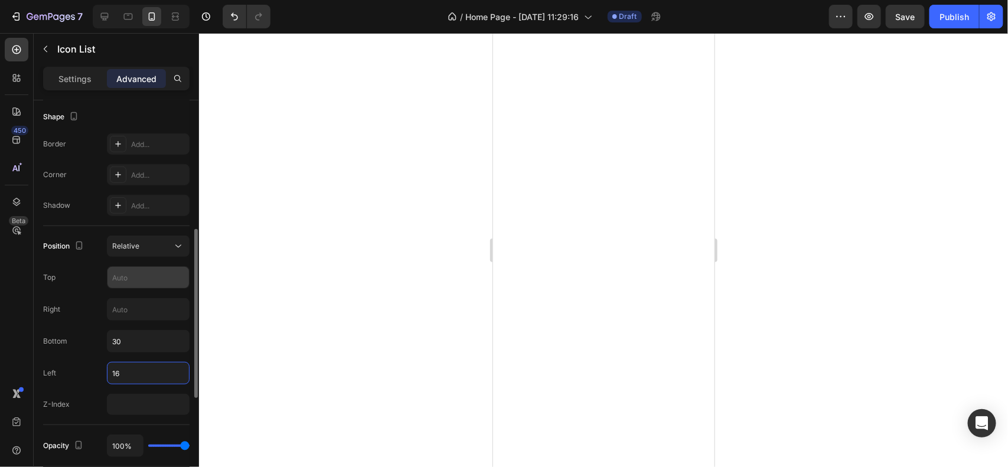
type input "16"
click at [143, 282] on input "text" at bounding box center [148, 277] width 82 height 21
type input "2"
type input "1"
click at [141, 403] on input "number" at bounding box center [148, 404] width 83 height 21
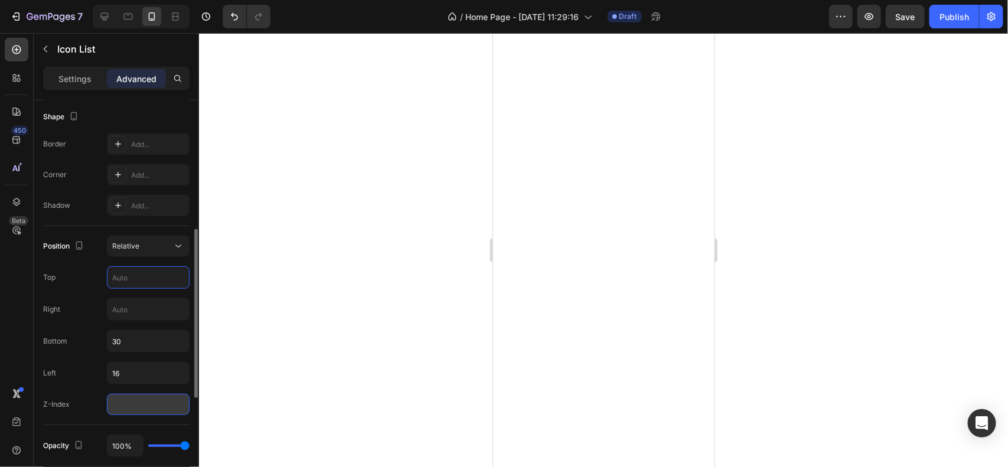
type input "1"
click at [151, 313] on input "text" at bounding box center [148, 309] width 82 height 21
type input "2"
type input "3"
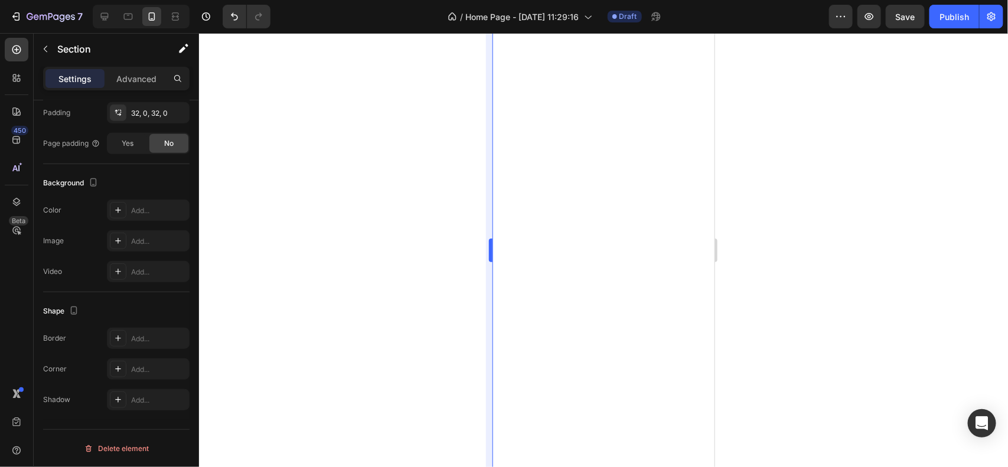
scroll to position [0, 0]
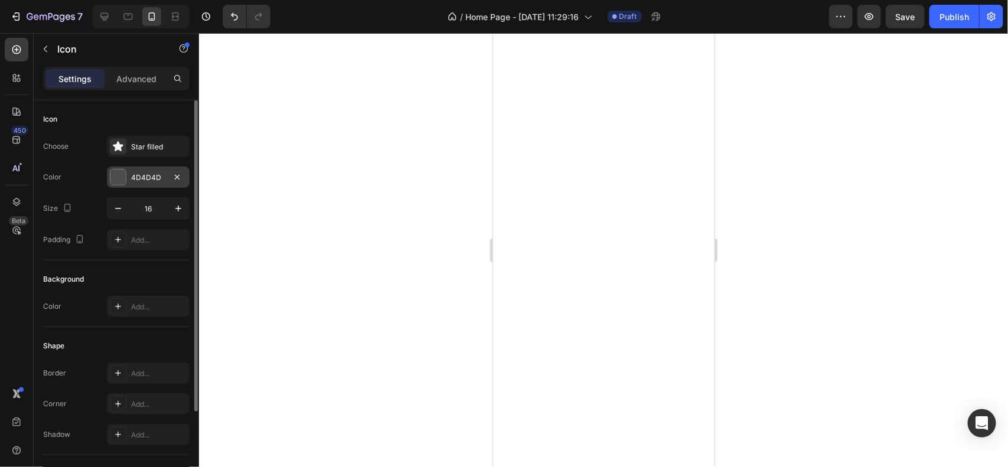
click at [136, 184] on div "4D4D4D" at bounding box center [148, 177] width 83 height 21
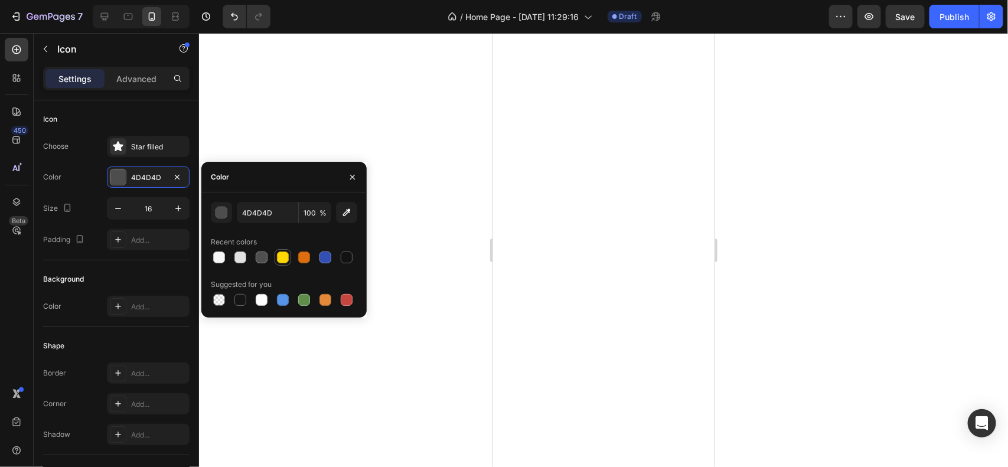
click at [283, 259] on div at bounding box center [283, 258] width 12 height 12
type input "FFD700"
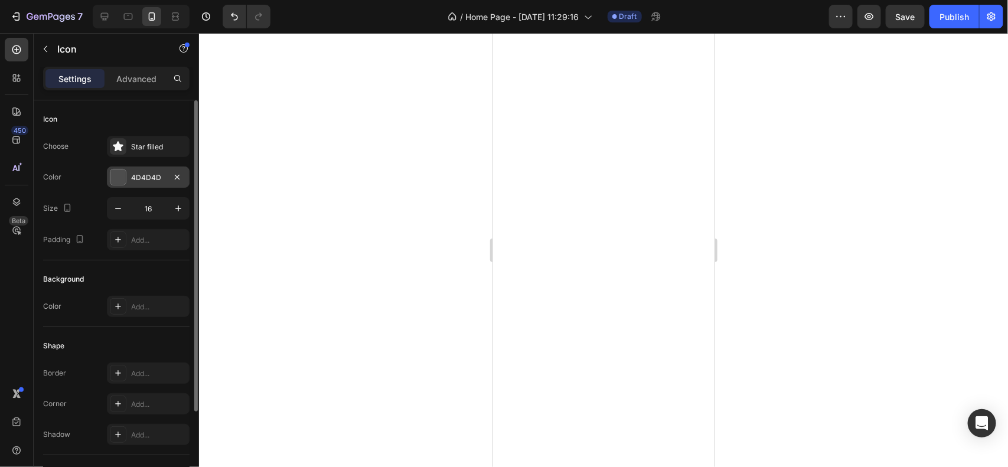
click at [145, 185] on div "4D4D4D" at bounding box center [148, 177] width 83 height 21
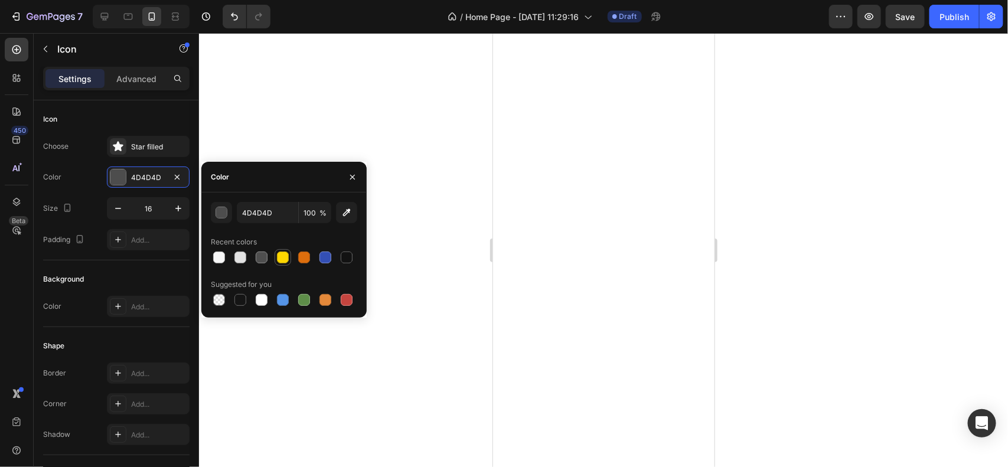
click at [283, 249] on div at bounding box center [283, 257] width 17 height 17
type input "FFD700"
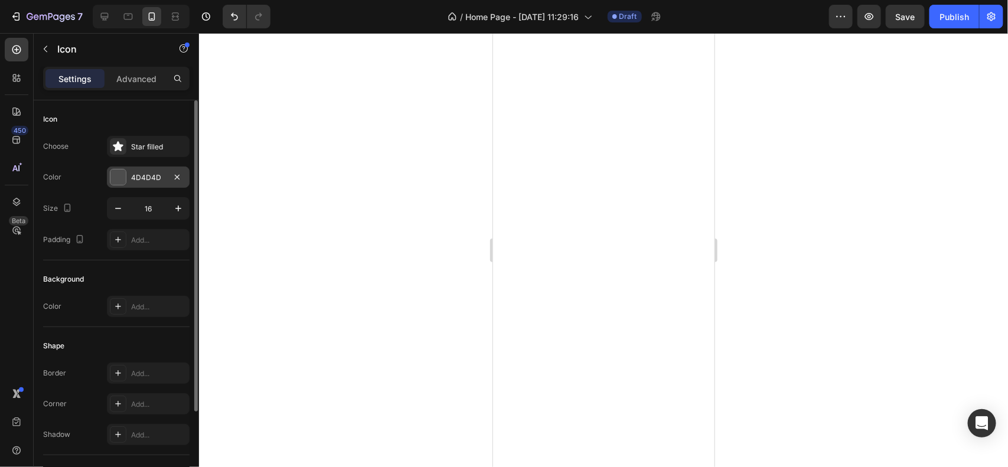
click at [151, 179] on div "4D4D4D" at bounding box center [148, 177] width 34 height 11
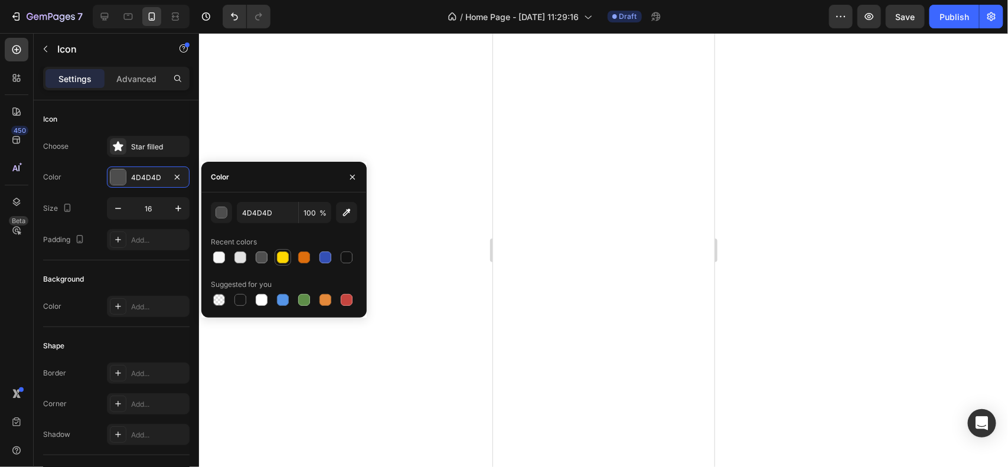
click at [284, 256] on div at bounding box center [283, 258] width 12 height 12
type input "FFD700"
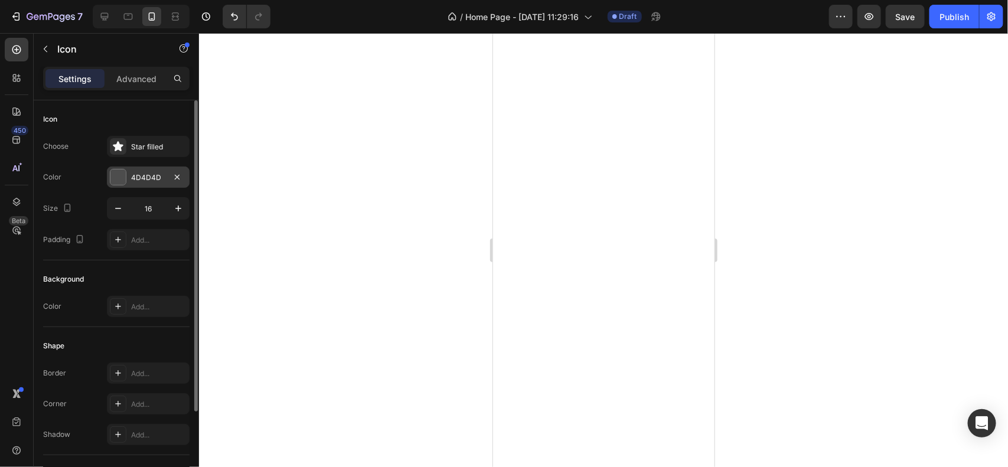
click at [136, 185] on div "4D4D4D" at bounding box center [148, 177] width 83 height 21
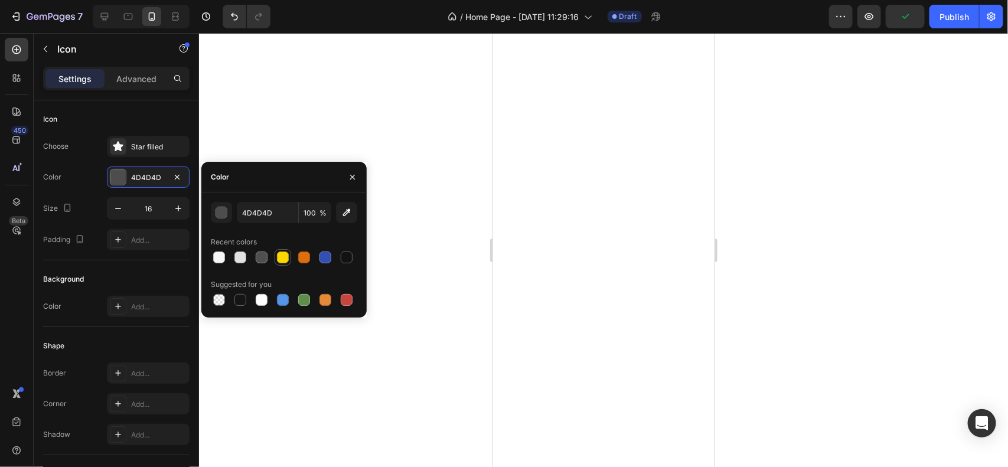
click at [281, 260] on div at bounding box center [283, 258] width 12 height 12
type input "FFD700"
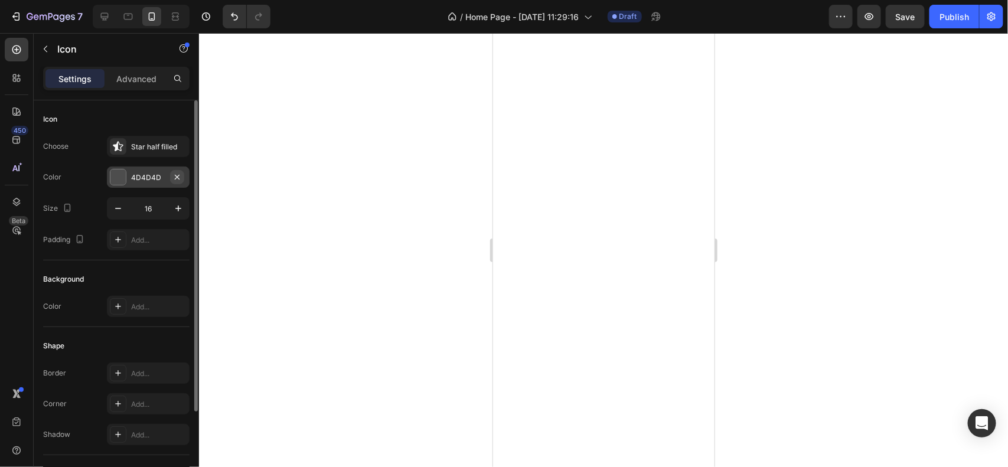
click at [173, 172] on icon "button" at bounding box center [176, 176] width 9 height 9
click at [152, 174] on div "Add..." at bounding box center [159, 177] width 56 height 11
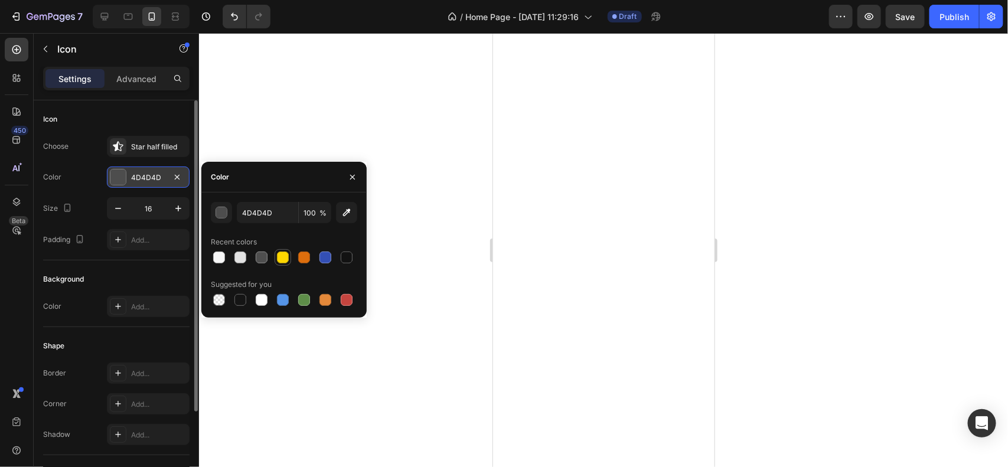
click at [284, 250] on div at bounding box center [283, 257] width 14 height 14
type input "FFD700"
click at [405, 306] on div at bounding box center [603, 250] width 809 height 434
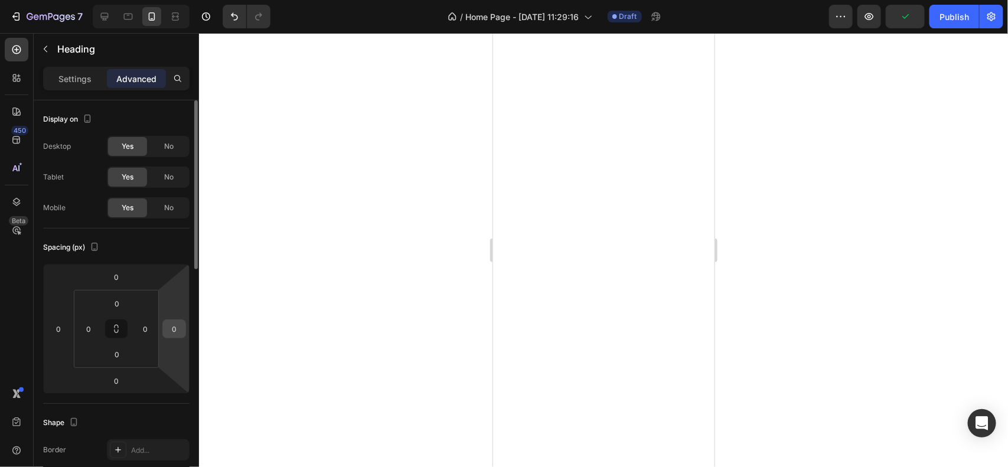
click at [184, 335] on div "0" at bounding box center [174, 329] width 24 height 19
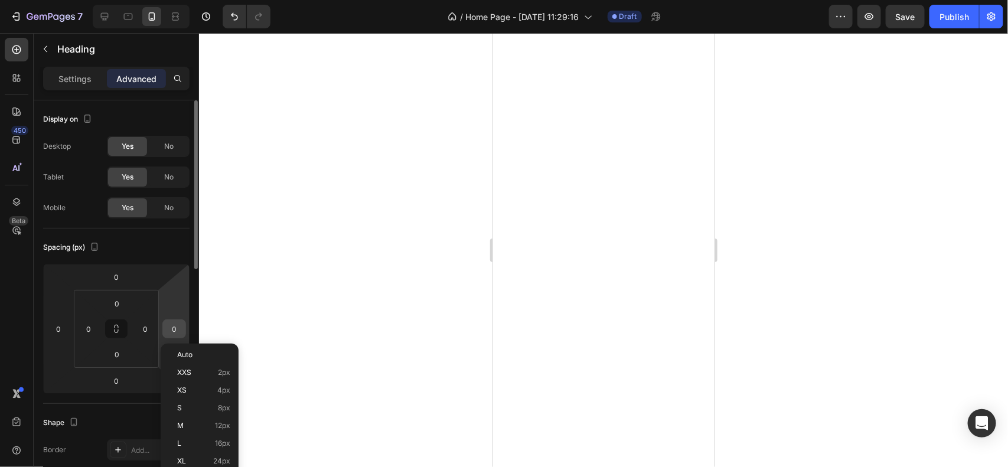
click at [182, 329] on input "0" at bounding box center [174, 329] width 18 height 18
type input "1"
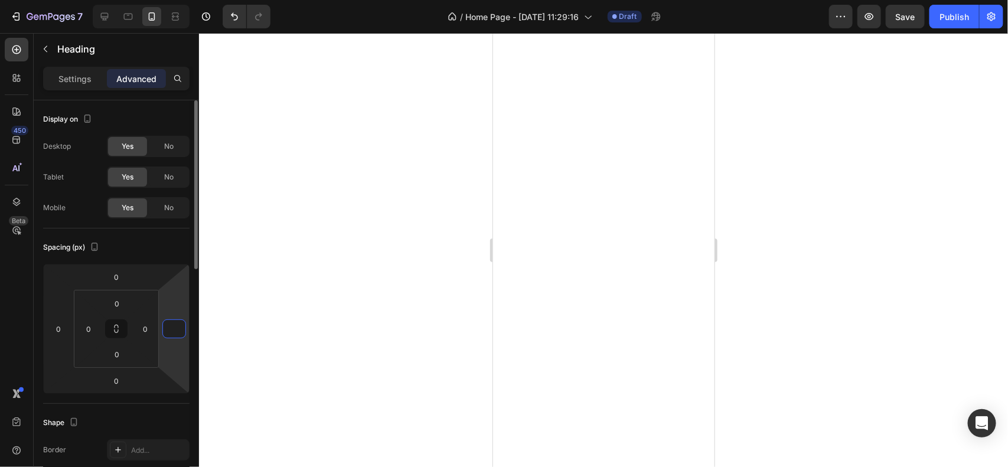
type input "3"
type input "10"
click at [301, 269] on div at bounding box center [603, 250] width 809 height 434
click at [65, 333] on input "0" at bounding box center [59, 329] width 18 height 18
type input "16"
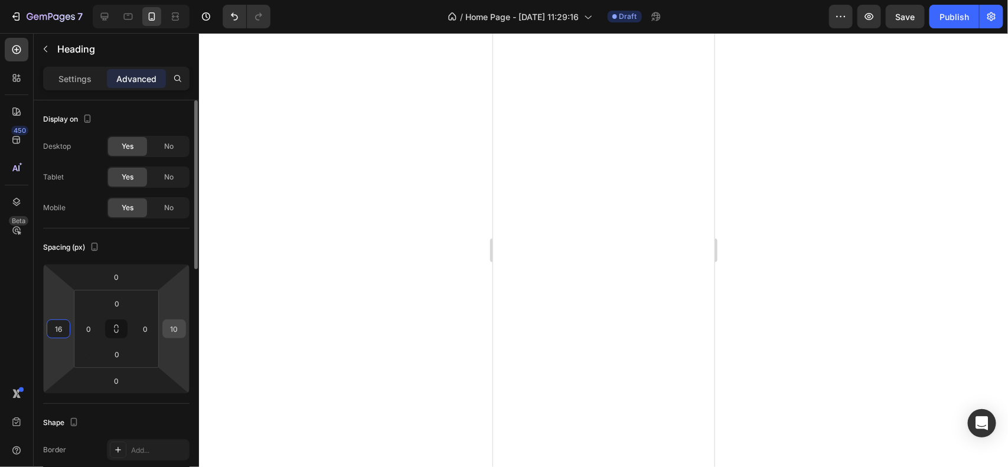
click at [182, 330] on input "10" at bounding box center [174, 329] width 18 height 18
type input "16"
click at [337, 330] on div at bounding box center [603, 250] width 809 height 434
click at [66, 331] on input "16" at bounding box center [59, 329] width 18 height 18
click at [375, 234] on div at bounding box center [603, 250] width 809 height 434
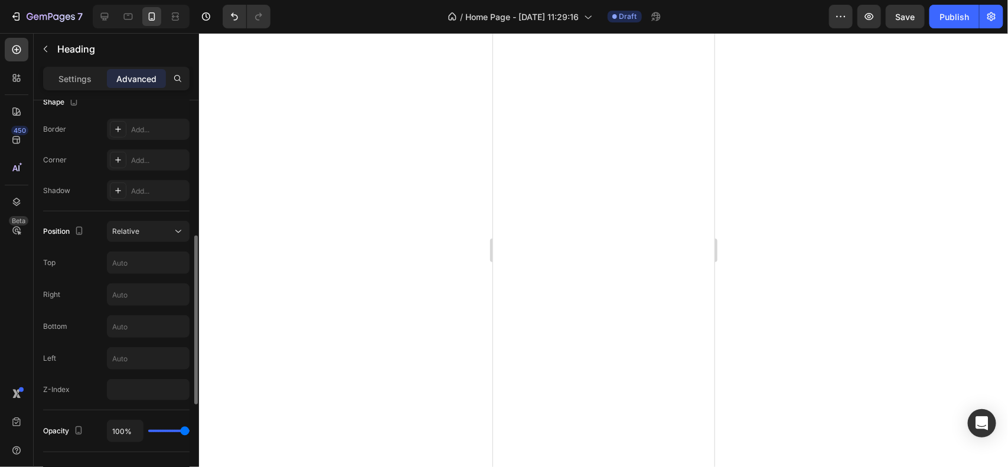
scroll to position [329, 0]
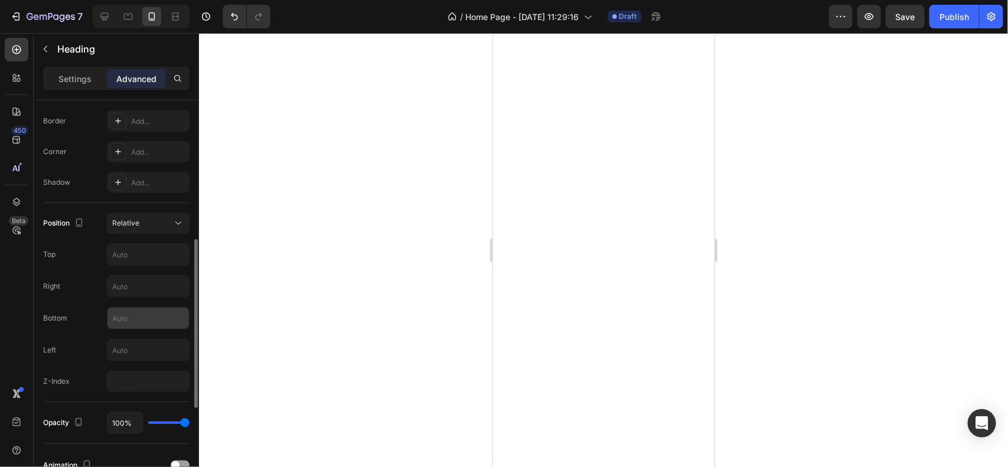
click at [142, 315] on input "text" at bounding box center [148, 318] width 82 height 21
type input "2"
type input "3"
type input "25"
click at [403, 275] on div at bounding box center [603, 250] width 809 height 434
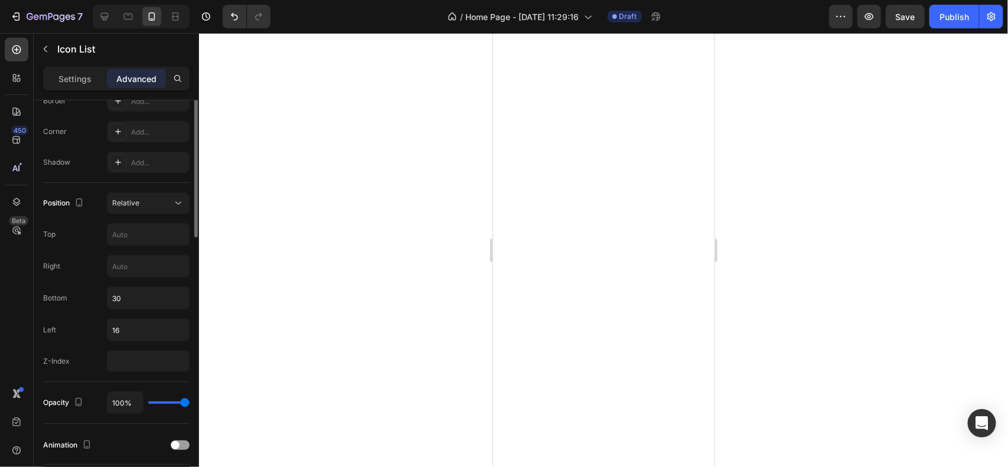
scroll to position [360, 0]
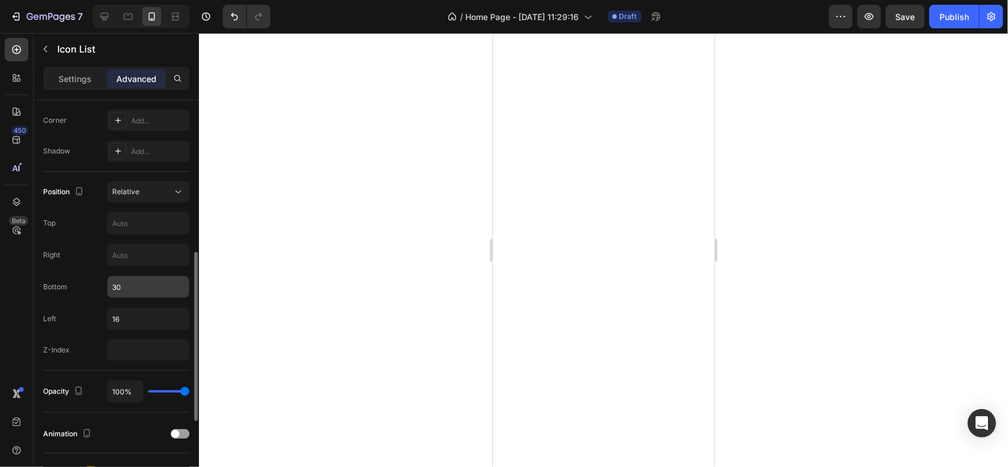
click at [157, 289] on input "30" at bounding box center [148, 286] width 82 height 21
type input "22"
click at [387, 221] on div at bounding box center [603, 250] width 809 height 434
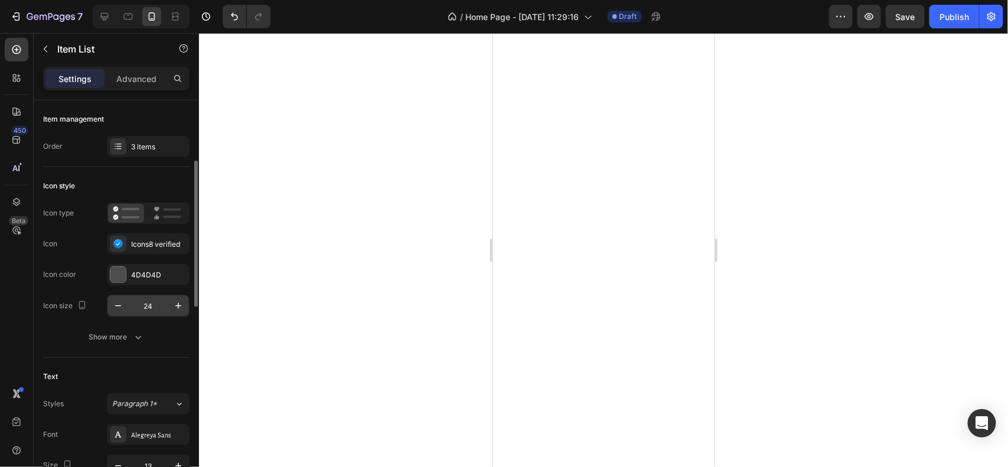
scroll to position [87, 0]
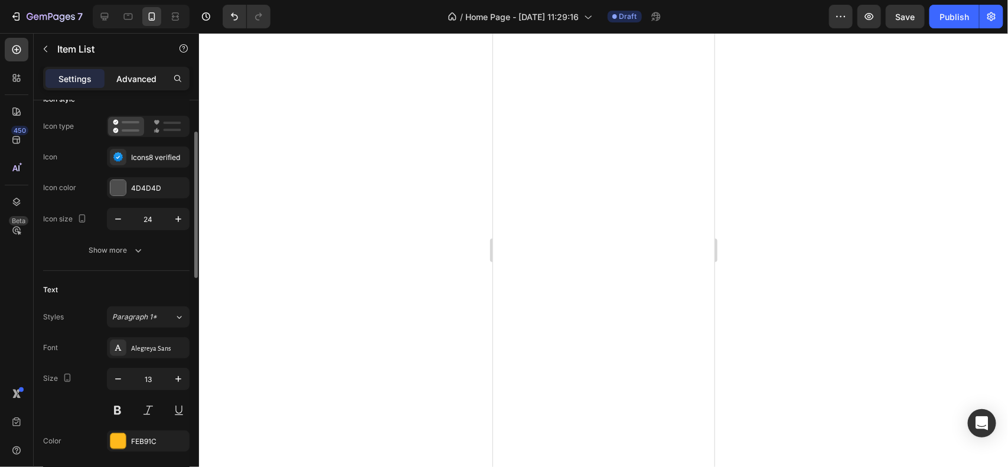
click at [149, 78] on p "Advanced" at bounding box center [136, 79] width 40 height 12
type input "100%"
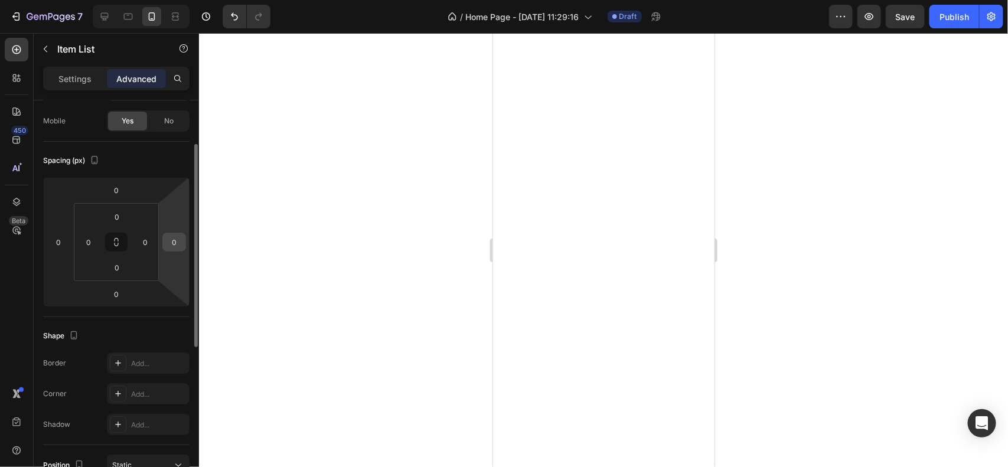
click at [174, 242] on input "0" at bounding box center [174, 242] width 18 height 18
type input "2"
type input "3"
type input "5"
type input "1"
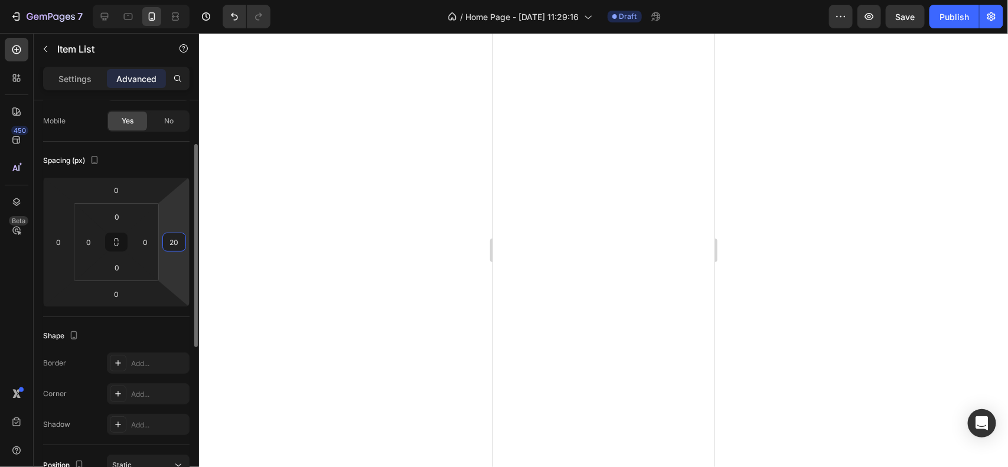
type input "2"
type input "3"
type input "5"
type input "30"
click at [430, 324] on div at bounding box center [603, 250] width 809 height 434
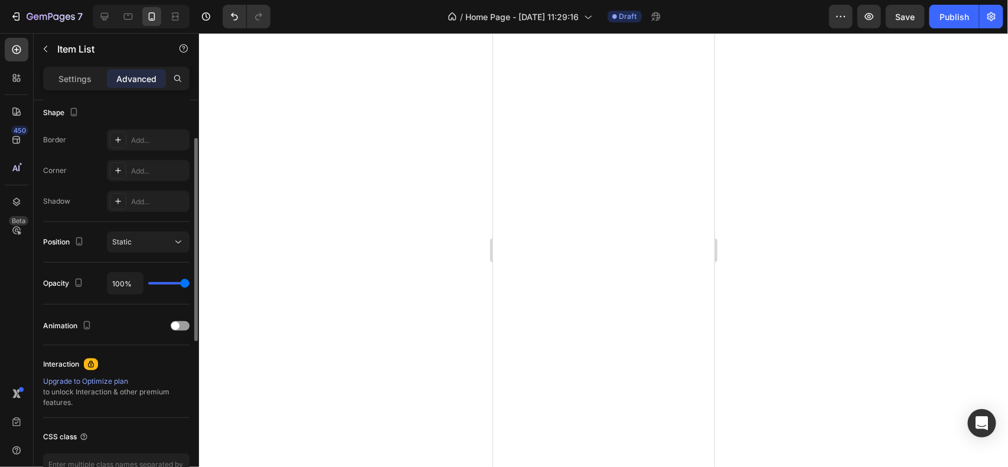
scroll to position [231, 0]
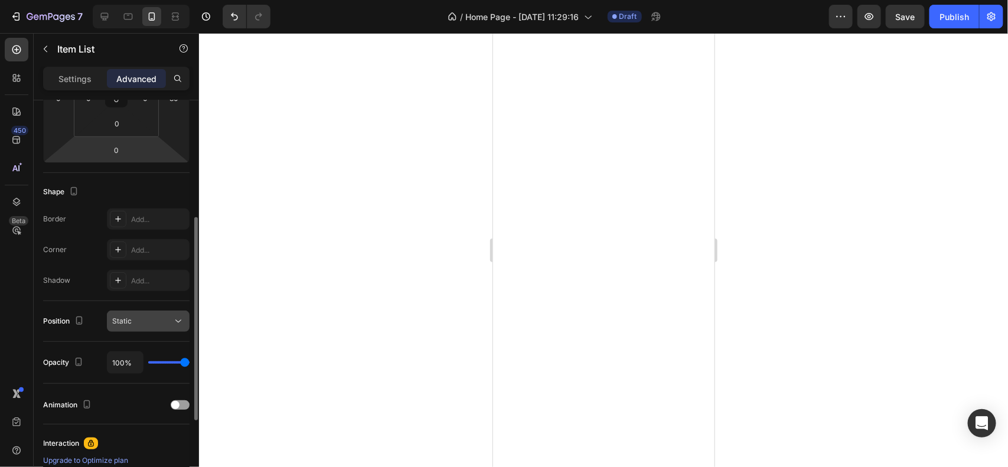
click at [152, 322] on div "Static" at bounding box center [142, 321] width 60 height 11
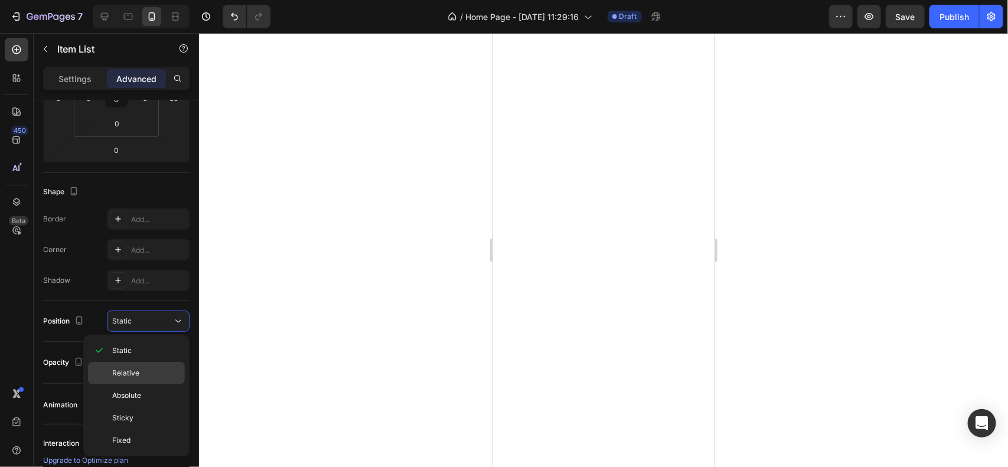
click at [138, 376] on span "Relative" at bounding box center [125, 373] width 27 height 11
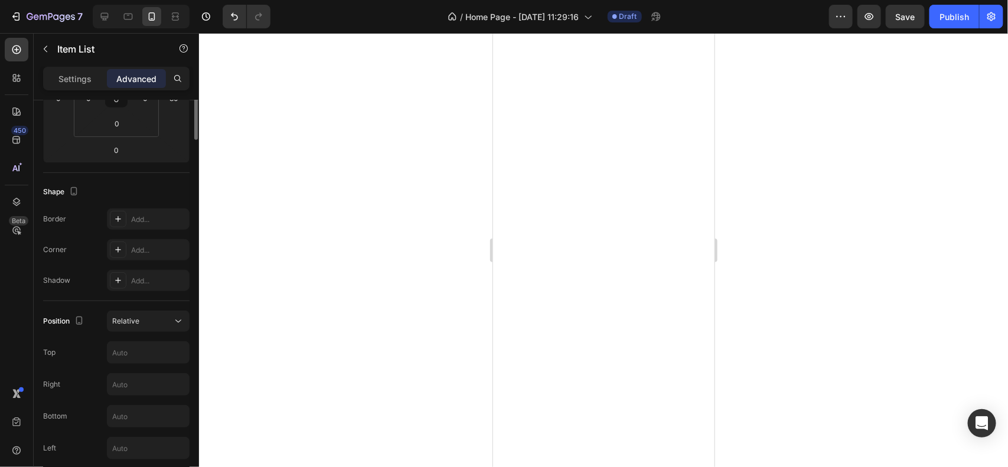
scroll to position [8, 0]
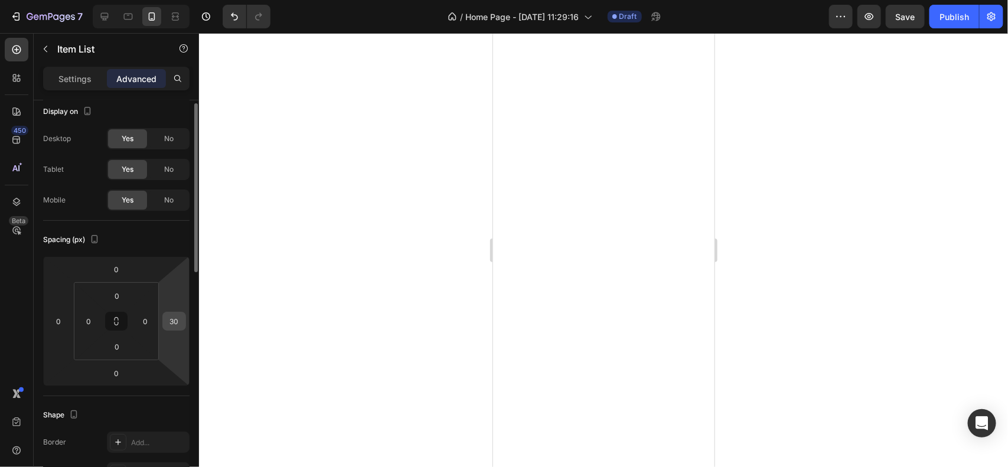
click at [175, 320] on input "30" at bounding box center [174, 321] width 18 height 18
type input "3"
click at [180, 320] on input "number" at bounding box center [174, 321] width 18 height 18
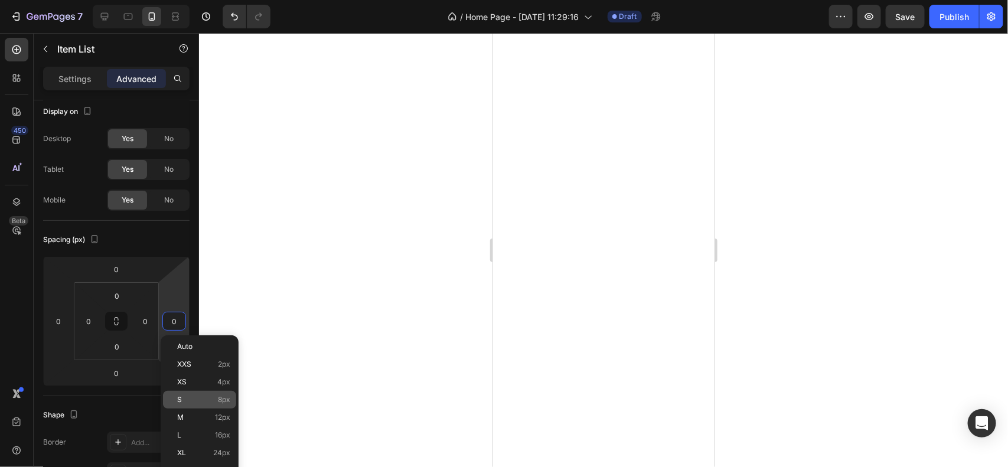
click at [185, 405] on div "S 8px" at bounding box center [199, 400] width 73 height 18
type input "8"
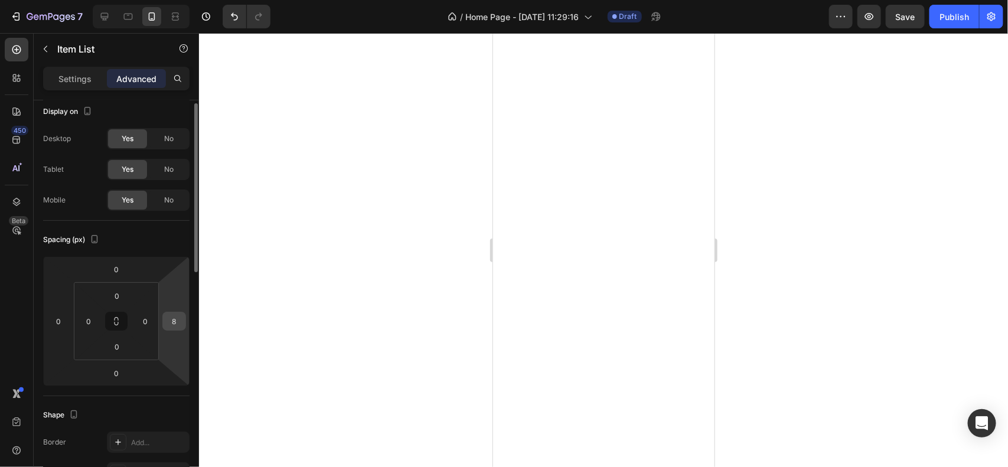
click at [179, 326] on input "8" at bounding box center [174, 321] width 18 height 18
type input "3"
type input "2"
type input "5"
click at [250, 329] on div at bounding box center [603, 250] width 809 height 434
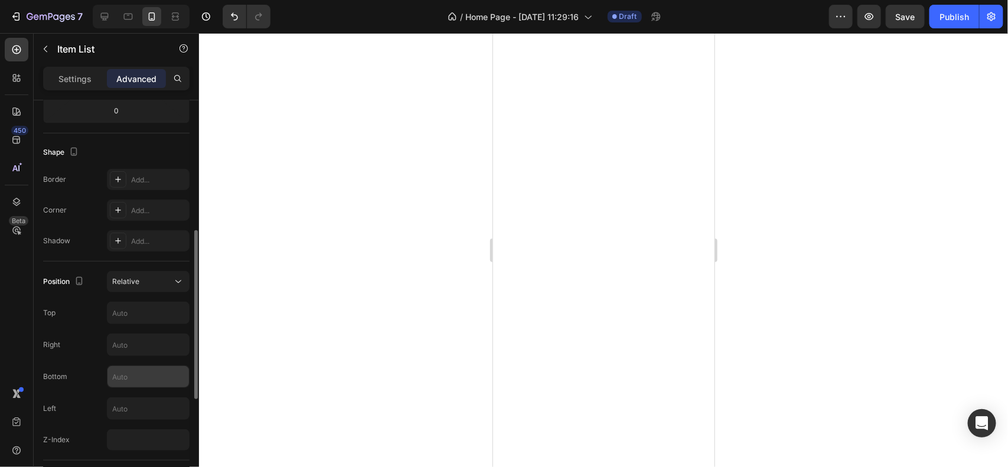
scroll to position [282, 0]
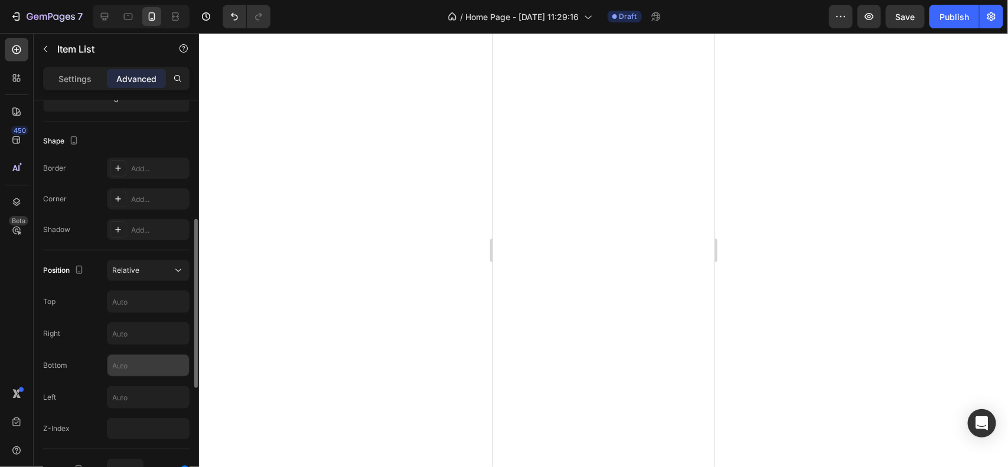
click at [144, 367] on input "text" at bounding box center [148, 365] width 82 height 21
type input "4"
type input "1"
type input "5"
type input "4"
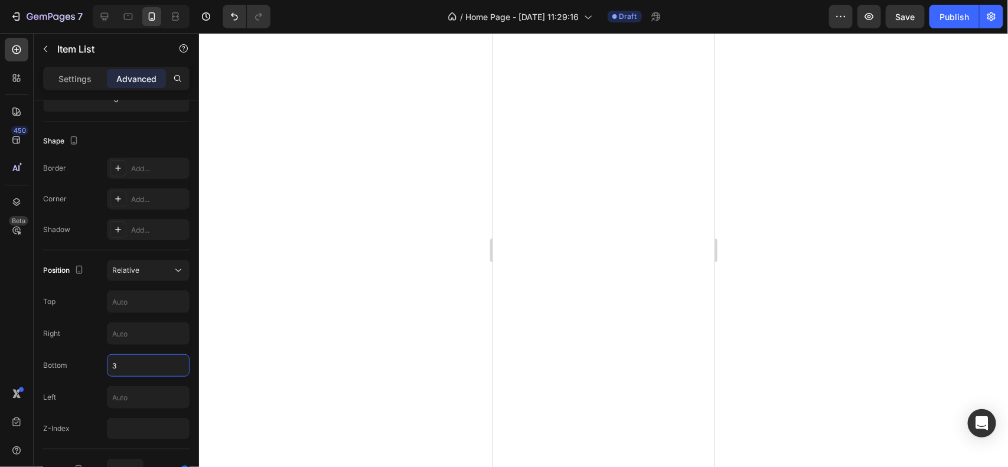
type input "30"
click at [348, 343] on div at bounding box center [603, 250] width 809 height 434
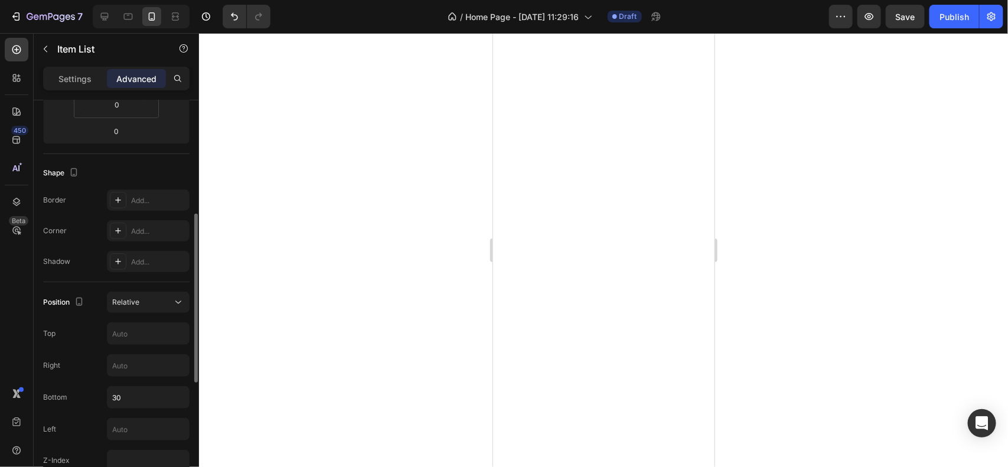
scroll to position [256, 0]
click at [95, 74] on div "Settings" at bounding box center [74, 78] width 59 height 19
type input "8"
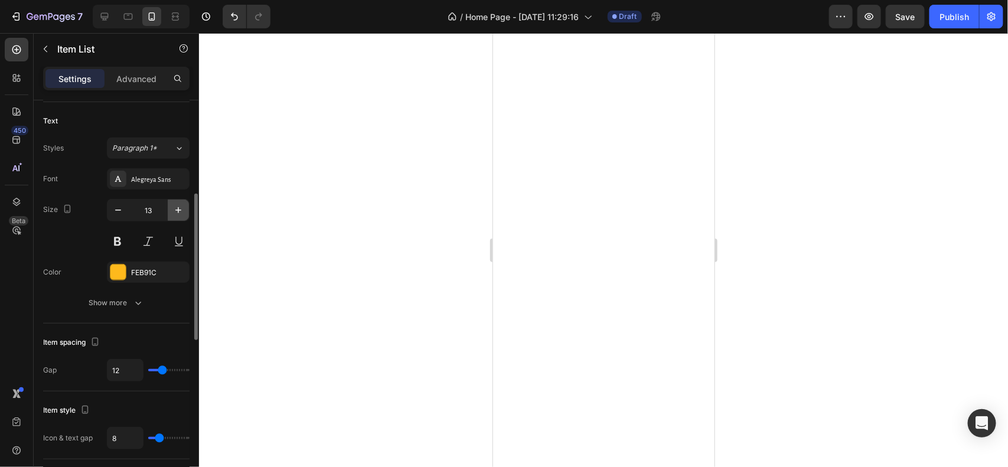
click at [180, 215] on icon "button" at bounding box center [178, 210] width 12 height 12
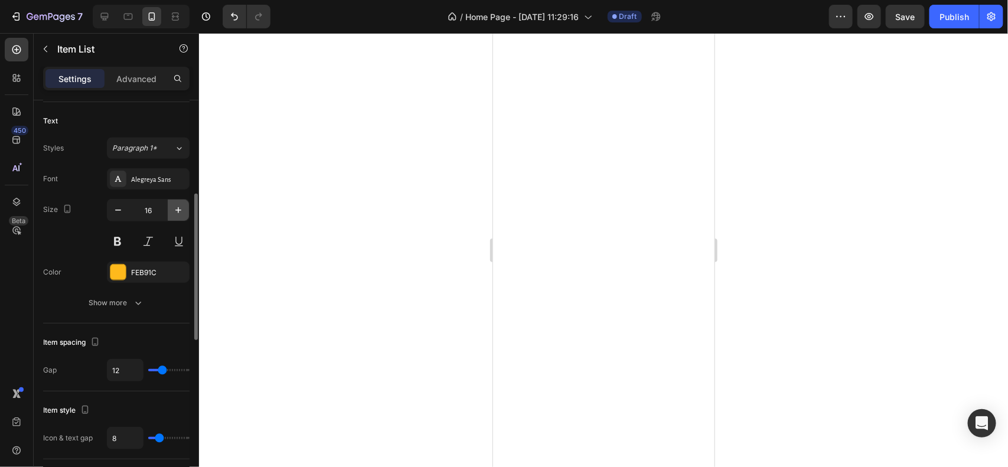
click at [180, 215] on icon "button" at bounding box center [178, 210] width 12 height 12
type input "18"
click at [129, 81] on p "Advanced" at bounding box center [136, 79] width 40 height 12
type input "100%"
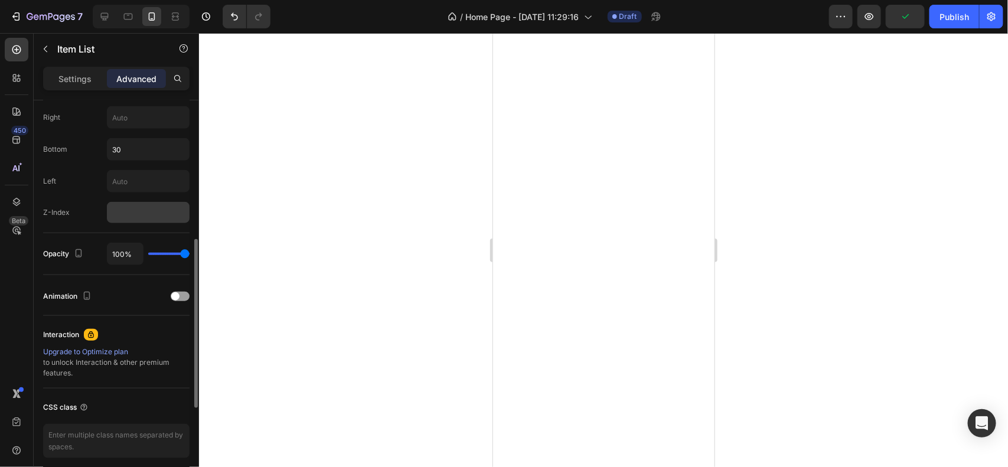
scroll to position [448, 0]
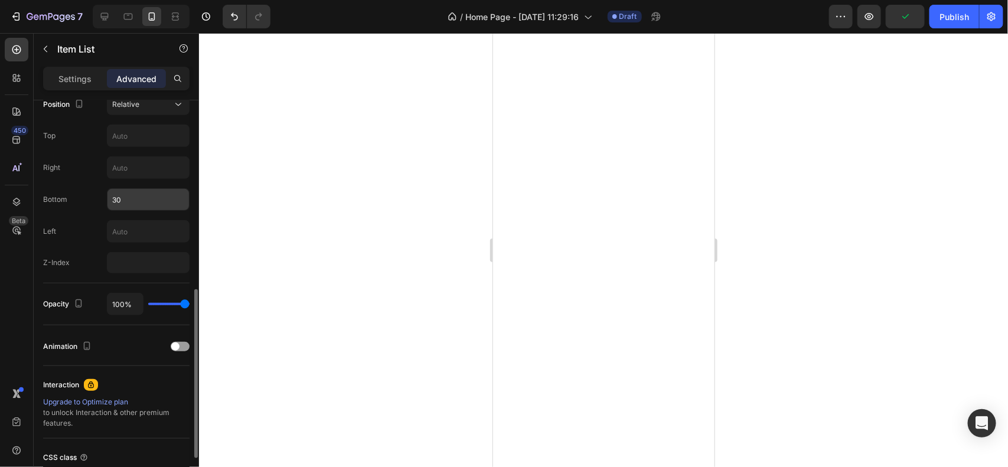
click at [150, 206] on input "30" at bounding box center [148, 199] width 82 height 21
type input "3"
type input "40"
click at [426, 296] on div at bounding box center [603, 250] width 809 height 434
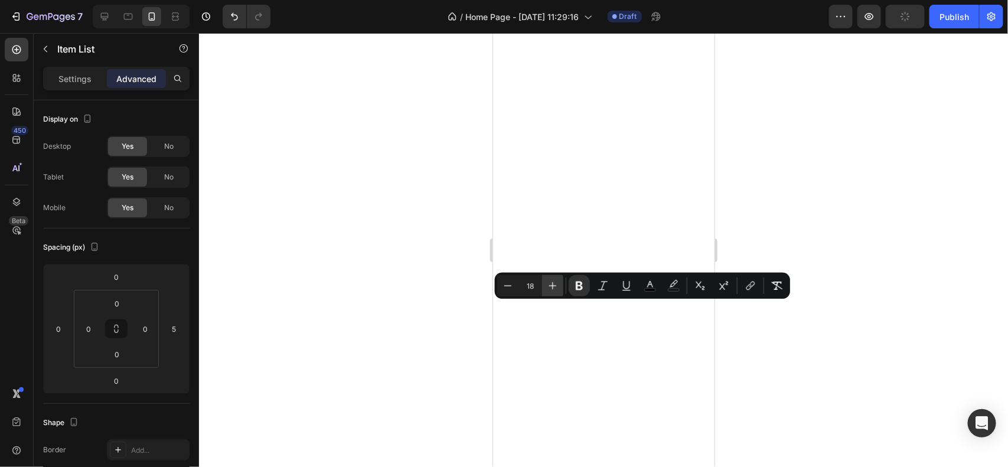
click at [552, 278] on button "Plus" at bounding box center [552, 285] width 21 height 21
type input "20"
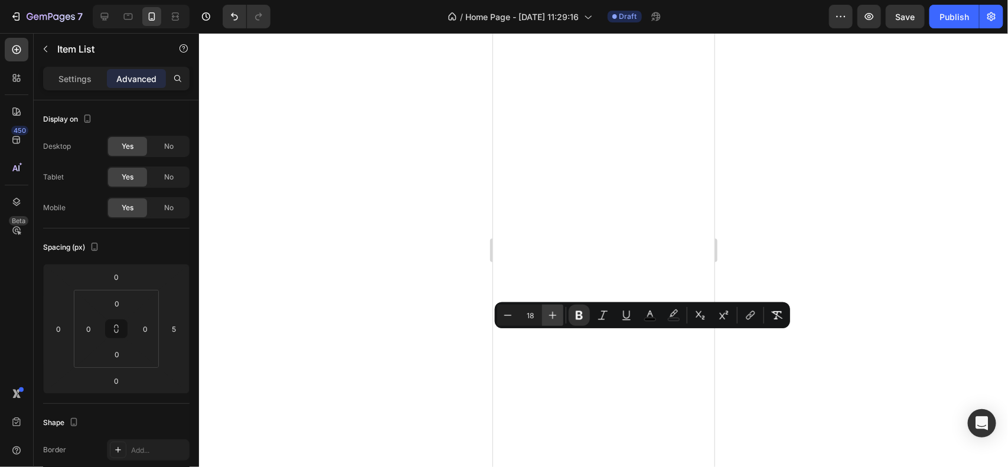
click at [556, 323] on button "Plus" at bounding box center [552, 315] width 21 height 21
type input "20"
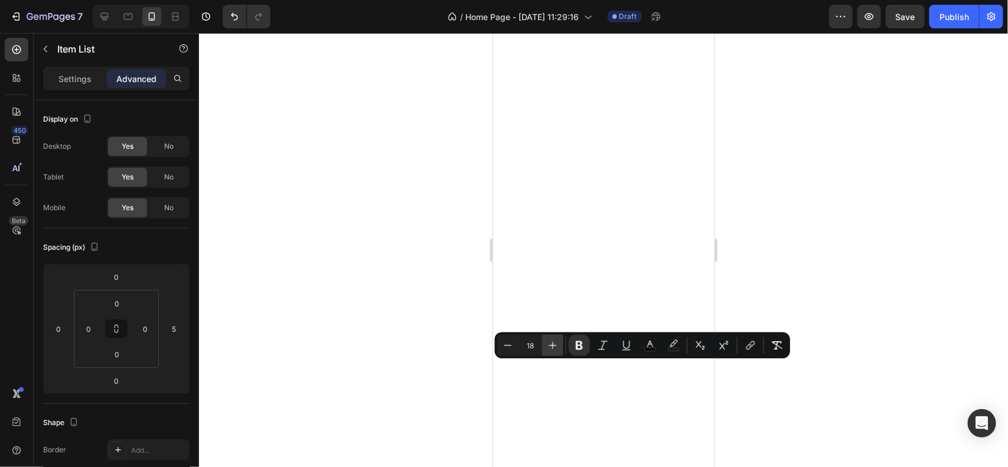
click at [555, 347] on icon "Editor contextual toolbar" at bounding box center [553, 346] width 12 height 12
type input "20"
click at [341, 354] on div at bounding box center [603, 250] width 809 height 434
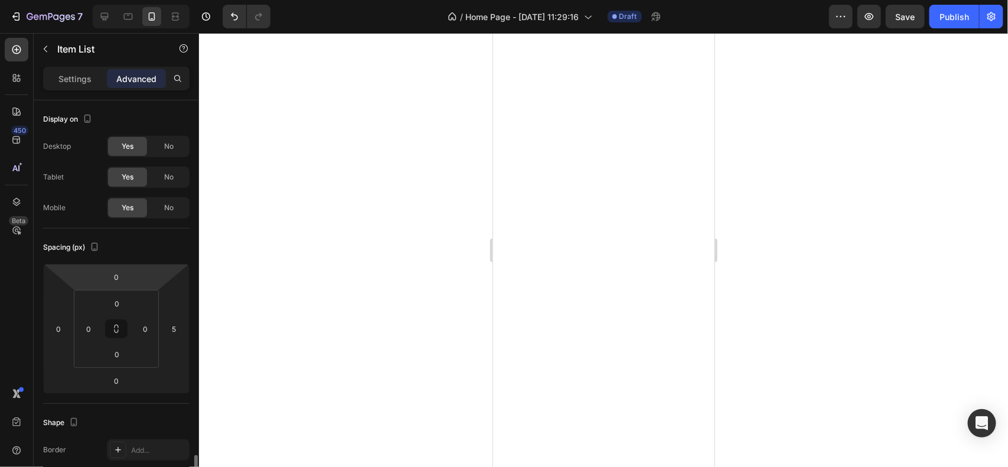
scroll to position [250, 0]
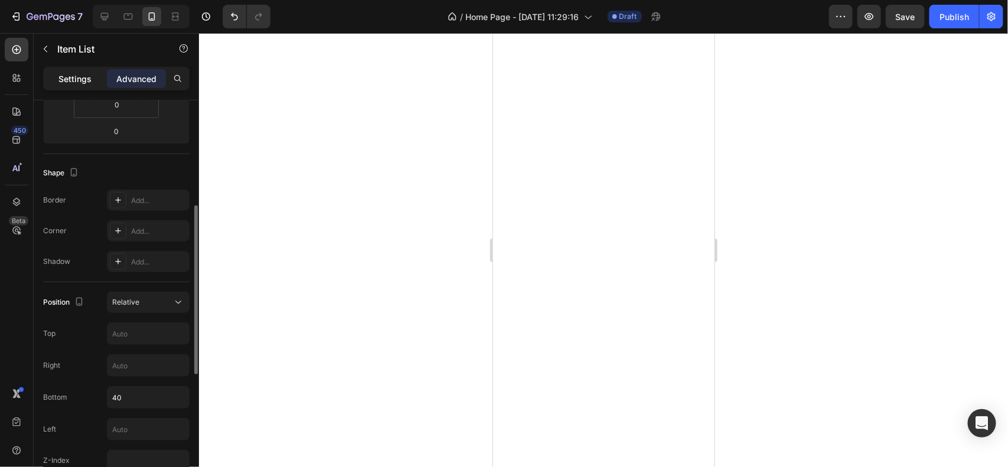
click at [60, 73] on p "Settings" at bounding box center [74, 79] width 33 height 12
type input "8"
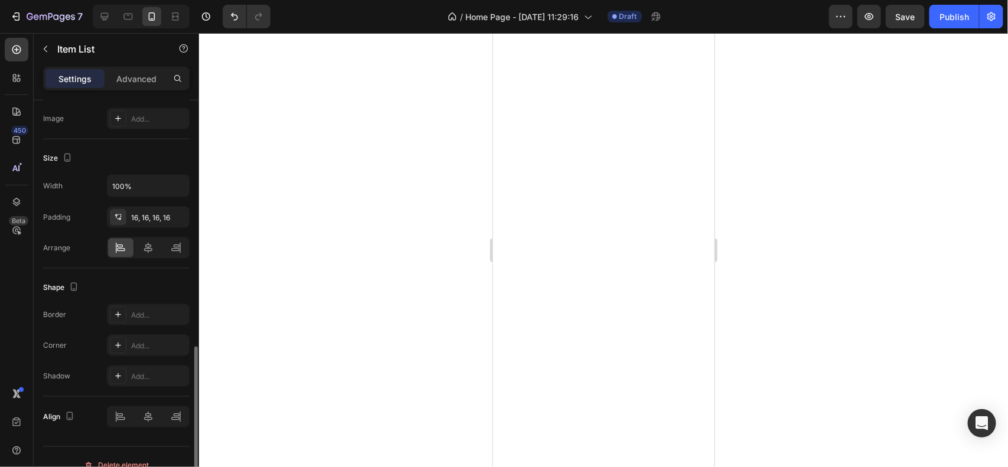
scroll to position [0, 0]
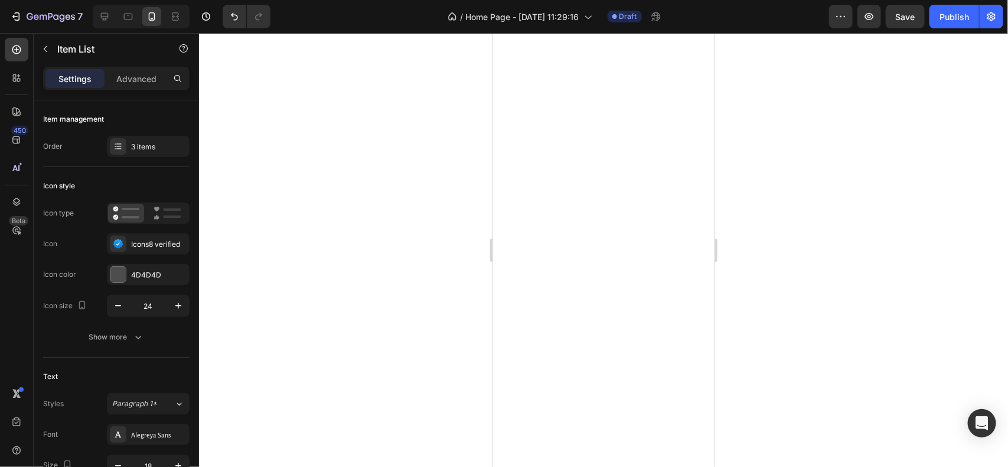
click at [421, 211] on div at bounding box center [603, 250] width 809 height 434
click at [175, 301] on icon "button" at bounding box center [178, 306] width 12 height 12
type input "25"
click at [144, 87] on div "Advanced" at bounding box center [136, 78] width 59 height 19
type input "100%"
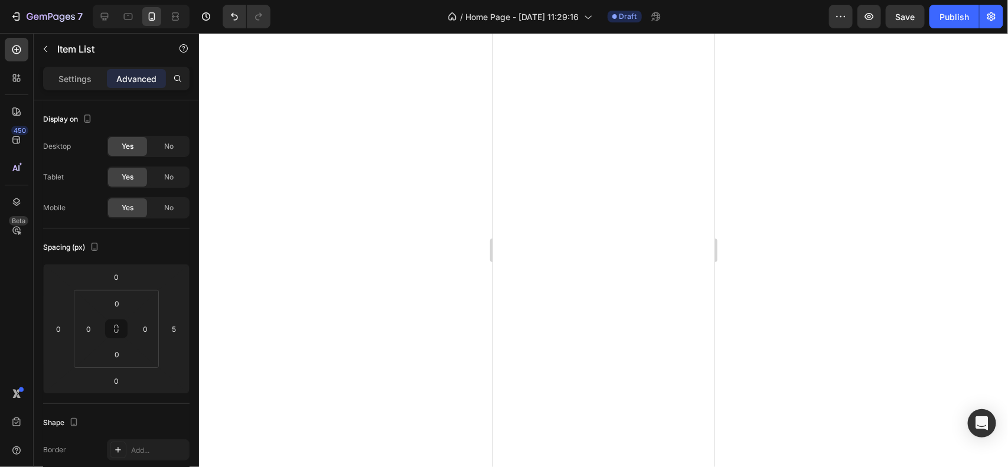
click at [142, 73] on p "Advanced" at bounding box center [136, 79] width 40 height 12
click at [181, 330] on input "5" at bounding box center [174, 329] width 18 height 18
type input "1"
type input "5"
type input "10"
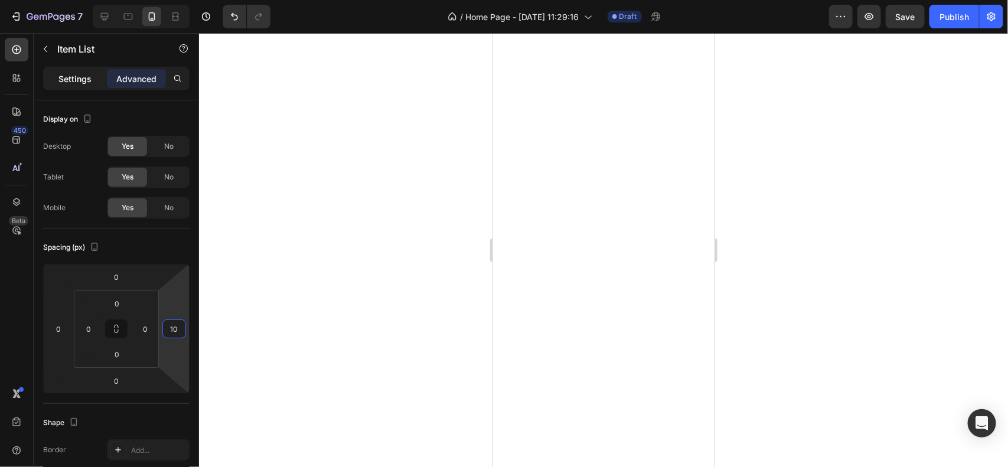
click at [76, 74] on p "Settings" at bounding box center [74, 79] width 33 height 12
type input "8"
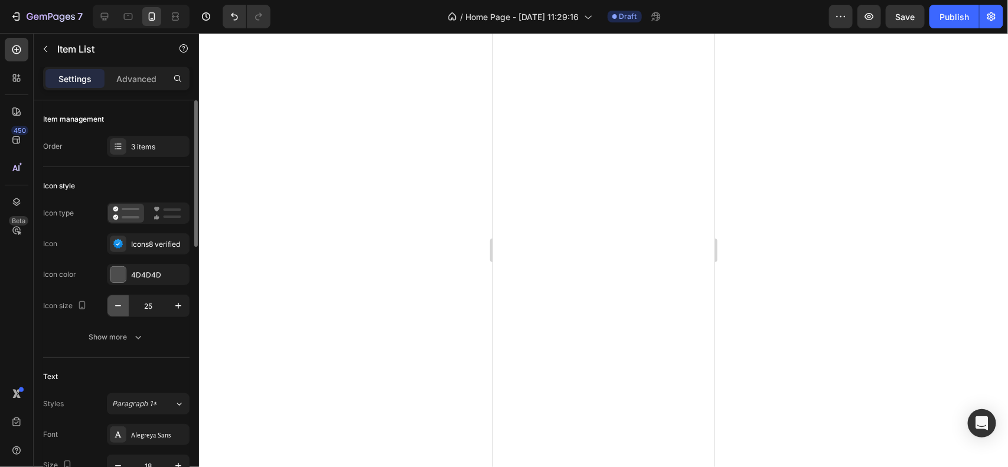
click at [119, 303] on icon "button" at bounding box center [118, 306] width 12 height 12
click at [172, 310] on icon "button" at bounding box center [178, 306] width 12 height 12
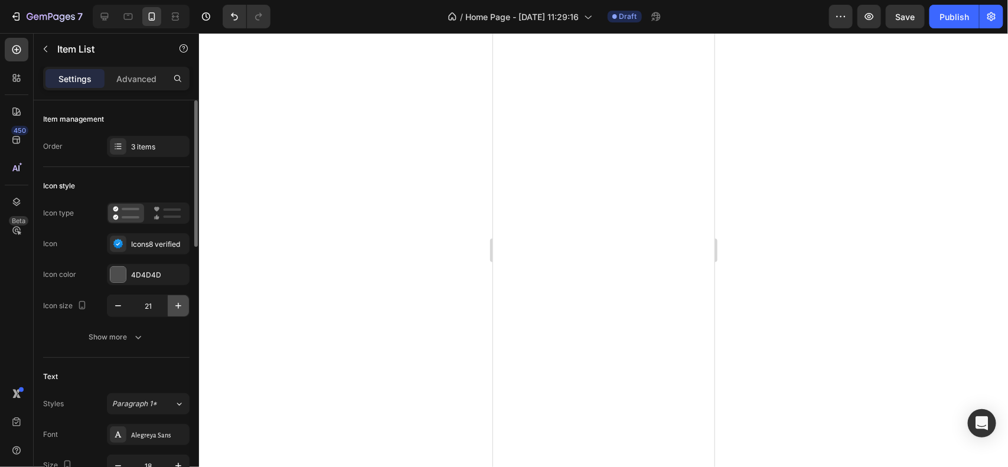
click at [172, 310] on icon "button" at bounding box center [178, 306] width 12 height 12
type input "23"
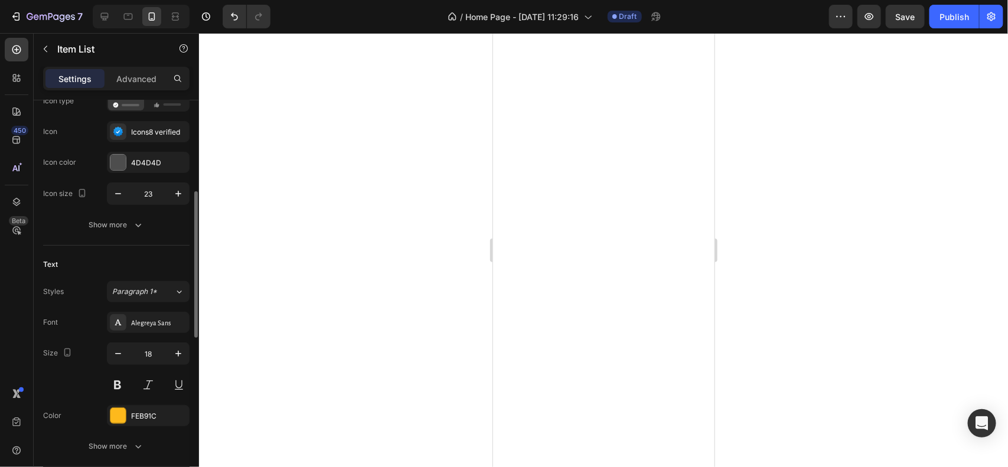
scroll to position [161, 0]
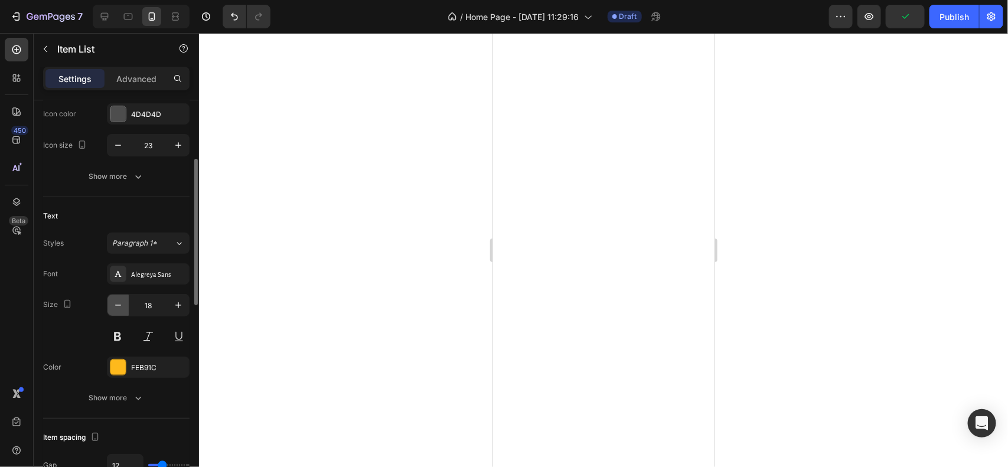
click at [118, 312] on button "button" at bounding box center [117, 305] width 21 height 21
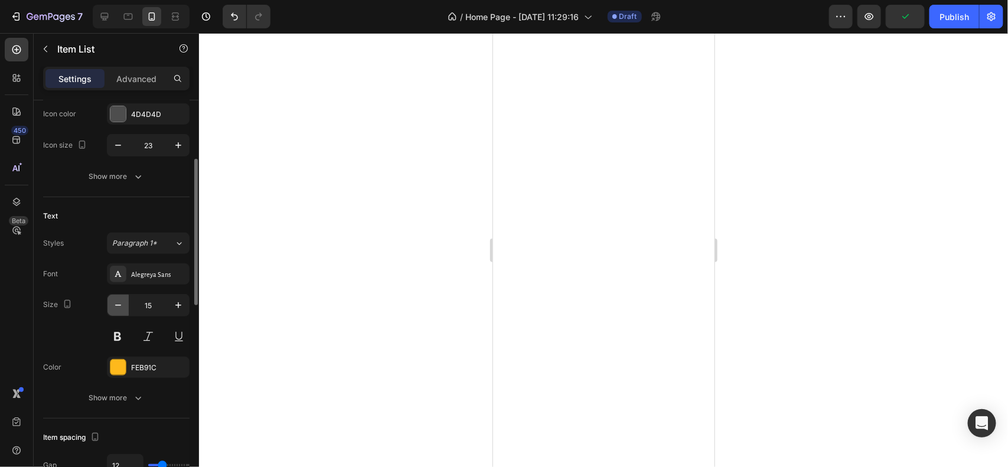
type input "14"
click at [426, 343] on div at bounding box center [603, 250] width 809 height 434
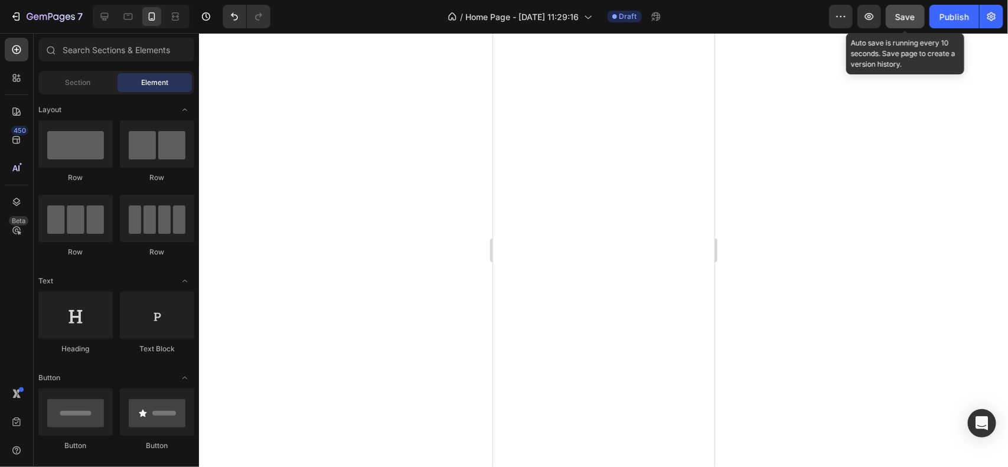
click at [913, 16] on span "Save" at bounding box center [905, 17] width 19 height 10
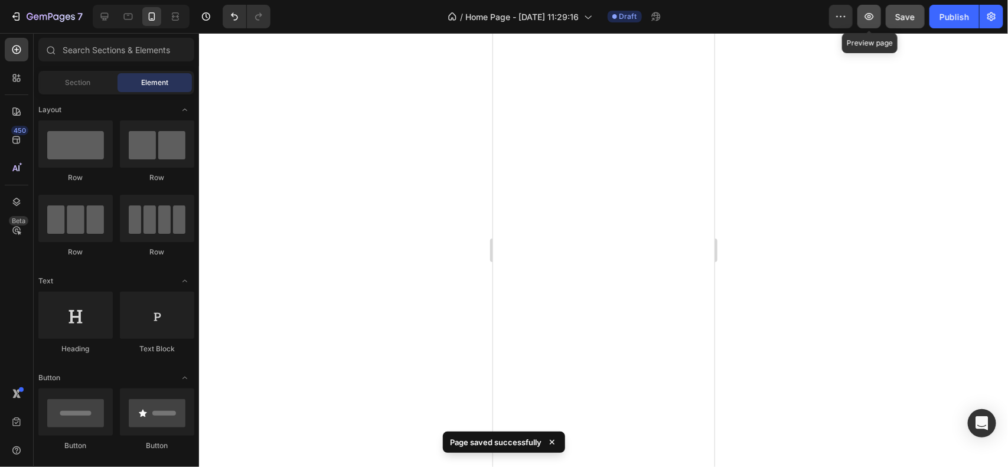
click at [860, 22] on button "button" at bounding box center [870, 17] width 24 height 24
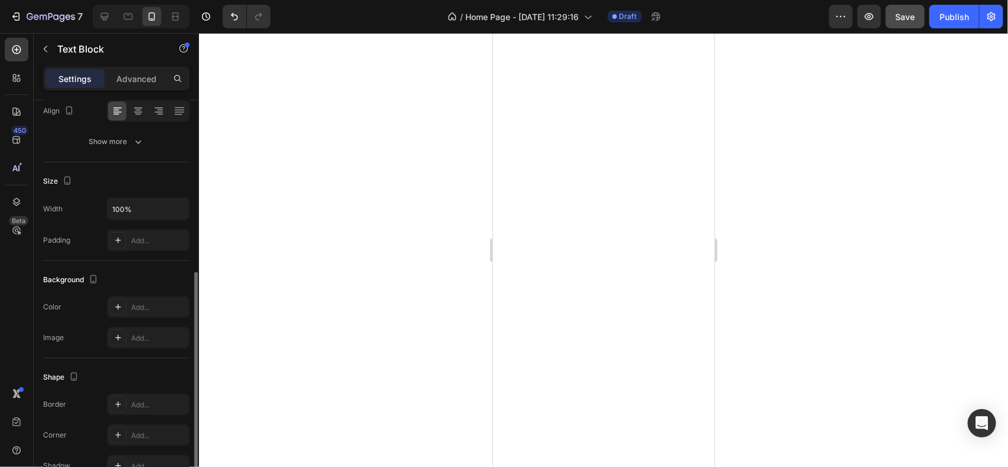
scroll to position [248, 0]
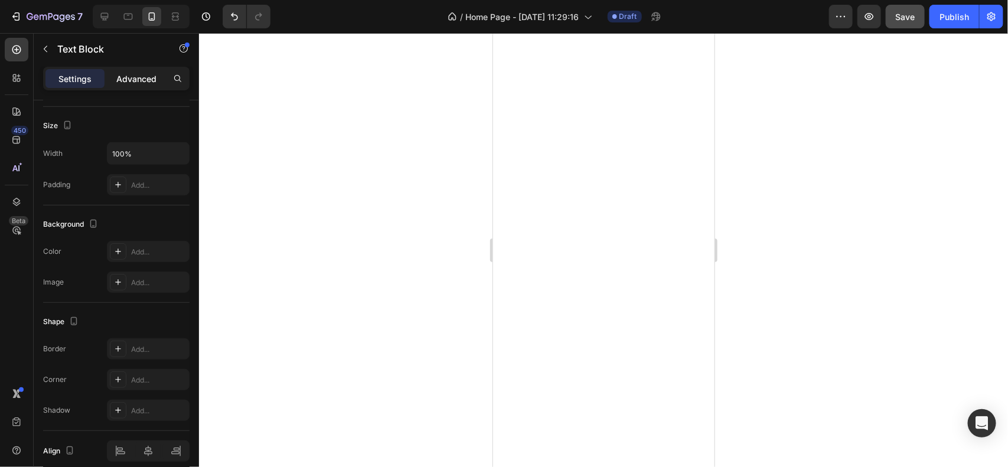
click at [144, 82] on p "Advanced" at bounding box center [136, 79] width 40 height 12
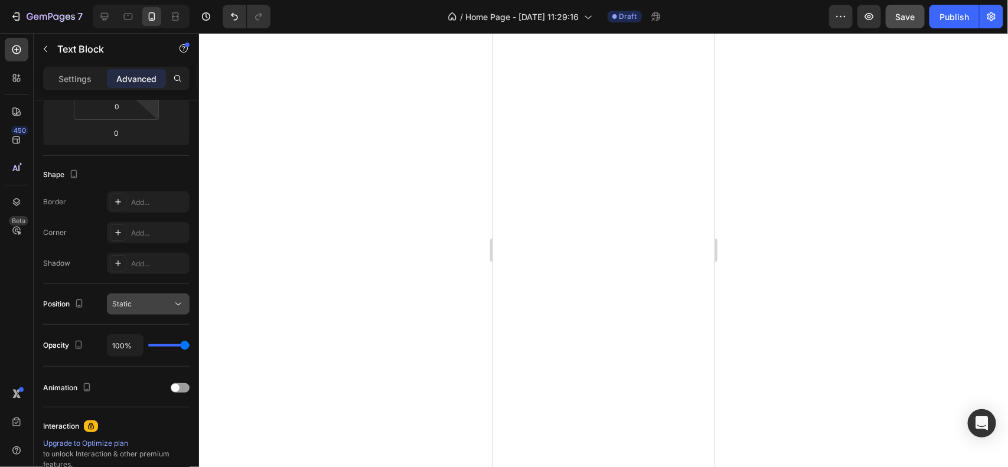
scroll to position [0, 0]
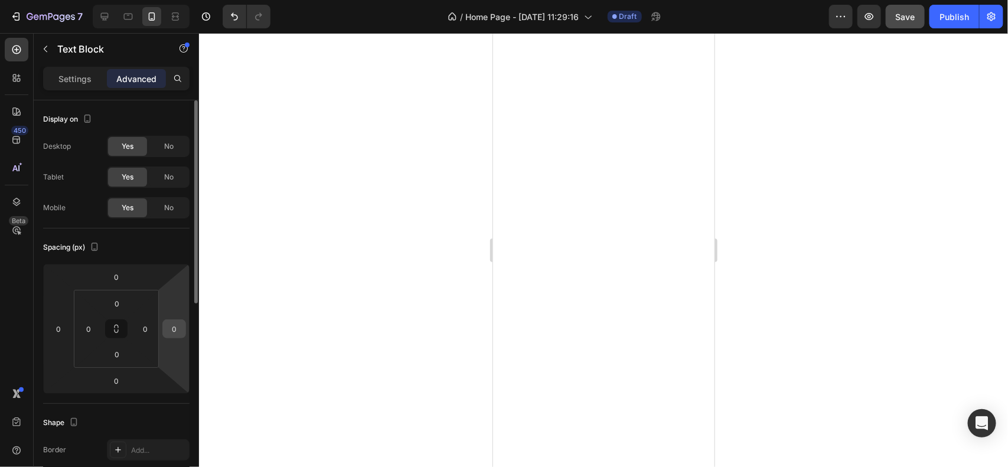
click at [178, 330] on input "0" at bounding box center [174, 329] width 18 height 18
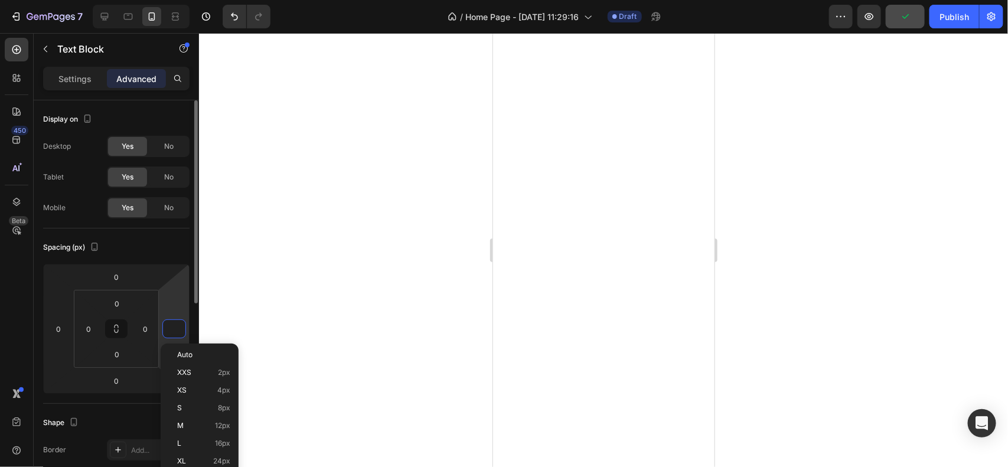
type input "5"
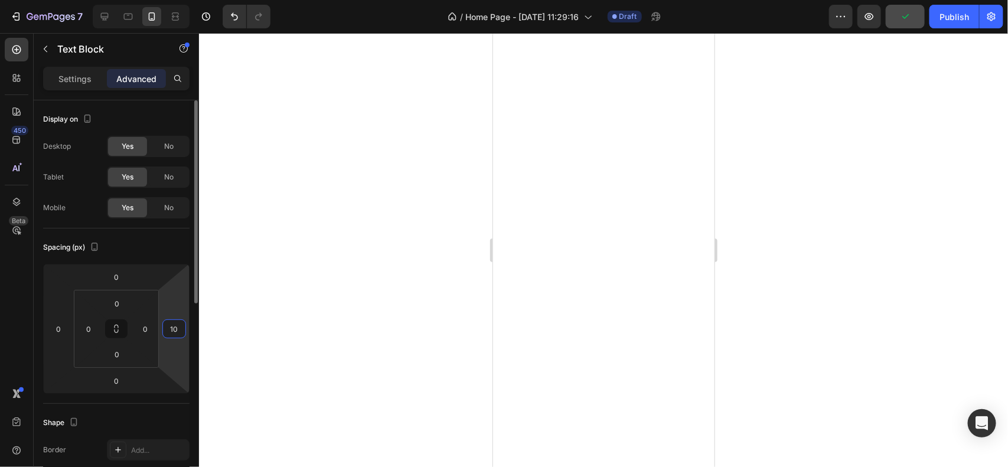
type input "1"
type input "5"
type input "7"
type input "8"
type input "1"
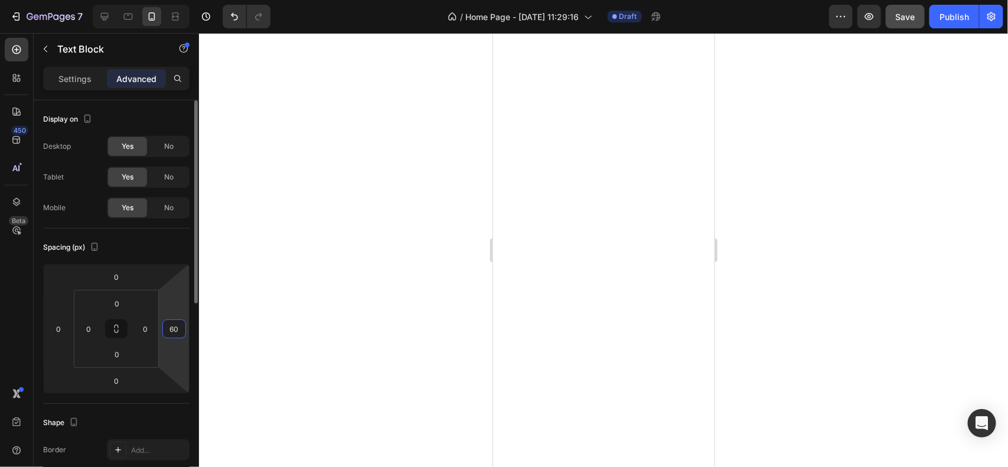
type input "6"
type input "160"
click at [312, 321] on div at bounding box center [603, 250] width 809 height 434
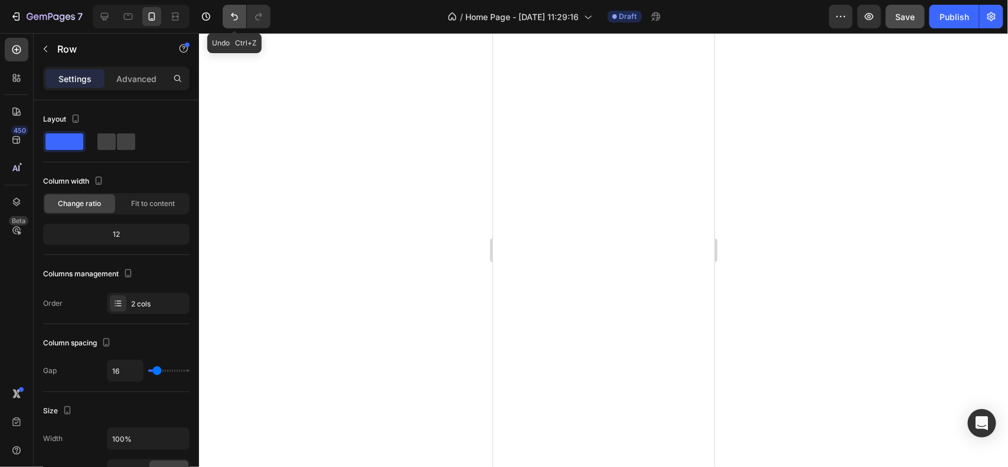
click at [237, 18] on icon "Undo/Redo" at bounding box center [235, 17] width 12 height 12
click at [385, 283] on div at bounding box center [603, 250] width 809 height 434
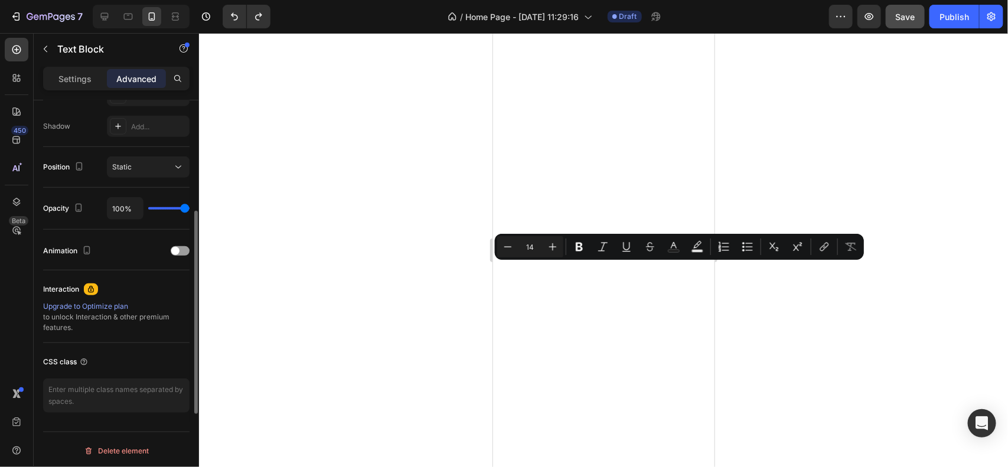
scroll to position [329, 0]
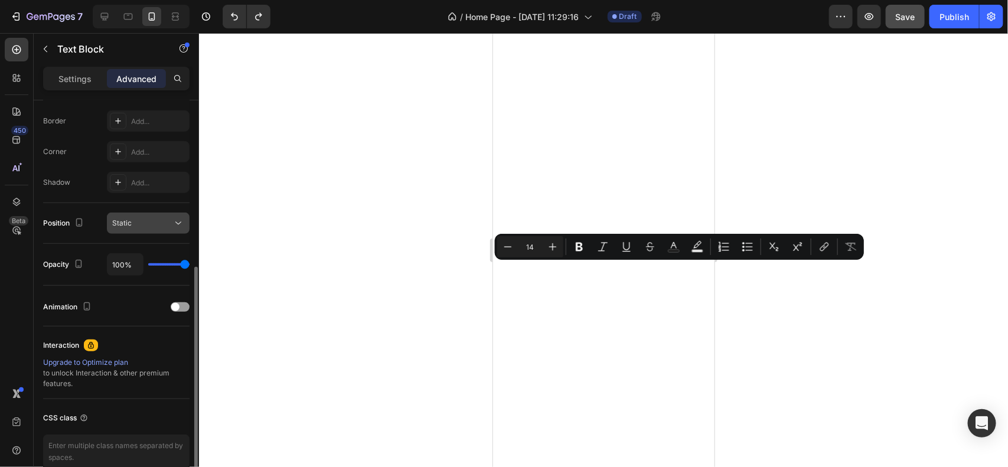
click at [163, 230] on button "Static" at bounding box center [148, 223] width 83 height 21
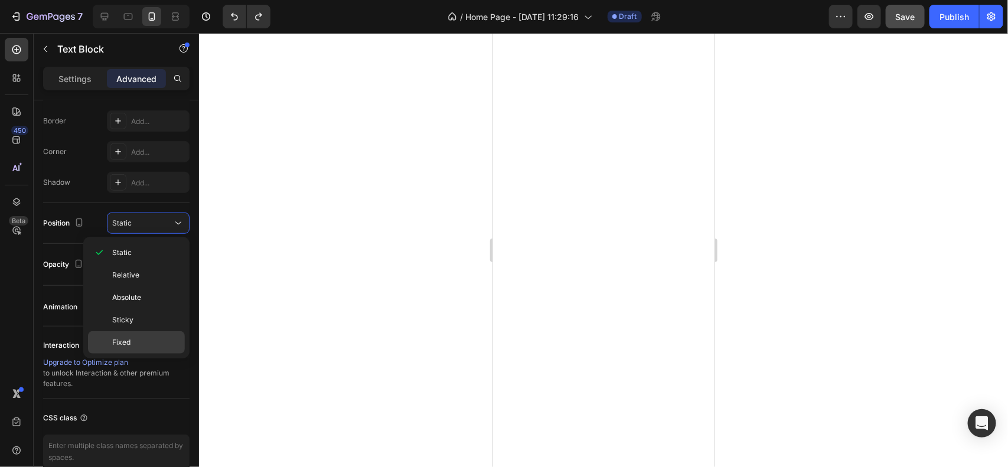
click at [132, 340] on p "Fixed" at bounding box center [145, 342] width 67 height 11
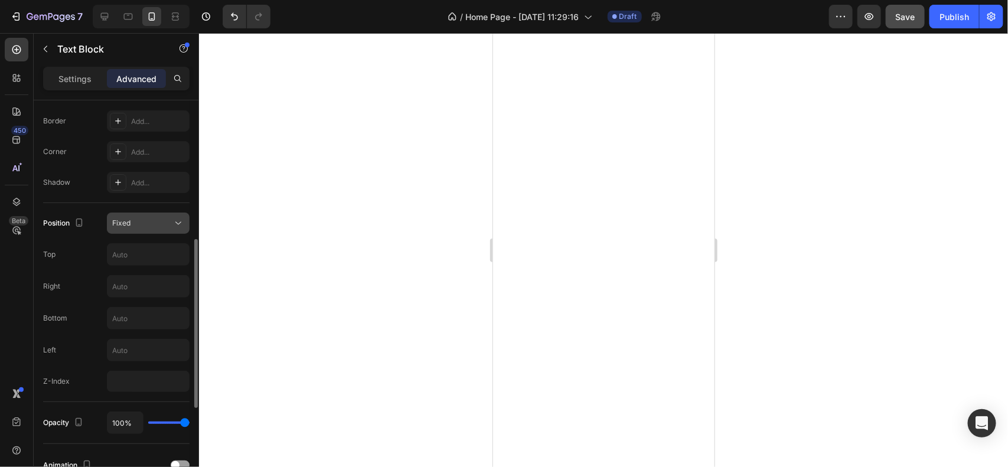
click at [143, 213] on button "Fixed" at bounding box center [148, 223] width 83 height 21
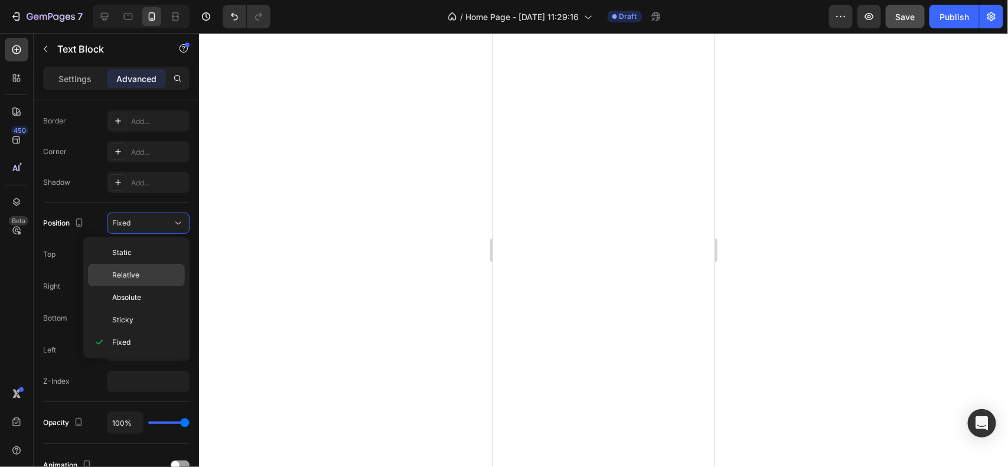
click at [129, 277] on span "Relative" at bounding box center [125, 275] width 27 height 11
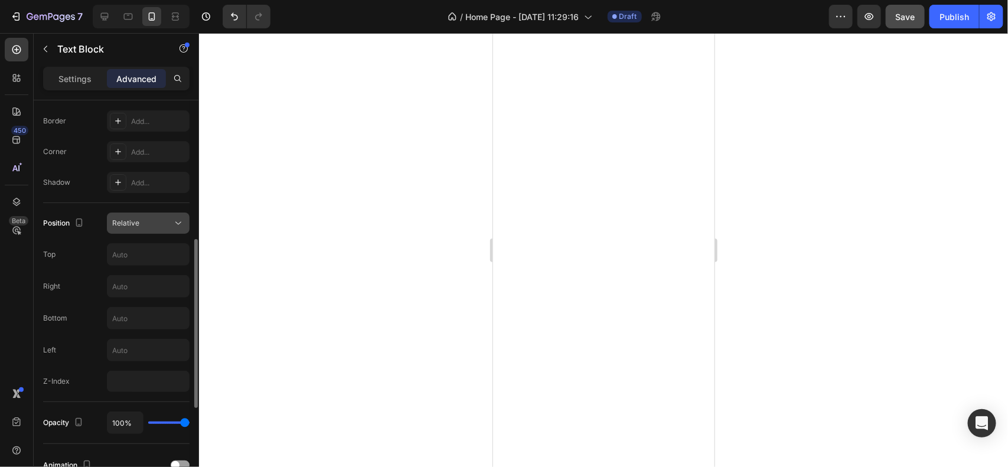
click at [148, 223] on div "Relative" at bounding box center [142, 223] width 60 height 11
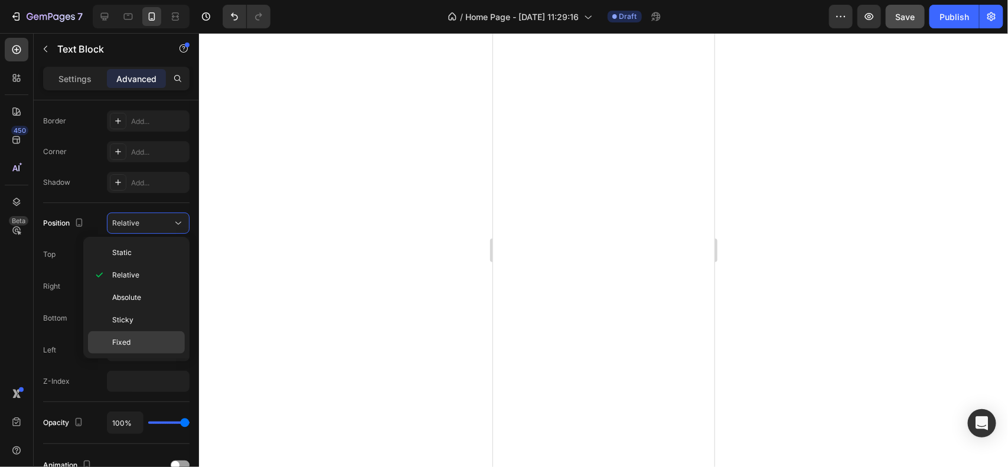
click at [140, 347] on p "Fixed" at bounding box center [145, 342] width 67 height 11
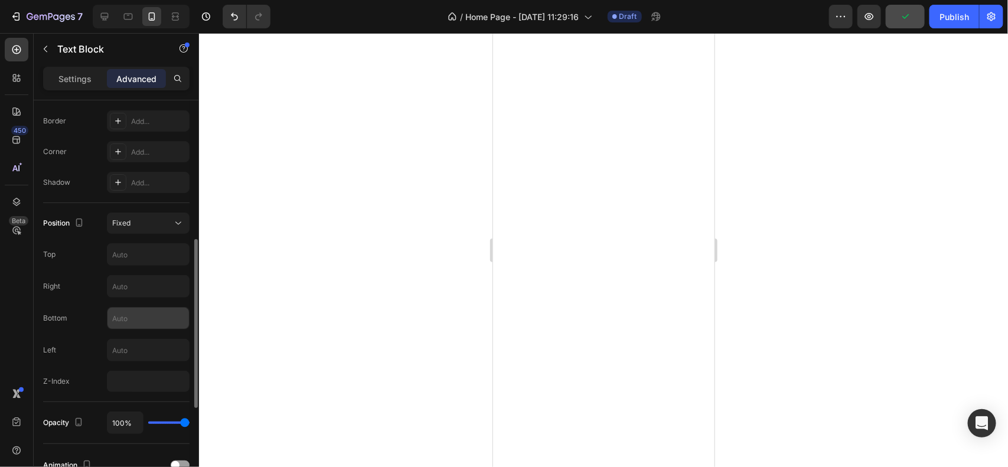
click at [154, 328] on input "text" at bounding box center [148, 318] width 82 height 21
type input "1"
click at [157, 260] on input "text" at bounding box center [148, 254] width 82 height 21
type input "1"
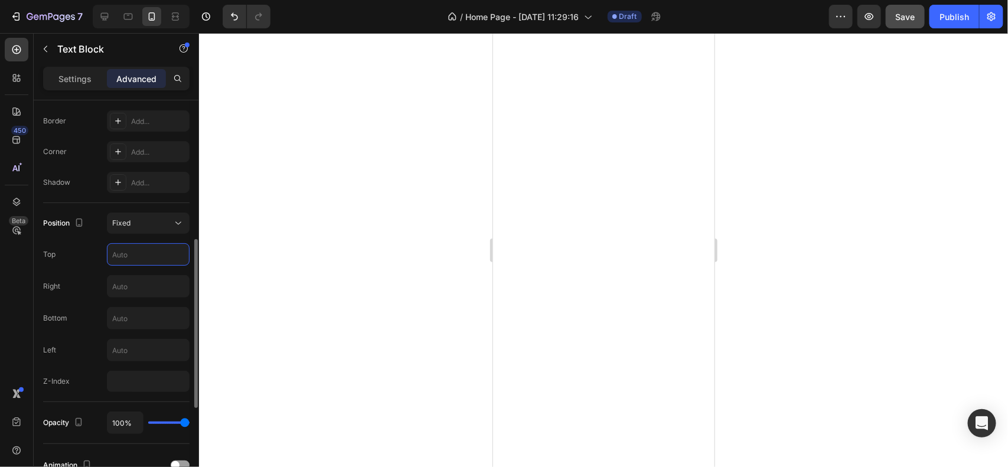
type input "2"
click at [149, 327] on input "text" at bounding box center [148, 318] width 82 height 21
type input "1"
type input "-"
click at [135, 266] on div at bounding box center [148, 254] width 83 height 22
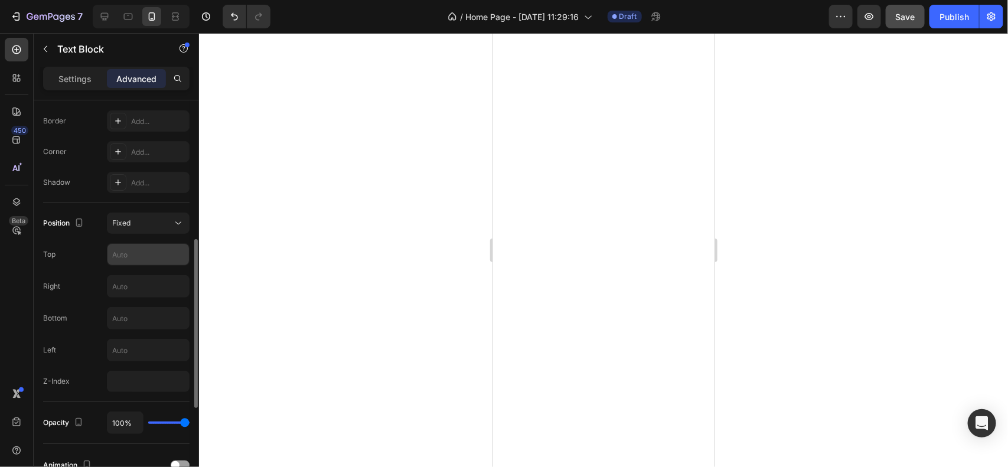
click at [131, 261] on input "text" at bounding box center [148, 254] width 82 height 21
type input "0"
type input "1"
type input "5"
type input "3"
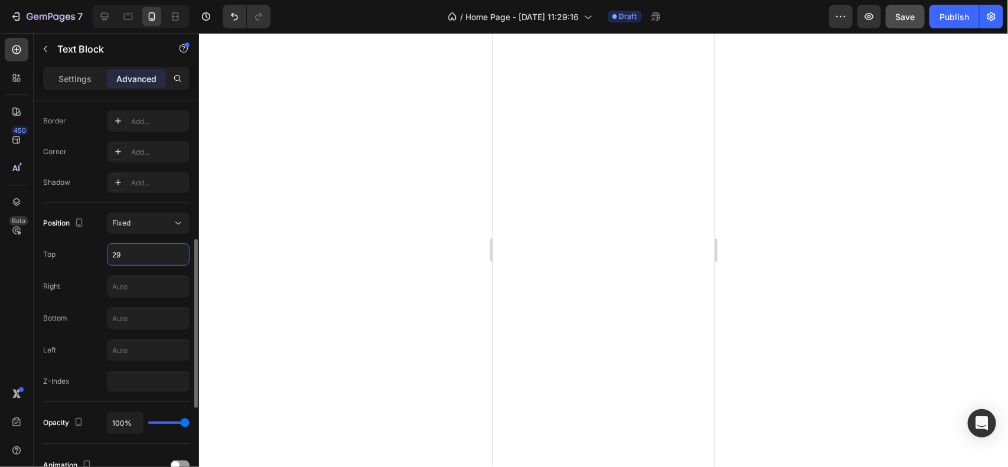
type input "2"
type input "325"
click at [136, 348] on input "text" at bounding box center [148, 350] width 82 height 21
type input "1"
type input "110"
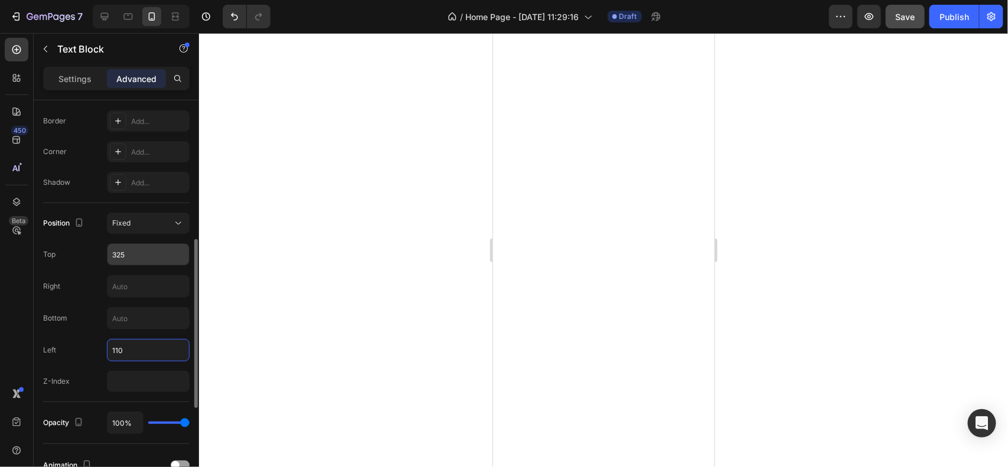
click at [145, 259] on input "325" at bounding box center [148, 254] width 82 height 21
type input "325"
click at [757, 249] on div at bounding box center [603, 250] width 809 height 434
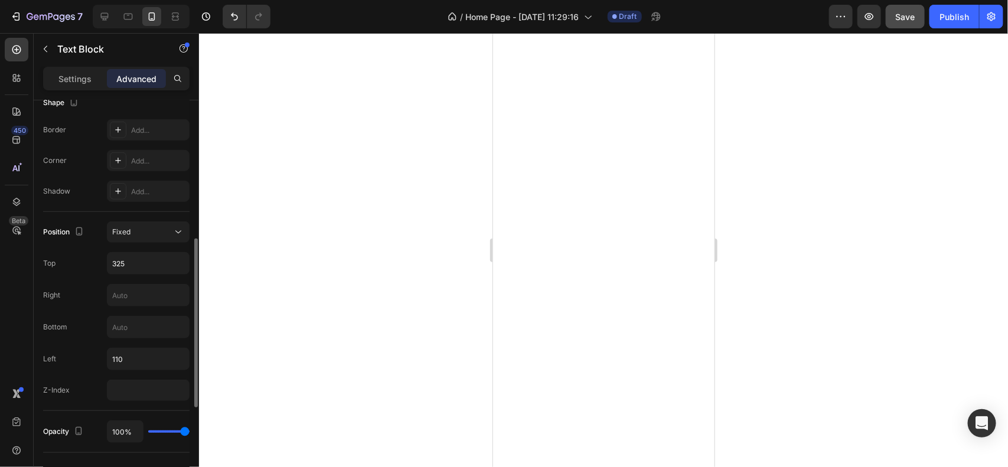
scroll to position [322, 0]
click at [133, 361] on input "110" at bounding box center [148, 356] width 82 height 21
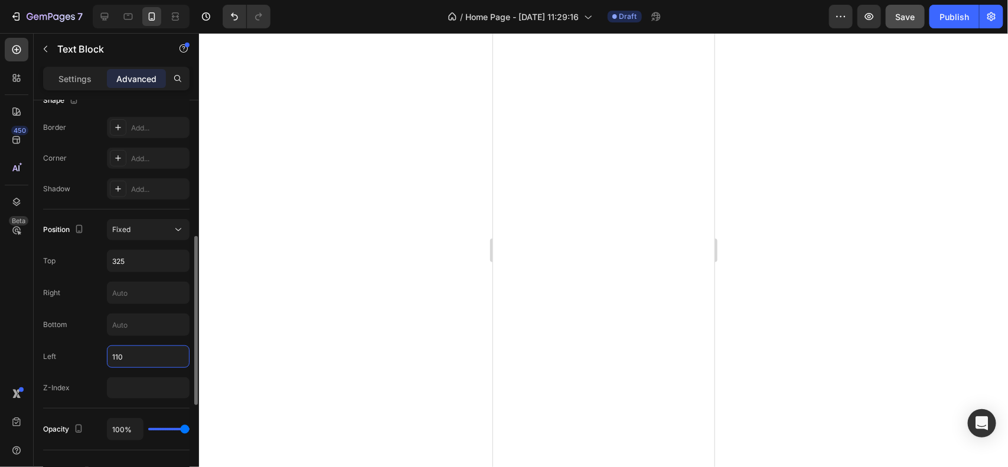
click at [133, 361] on input "110" at bounding box center [148, 356] width 82 height 21
type input "120"
click at [366, 292] on div at bounding box center [603, 250] width 809 height 434
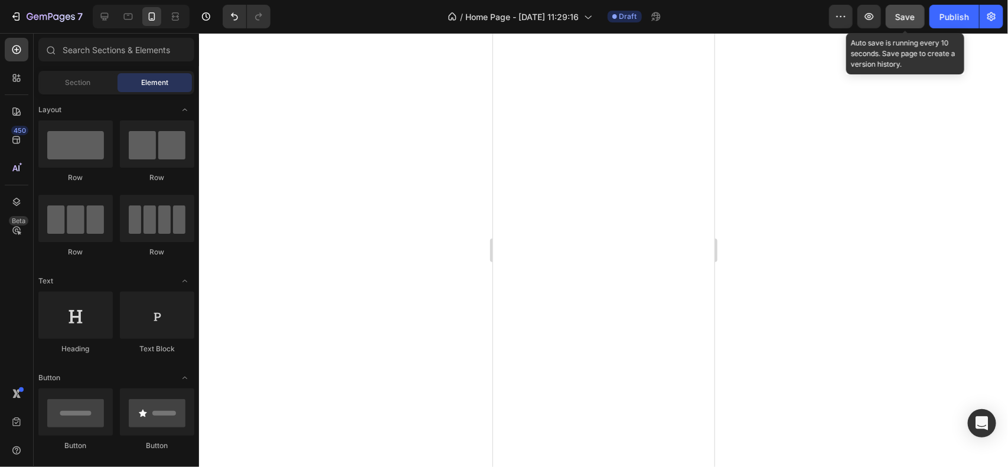
click at [910, 13] on span "Save" at bounding box center [905, 17] width 19 height 10
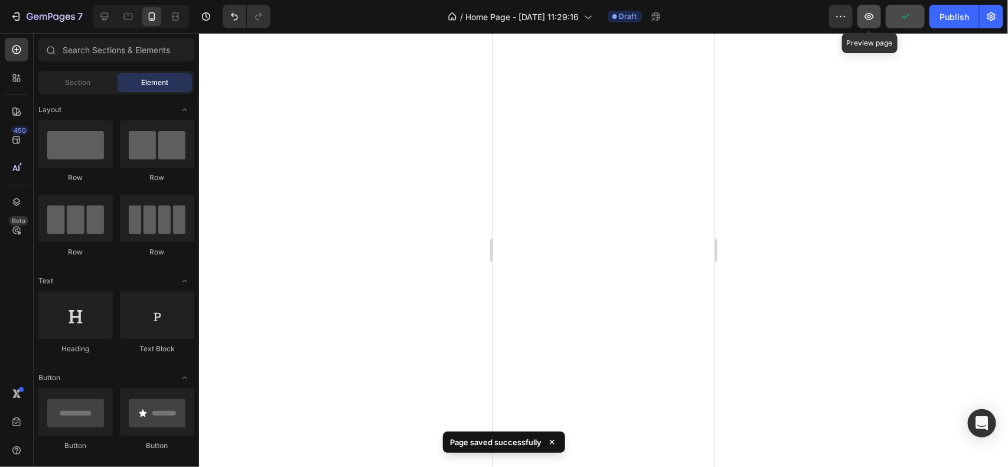
click at [869, 17] on icon "button" at bounding box center [869, 17] width 12 height 12
